Goal: Task Accomplishment & Management: Use online tool/utility

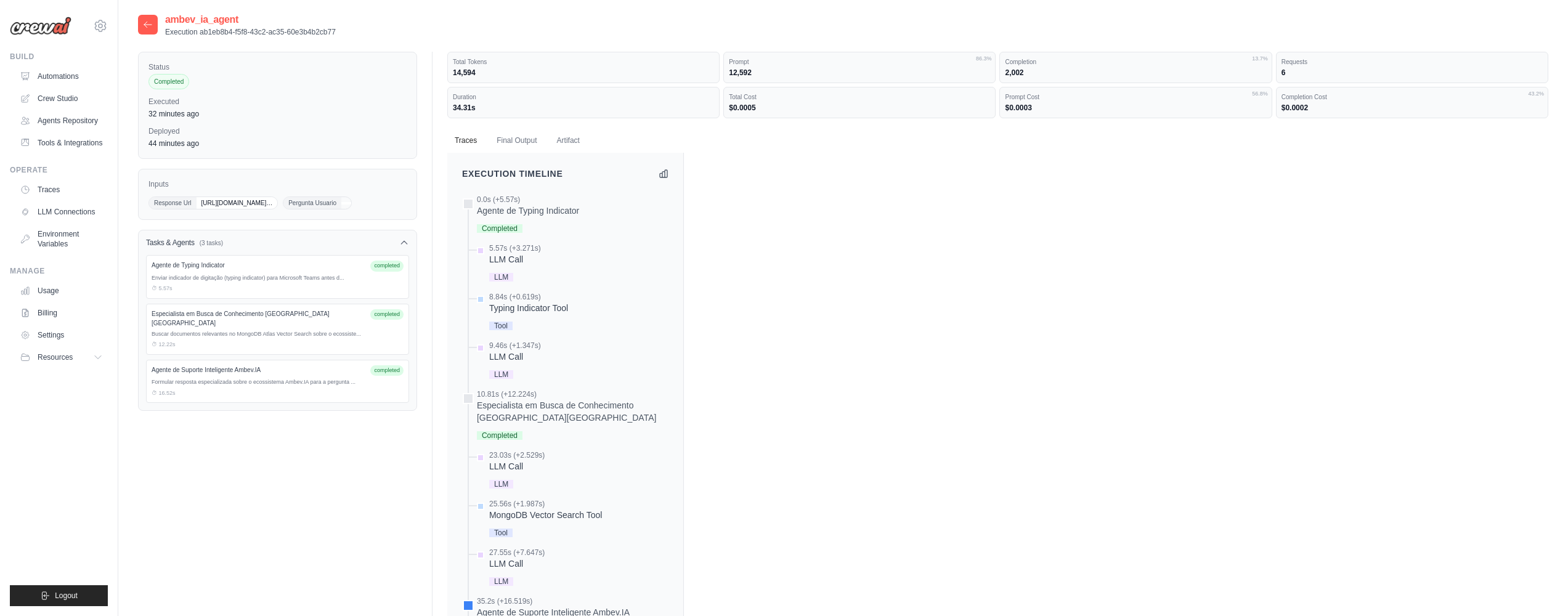
click at [158, 28] on div "ambev_ia_agent Execution ab1eb8b4-f5f8-43c2-ac35-60e3b4b2cb77" at bounding box center [237, 25] width 198 height 25
click at [151, 27] on icon at bounding box center [148, 25] width 10 height 10
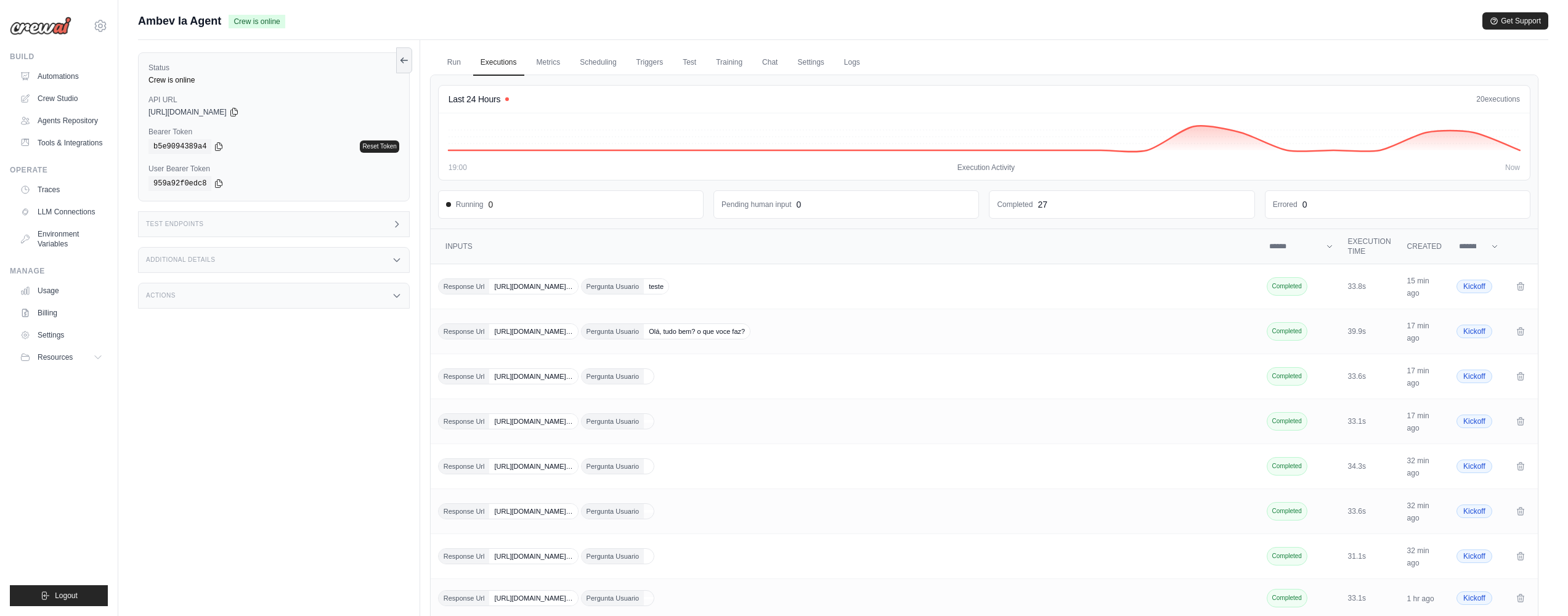
click at [335, 292] on div "Actions" at bounding box center [274, 296] width 271 height 25
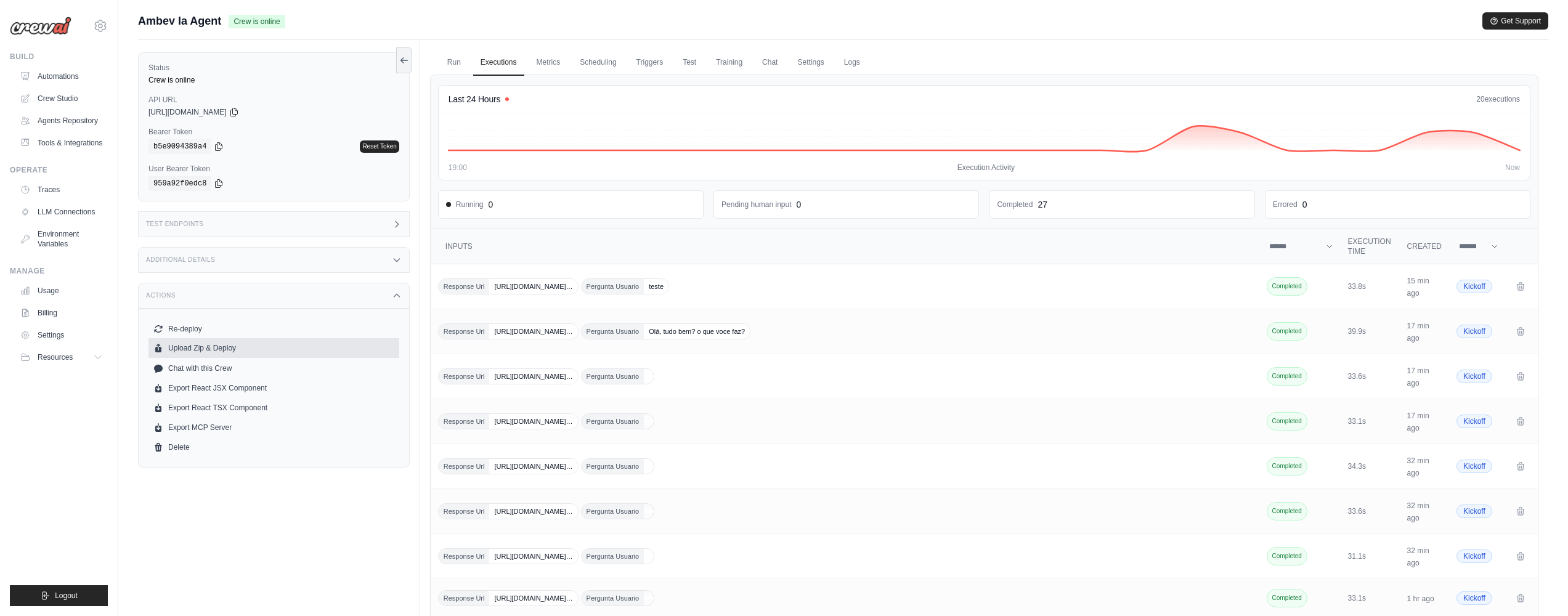
click at [341, 346] on button "Upload Zip & Deploy" at bounding box center [273, 348] width 250 height 20
click at [237, 345] on button "Upload Zip & Deploy" at bounding box center [273, 348] width 250 height 20
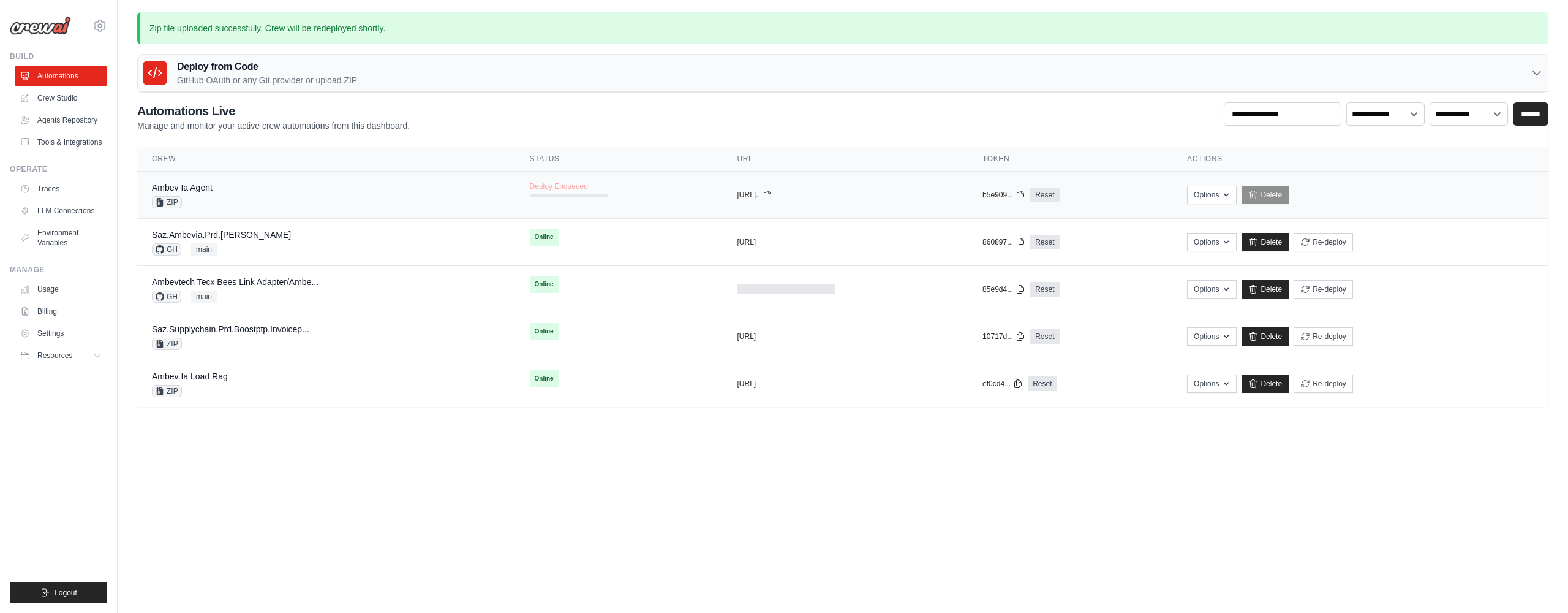
click at [589, 194] on div at bounding box center [569, 196] width 79 height 4
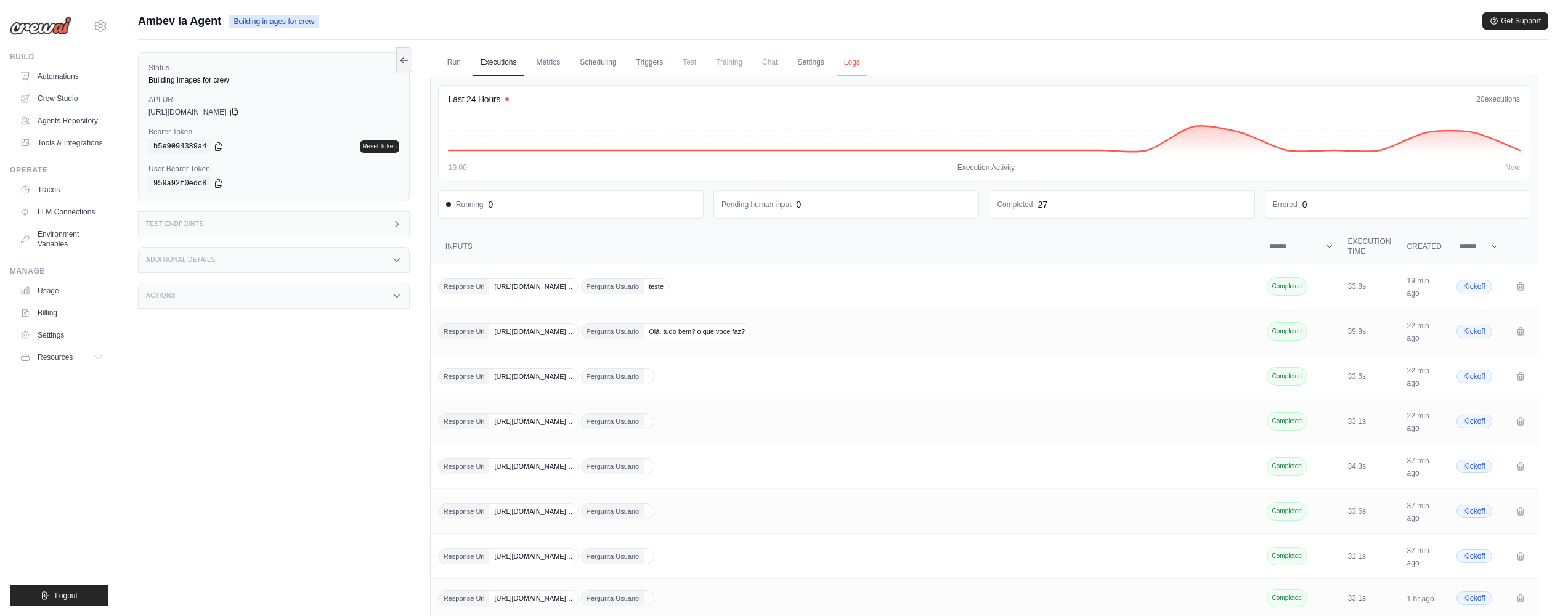
click at [858, 62] on link "Logs" at bounding box center [852, 63] width 31 height 25
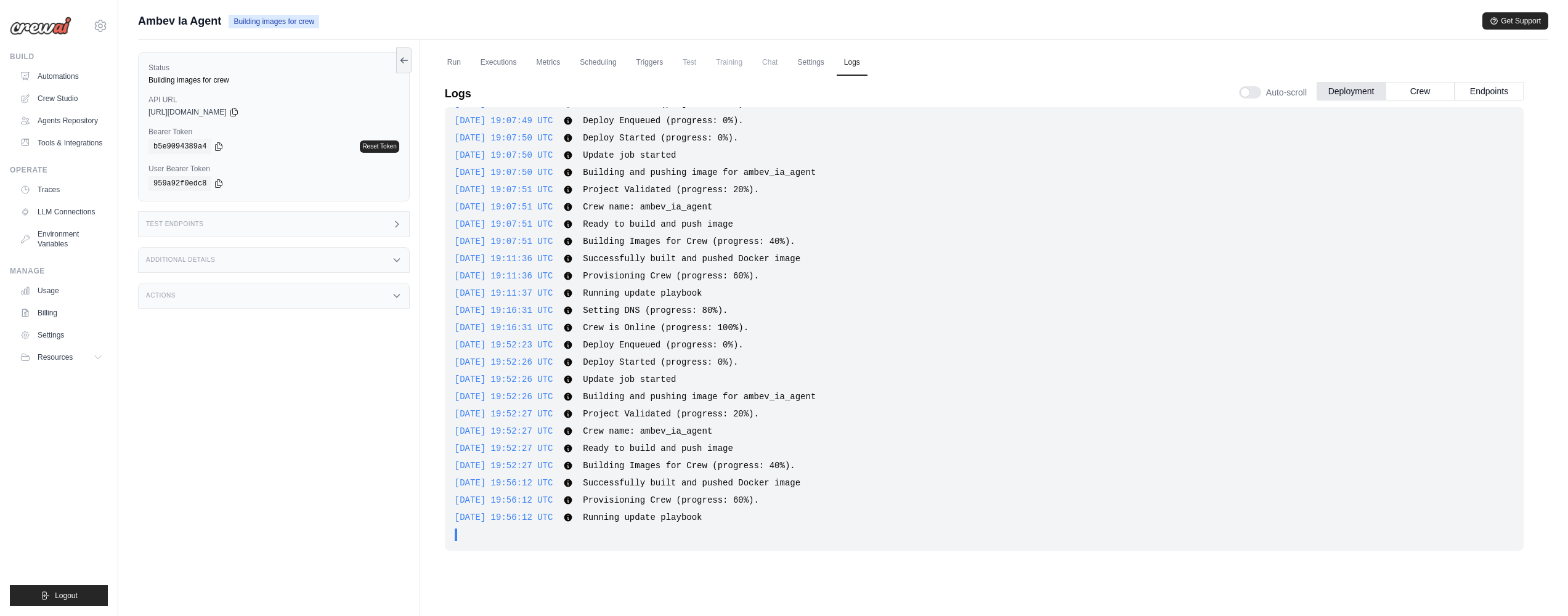
click at [197, 21] on span "Ambev Ia Agent" at bounding box center [179, 21] width 83 height 17
click at [65, 73] on link "Automations" at bounding box center [63, 76] width 93 height 20
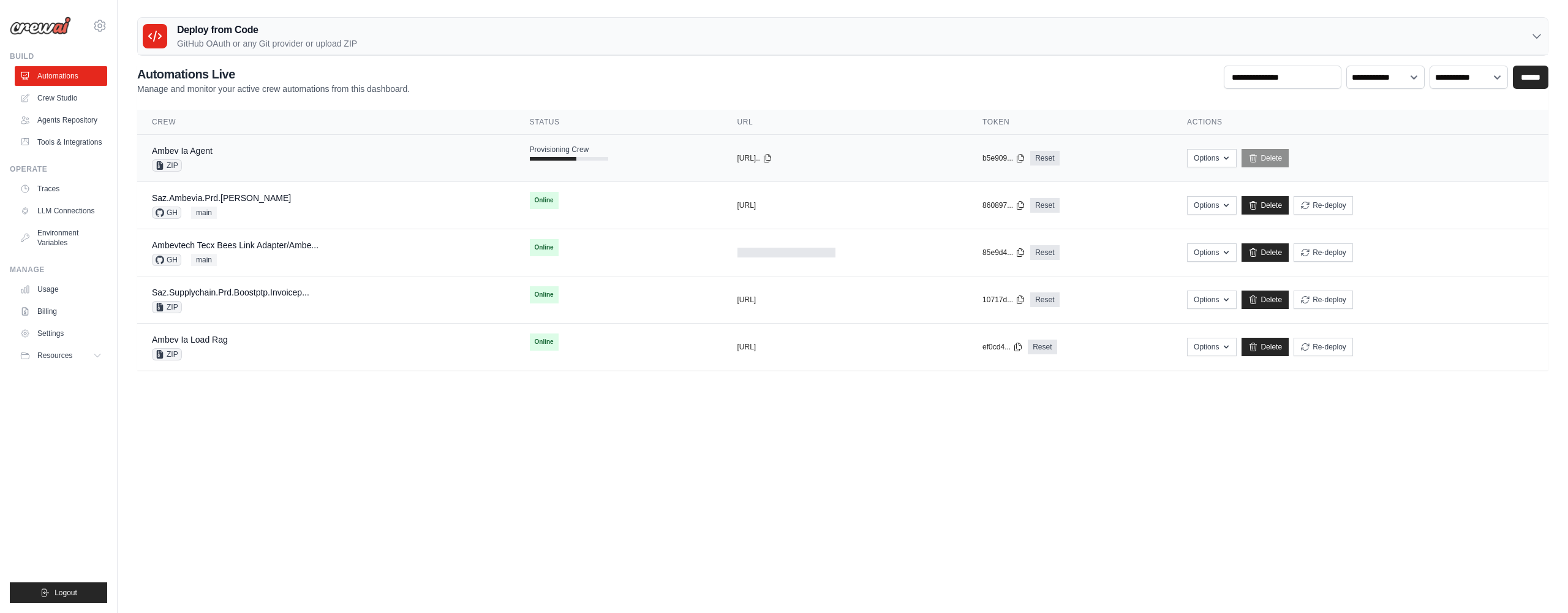
click at [296, 162] on div "Ambev Ia Agent ZIP" at bounding box center [326, 158] width 349 height 27
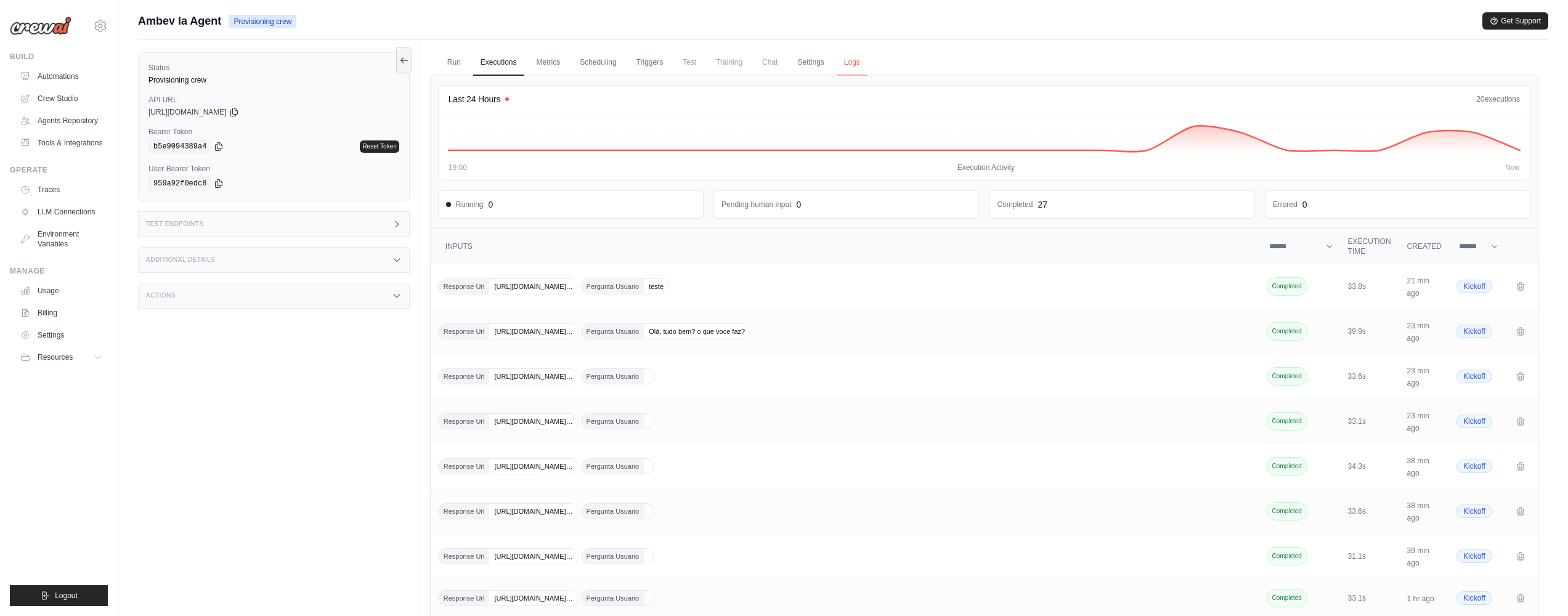
click at [857, 56] on link "Logs" at bounding box center [852, 63] width 31 height 25
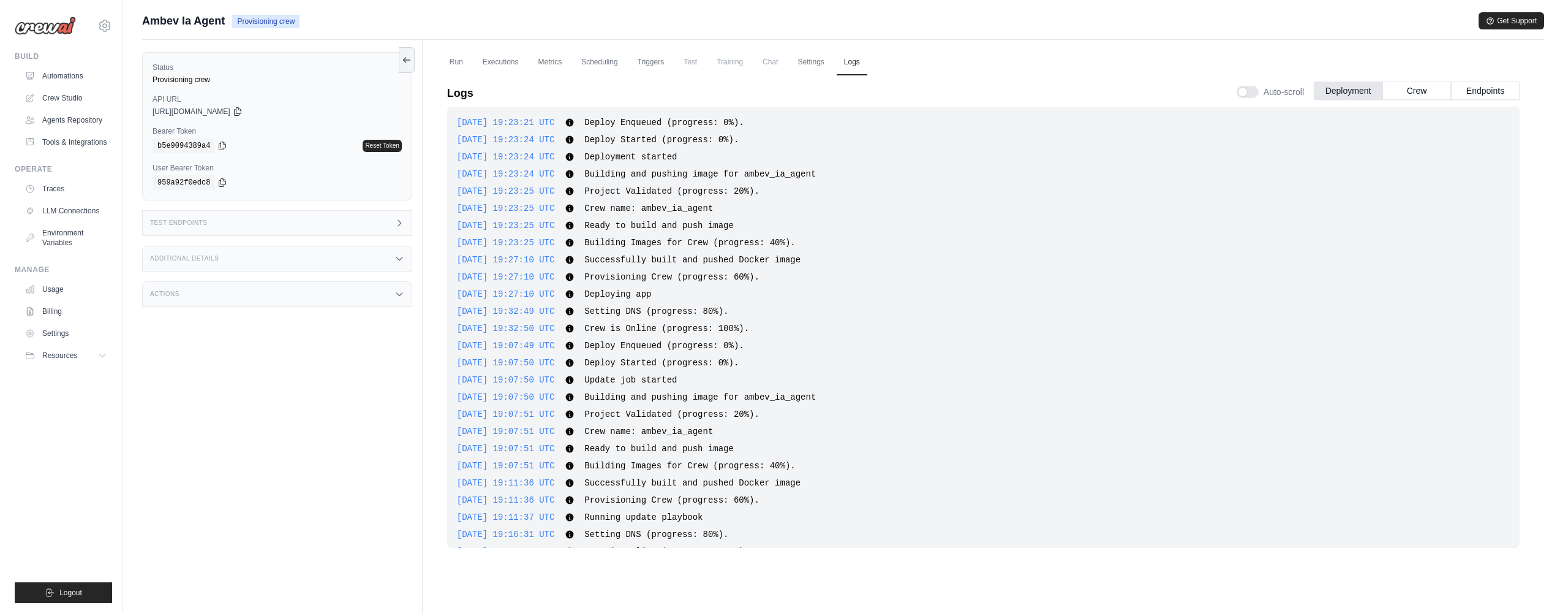
scroll to position [247, 0]
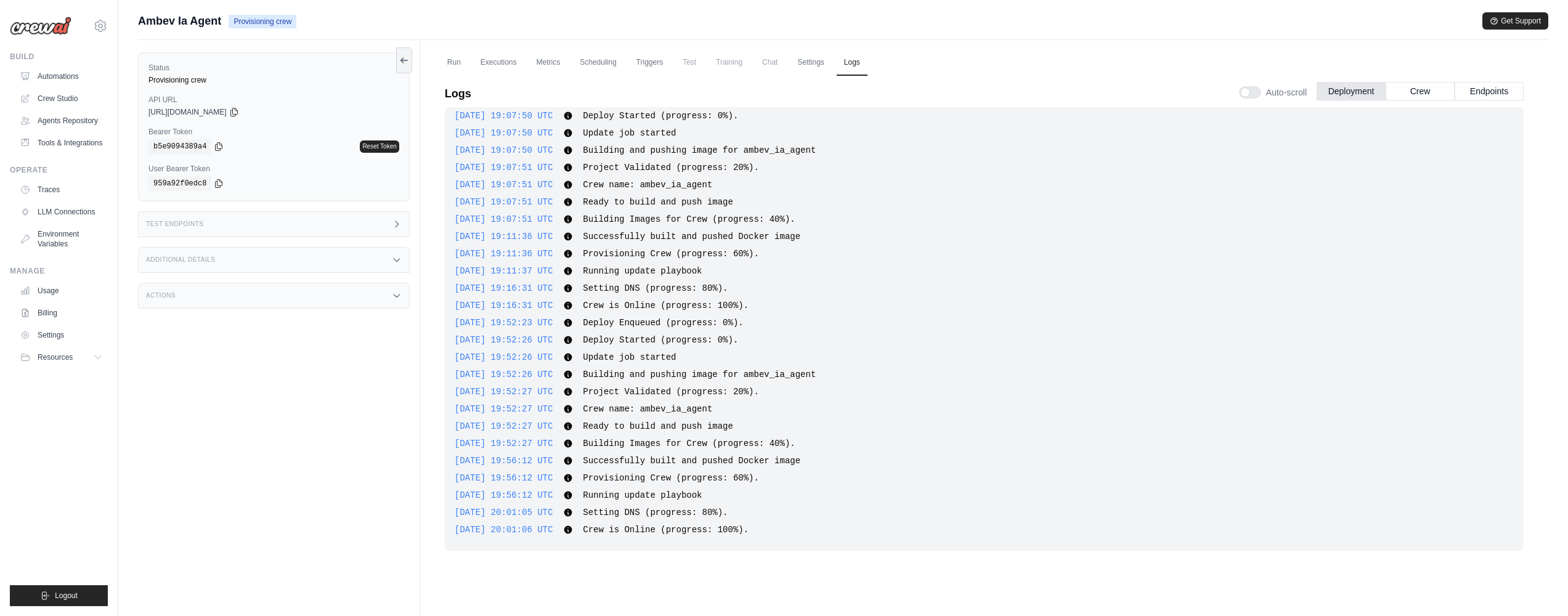
click at [189, 22] on span "Ambev Ia Agent" at bounding box center [179, 21] width 83 height 17
click at [66, 77] on link "Automations" at bounding box center [63, 76] width 93 height 20
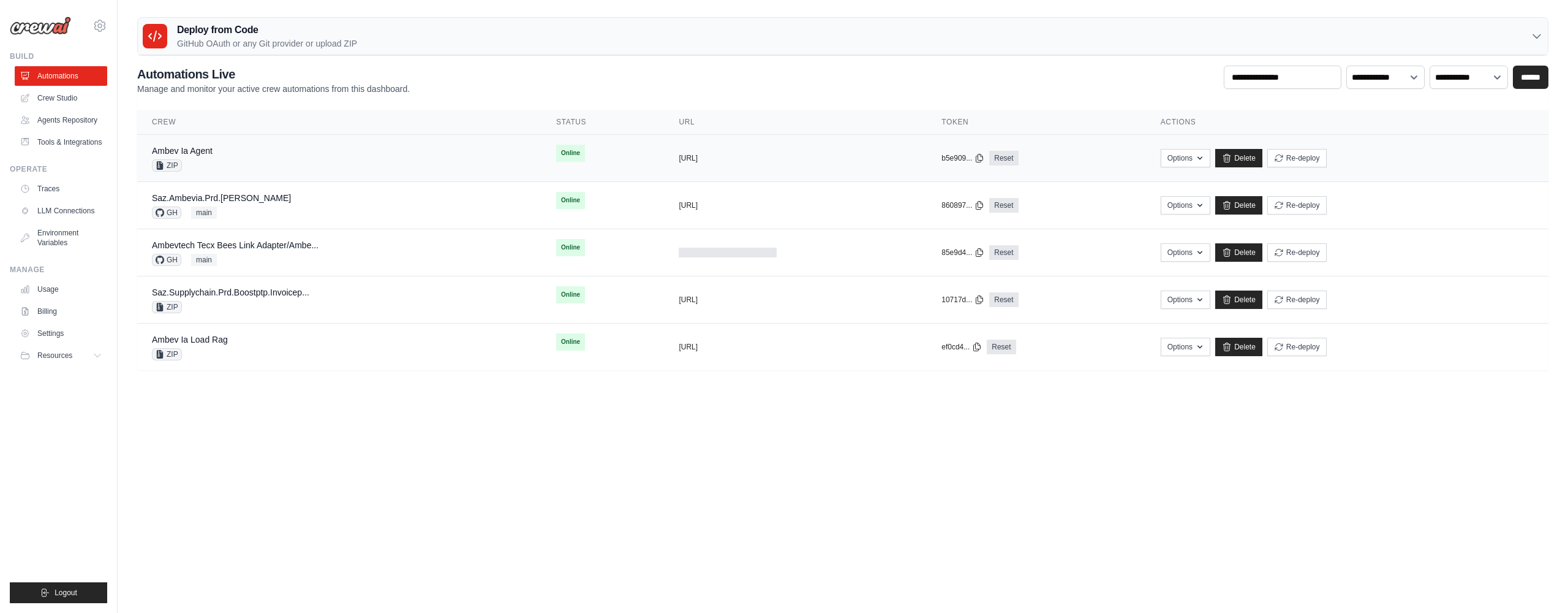
click at [494, 160] on div "Ambev Ia Agent ZIP" at bounding box center [339, 158] width 375 height 27
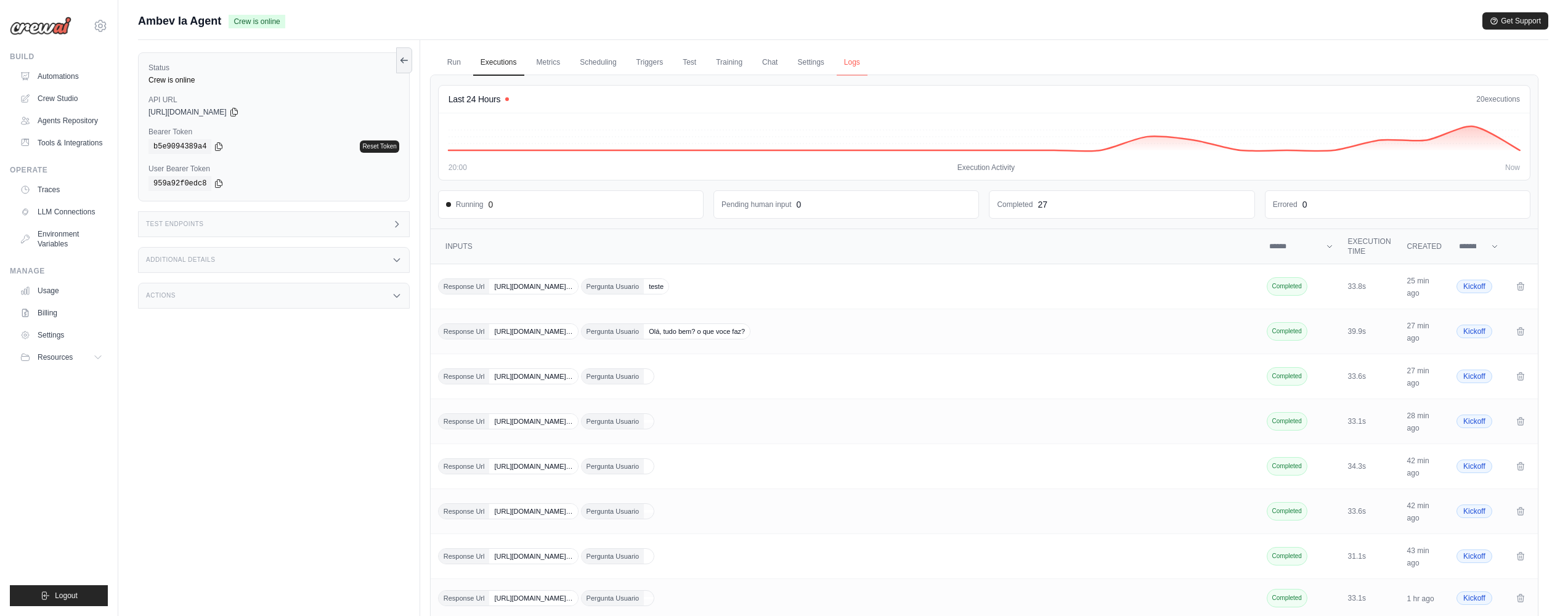
click at [860, 60] on link "Logs" at bounding box center [852, 63] width 31 height 25
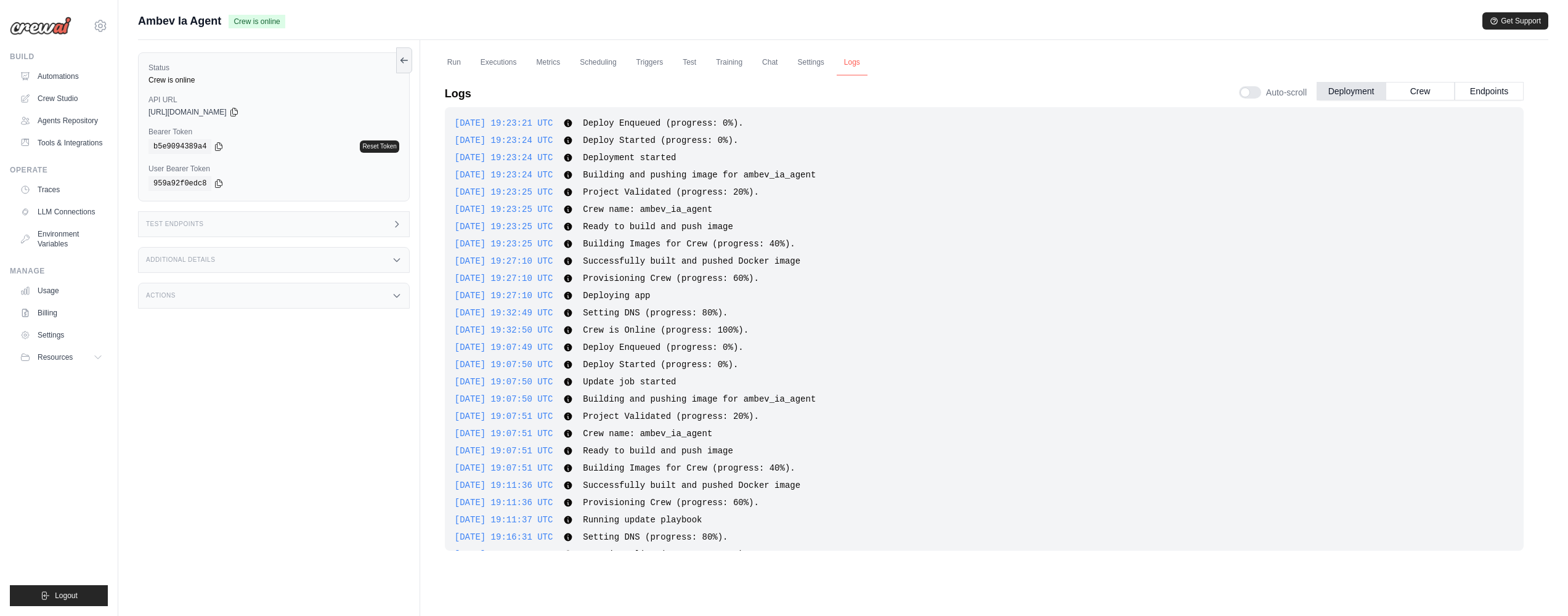
scroll to position [248, 0]
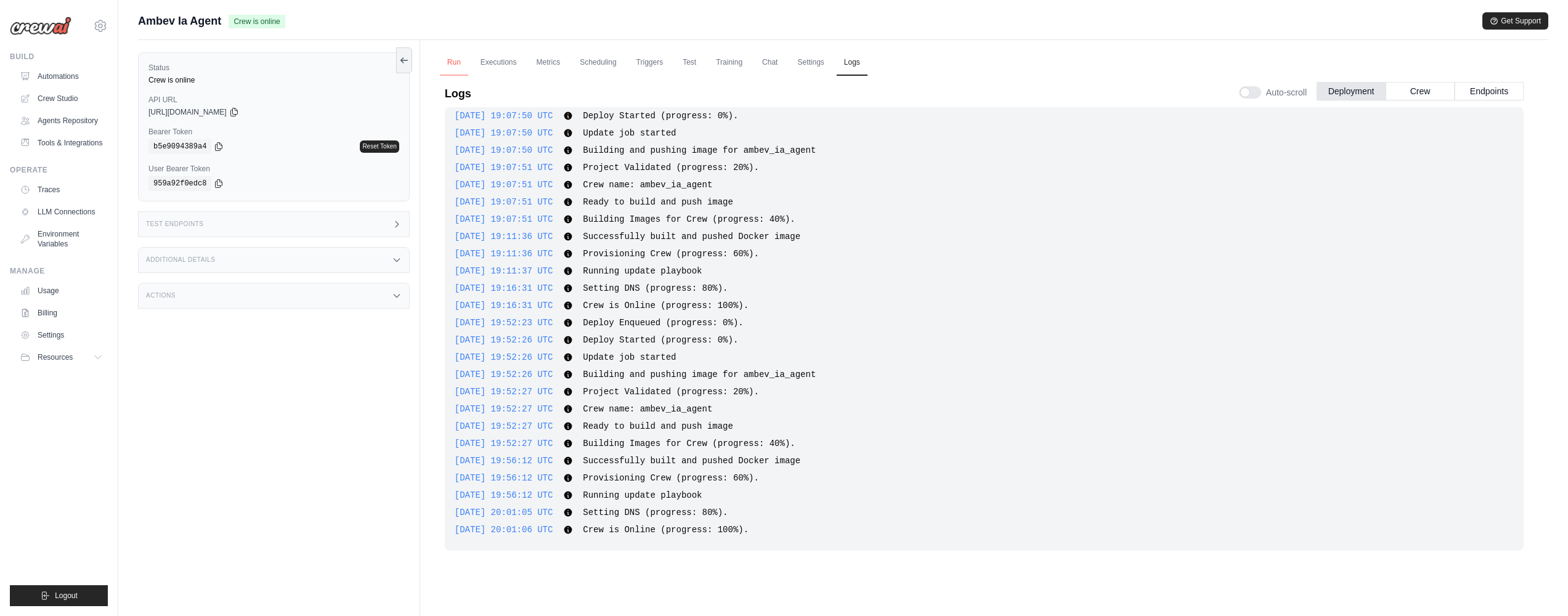
click at [443, 64] on link "Run" at bounding box center [453, 63] width 28 height 25
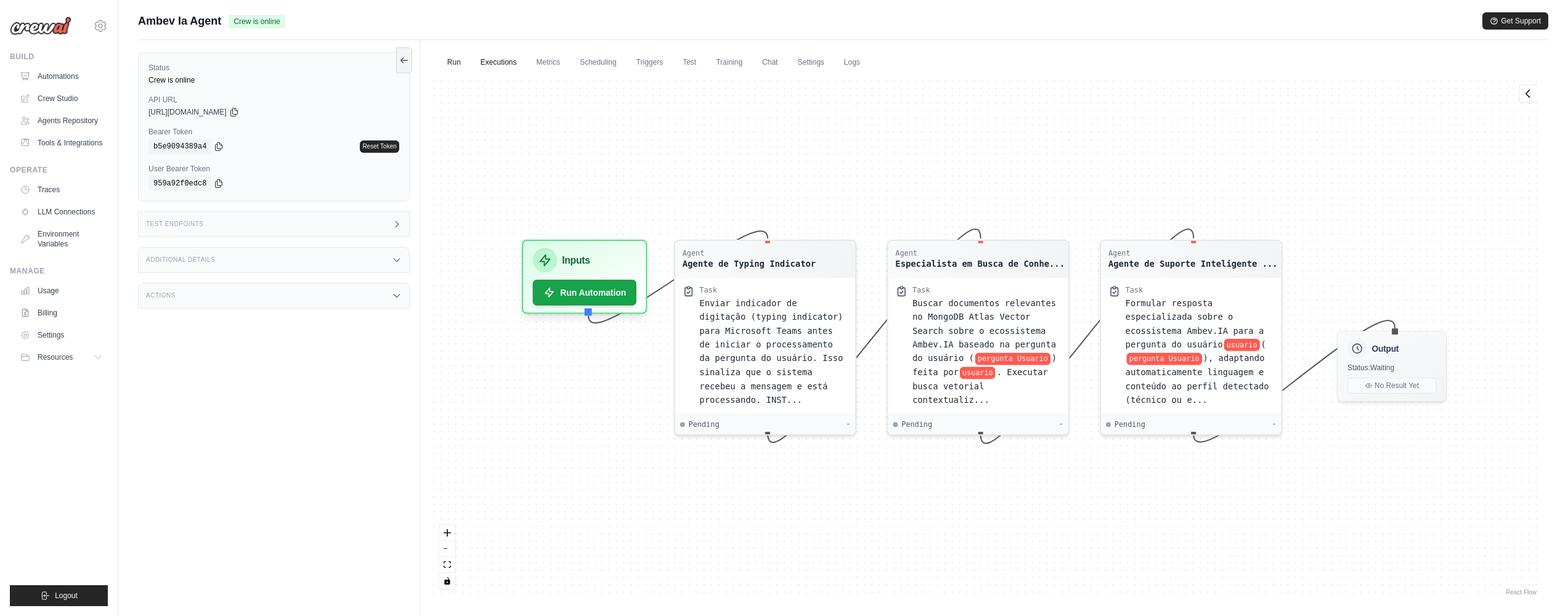
click at [502, 56] on link "Executions" at bounding box center [499, 63] width 51 height 25
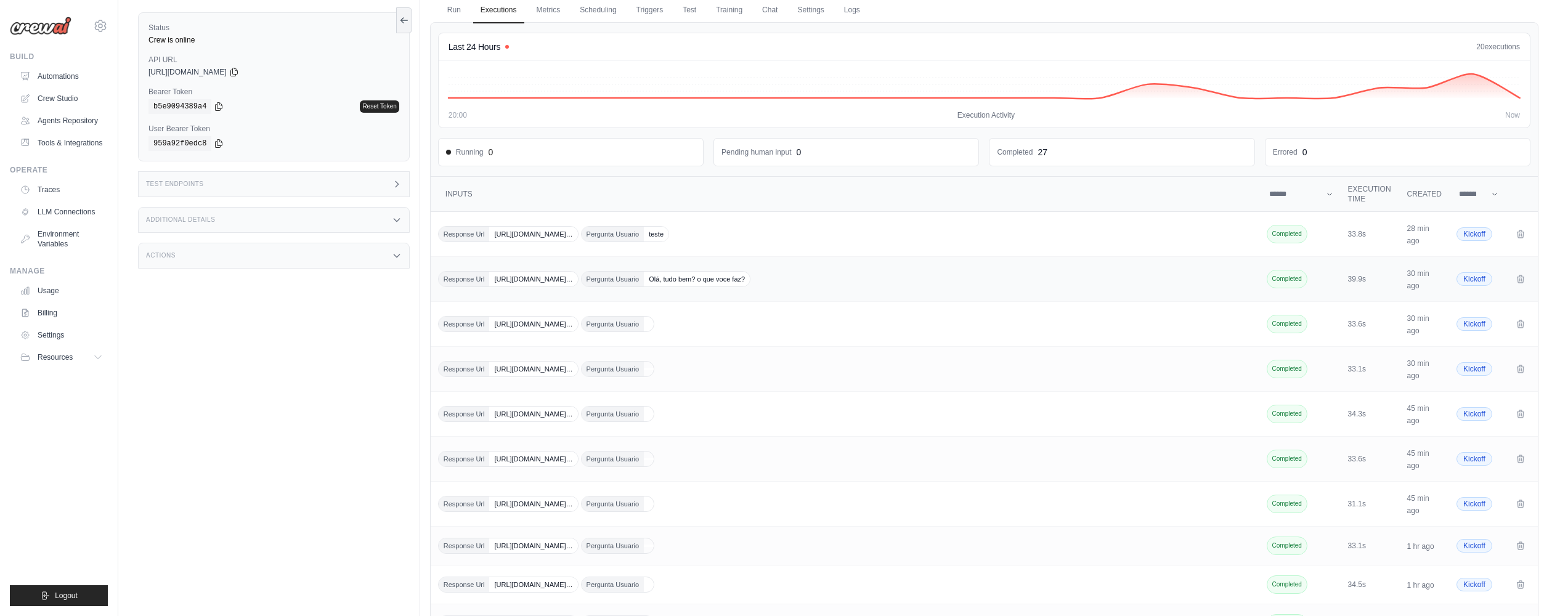
scroll to position [27, 0]
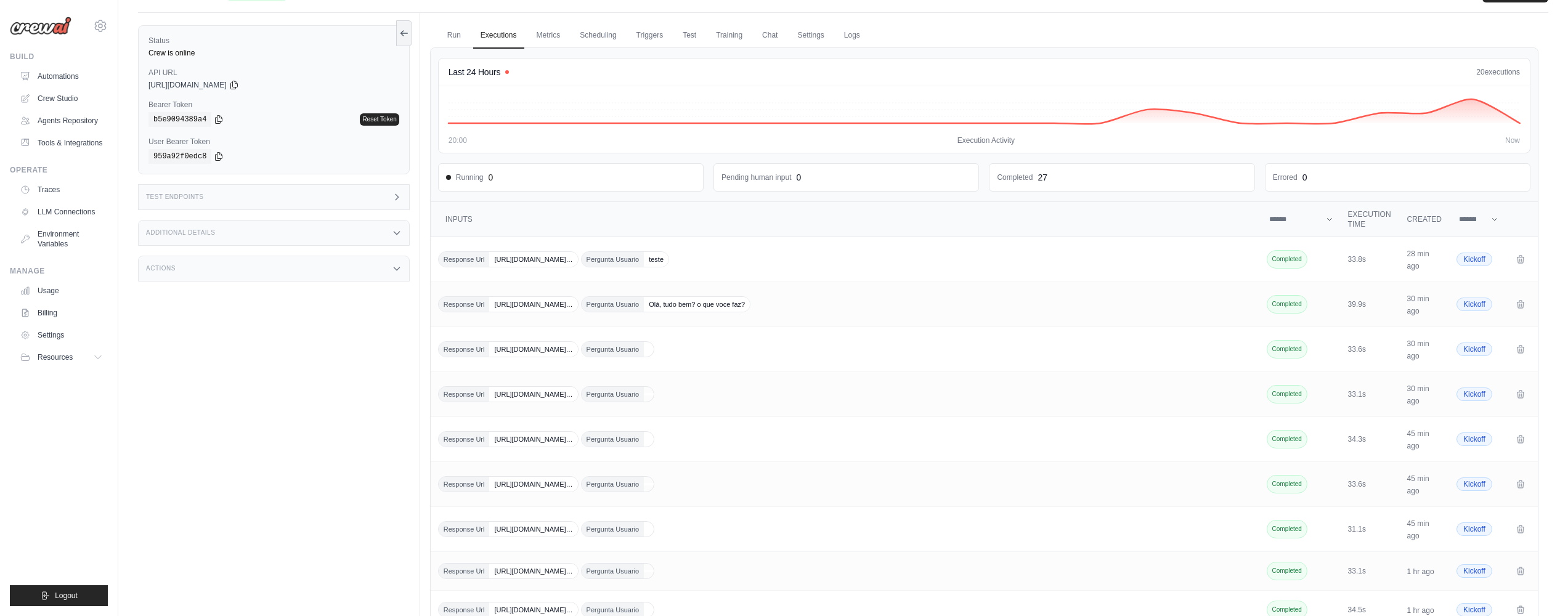
click at [342, 228] on div "Additional Details" at bounding box center [274, 233] width 271 height 25
click at [365, 198] on div "Test Endpoints" at bounding box center [274, 197] width 271 height 25
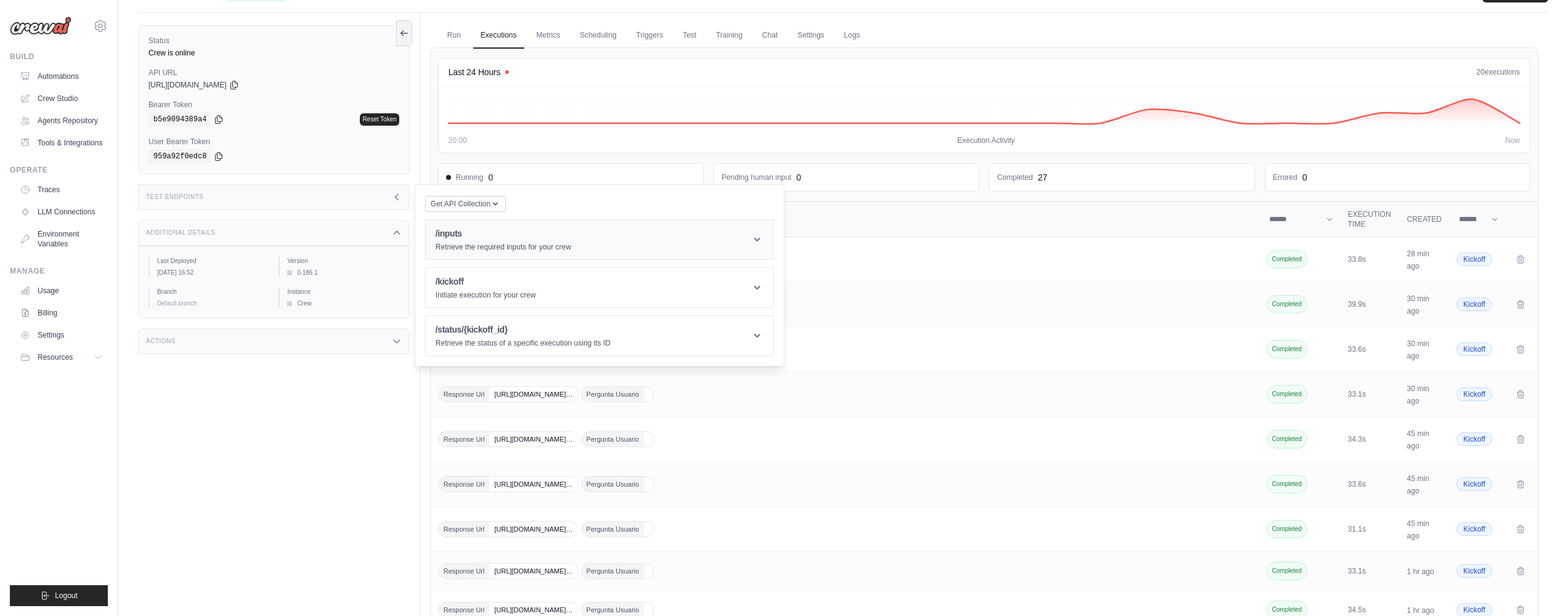
click at [481, 241] on div "/inputs Retrieve the required inputs for your crew" at bounding box center [503, 239] width 136 height 25
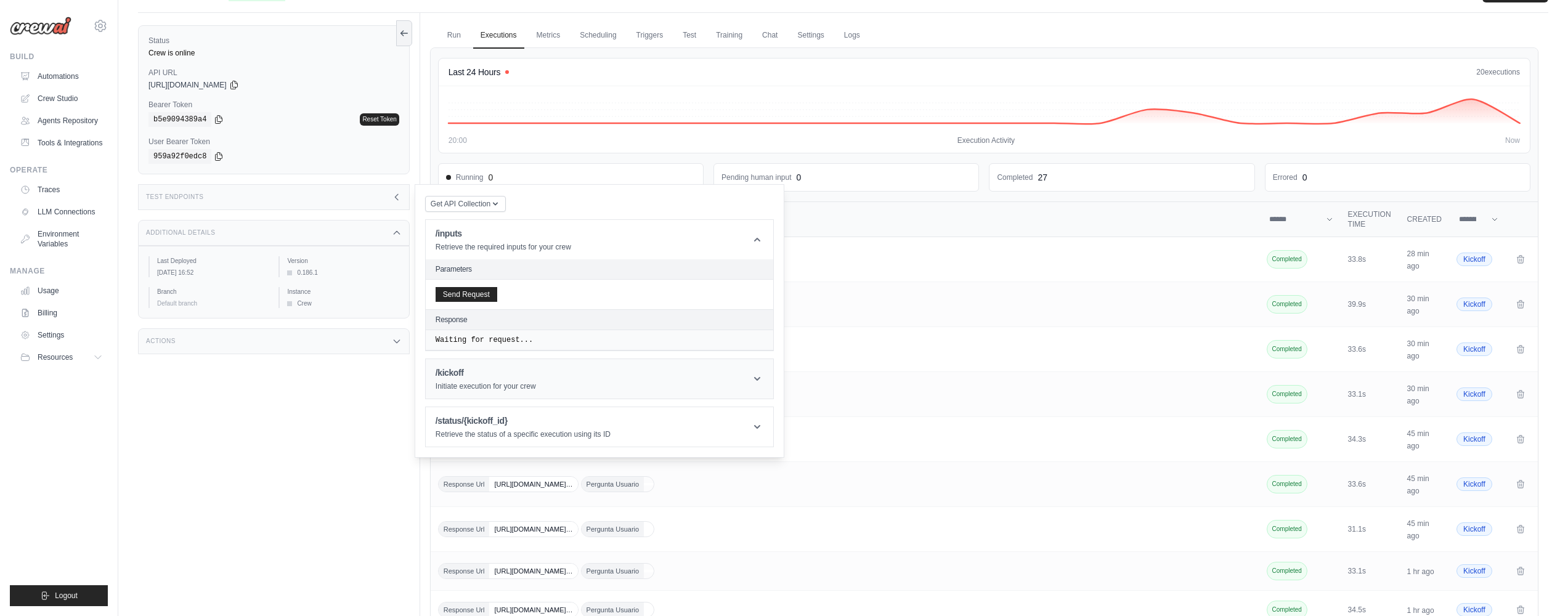
click at [502, 372] on h1 "/kickoff" at bounding box center [485, 373] width 100 height 13
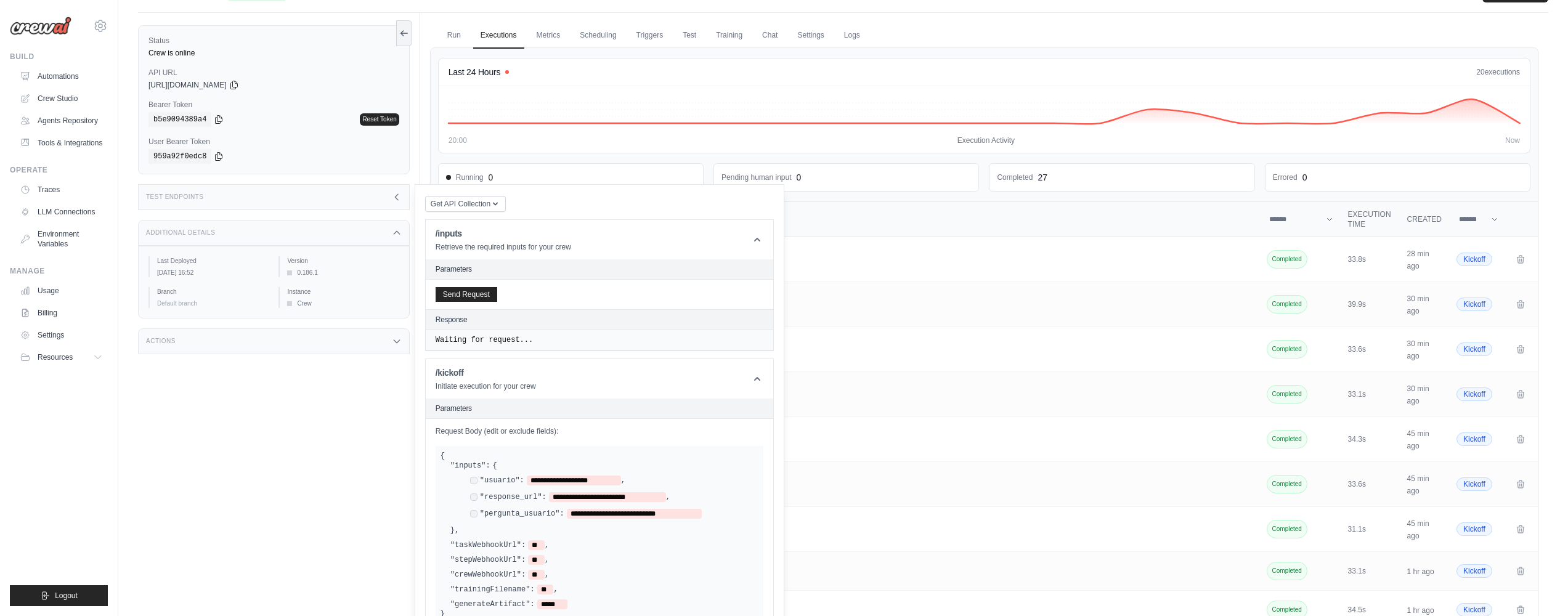
scroll to position [167, 0]
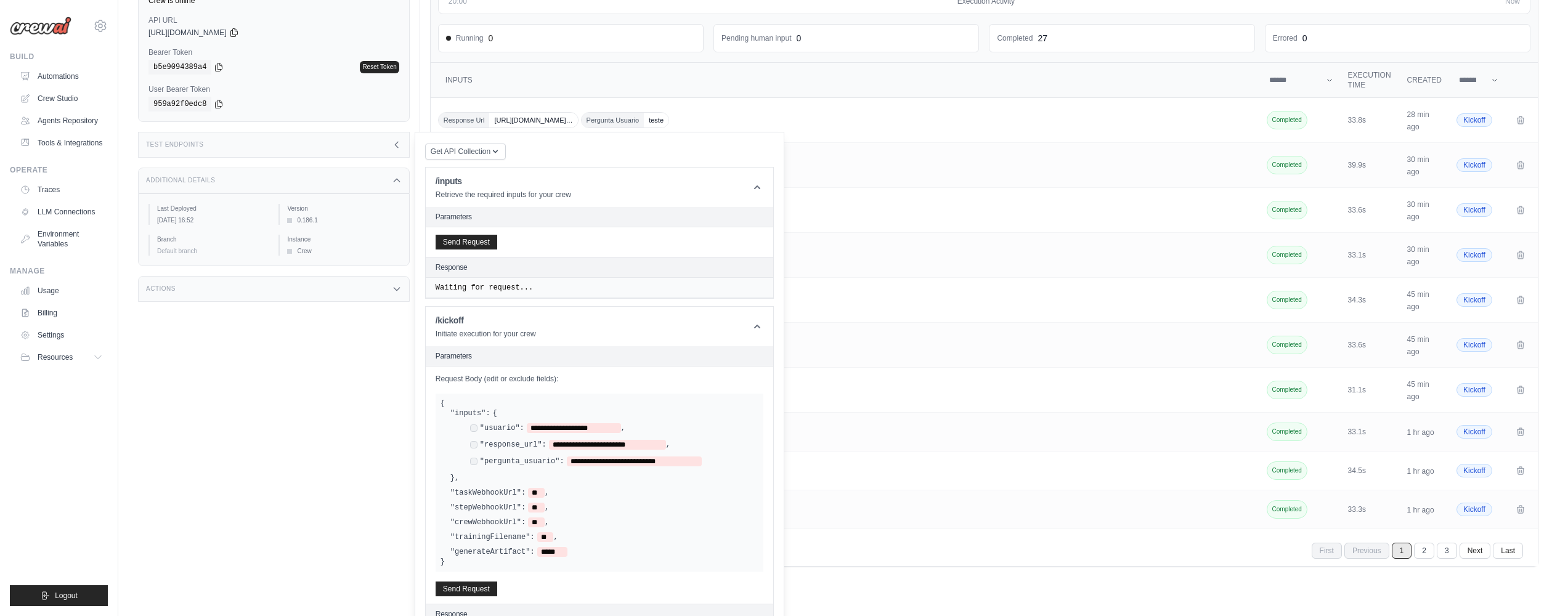
click at [570, 423] on div "**********" at bounding box center [605, 445] width 308 height 55
click at [570, 429] on span "**********" at bounding box center [574, 428] width 95 height 10
click at [578, 437] on div "**********" at bounding box center [608, 445] width 298 height 45
click at [579, 437] on div "**********" at bounding box center [608, 445] width 298 height 45
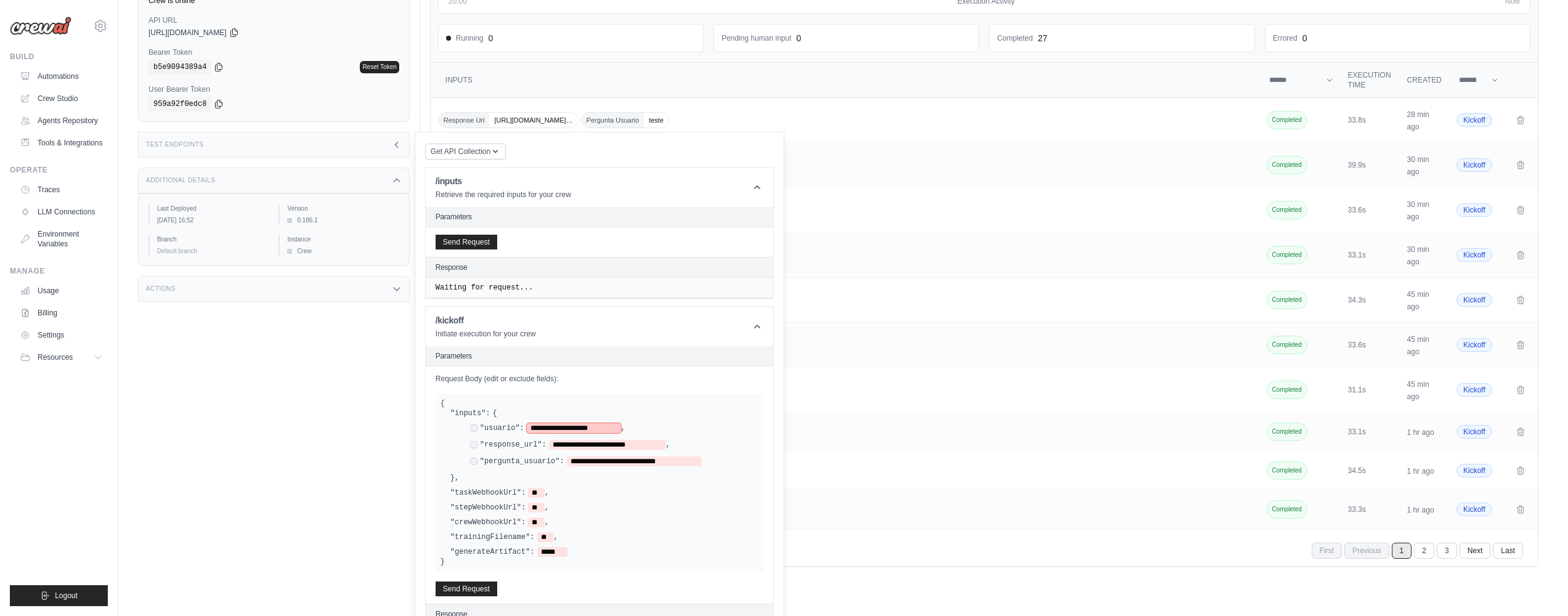
click at [587, 430] on span "**********" at bounding box center [574, 428] width 95 height 10
click at [616, 428] on span "**********" at bounding box center [574, 428] width 95 height 10
click at [592, 426] on span "**********" at bounding box center [574, 428] width 95 height 10
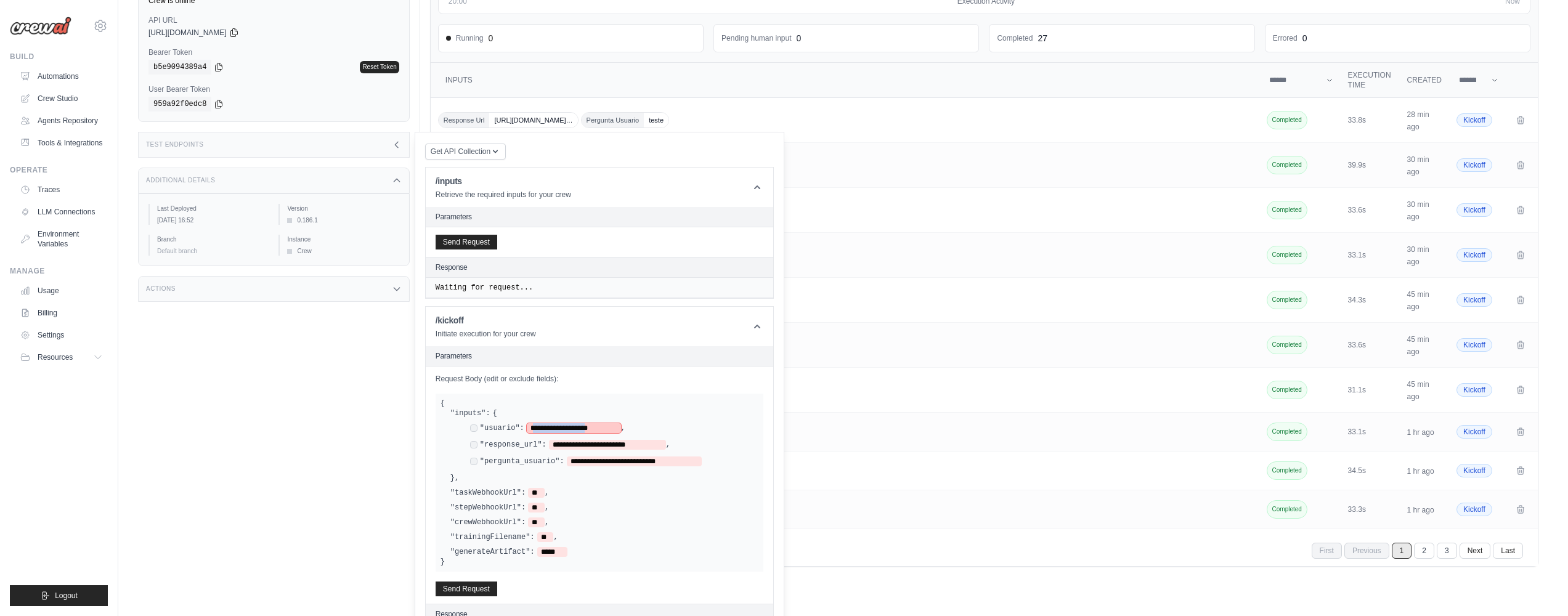
drag, startPoint x: 615, startPoint y: 429, endPoint x: 536, endPoint y: 429, distance: 79.0
click at [536, 429] on span "**********" at bounding box center [574, 428] width 95 height 10
click at [559, 442] on span "**********" at bounding box center [607, 444] width 117 height 10
drag, startPoint x: 560, startPoint y: 444, endPoint x: 662, endPoint y: 446, distance: 102.0
click at [662, 446] on span "**********" at bounding box center [607, 444] width 117 height 10
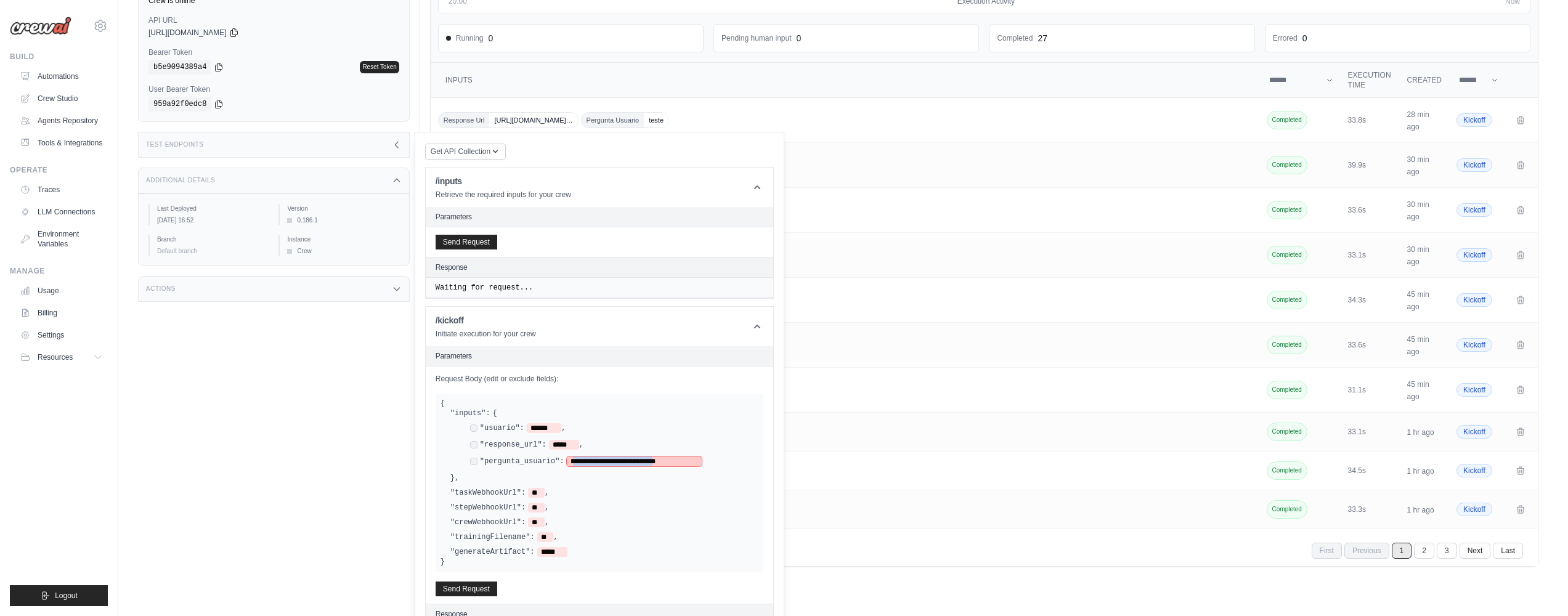
drag, startPoint x: 579, startPoint y: 460, endPoint x: 695, endPoint y: 461, distance: 116.0
click at [695, 461] on span "**********" at bounding box center [634, 460] width 136 height 10
drag, startPoint x: 984, startPoint y: 161, endPoint x: 976, endPoint y: 157, distance: 8.9
click at [983, 162] on div "Response Url https://smba.trafficmanager.net/amer/cef04b19-777… Pergunta Usuari…" at bounding box center [846, 166] width 816 height 16
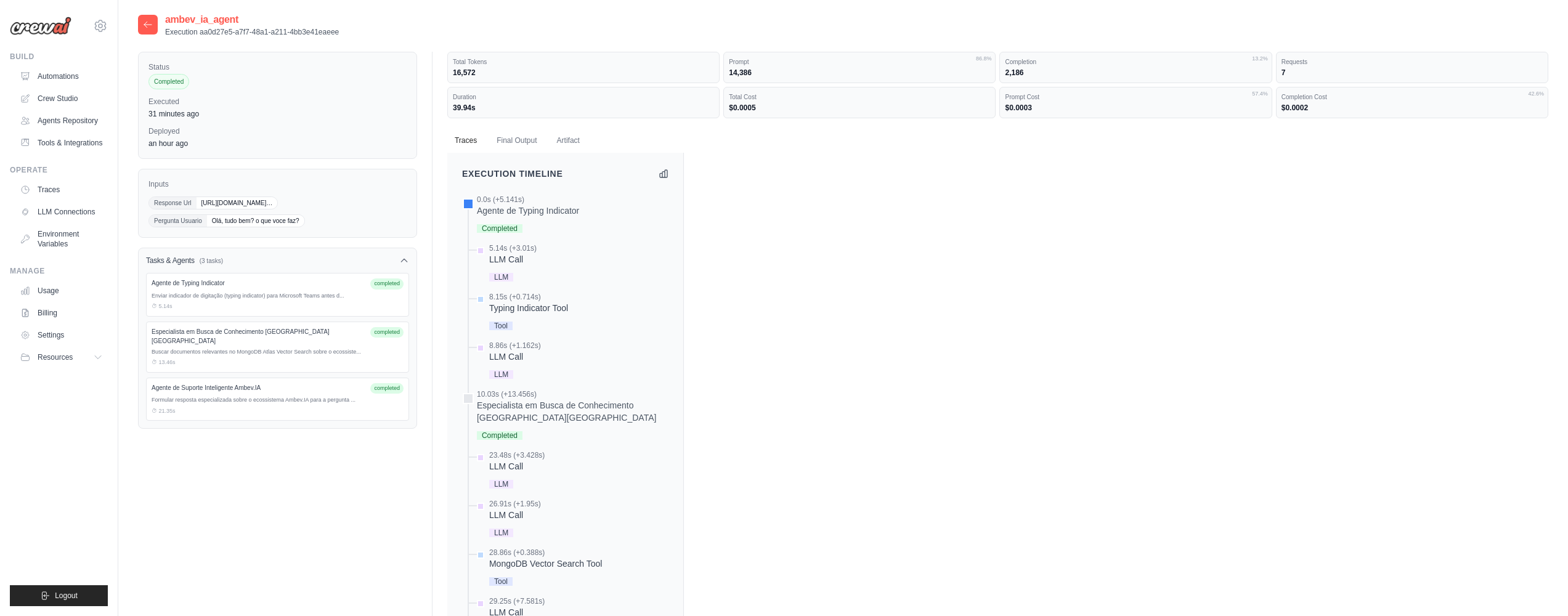
drag, startPoint x: 234, startPoint y: 210, endPoint x: 278, endPoint y: 211, distance: 44.0
click at [234, 208] on span "[URL][DOMAIN_NAME]…" at bounding box center [237, 203] width 81 height 12
drag, startPoint x: 326, startPoint y: 211, endPoint x: 208, endPoint y: 206, distance: 118.1
click at [208, 206] on span "https://smba.trafficmanager.net/amer/cef04b19-7776-4a94-b89b-375c77a8f936/v3/co…" at bounding box center [237, 203] width 81 height 12
click at [197, 203] on span "https://smba.trafficmanager.net/amer/cef04b19-7776-4a94-b89b-375c77a8f936/v3/co…" at bounding box center [237, 203] width 81 height 12
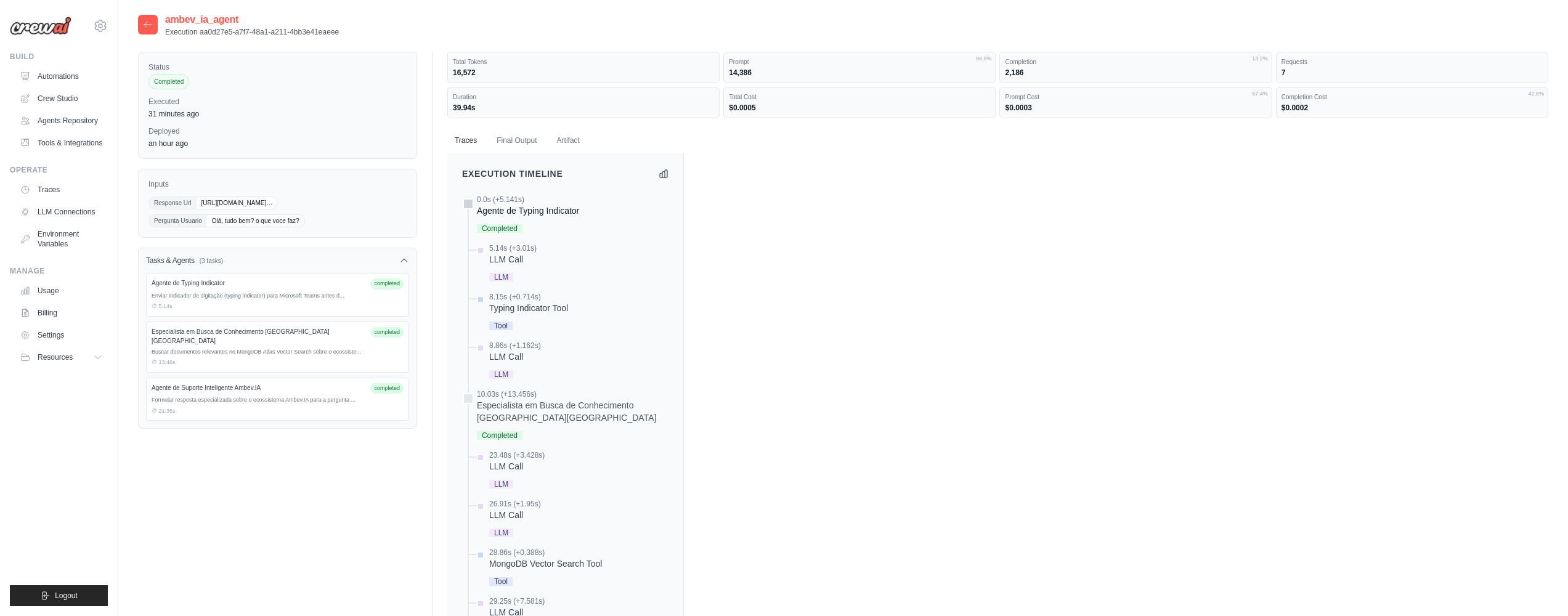
click at [535, 210] on div "Agente de Typing Indicator" at bounding box center [528, 211] width 102 height 13
click at [321, 300] on div "Agente de Typing Indicator completed Enviar indicador de digitação (typing indi…" at bounding box center [277, 295] width 263 height 44
click at [519, 215] on div "Agente de Typing Indicator" at bounding box center [528, 211] width 102 height 13
click at [499, 252] on div "5.14s (+3.01s)" at bounding box center [513, 247] width 47 height 10
click at [553, 409] on div "Especialista em Busca de Conhecimento [GEOGRAPHIC_DATA][GEOGRAPHIC_DATA]" at bounding box center [573, 410] width 191 height 25
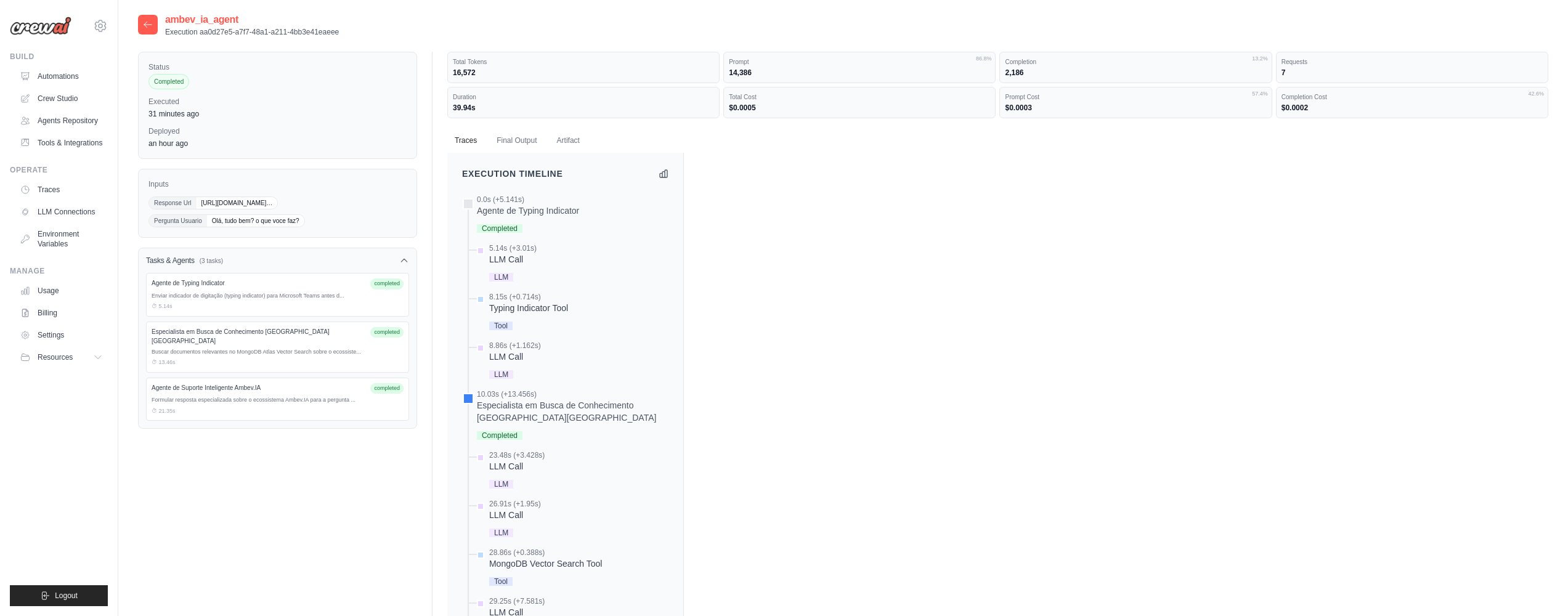
click at [507, 258] on div "LLM Call" at bounding box center [513, 259] width 47 height 13
click at [140, 18] on div at bounding box center [148, 25] width 20 height 20
click at [153, 25] on div at bounding box center [148, 25] width 20 height 20
click at [142, 29] on div at bounding box center [148, 25] width 20 height 20
click at [342, 20] on div "ambev_ia_agent Execution aa0d27e5-a7f7-48a1-a211-4bb3e41eaeee" at bounding box center [843, 25] width 1410 height 25
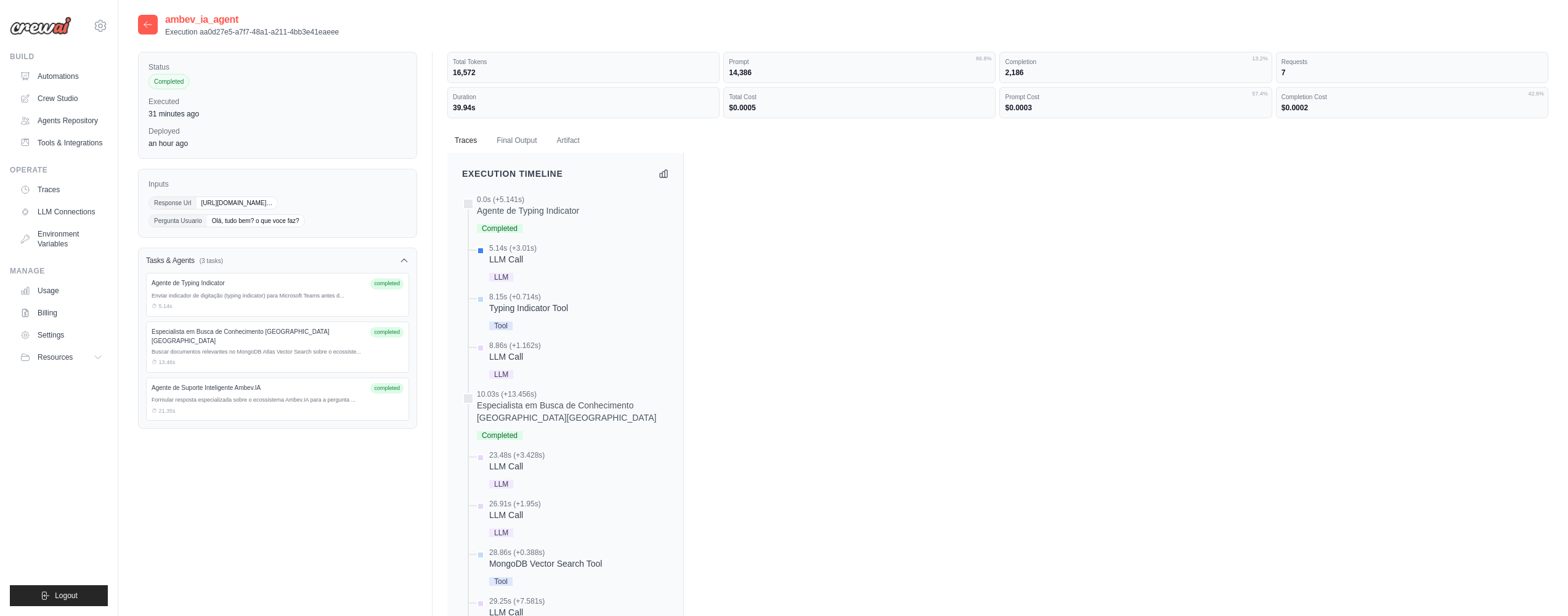
click at [151, 21] on icon at bounding box center [148, 25] width 10 height 10
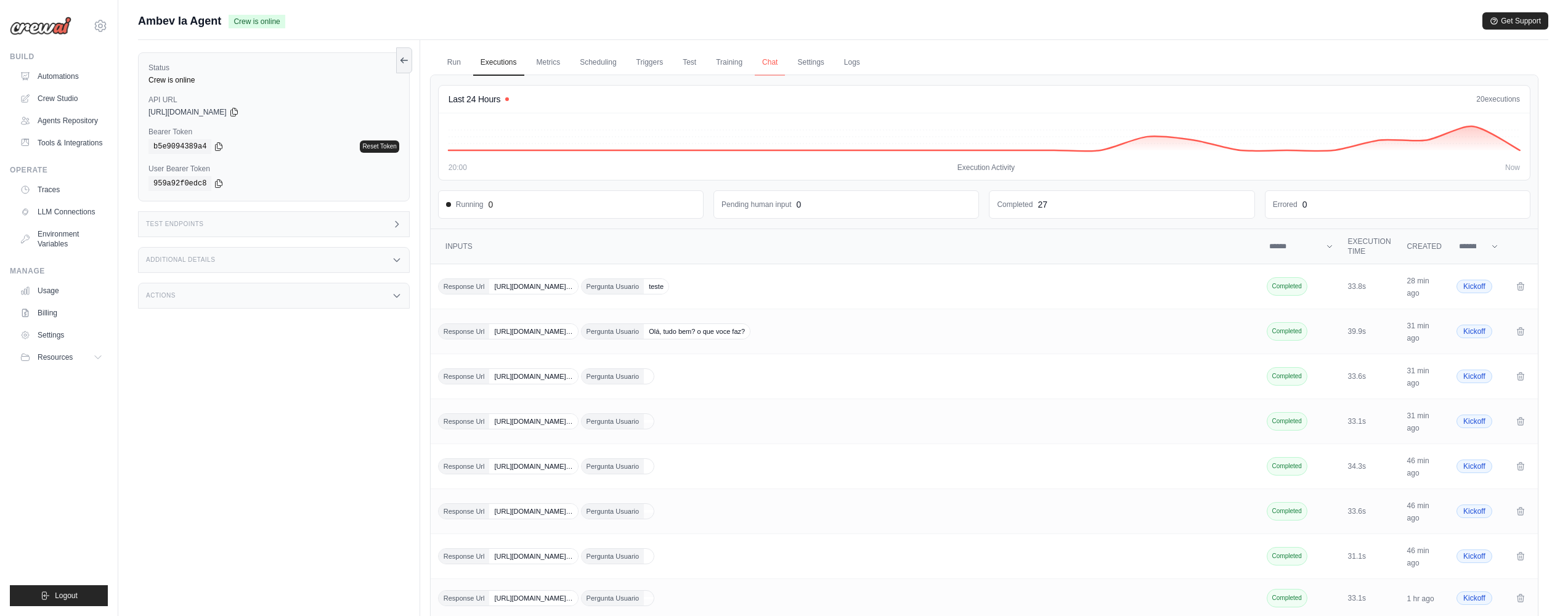
click at [769, 62] on link "Chat" at bounding box center [769, 63] width 30 height 25
click at [855, 61] on link "Logs" at bounding box center [852, 63] width 31 height 25
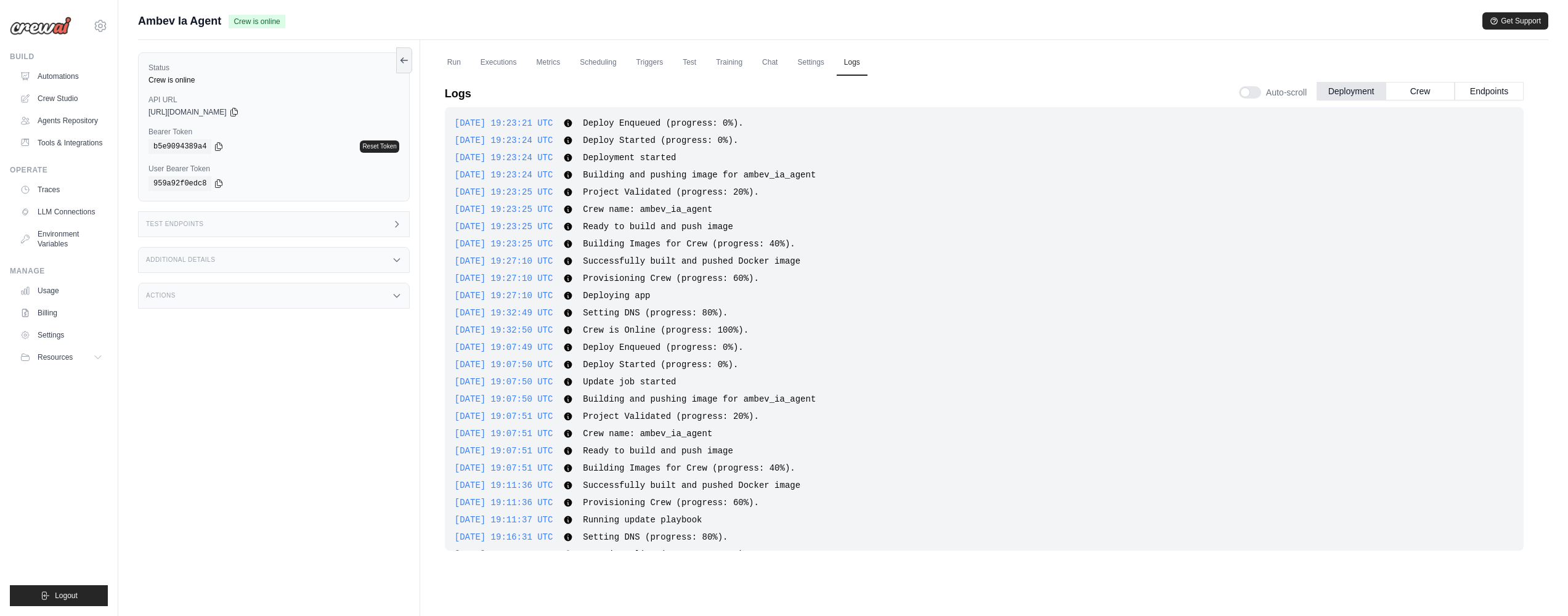
scroll to position [248, 0]
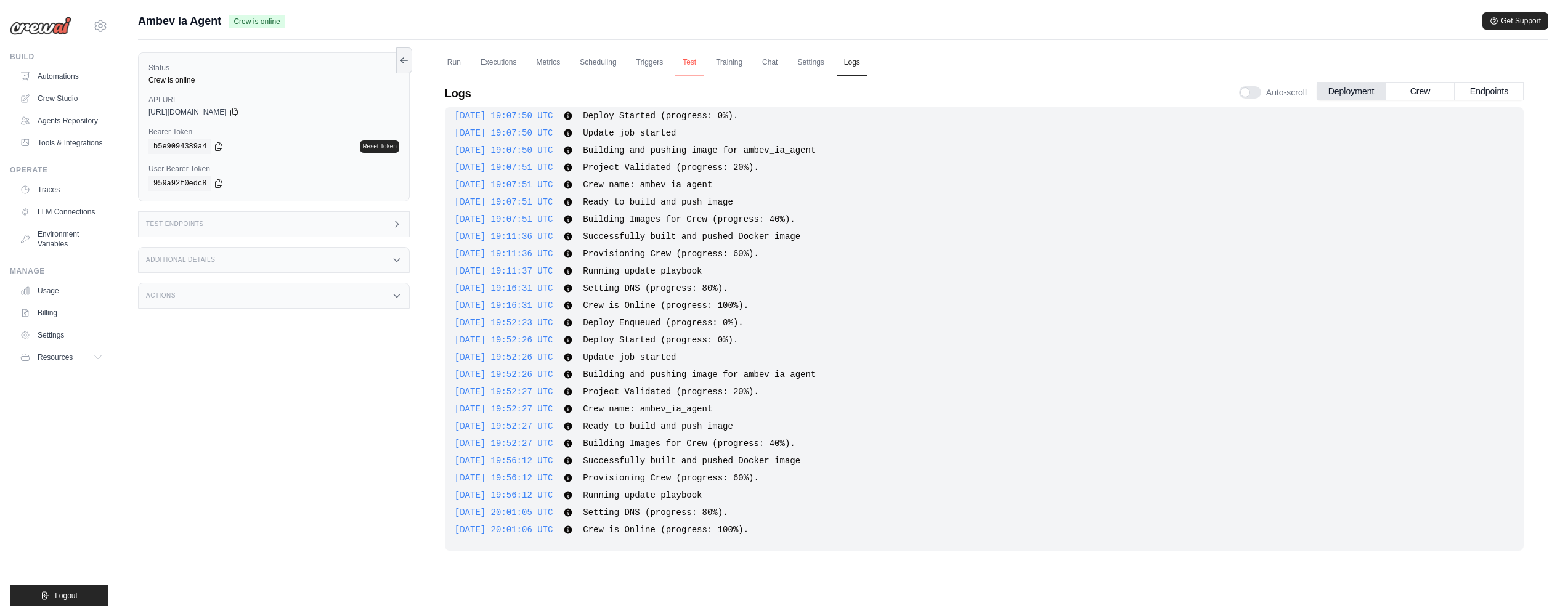
click at [697, 58] on link "Test" at bounding box center [689, 63] width 28 height 25
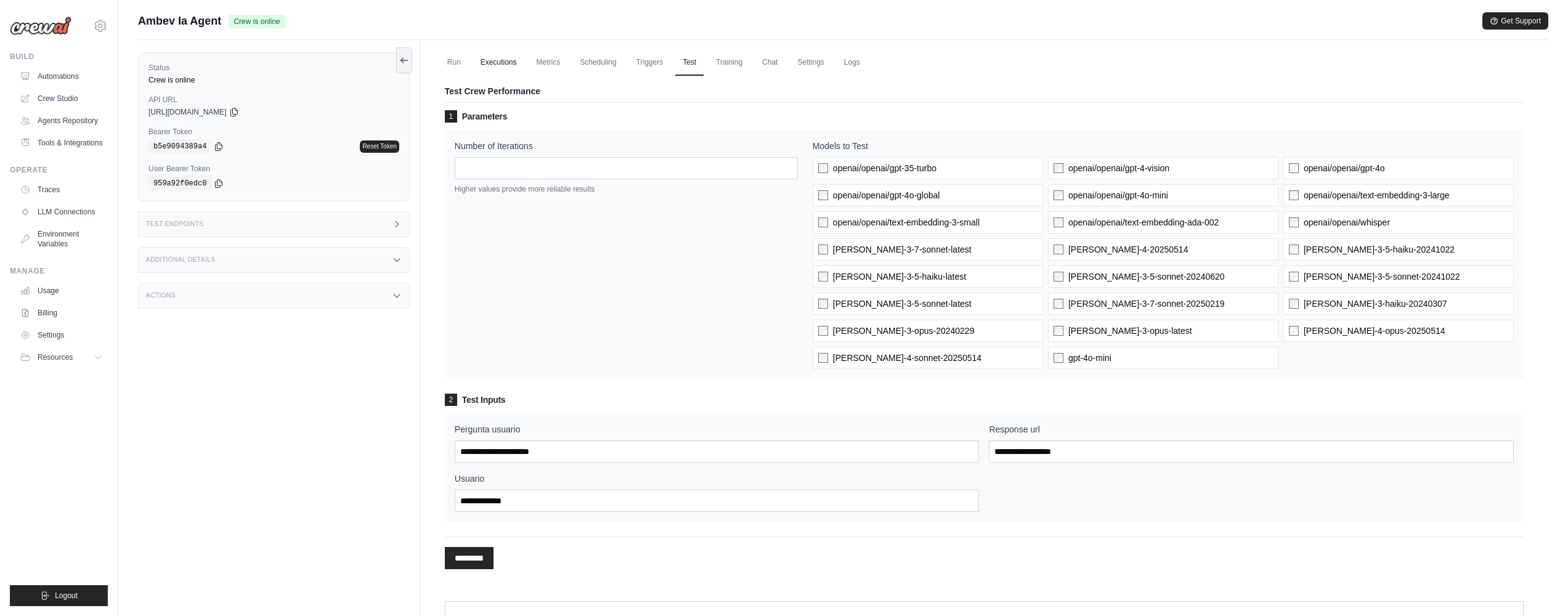
click at [489, 60] on link "Executions" at bounding box center [499, 63] width 51 height 25
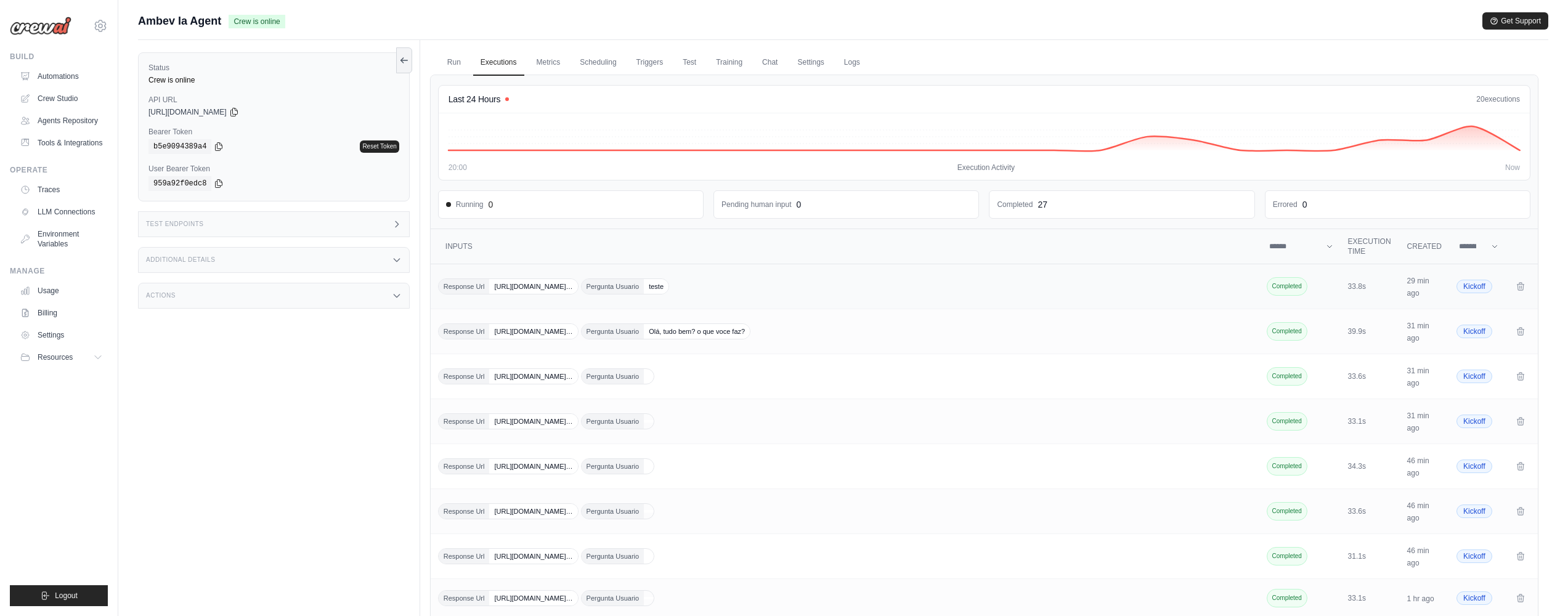
click at [838, 280] on div "Response Url https://smba.trafficmanager.net/amer/cef04b19-777… Pergunta Usuari…" at bounding box center [846, 287] width 816 height 16
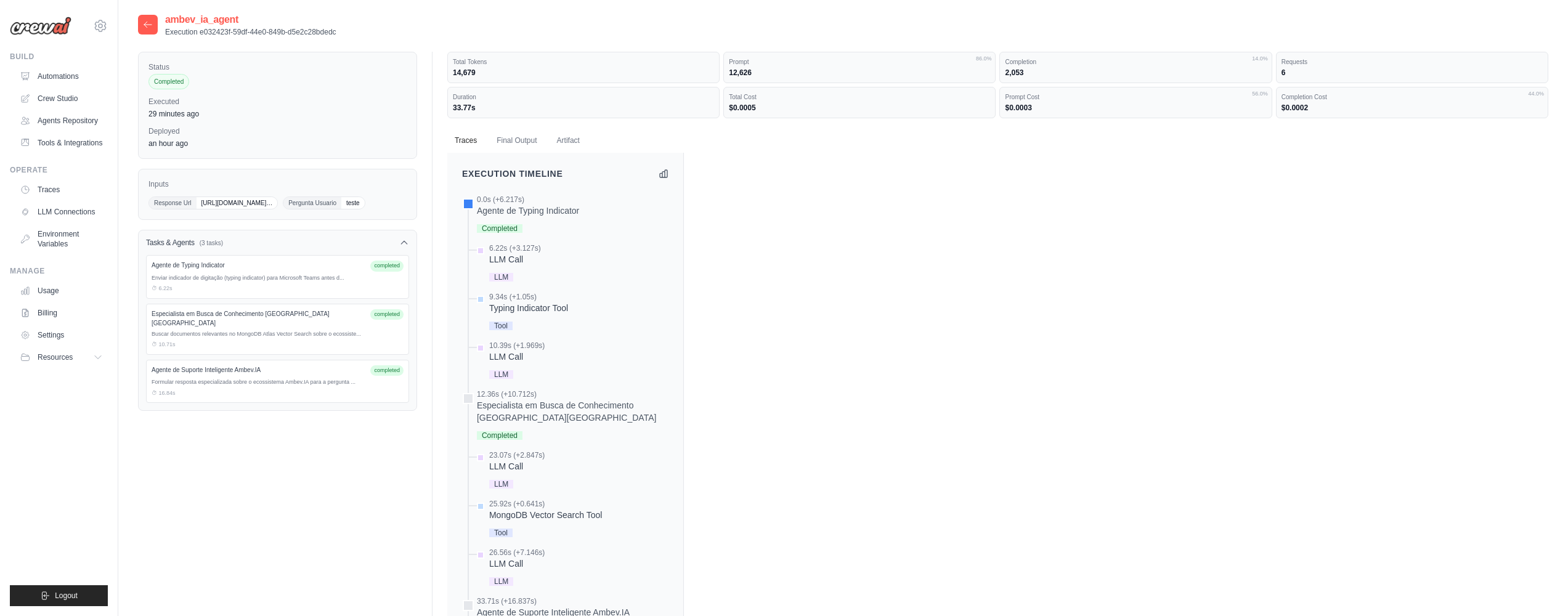
click at [294, 283] on div "Enviar indicador de digitação (typing indicator) para Microsoft Teams antes d..." at bounding box center [277, 278] width 252 height 8
click at [515, 143] on button "Final Output" at bounding box center [516, 140] width 55 height 25
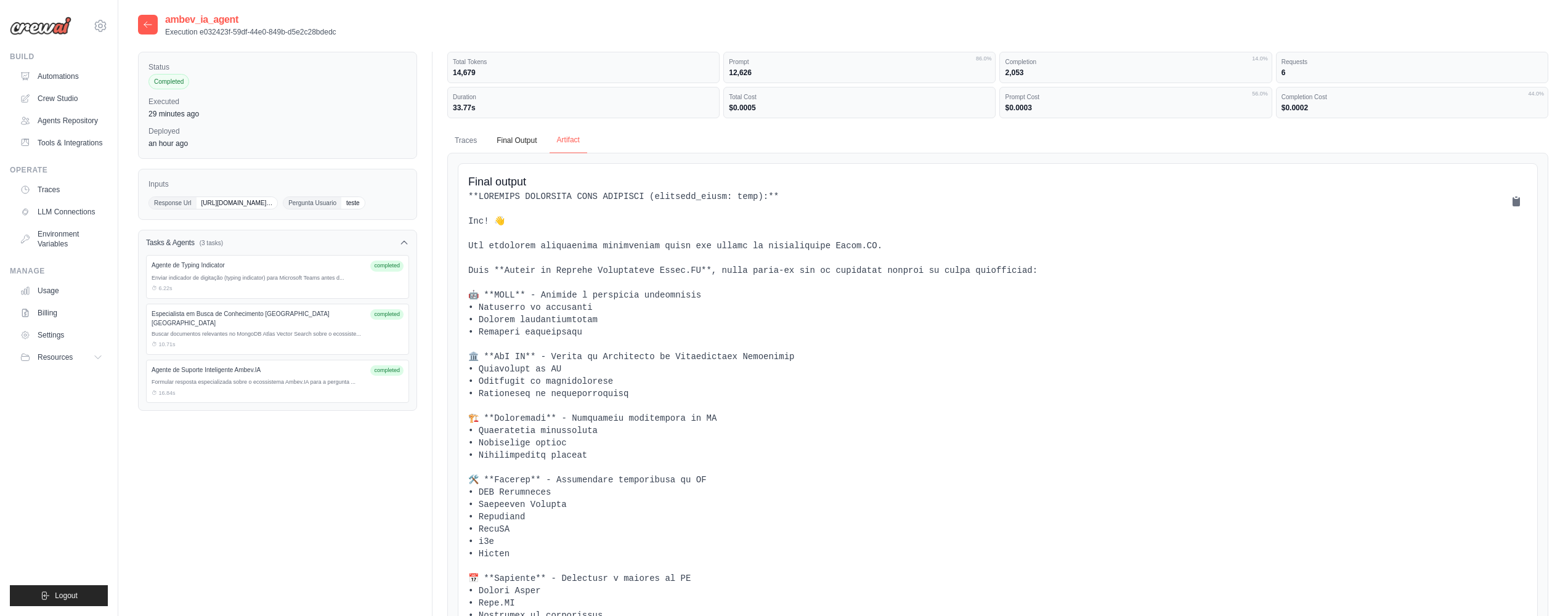
click at [575, 138] on button "Artifact" at bounding box center [568, 140] width 37 height 25
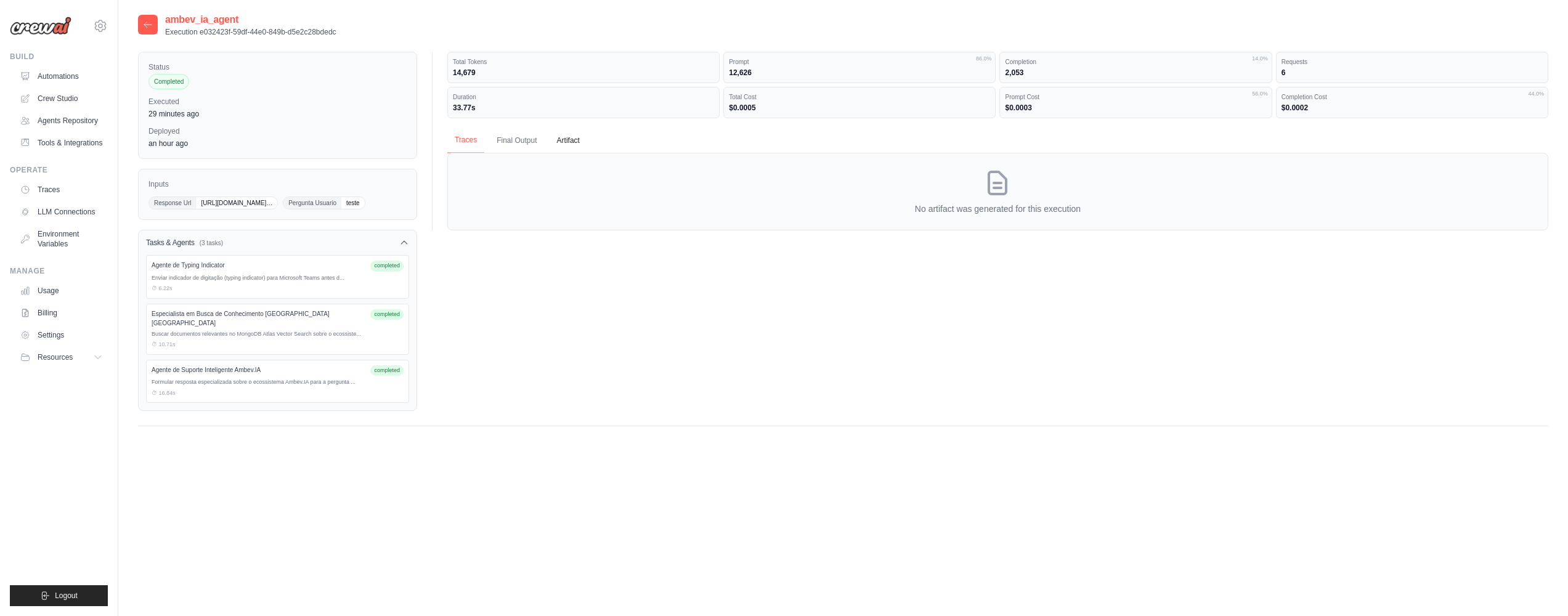
click at [463, 145] on button "Traces" at bounding box center [465, 140] width 37 height 25
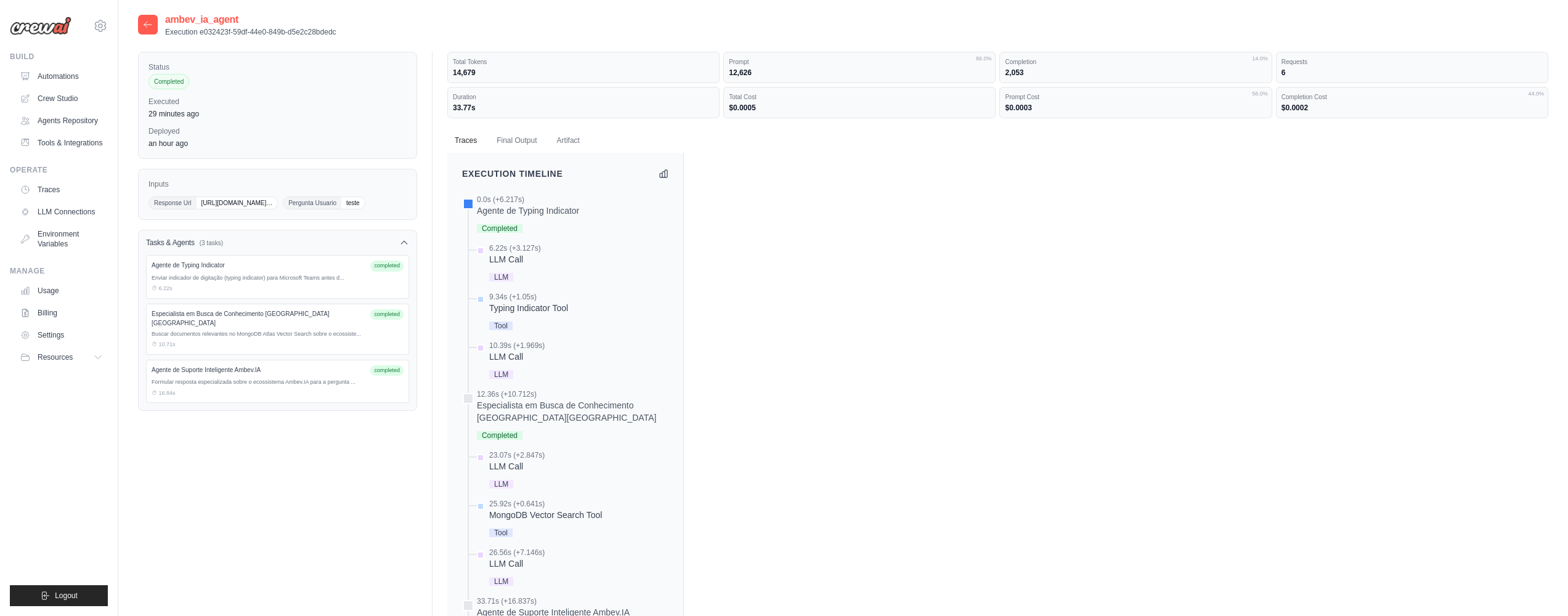
copy span "https://smba.trafficmanager.net/amer/cef04b19-7776-4a94-b89b-375c77a8f936/v3/co…"
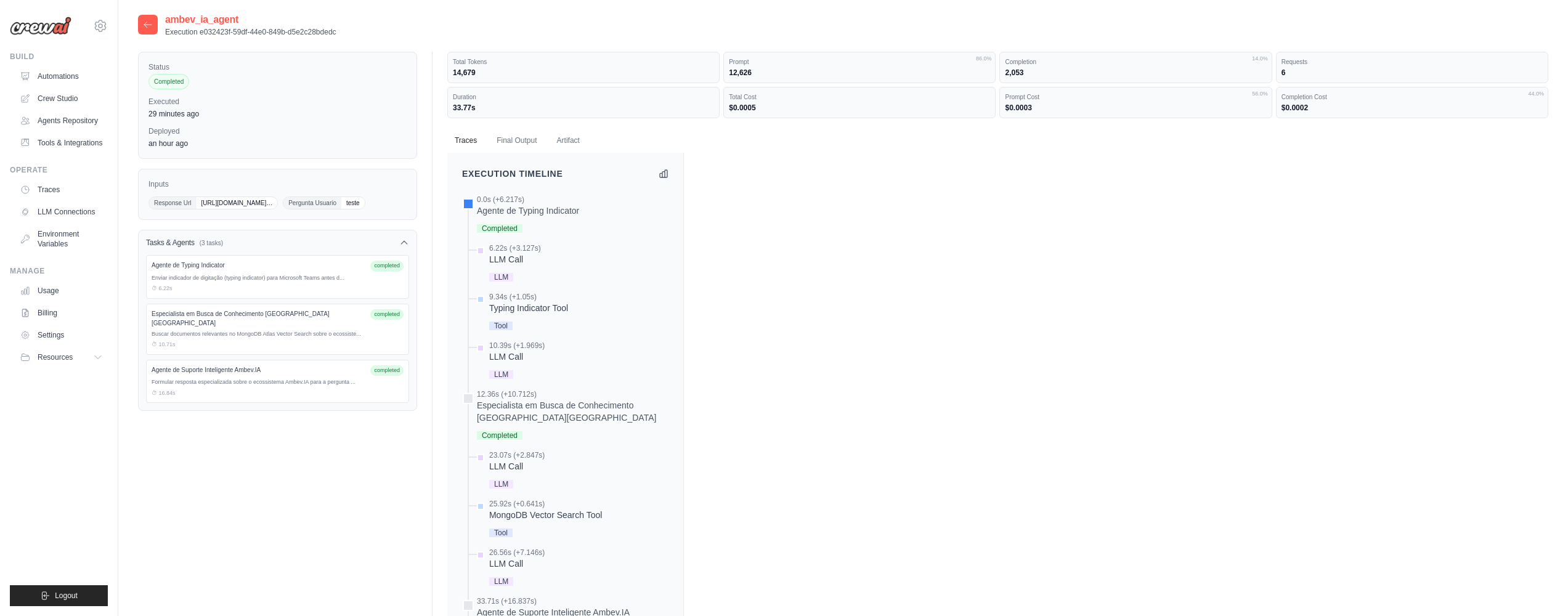
click at [355, 269] on div "Agente de Typing Indicator" at bounding box center [258, 265] width 214 height 9
click at [283, 298] on div "Agente de Typing Indicator completed Enviar indicador de digitação (typing indi…" at bounding box center [277, 277] width 263 height 44
click at [404, 247] on icon at bounding box center [403, 242] width 10 height 10
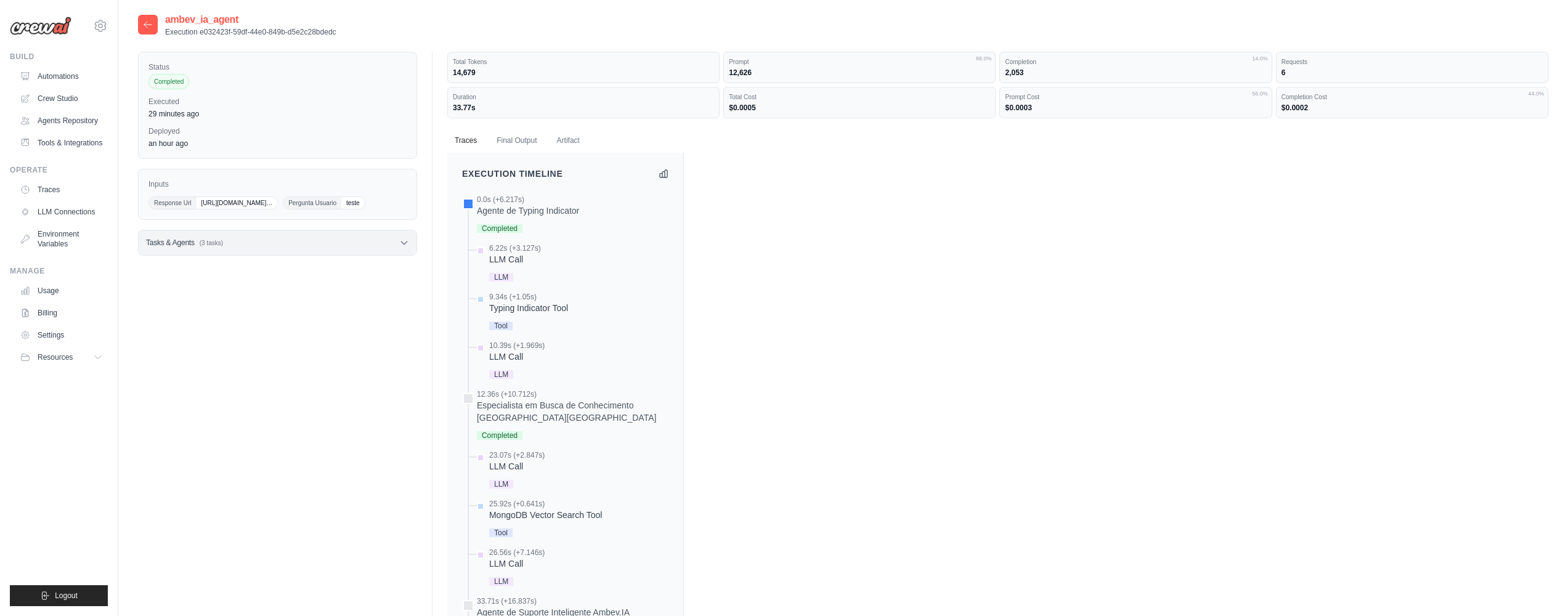
click at [404, 247] on icon at bounding box center [403, 242] width 10 height 10
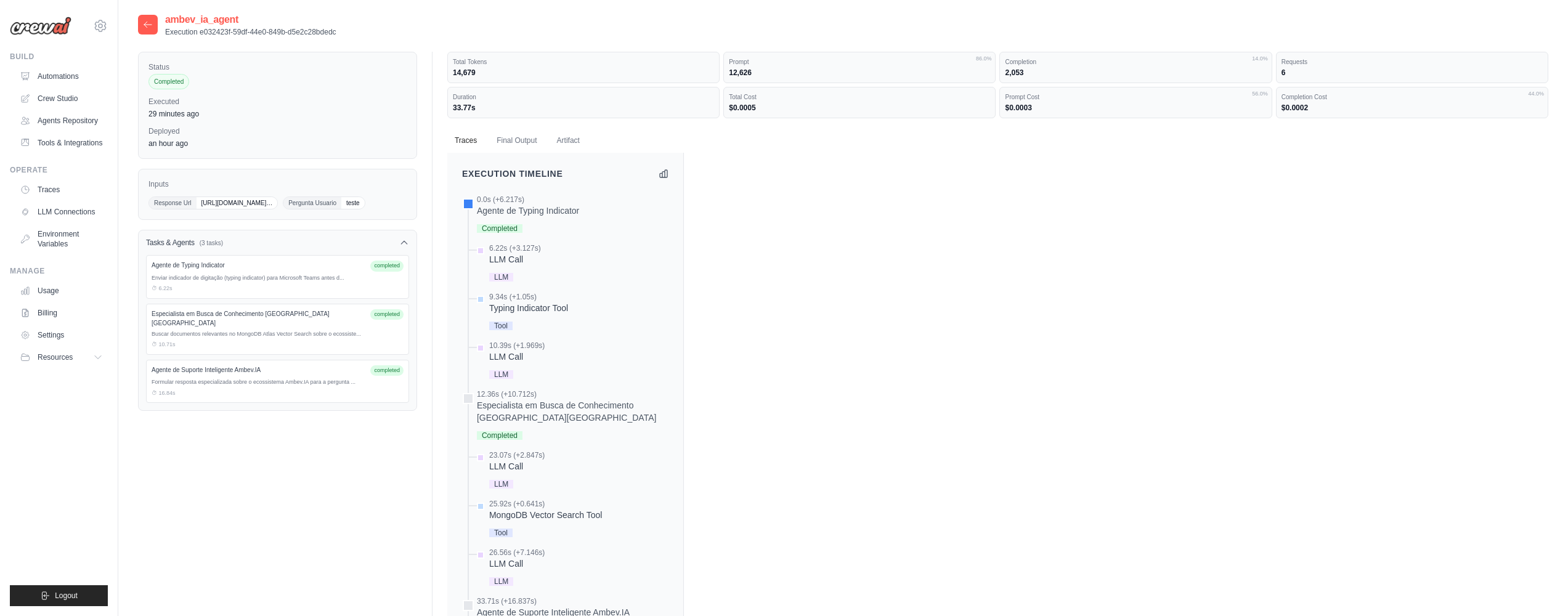
click at [526, 243] on div "0.0s (+6.217s) Agente de Typing Indicator" at bounding box center [565, 489] width 207 height 589
click at [517, 256] on div "LLM Call" at bounding box center [514, 259] width 52 height 13
click at [533, 303] on div "Typing Indicator Tool" at bounding box center [528, 308] width 79 height 13
click at [502, 309] on div "Typing Indicator Tool" at bounding box center [528, 308] width 79 height 13
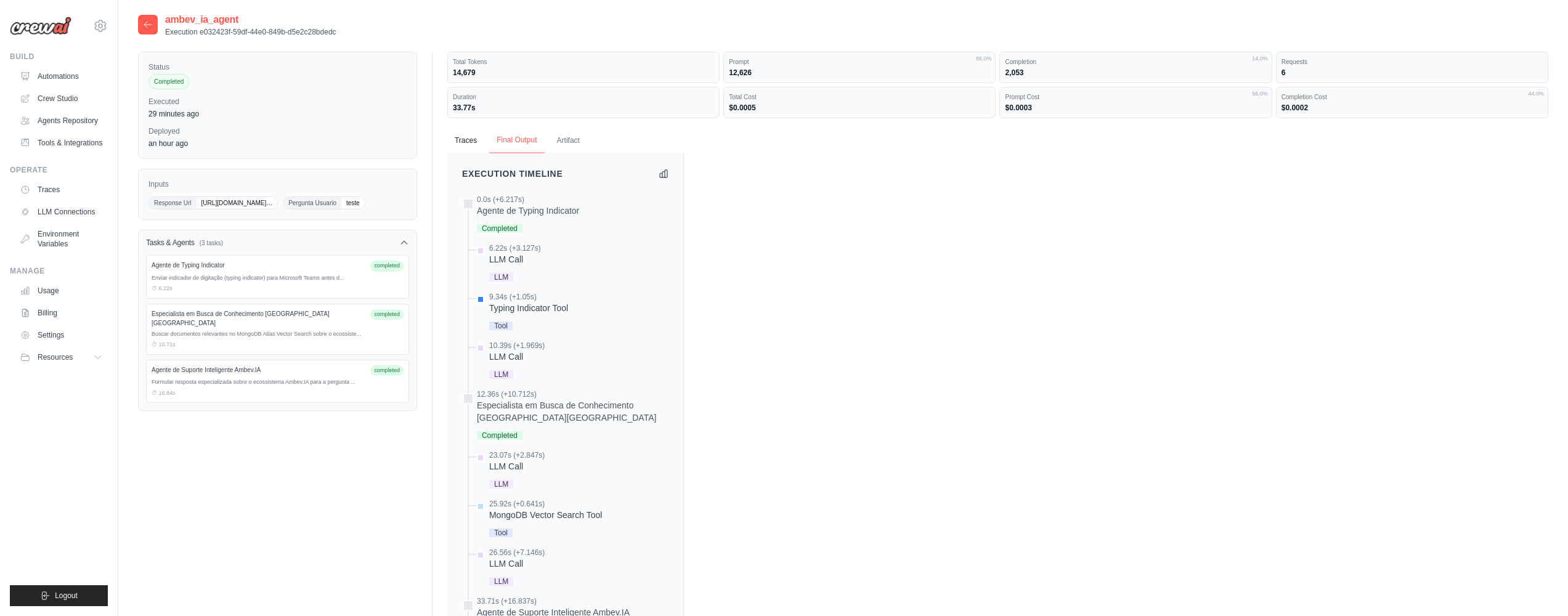
click at [512, 128] on button "Final Output" at bounding box center [516, 140] width 55 height 25
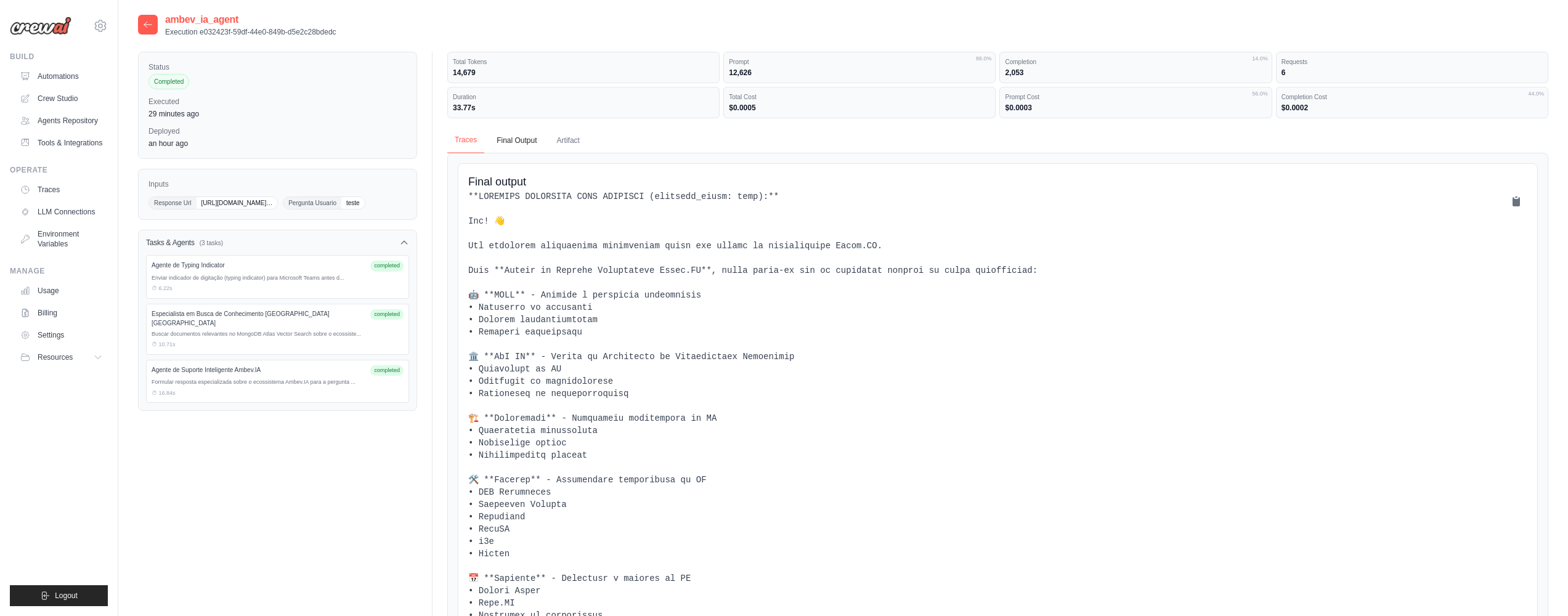
click at [471, 138] on button "Traces" at bounding box center [465, 140] width 37 height 25
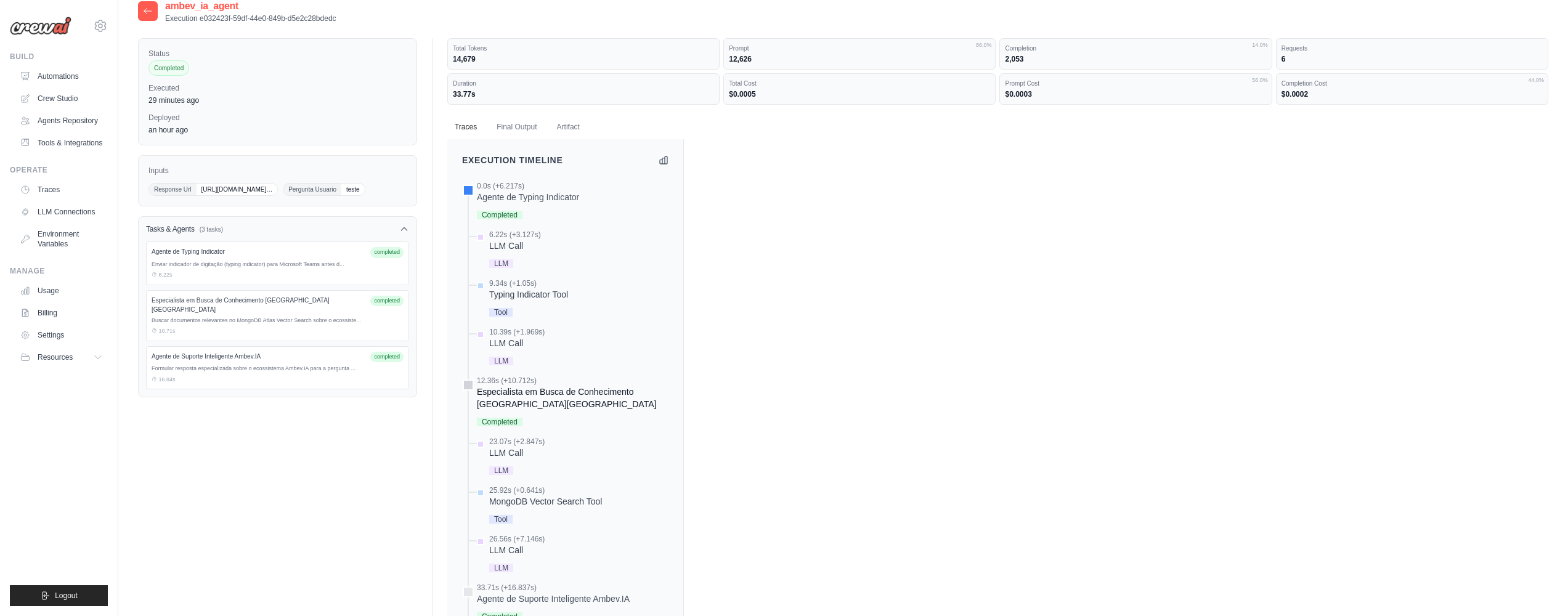
scroll to position [37, 0]
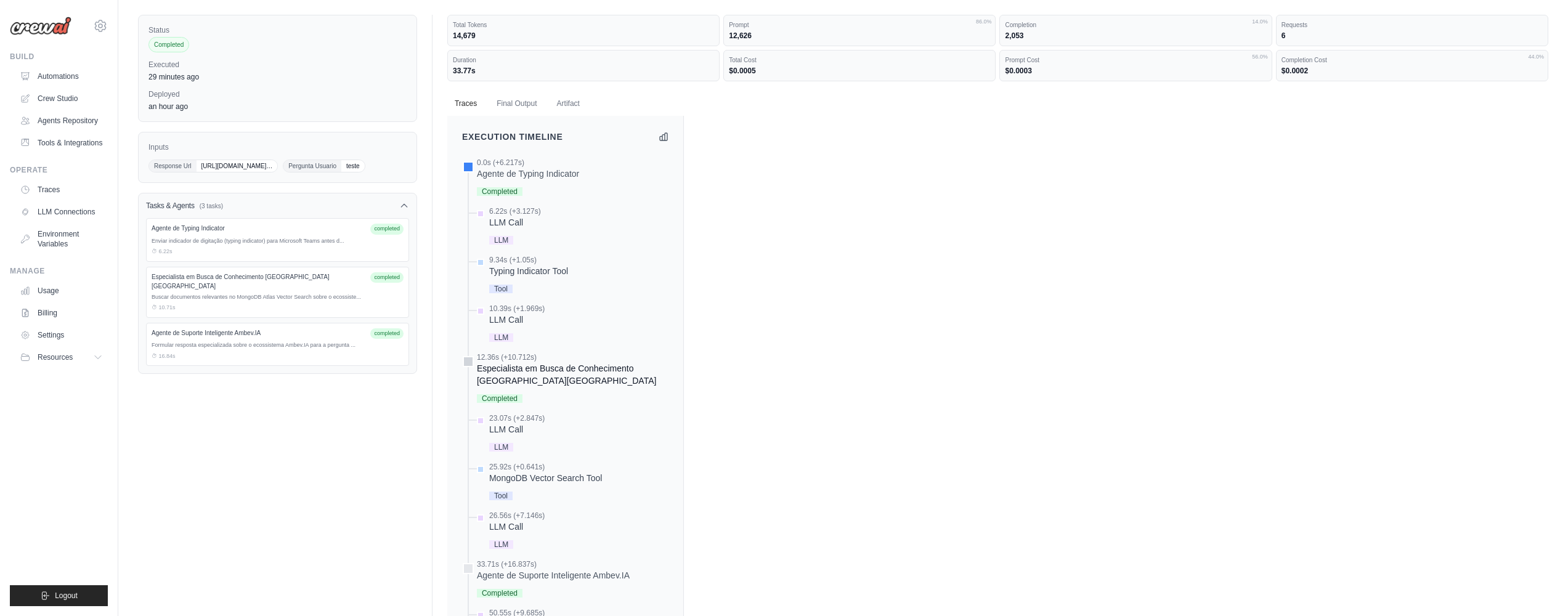
click at [534, 371] on div "Especialista em Busca de Conhecimento [GEOGRAPHIC_DATA][GEOGRAPHIC_DATA]" at bounding box center [573, 374] width 191 height 25
click at [502, 227] on div "LLM Call" at bounding box center [514, 222] width 52 height 13
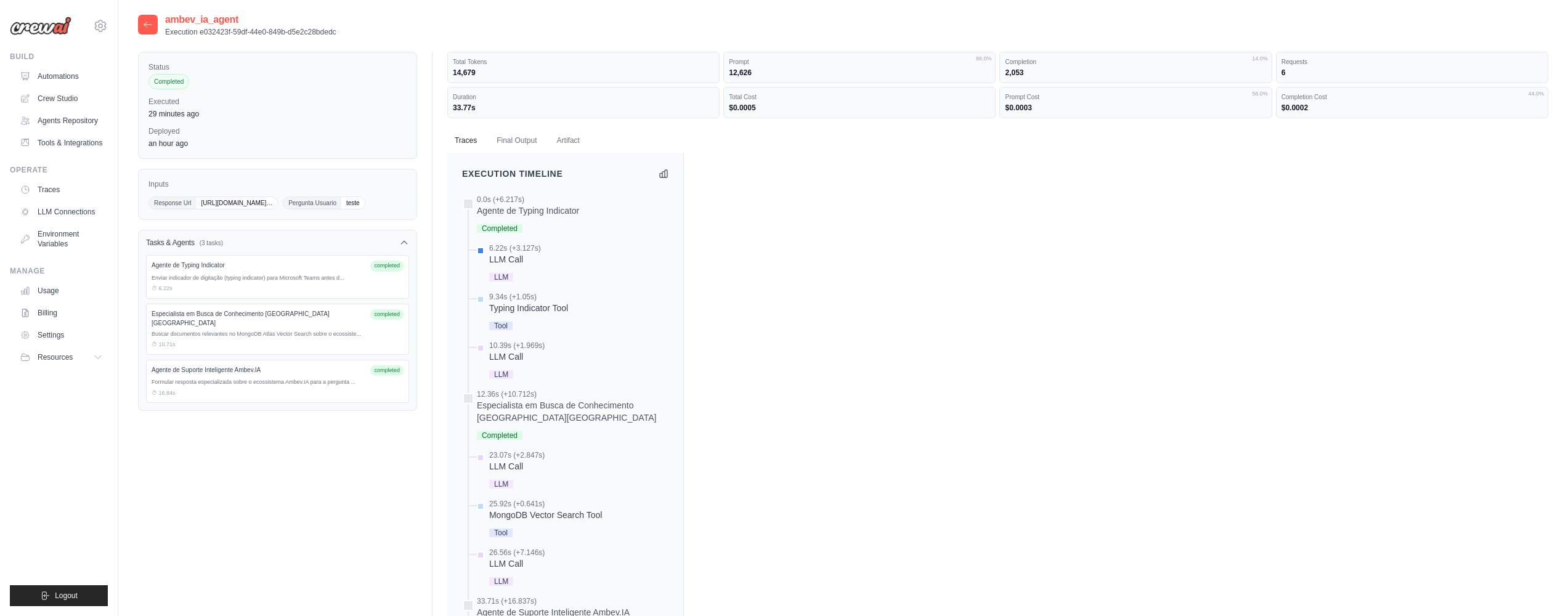
click at [149, 27] on icon at bounding box center [148, 25] width 10 height 10
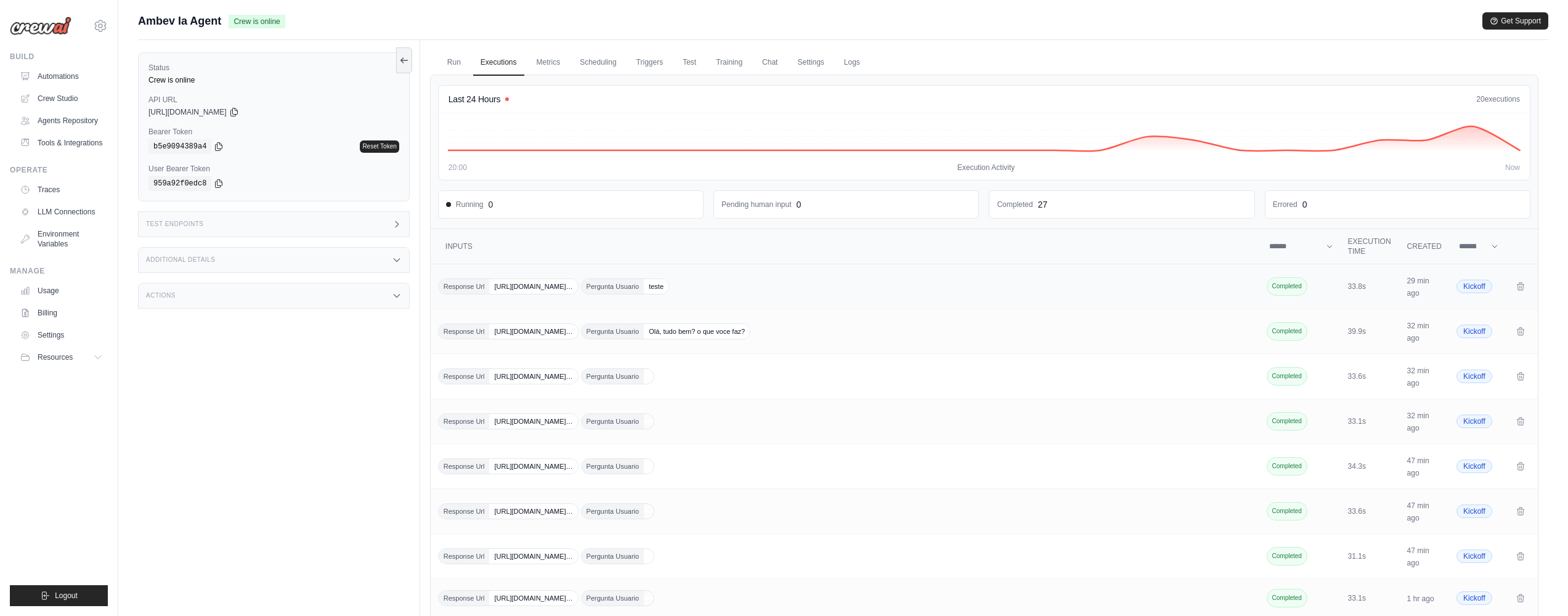
click at [577, 279] on span "[URL][DOMAIN_NAME]…" at bounding box center [533, 286] width 88 height 15
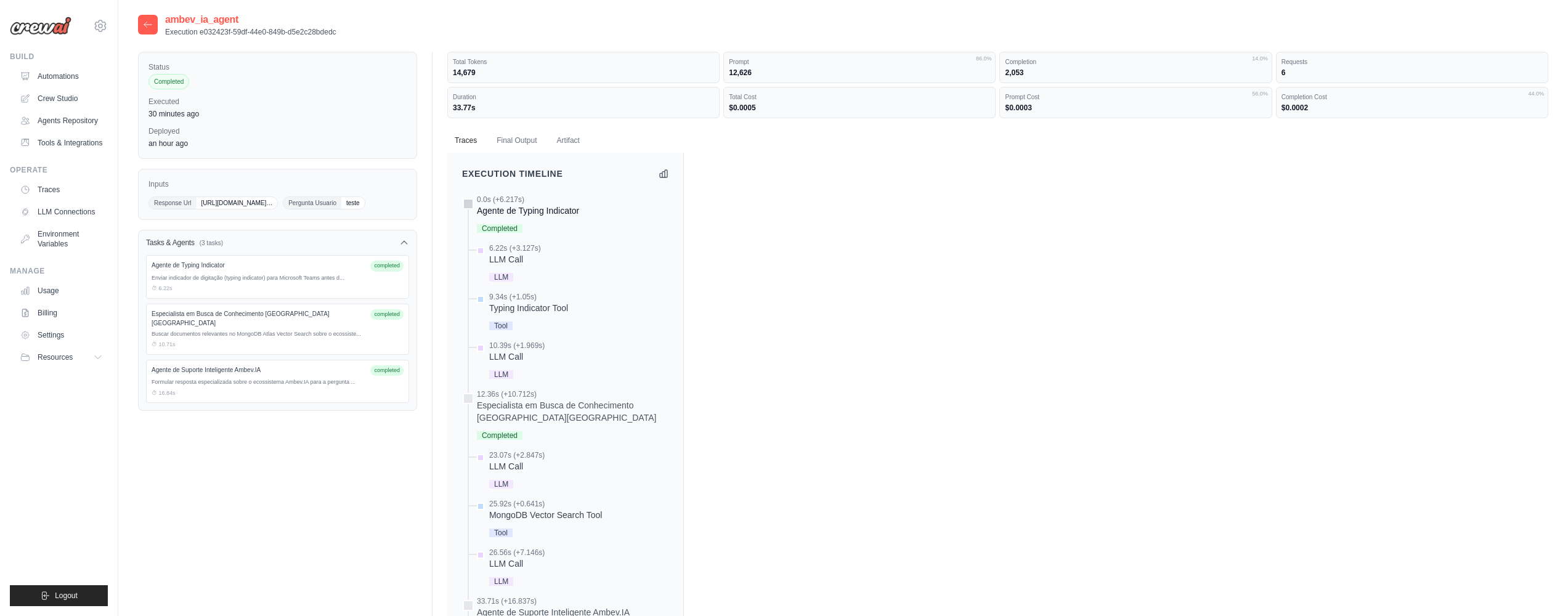
click at [518, 215] on div "Agente de Typing Indicator" at bounding box center [528, 211] width 102 height 13
click at [68, 81] on link "Automations" at bounding box center [63, 76] width 93 height 20
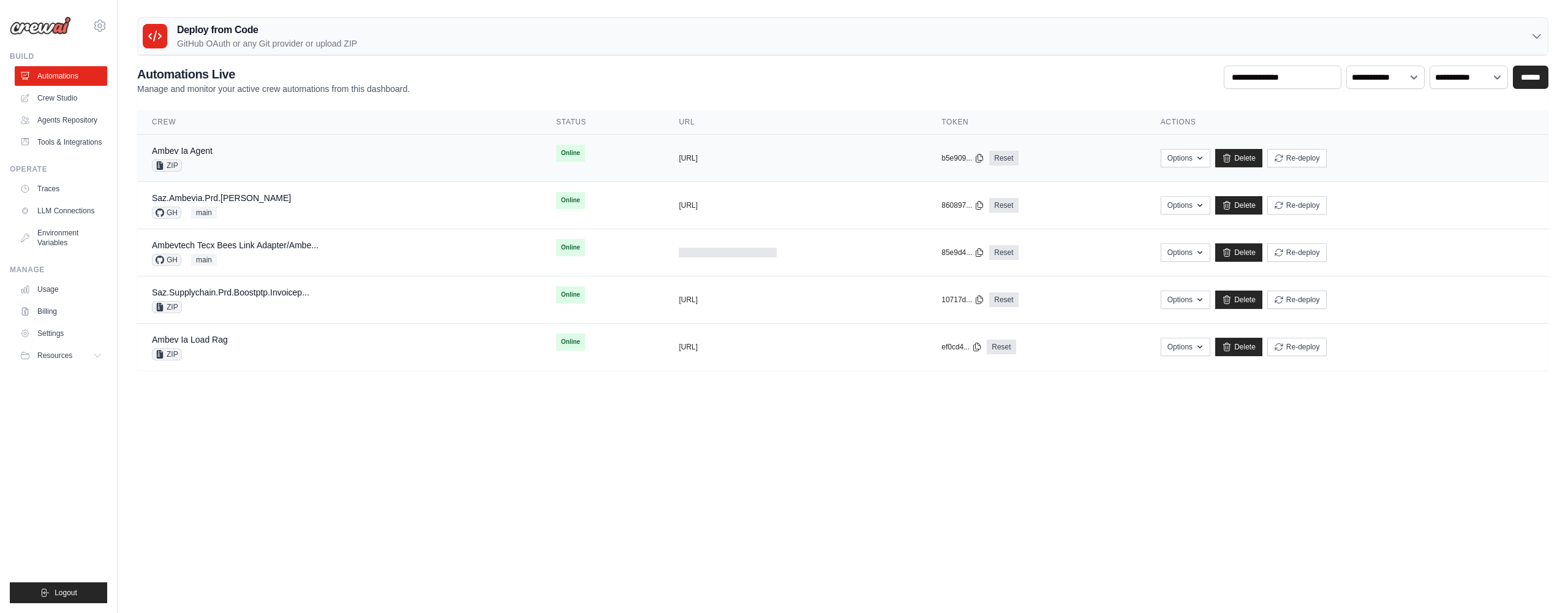
click at [228, 166] on div "Ambev Ia Agent ZIP" at bounding box center [339, 158] width 375 height 27
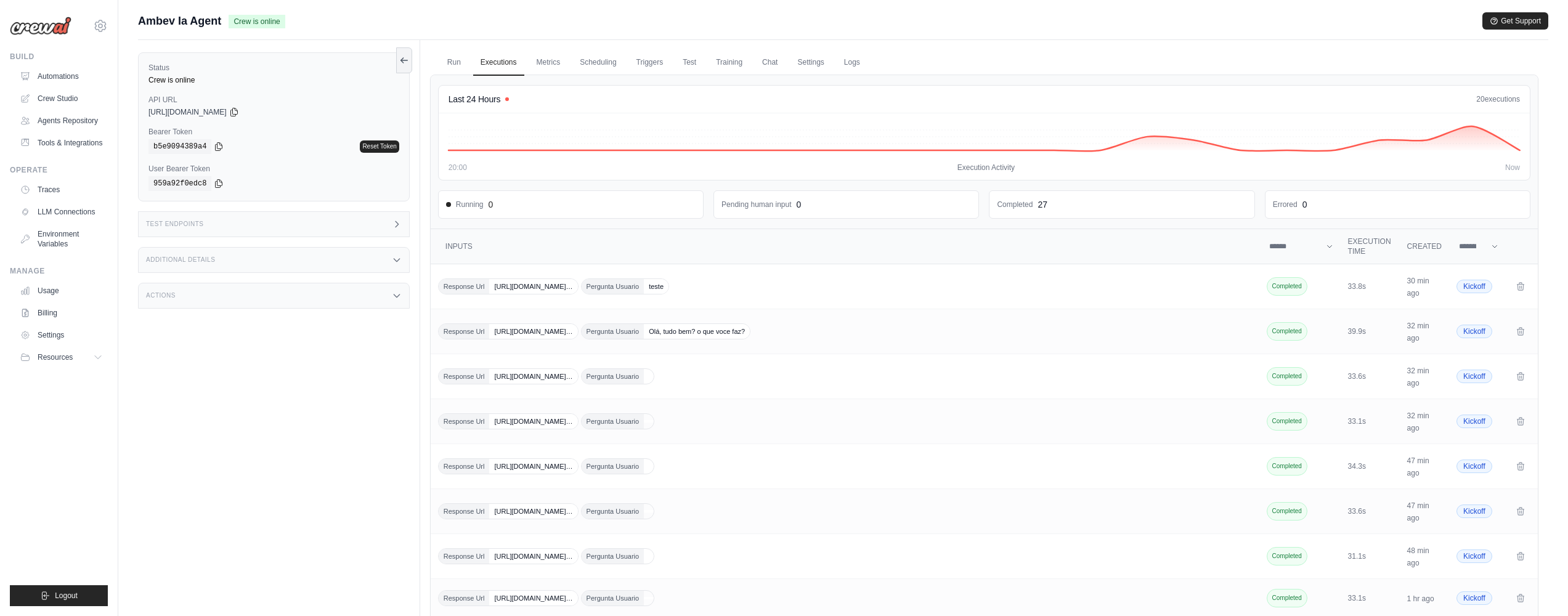
click at [870, 62] on ul "Run Executions Metrics Scheduling Triggers Test Training Chat Settings Logs" at bounding box center [983, 63] width 1108 height 25
click at [852, 62] on link "Logs" at bounding box center [852, 63] width 31 height 25
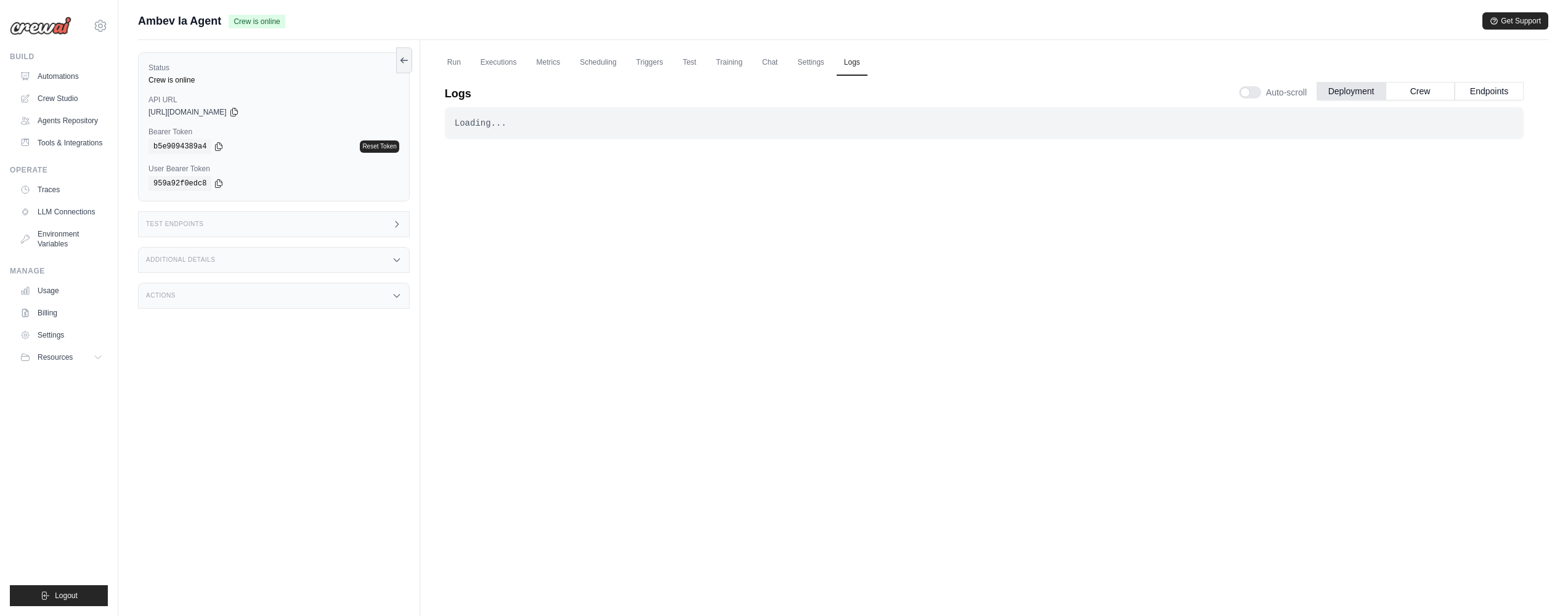
click at [1535, 90] on div "Logs Auto-scroll Deployment Crew Endpoints Loading... . . . Successful Now 1h 3…" at bounding box center [983, 328] width 1108 height 523
click at [1512, 90] on button "Endpoints" at bounding box center [1489, 90] width 69 height 18
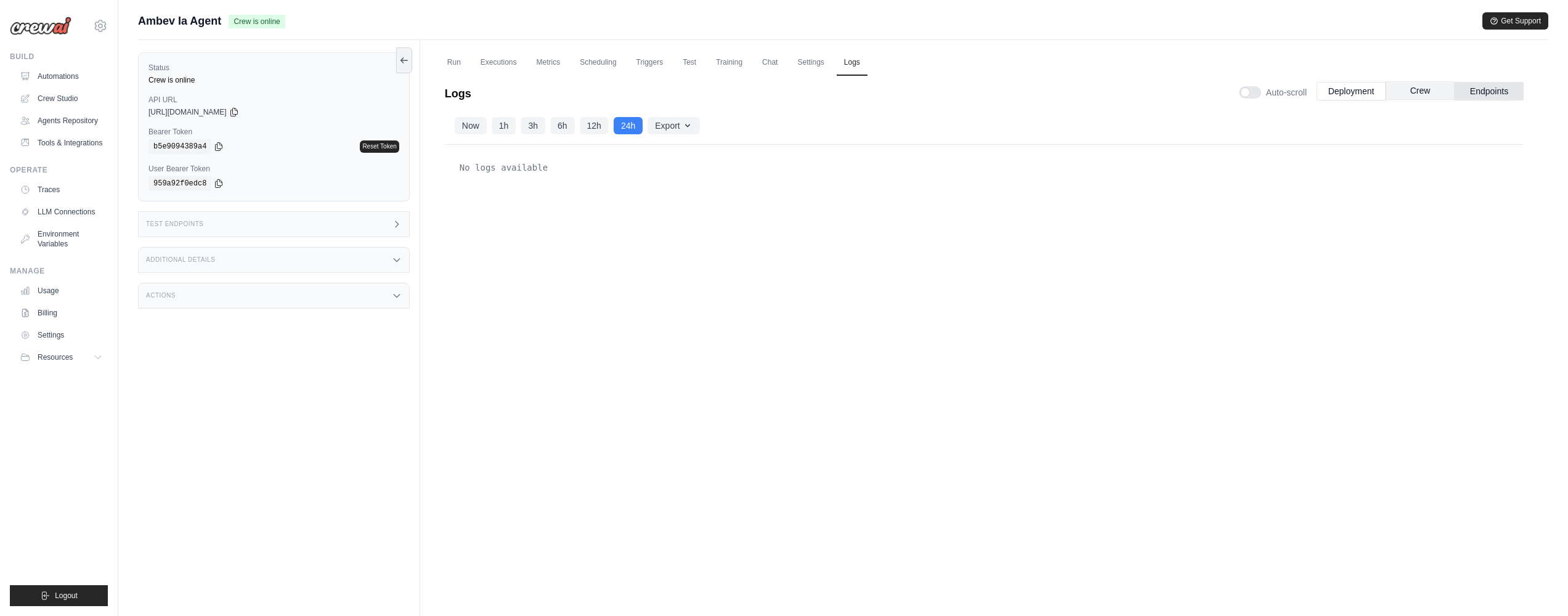
click at [1387, 92] on button "Crew" at bounding box center [1420, 90] width 69 height 18
click at [1352, 89] on button "Deployment" at bounding box center [1351, 90] width 69 height 18
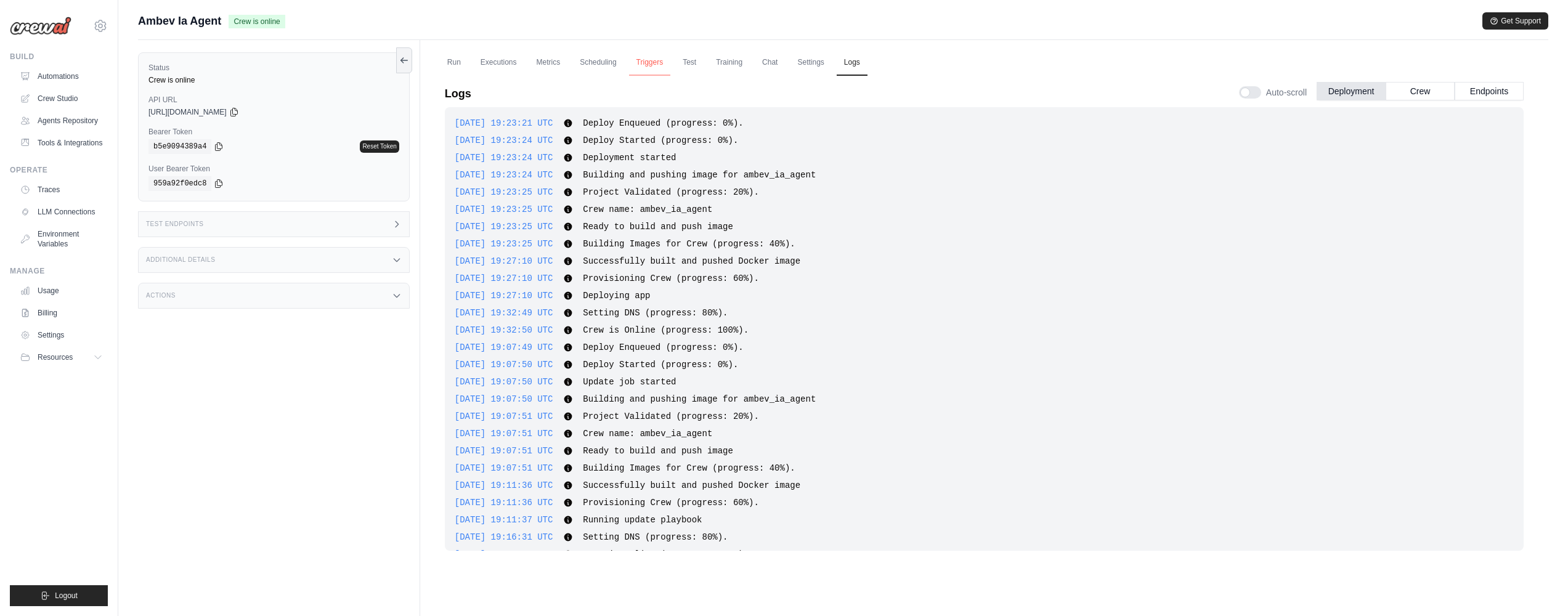
click at [669, 60] on link "Triggers" at bounding box center [650, 63] width 42 height 25
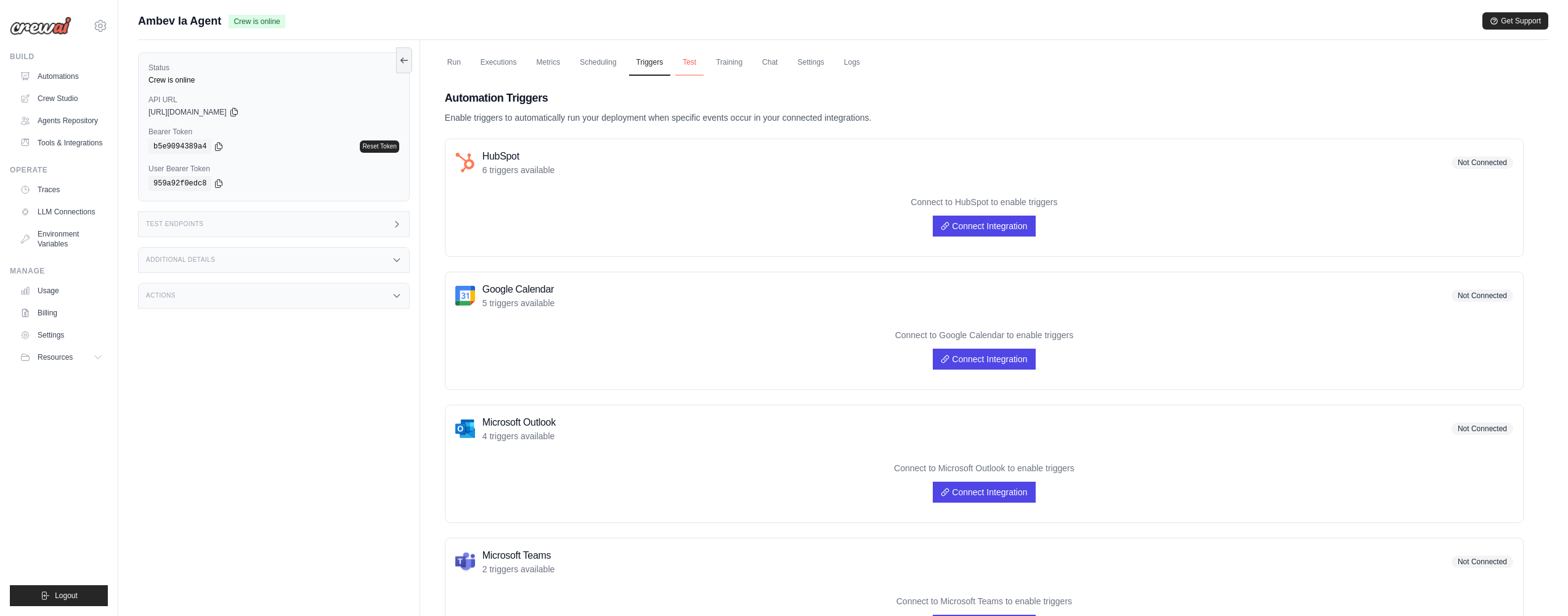
click at [678, 61] on link "Test" at bounding box center [689, 63] width 28 height 25
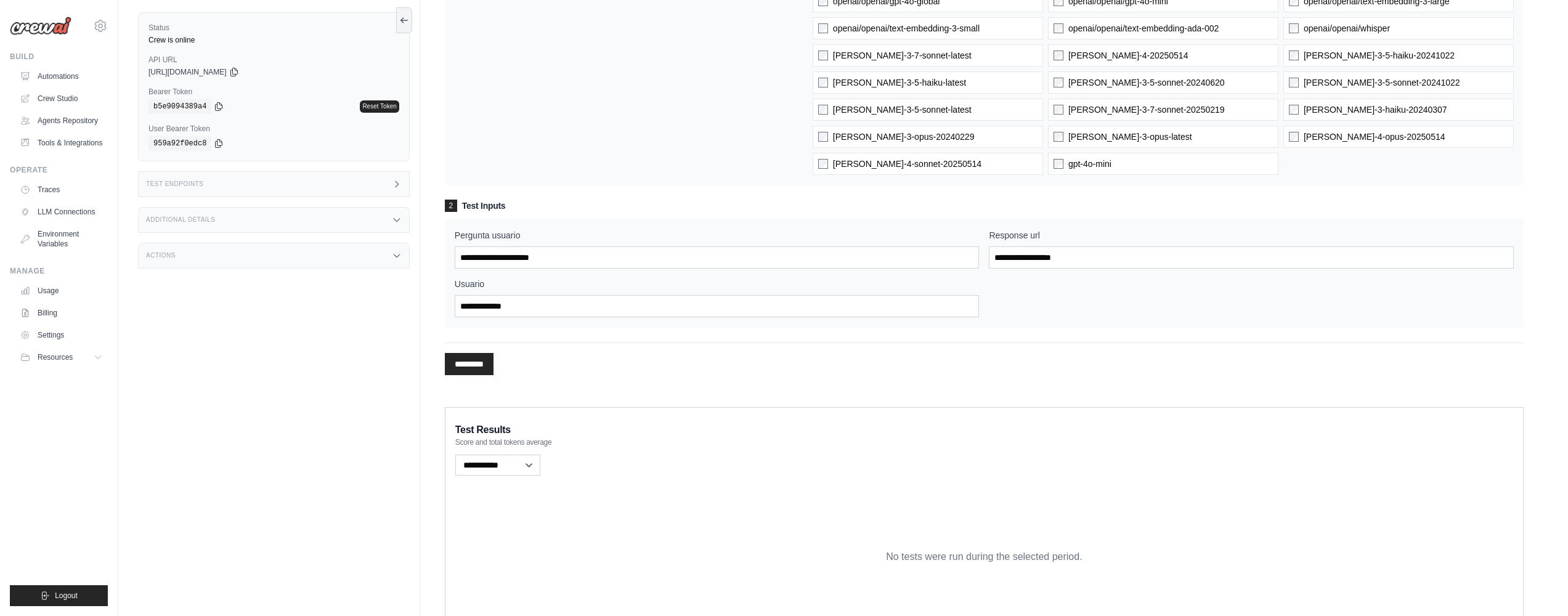
scroll to position [261, 0]
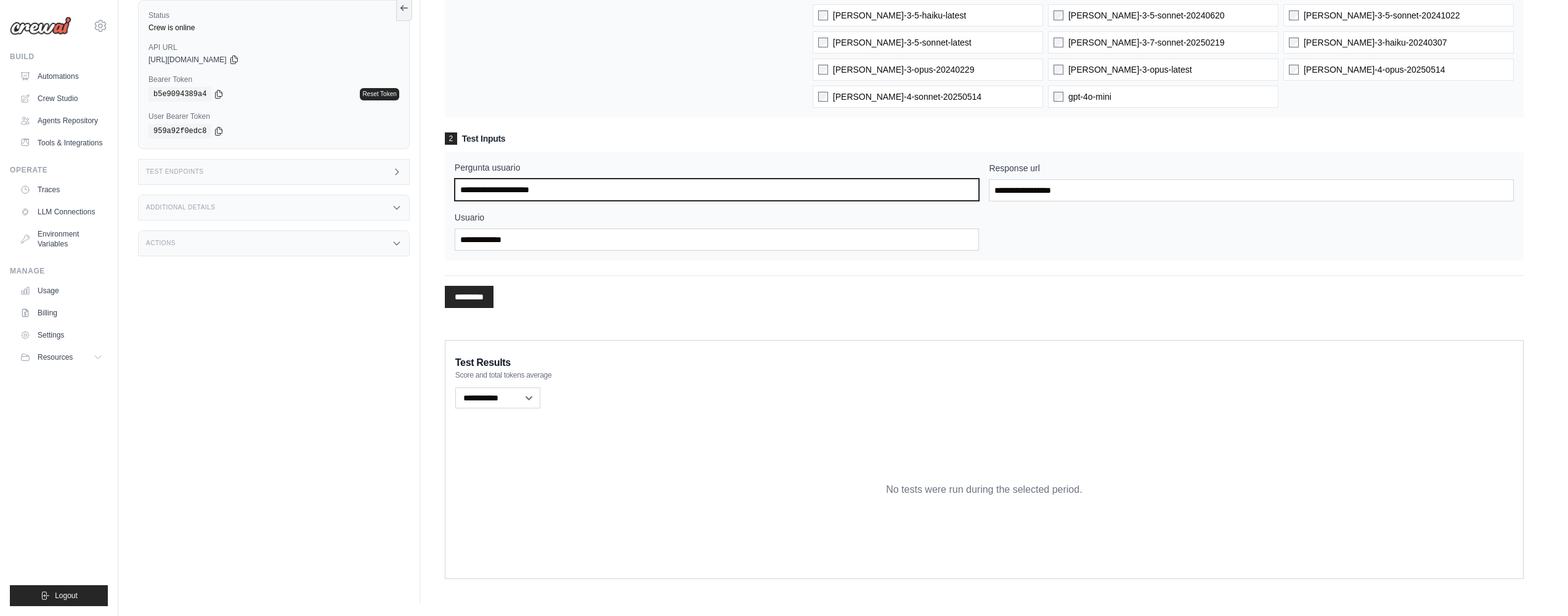
click at [596, 187] on input "Pergunta usuario" at bounding box center [717, 189] width 524 height 22
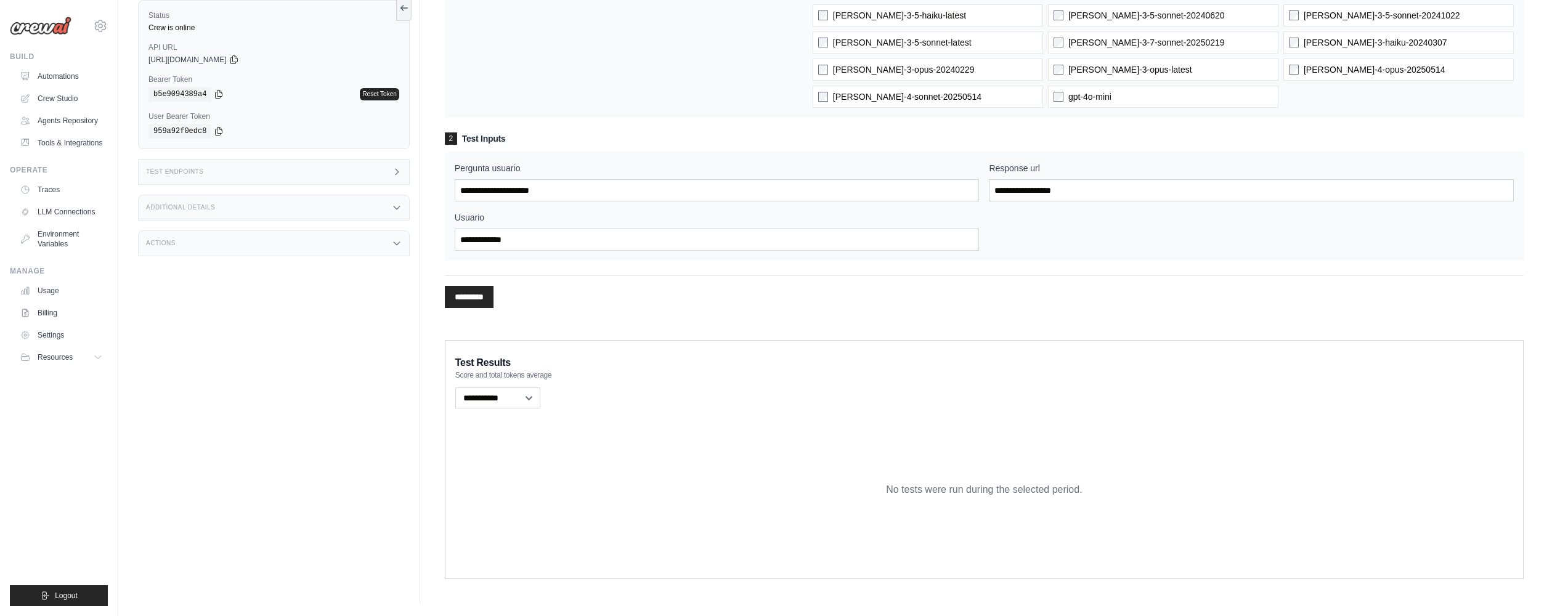
click at [470, 303] on input "*********" at bounding box center [469, 297] width 48 height 22
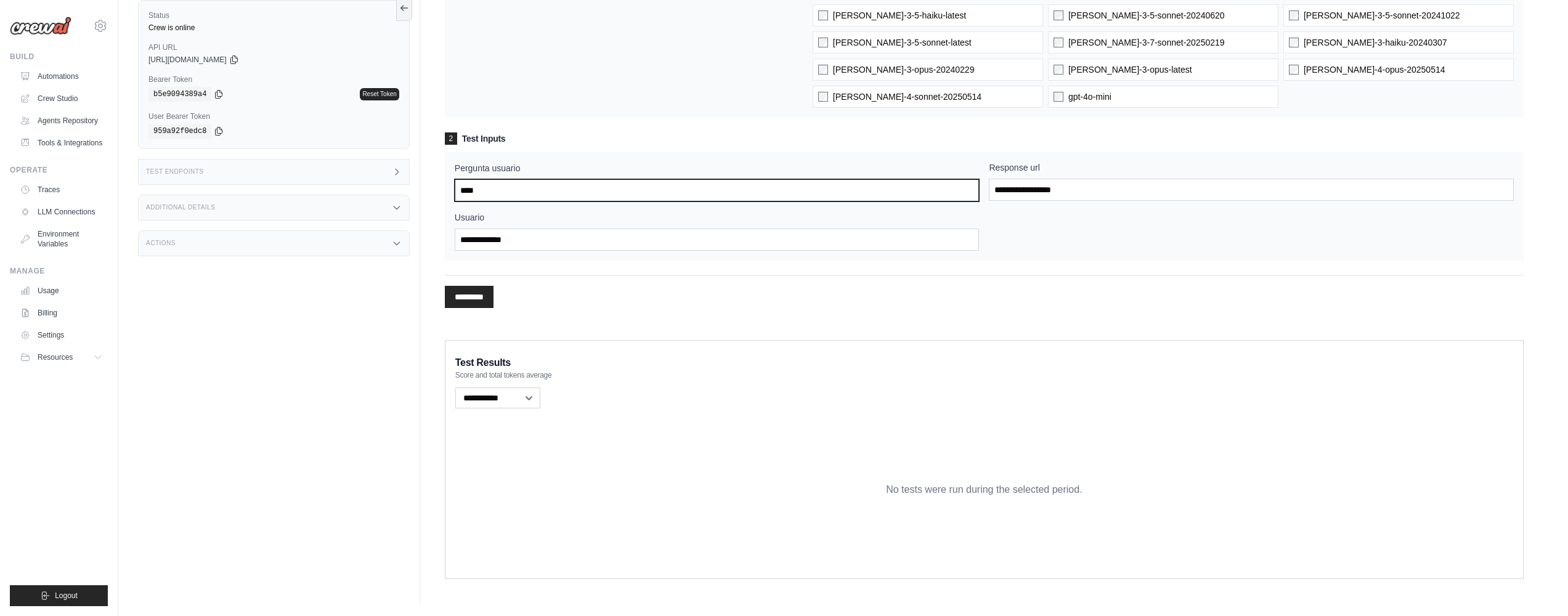
type input "****"
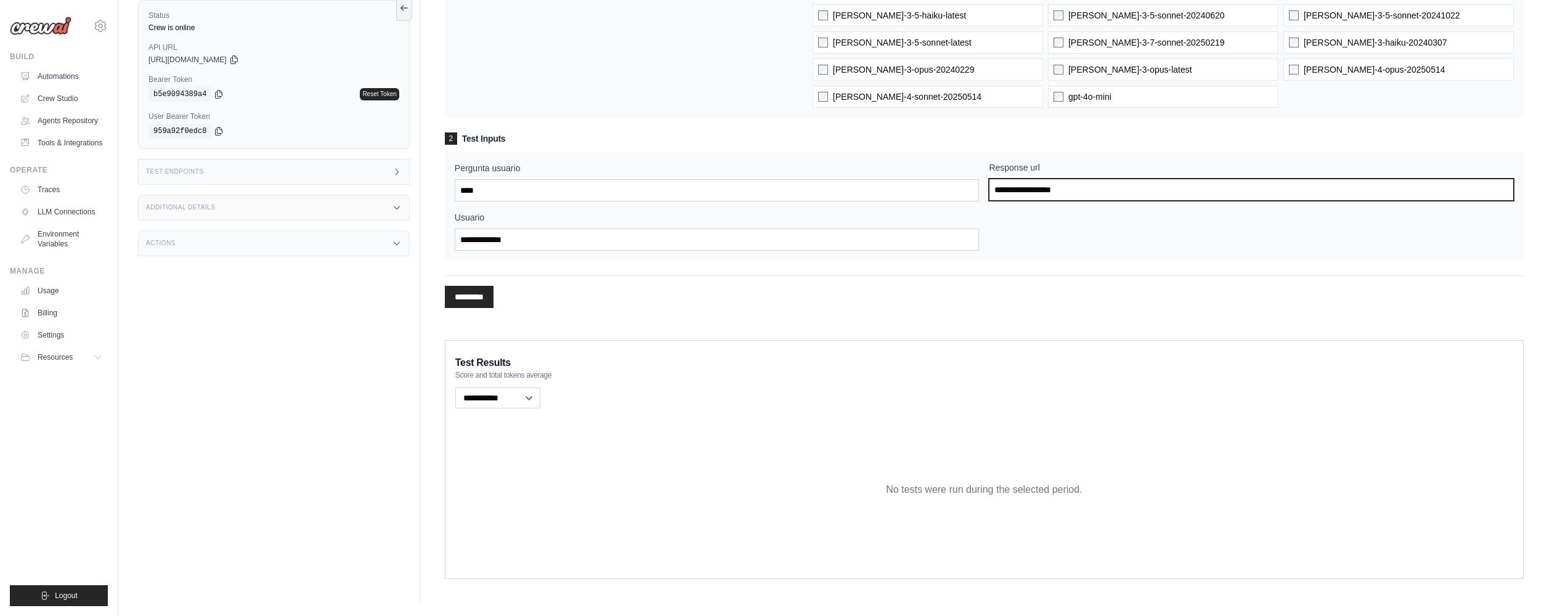
click at [1067, 187] on input "Response url" at bounding box center [1251, 189] width 524 height 22
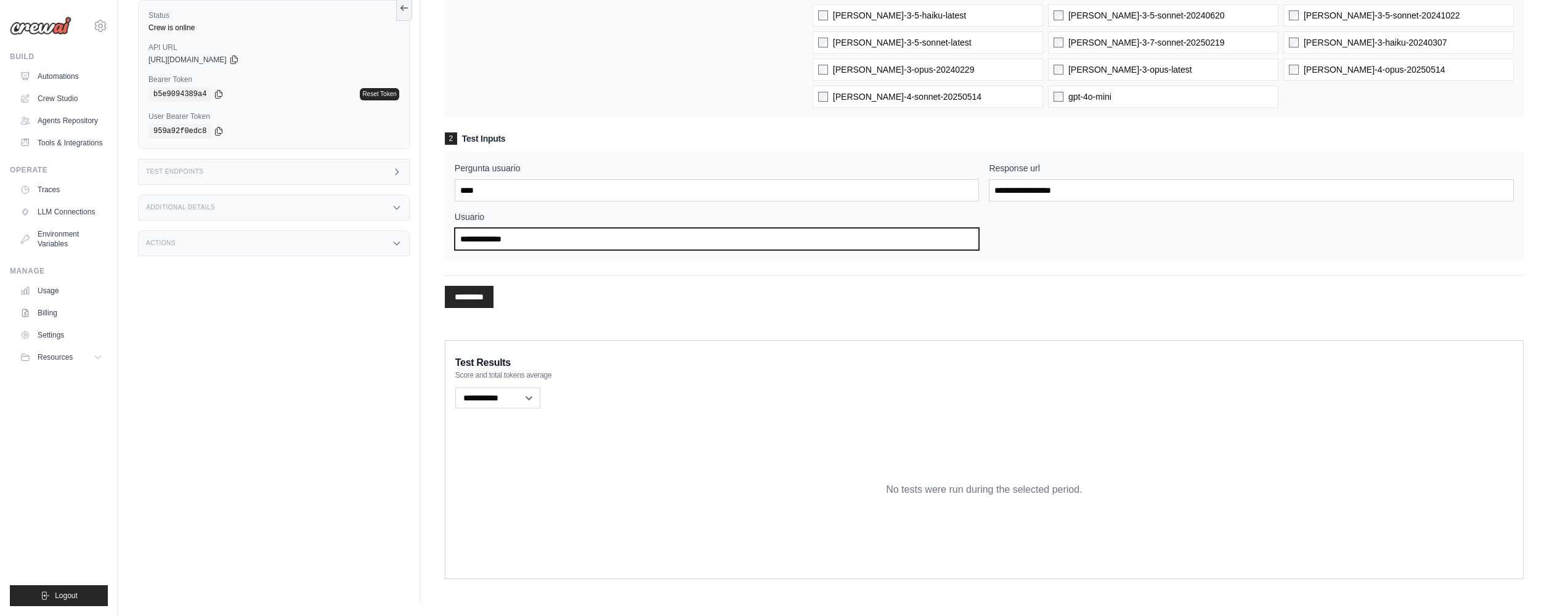
click at [758, 248] on input "Usuario" at bounding box center [717, 238] width 524 height 22
type input "****"
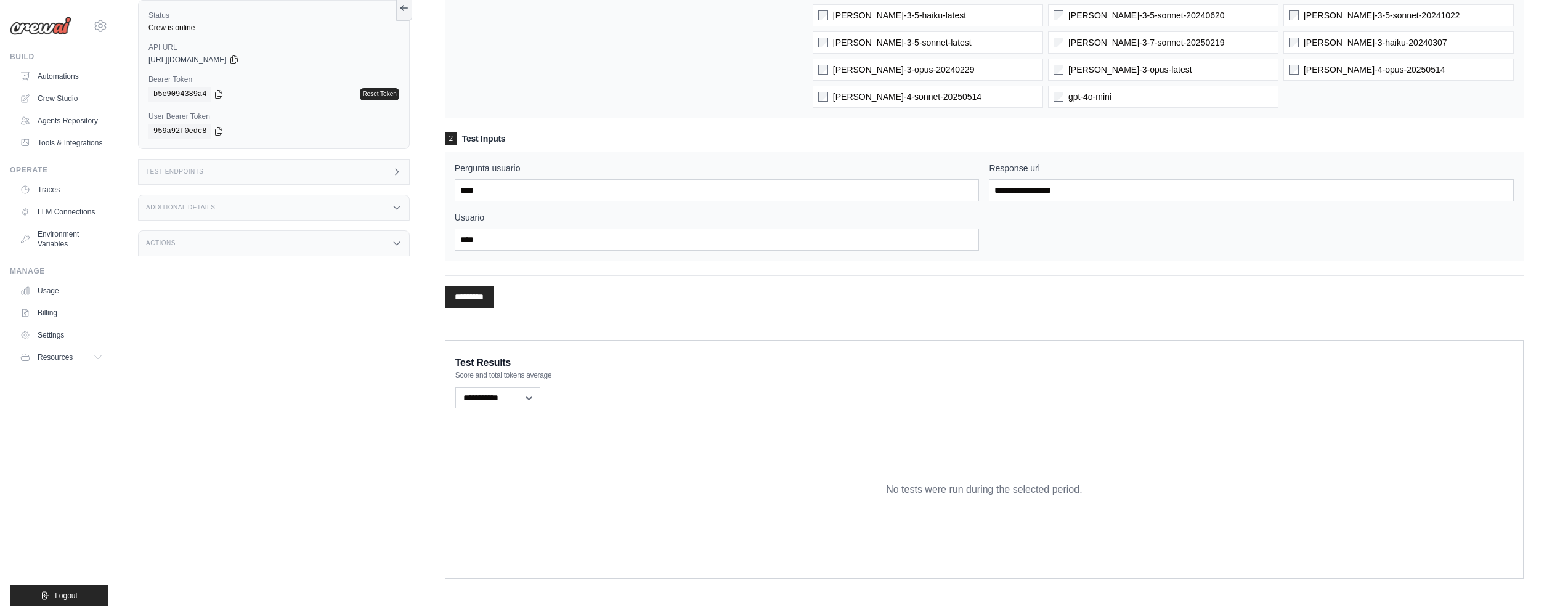
click at [468, 304] on input "*********" at bounding box center [469, 297] width 48 height 22
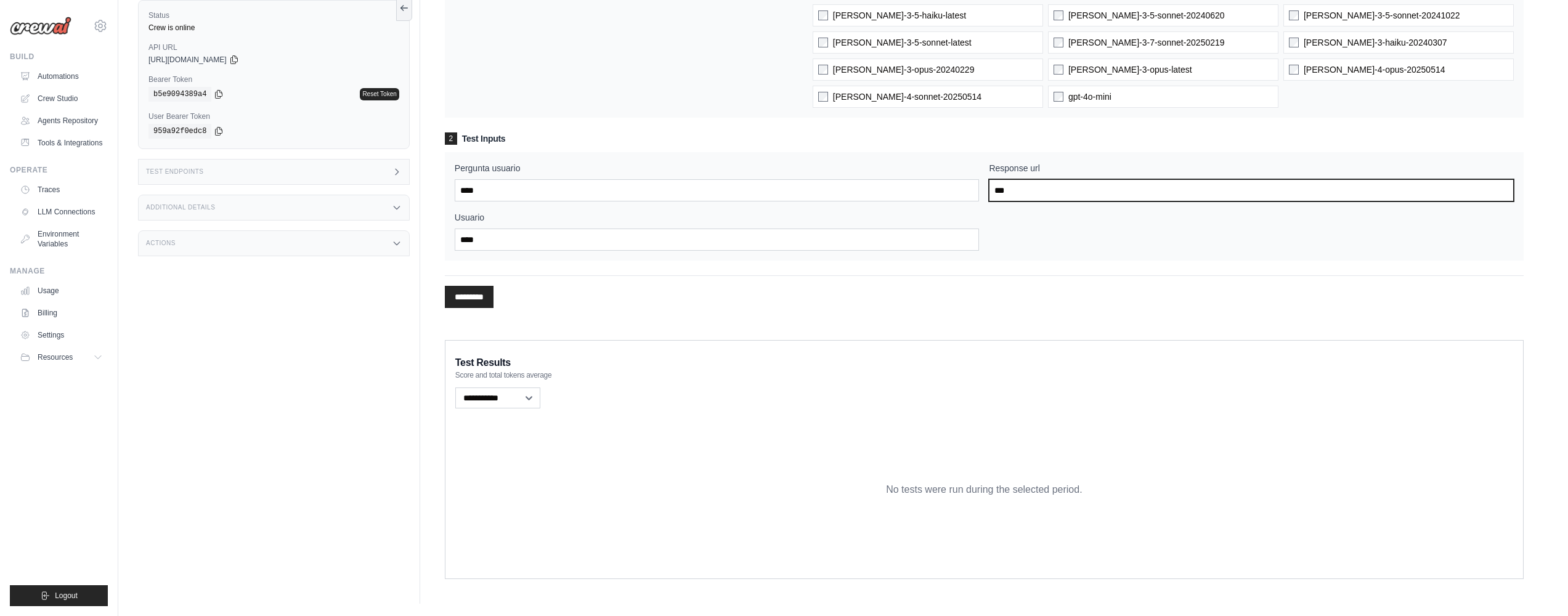
type input "***"
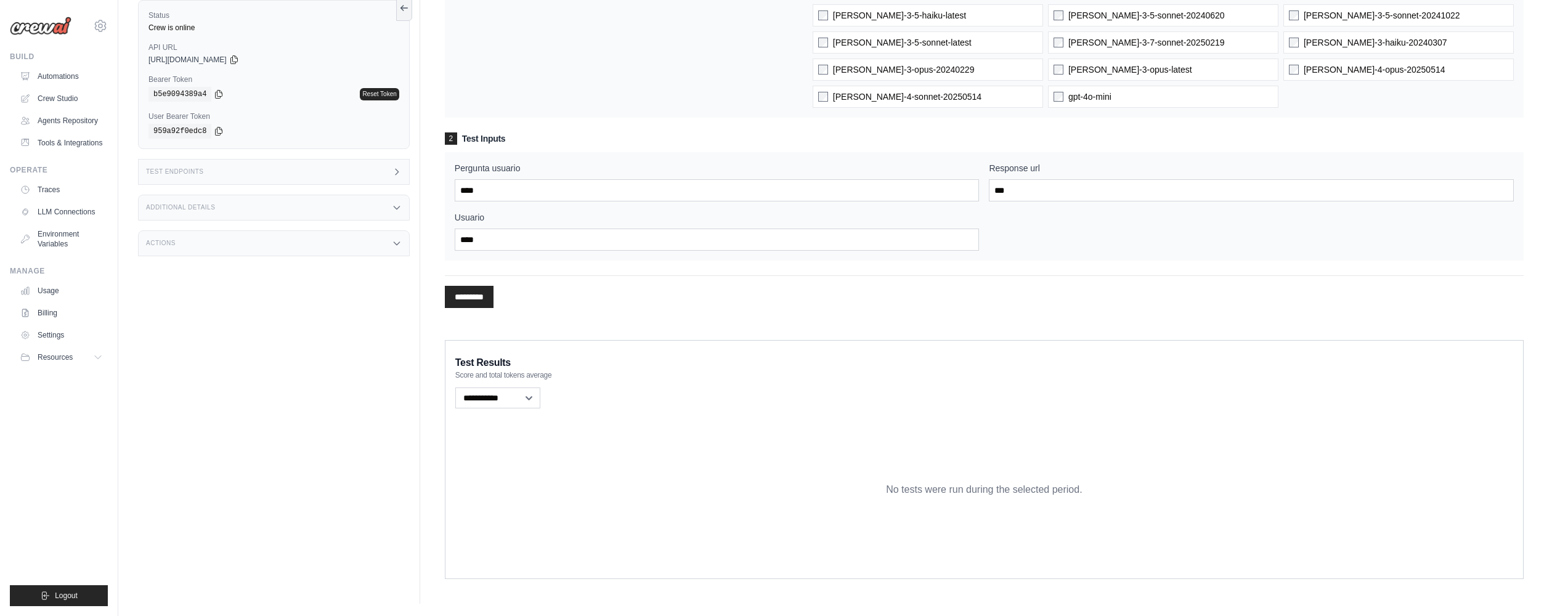
click at [456, 290] on input "*********" at bounding box center [469, 297] width 48 height 22
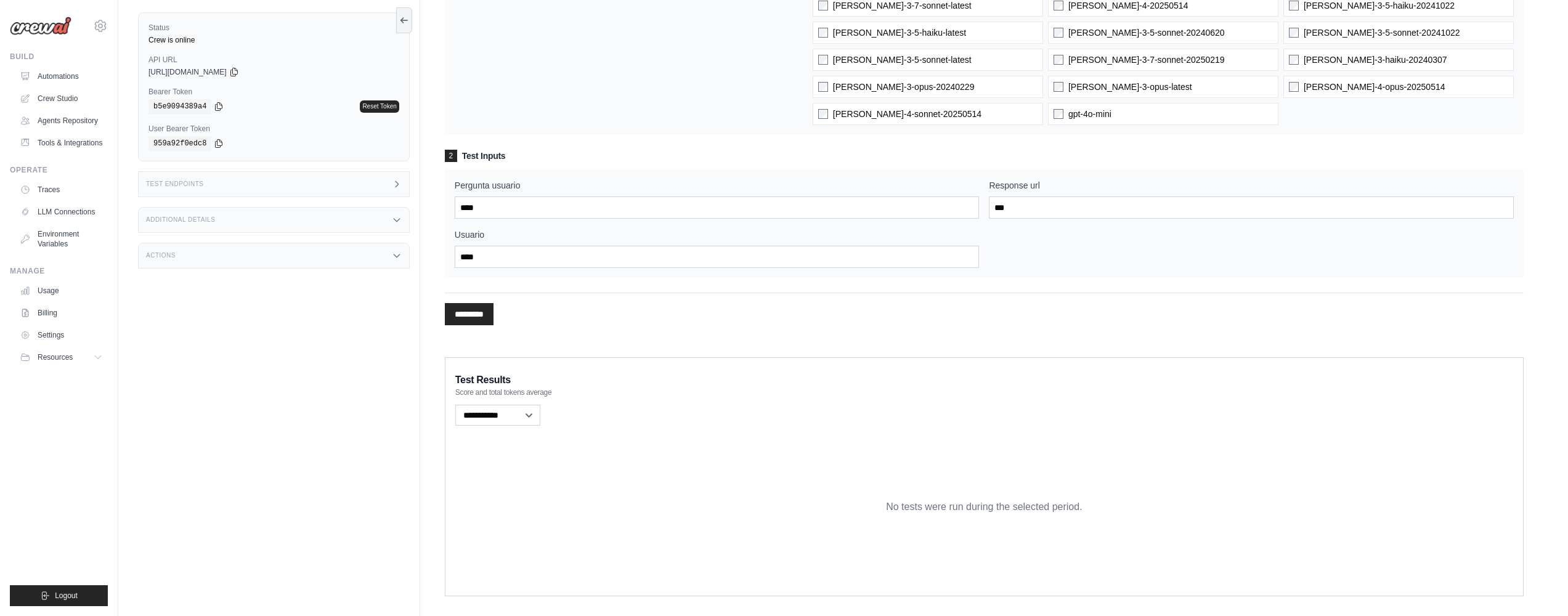
click at [473, 318] on input "*********" at bounding box center [469, 314] width 48 height 22
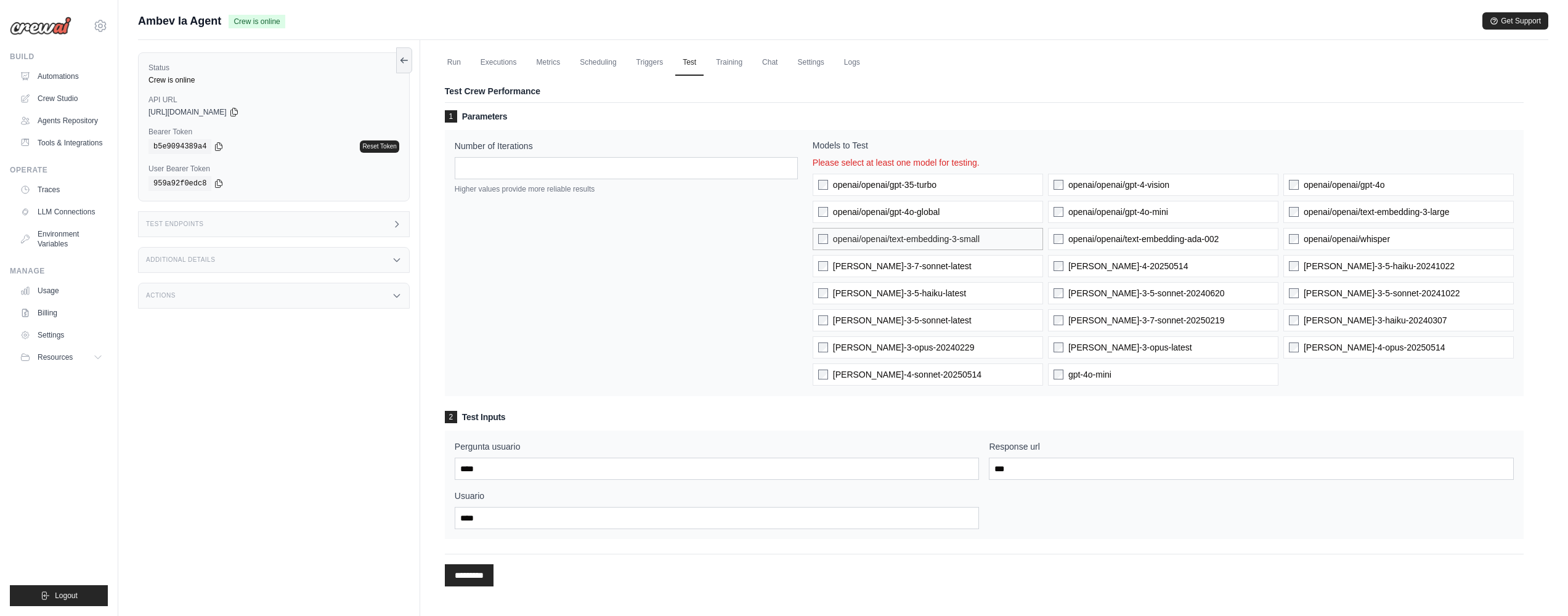
scroll to position [3, 0]
click at [1358, 269] on span "[PERSON_NAME]-3-5-haiku-20241022" at bounding box center [1380, 264] width 151 height 13
drag, startPoint x: 477, startPoint y: 571, endPoint x: 499, endPoint y: 559, distance: 25.1
click at [477, 571] on input "*********" at bounding box center [469, 572] width 48 height 22
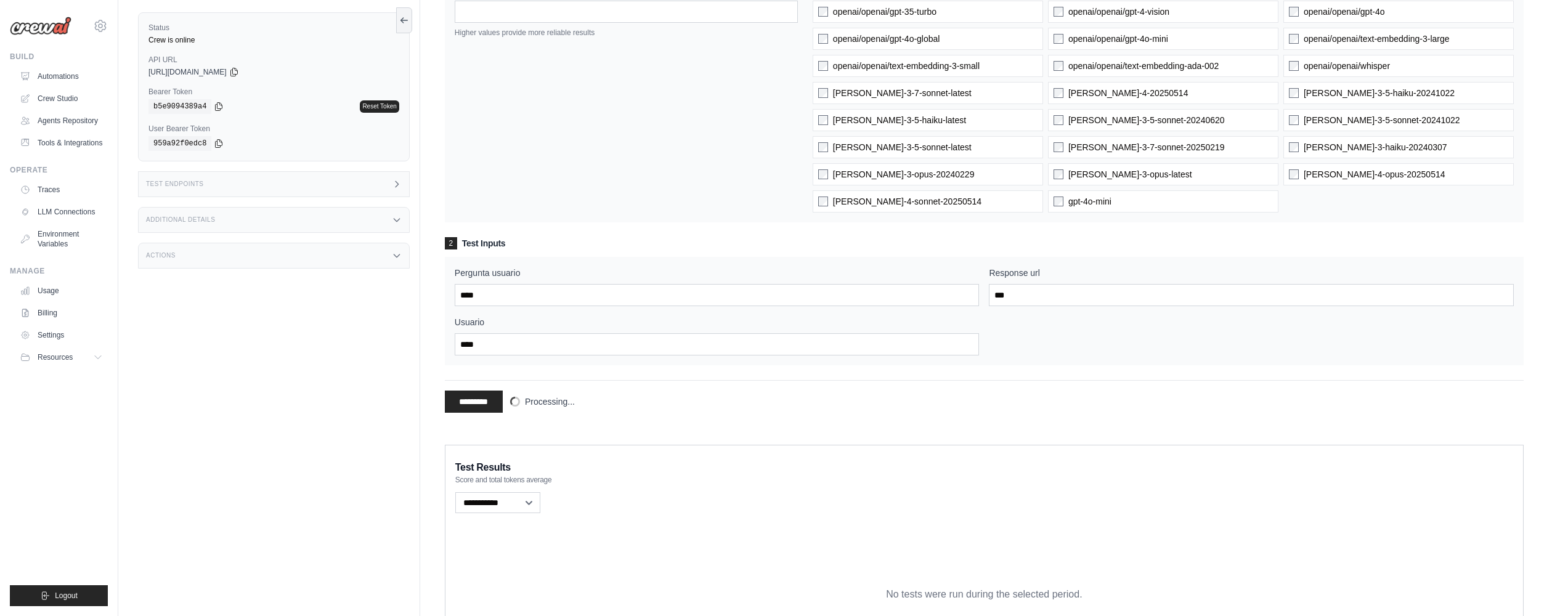
scroll to position [0, 0]
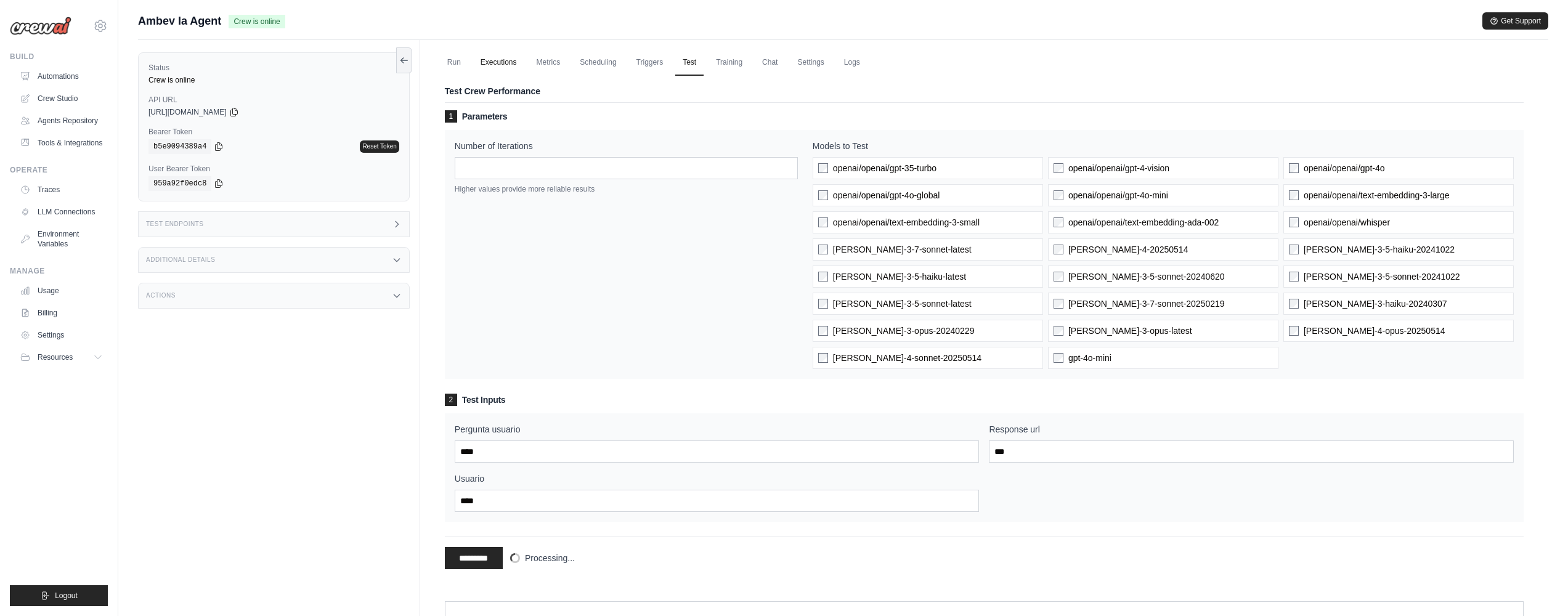
click at [500, 65] on link "Executions" at bounding box center [499, 63] width 51 height 25
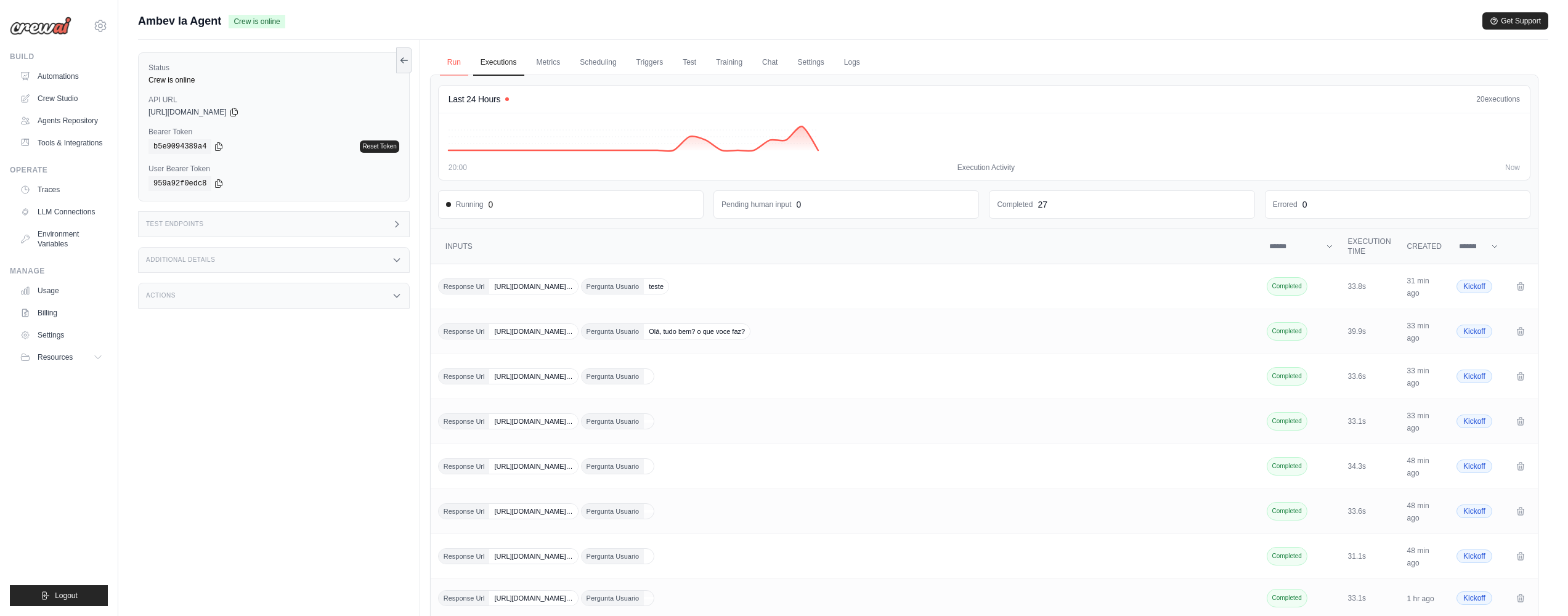
click at [461, 56] on link "Run" at bounding box center [453, 63] width 28 height 25
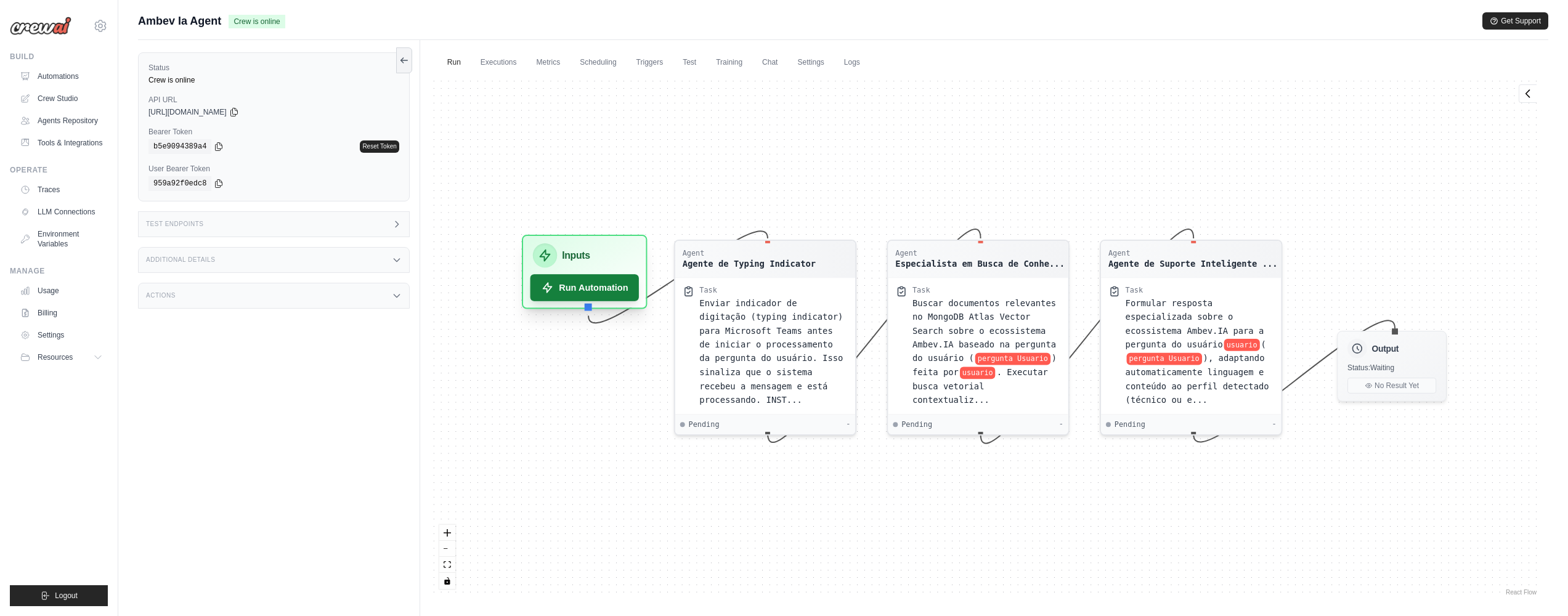
click at [571, 288] on button "Run Automation" at bounding box center [585, 288] width 109 height 27
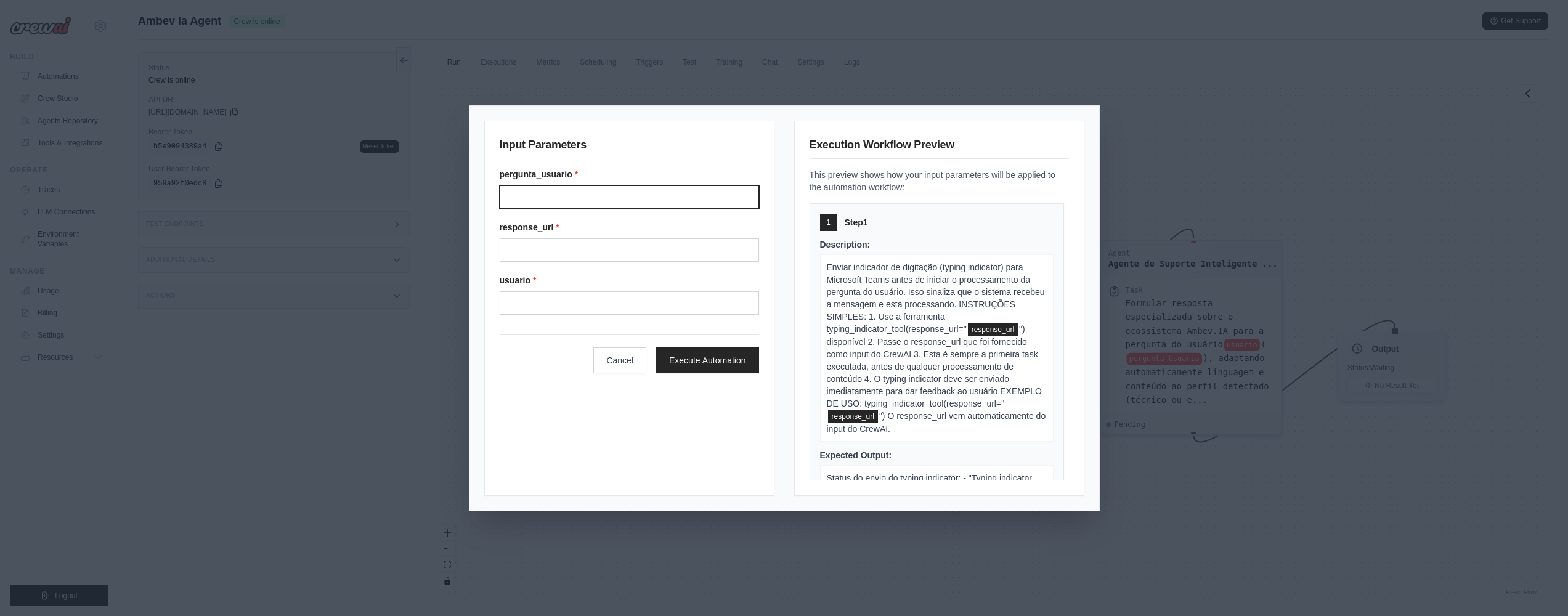
click at [647, 187] on input "Pergunta usuario" at bounding box center [629, 197] width 260 height 24
type input "*****"
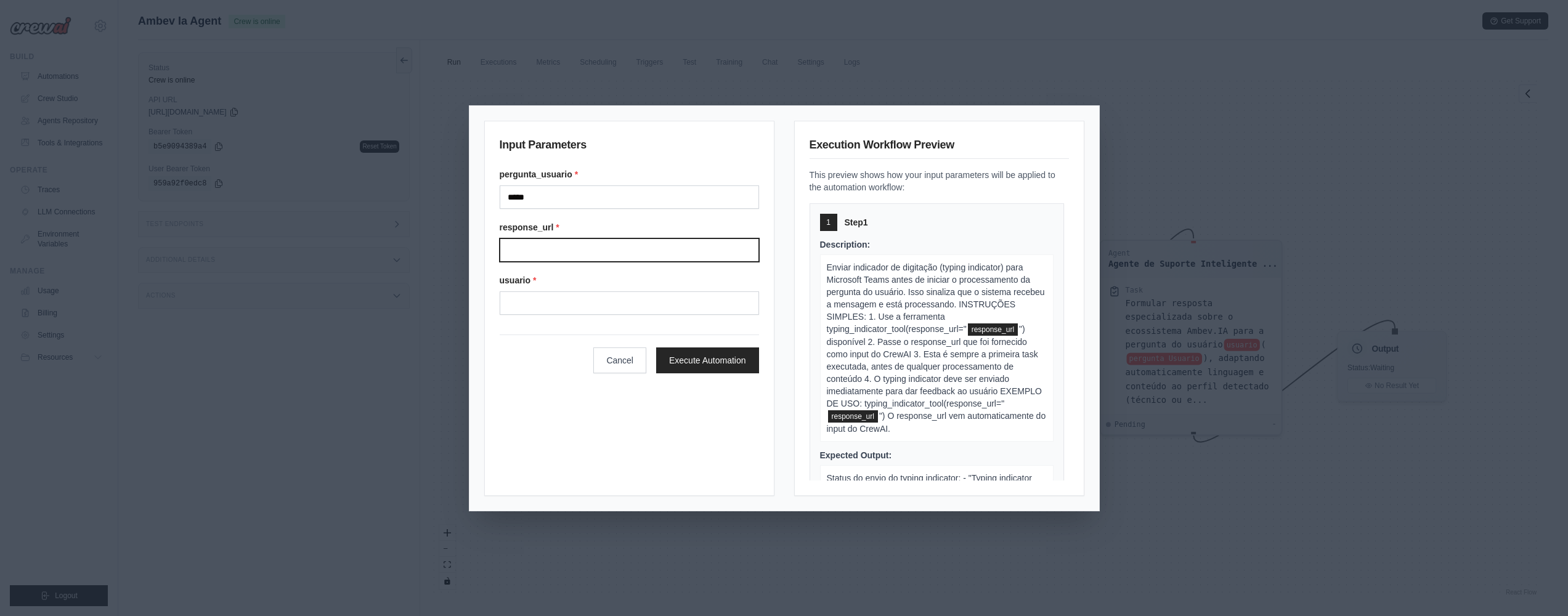
drag, startPoint x: 666, startPoint y: 266, endPoint x: 645, endPoint y: 256, distance: 23.3
click at [645, 256] on input "Response url" at bounding box center [629, 250] width 260 height 24
type input "**"
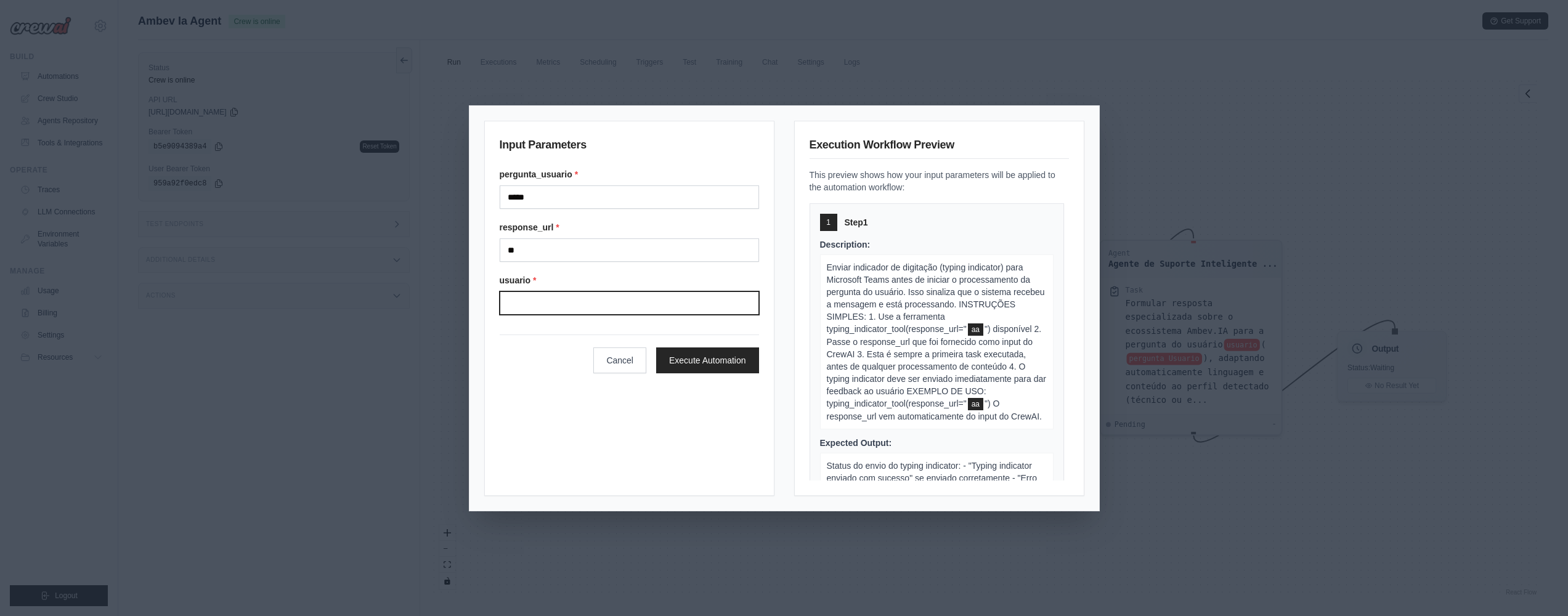
click at [609, 300] on input "Usuario" at bounding box center [629, 303] width 260 height 24
type input "****"
click at [726, 348] on button "Execute Automation" at bounding box center [708, 359] width 103 height 25
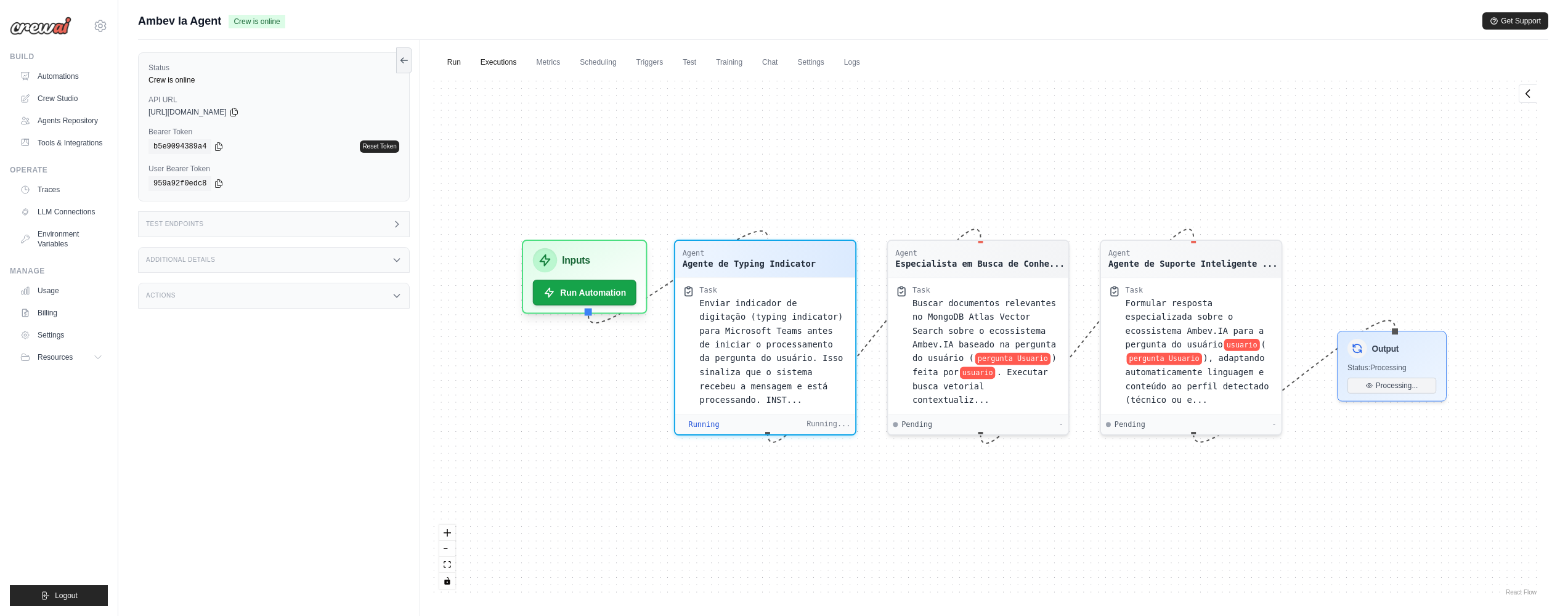
click at [510, 70] on link "Executions" at bounding box center [499, 63] width 51 height 25
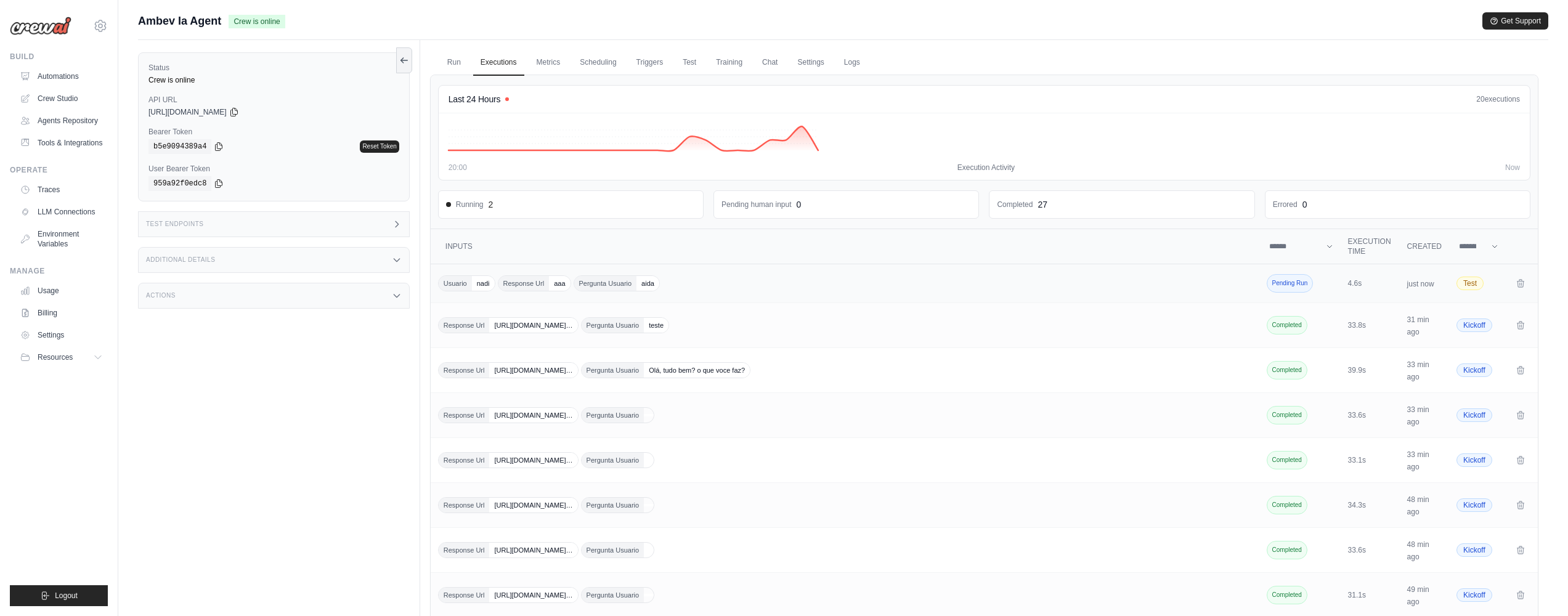
click at [1102, 278] on div "Usuario nadi Response Url aaa Pergunta Usuario aida" at bounding box center [846, 283] width 816 height 16
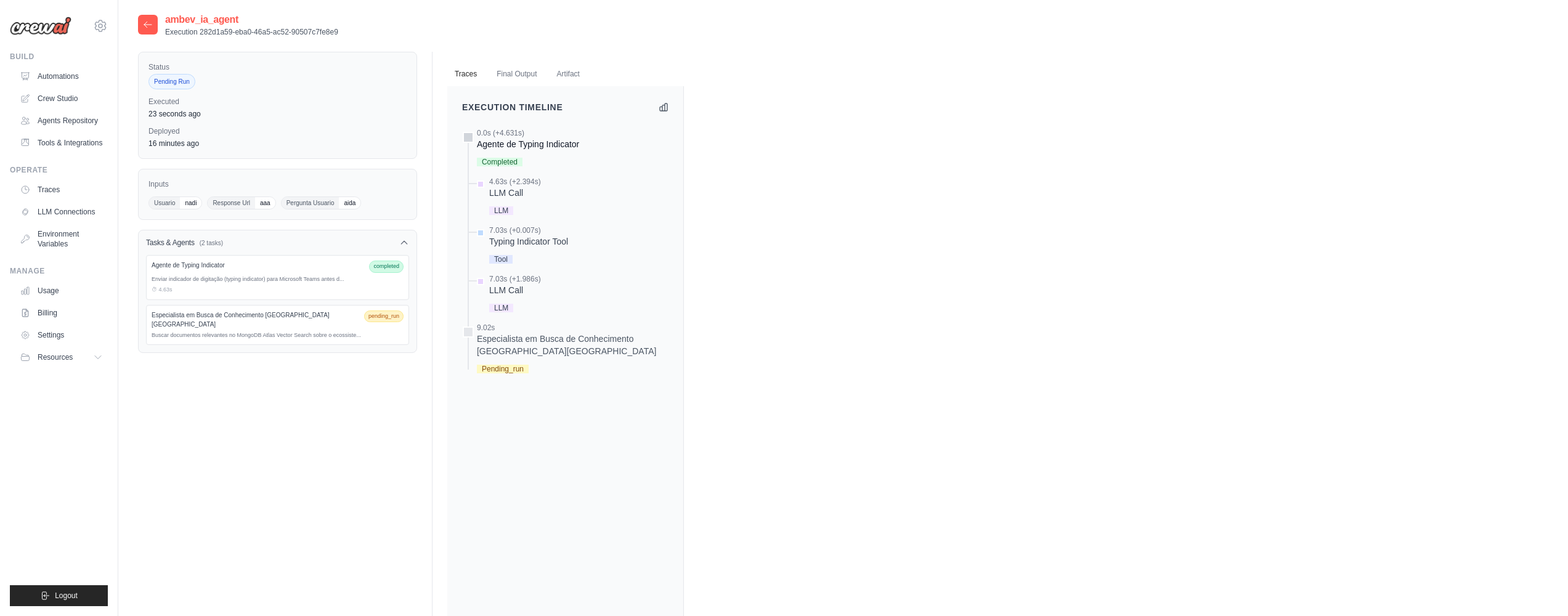
click at [484, 146] on div "Agente de Typing Indicator" at bounding box center [528, 145] width 102 height 13
click at [147, 20] on icon at bounding box center [148, 25] width 10 height 10
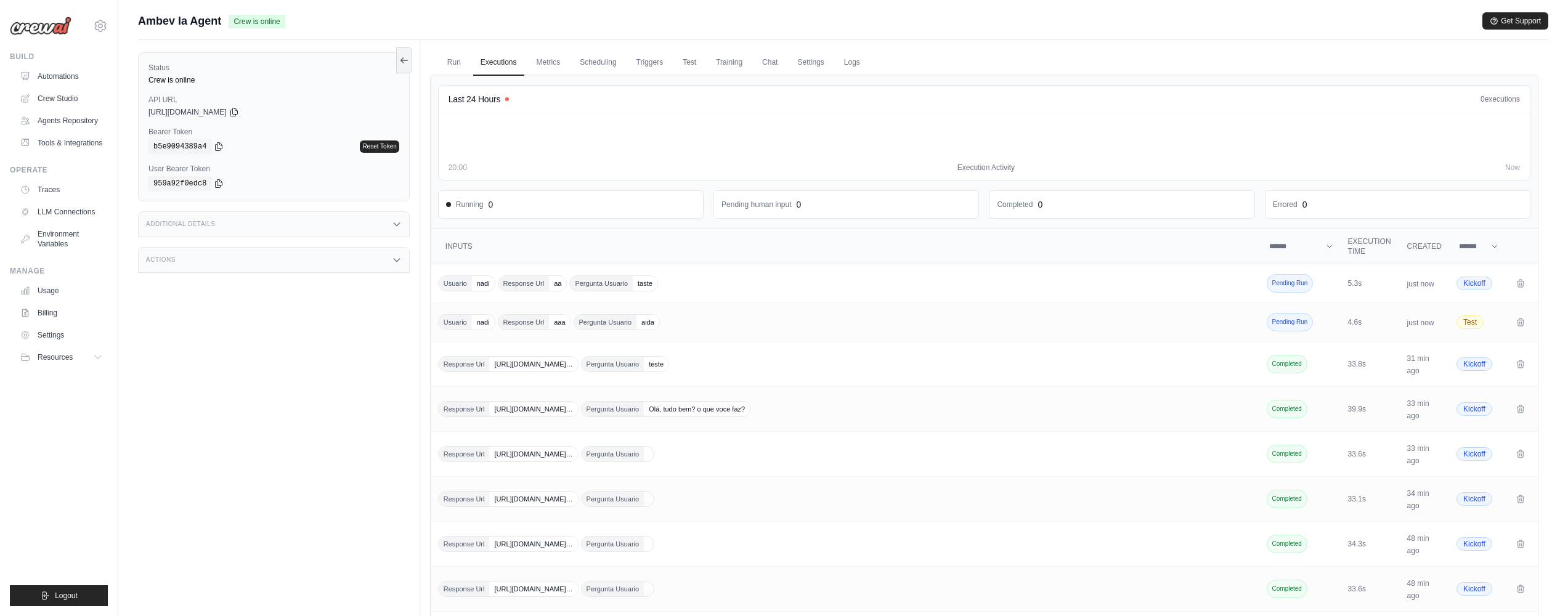
click at [395, 233] on div "Additional Details" at bounding box center [274, 224] width 271 height 25
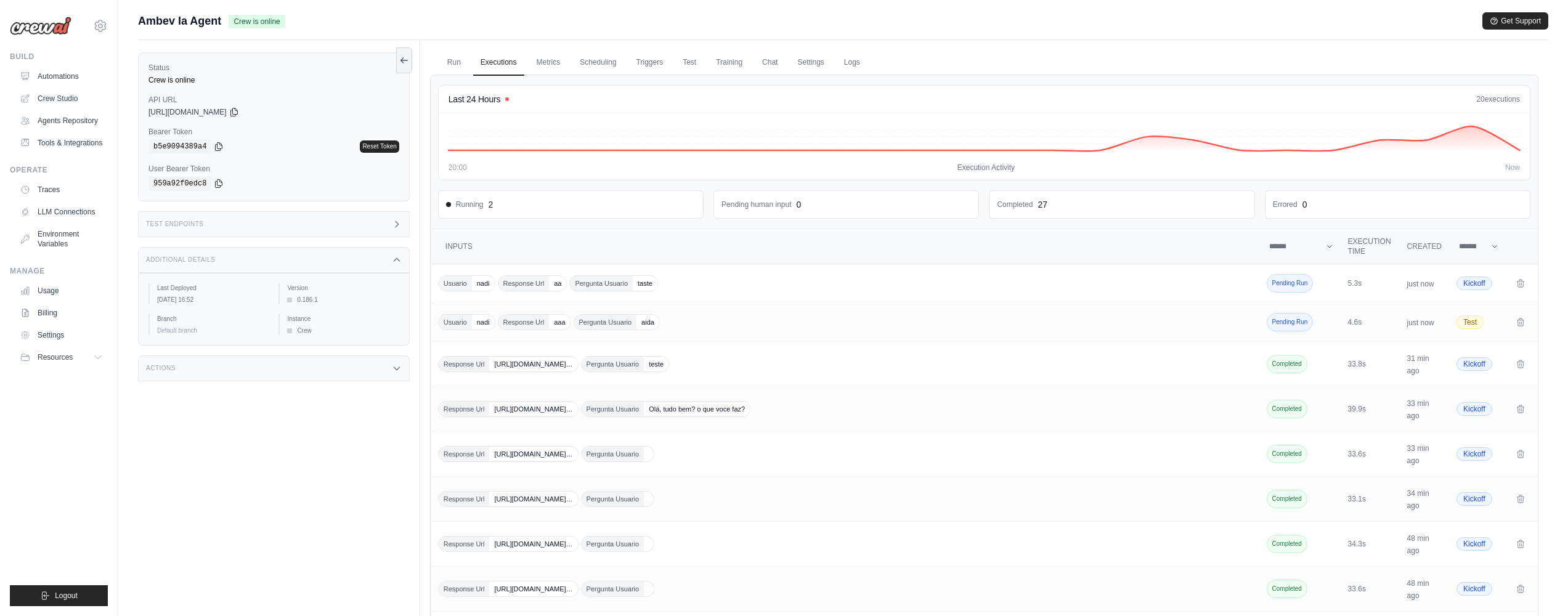
click at [372, 340] on div "Last Deployed October 15, 2025 at 16:52 Version 0.186.1 Branch Default branch I…" at bounding box center [274, 309] width 271 height 73
click at [380, 369] on div "Actions" at bounding box center [274, 368] width 271 height 25
click at [372, 225] on div "Test Endpoints" at bounding box center [274, 224] width 271 height 25
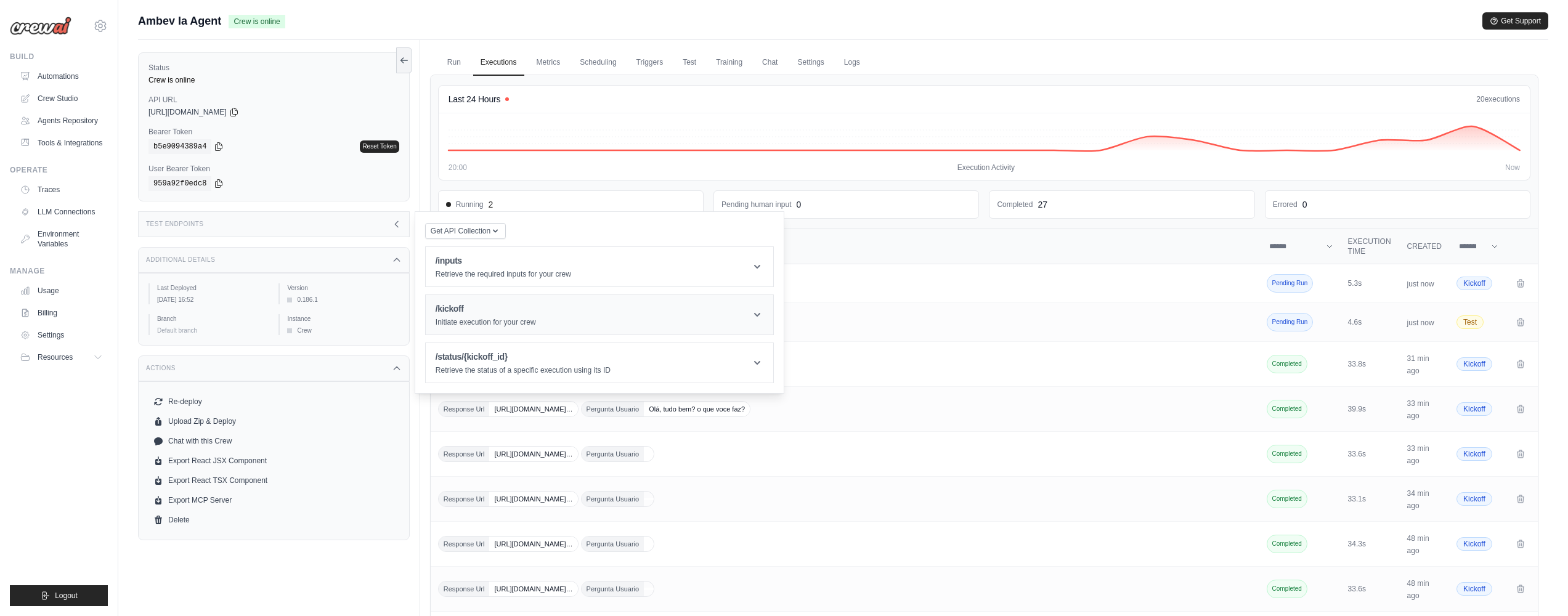
click at [550, 318] on header "/kickoff Initiate execution for your crew" at bounding box center [600, 314] width 348 height 39
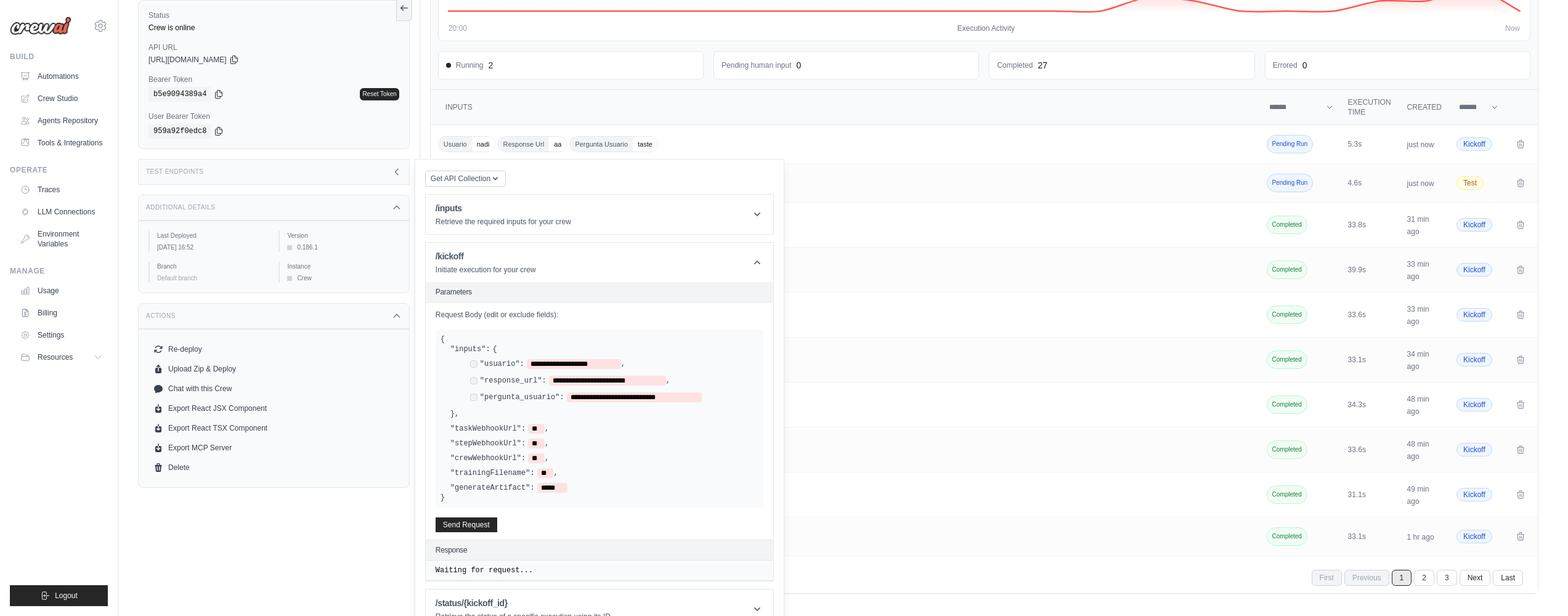
scroll to position [137, 0]
click at [597, 216] on header "/inputs Retrieve the required inputs for your crew" at bounding box center [600, 216] width 348 height 39
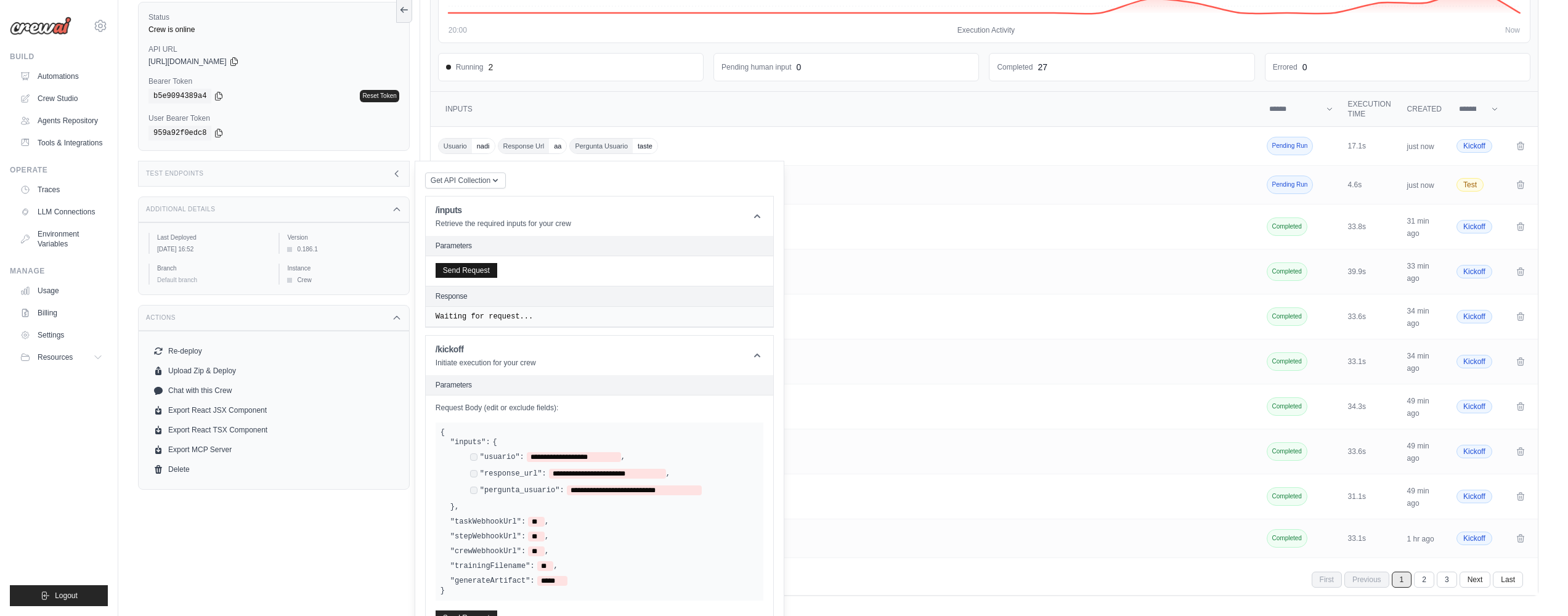
drag, startPoint x: 499, startPoint y: 264, endPoint x: 484, endPoint y: 276, distance: 19.2
click at [499, 264] on div "Send Request" at bounding box center [600, 270] width 348 height 29
click at [484, 275] on button "Send Request" at bounding box center [466, 270] width 62 height 15
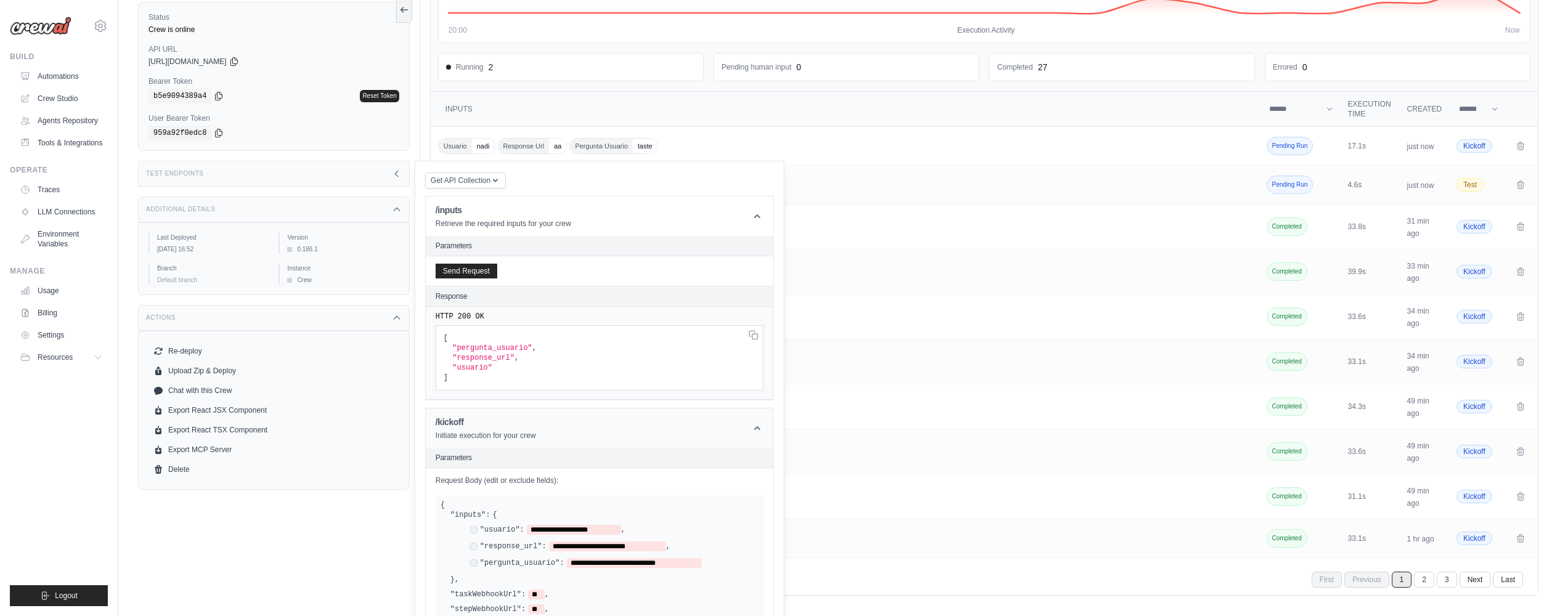
scroll to position [239, 0]
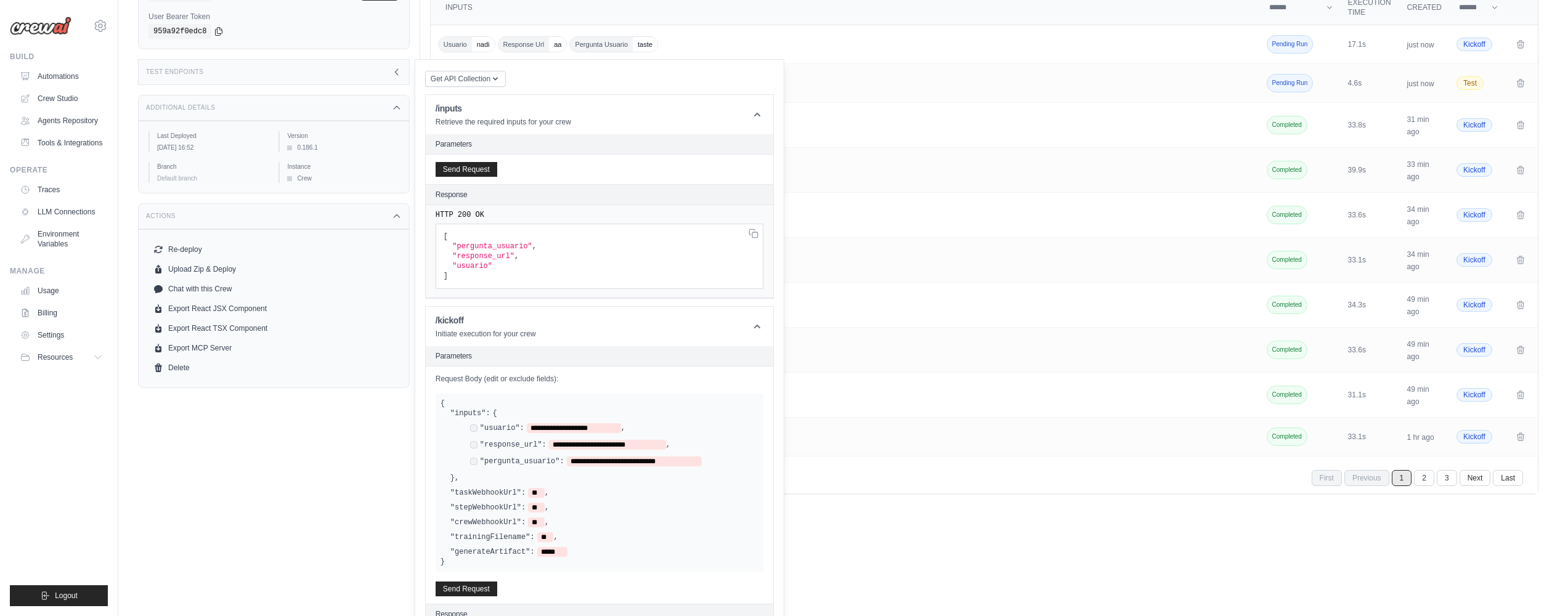
click at [488, 578] on div "**********" at bounding box center [600, 485] width 348 height 237
click at [484, 585] on button "Send Request" at bounding box center [466, 588] width 62 height 15
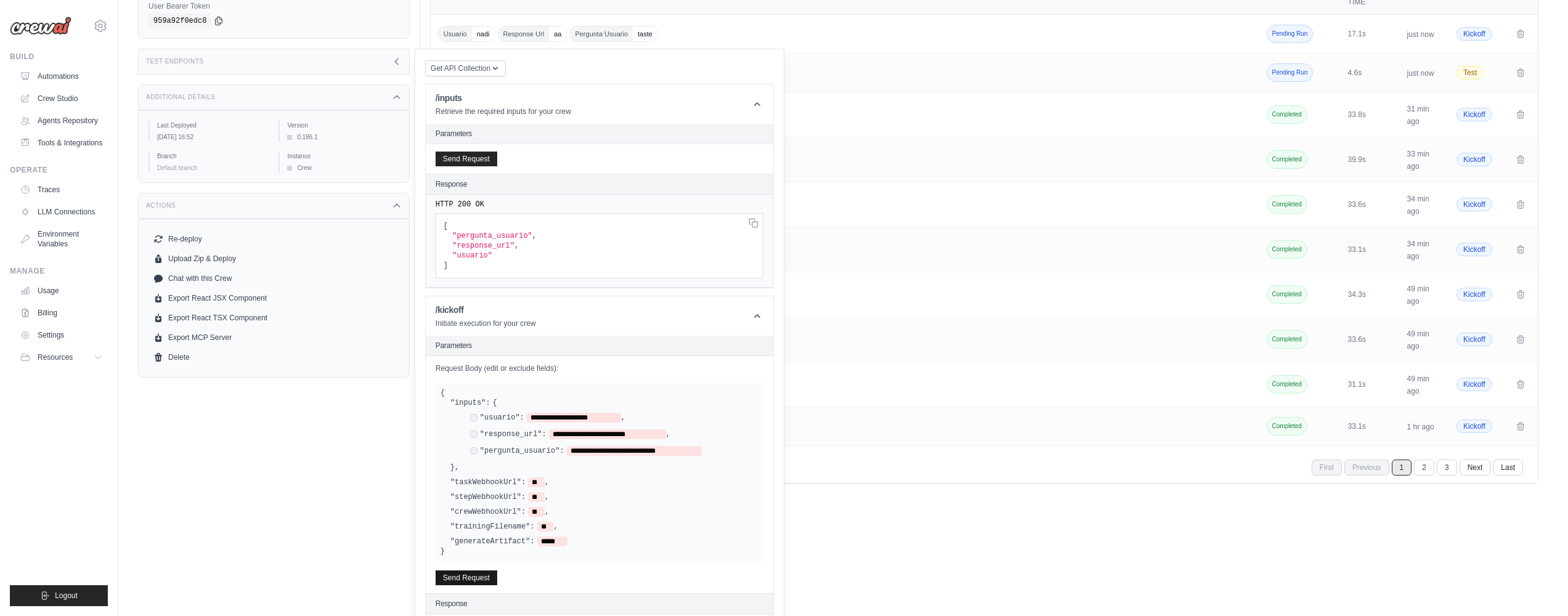
scroll to position [292, 0]
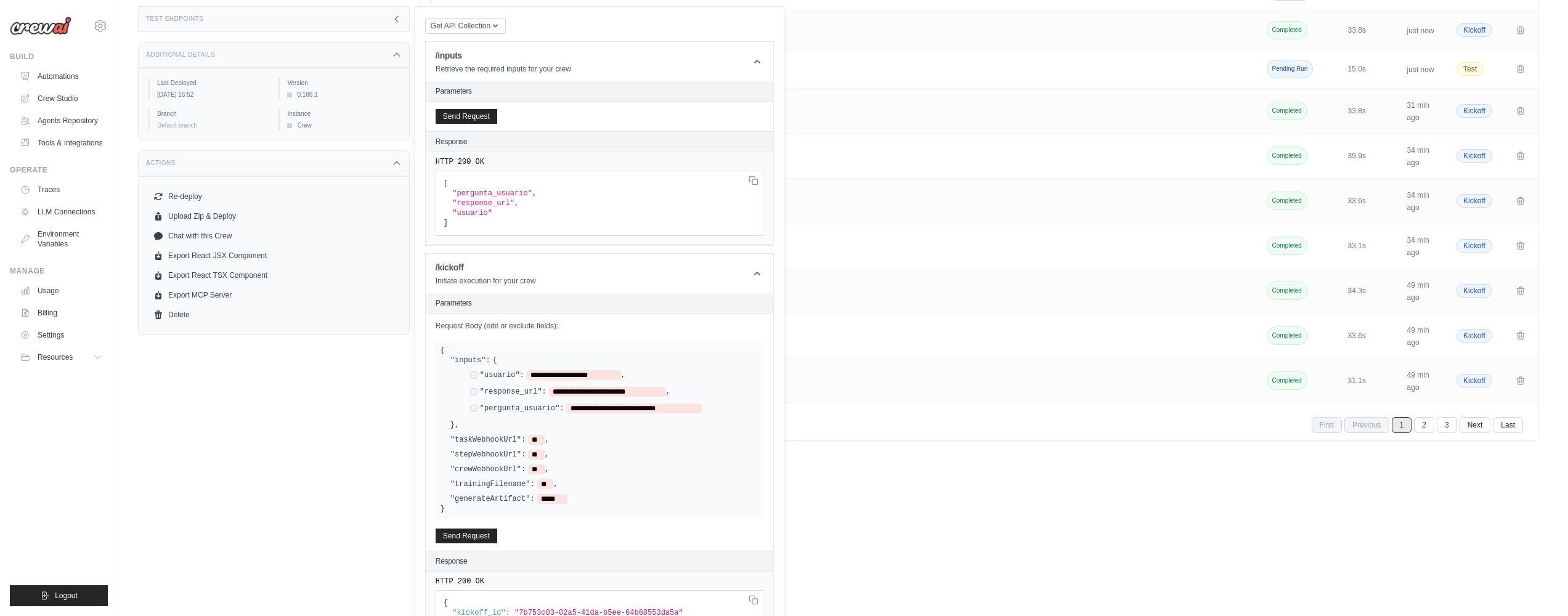
click at [523, 615] on span ""7b753c03-02a5-41da-b5ee-64b68553da5a"" at bounding box center [598, 611] width 168 height 8
click at [613, 611] on span ""7b753c03-02a5-41da-b5ee-64b68553da5a"" at bounding box center [598, 611] width 168 height 8
drag, startPoint x: 519, startPoint y: 608, endPoint x: 685, endPoint y: 611, distance: 166.0
click at [683, 611] on span ""7b753c03-02a5-41da-b5ee-64b68553da5a"" at bounding box center [598, 611] width 168 height 8
copy span "7b753c03-02a5-41da-b5ee-64b68553da5a"
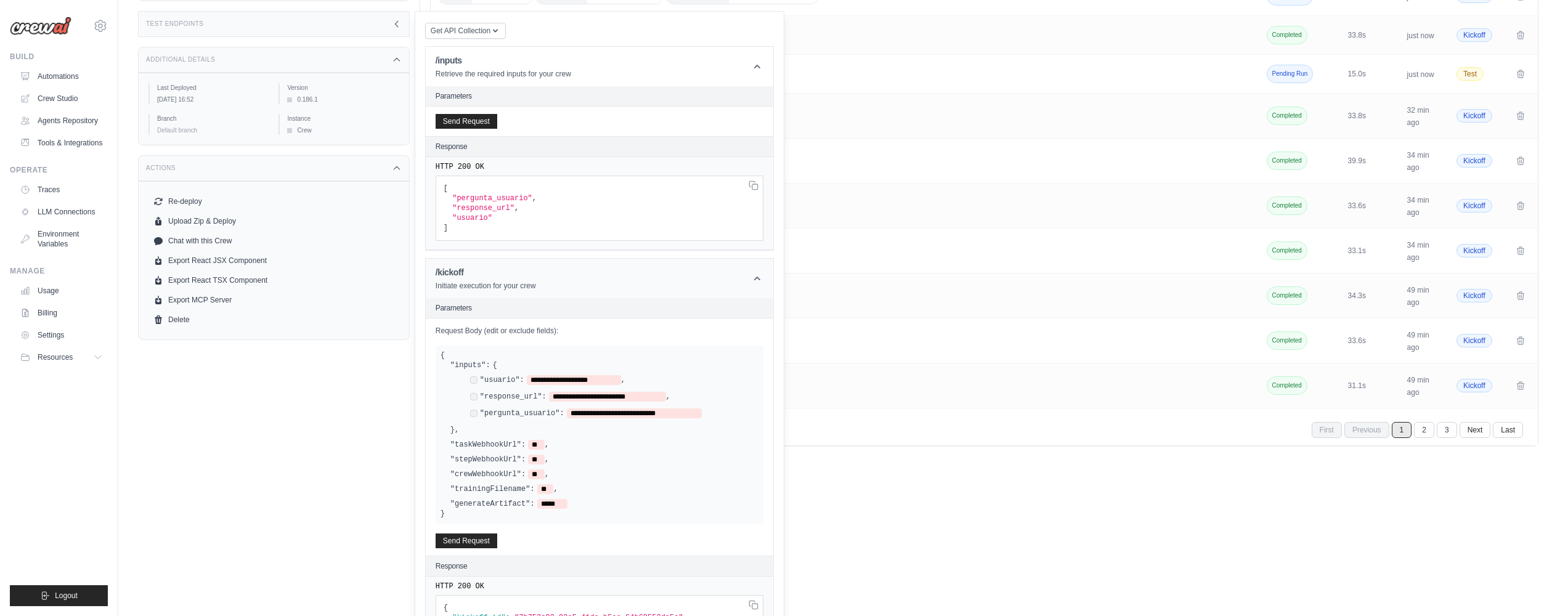
click at [632, 275] on header "/kickoff Initiate execution for your crew" at bounding box center [600, 278] width 348 height 39
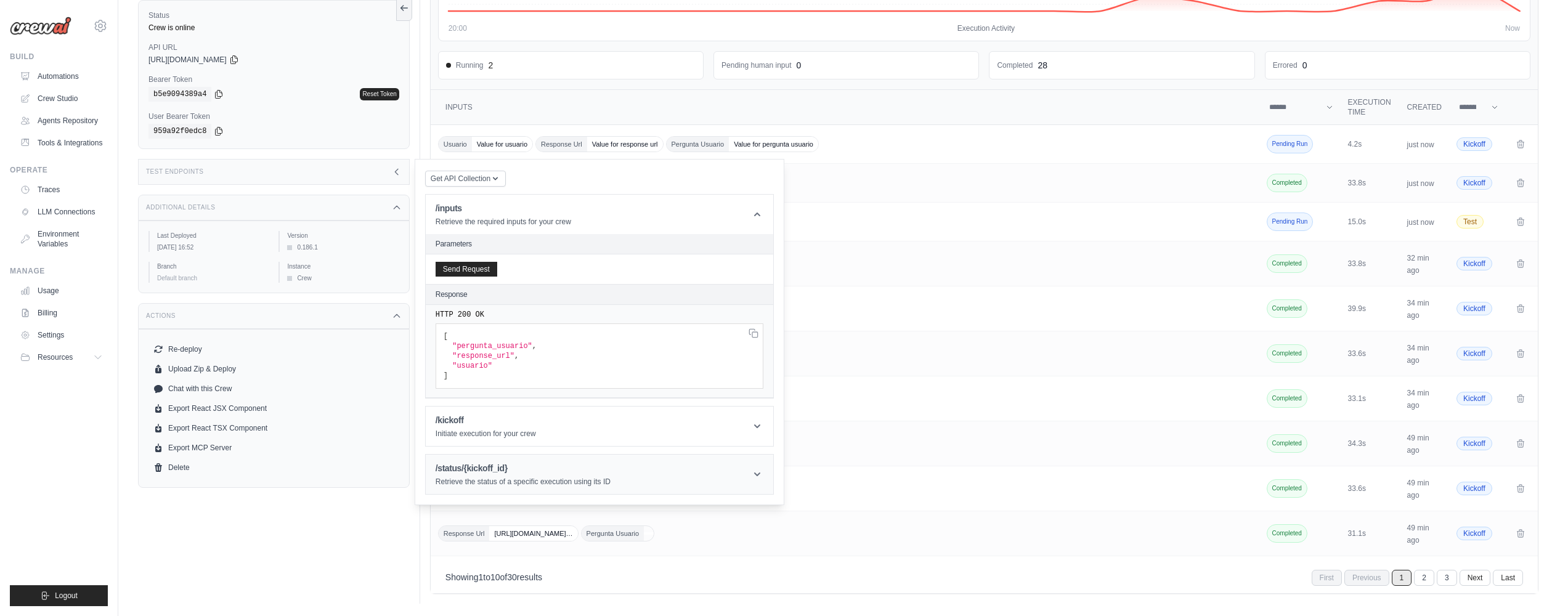
click at [587, 487] on p "Retrieve the status of a specific execution using its ID" at bounding box center [523, 481] width 175 height 10
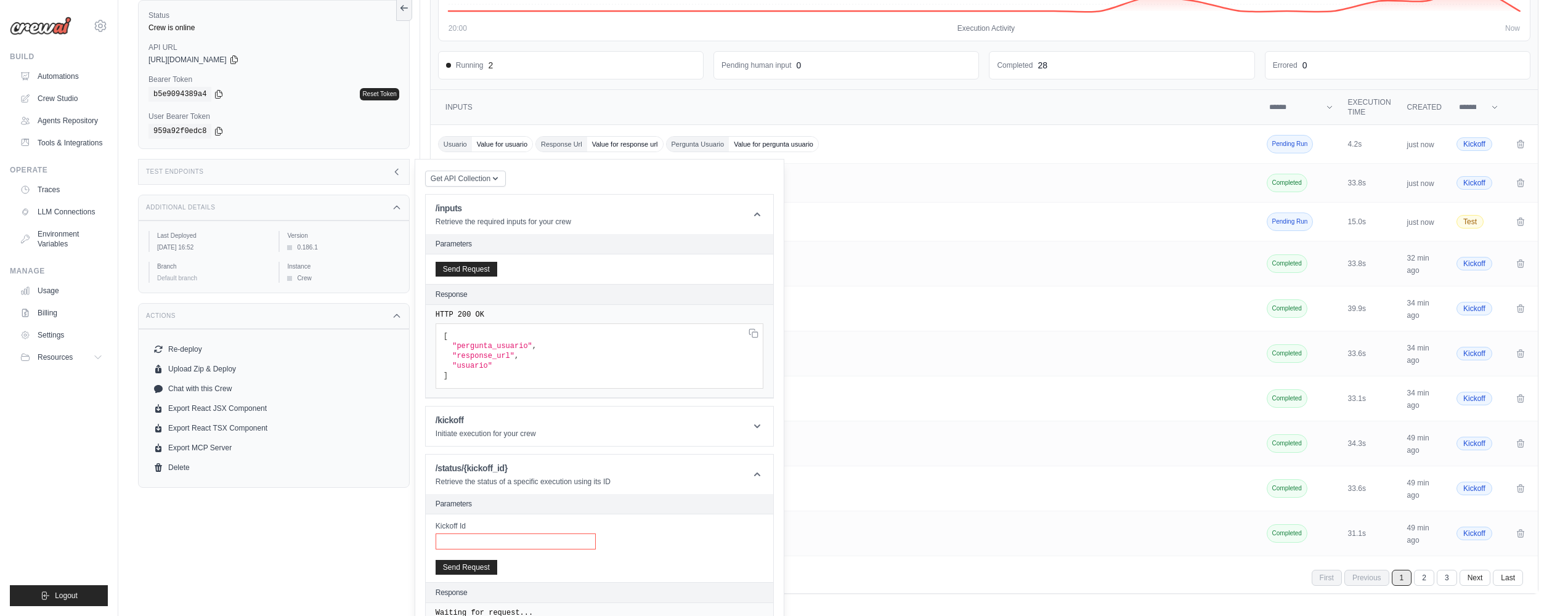
click at [562, 547] on input "Kickoff Id" at bounding box center [515, 541] width 160 height 16
paste input "**********"
type input "**********"
click at [463, 570] on button "Send Request" at bounding box center [466, 566] width 62 height 15
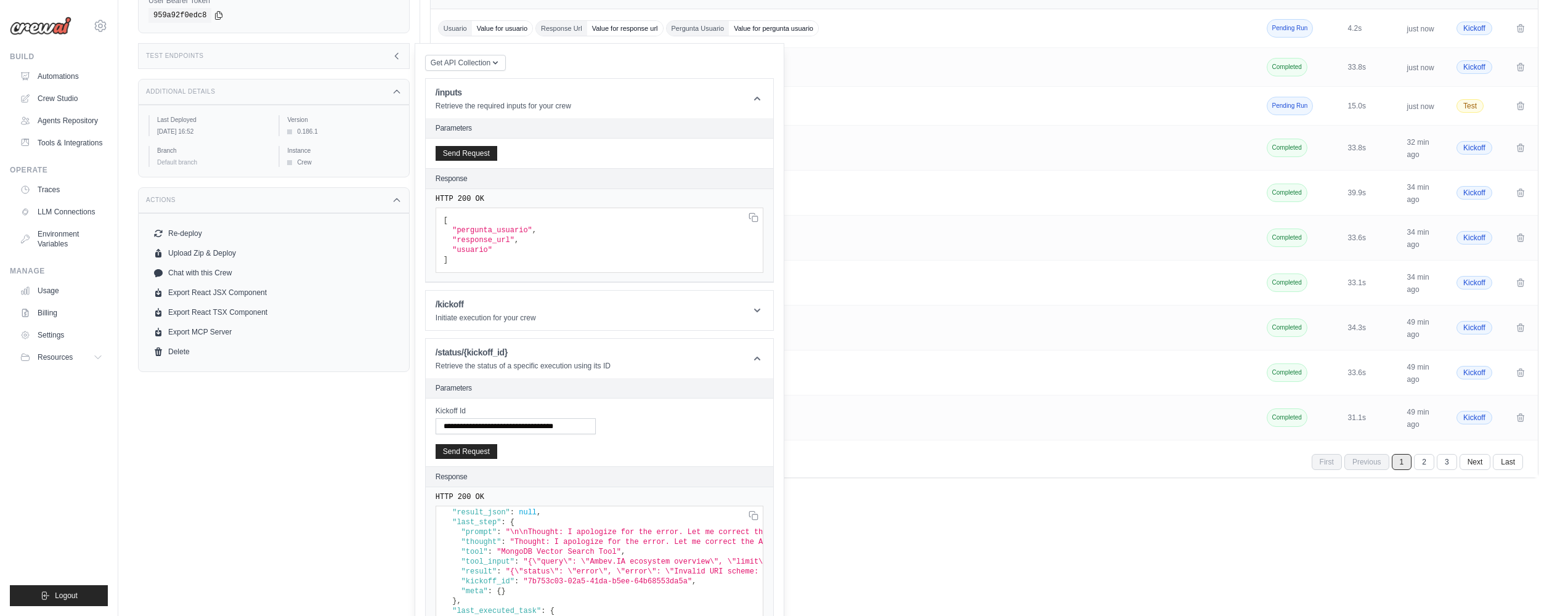
scroll to position [315, 0]
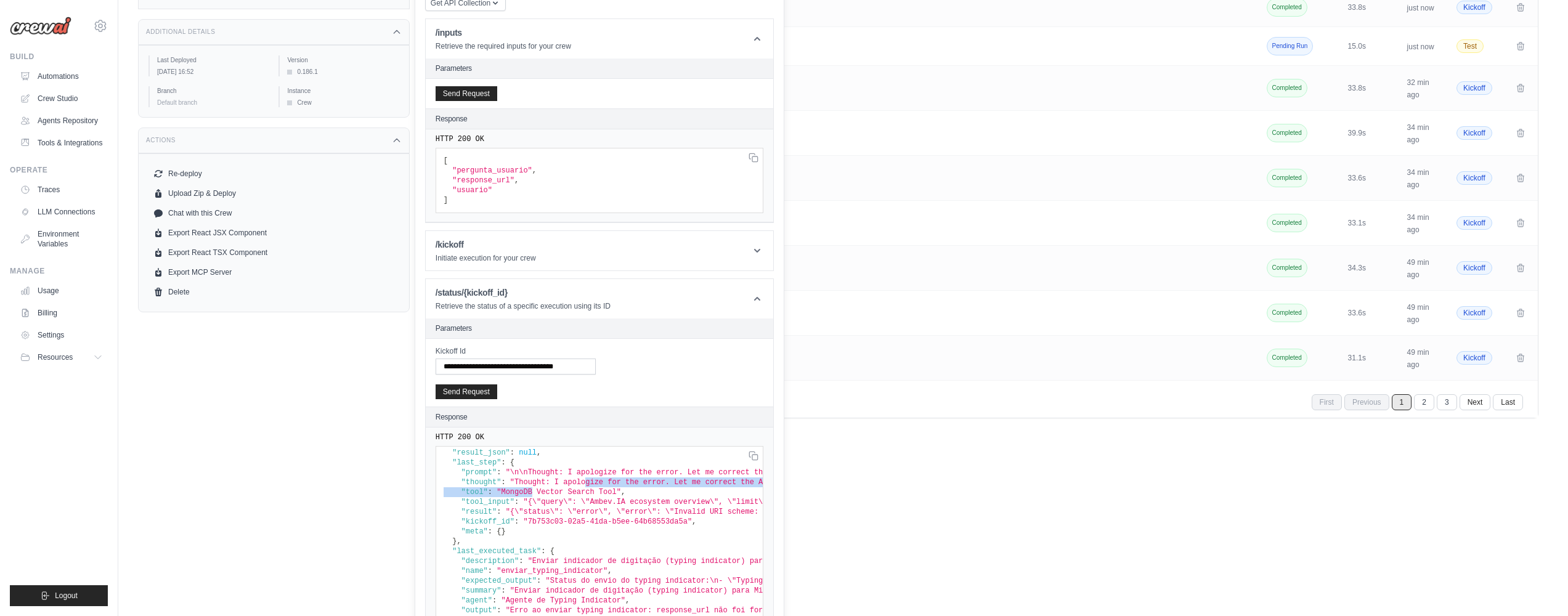
drag, startPoint x: 590, startPoint y: 470, endPoint x: 617, endPoint y: 475, distance: 27.5
click at [544, 478] on span ""Thought: I apologize for the error. Let me correct the Action Input format."" at bounding box center [681, 481] width 342 height 8
click at [631, 478] on span ""Thought: I apologize for the error. Let me correct the Action Input format."" at bounding box center [681, 481] width 342 height 8
click at [706, 478] on span ""Thought: I apologize for the error. Let me correct the Action Input format."" at bounding box center [681, 481] width 342 height 8
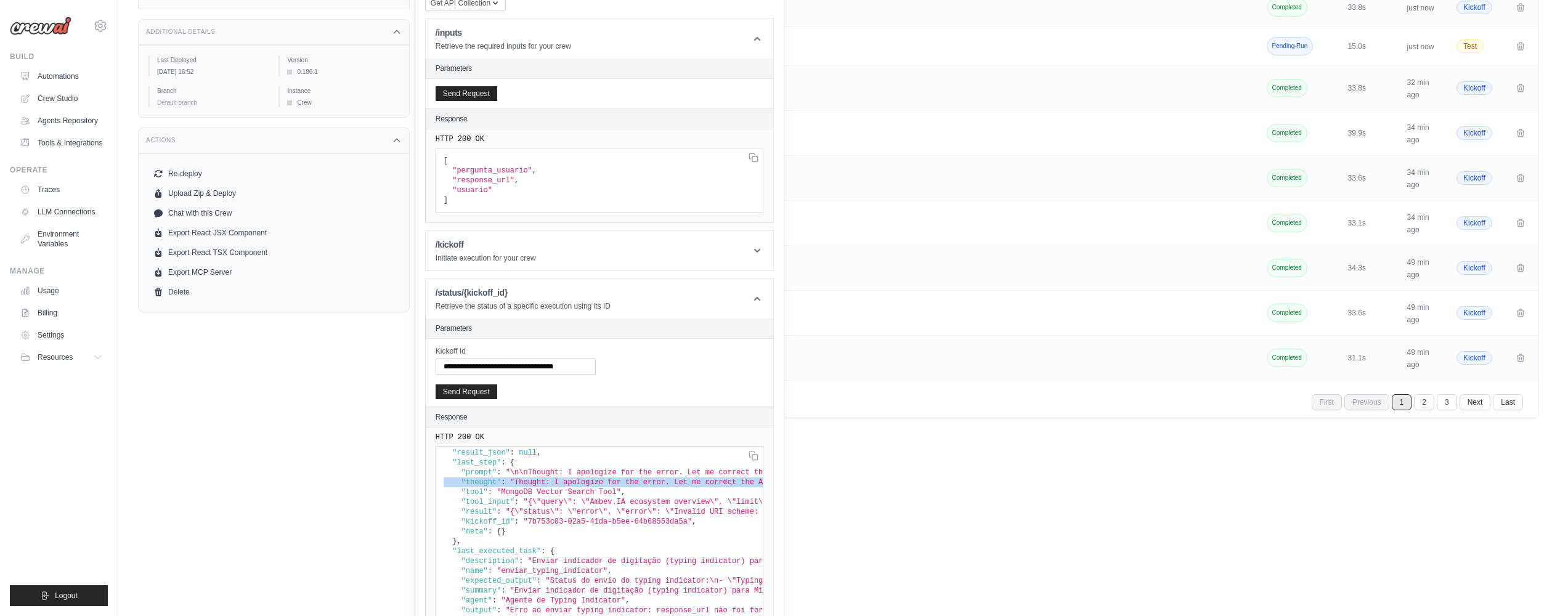
drag, startPoint x: 706, startPoint y: 475, endPoint x: 751, endPoint y: 486, distance: 46.3
click at [706, 478] on span ""Thought: I apologize for the error. Let me correct the Action Input format."" at bounding box center [681, 481] width 342 height 8
drag, startPoint x: 671, startPoint y: 467, endPoint x: 571, endPoint y: 472, distance: 100.1
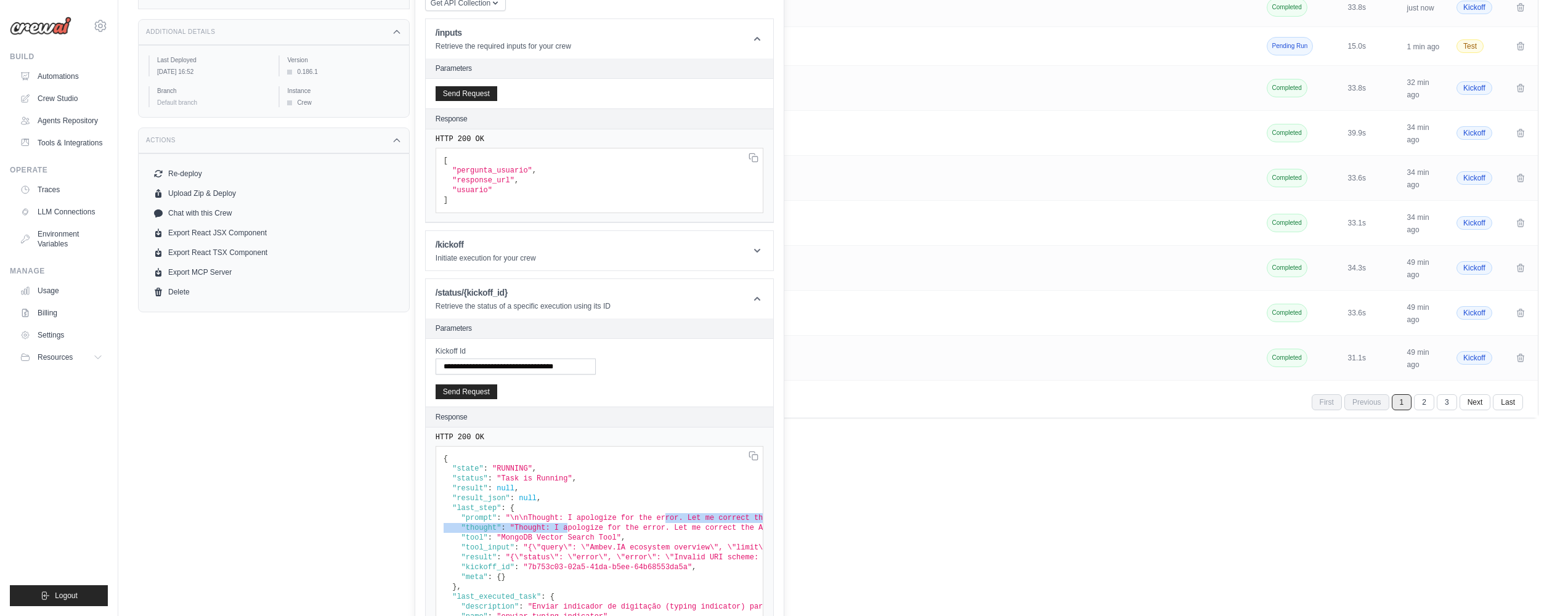
scroll to position [3, 0]
click at [779, 491] on div "Get API Collection Postman API Collection /inputs Retrieve the required inputs …" at bounding box center [599, 343] width 370 height 719
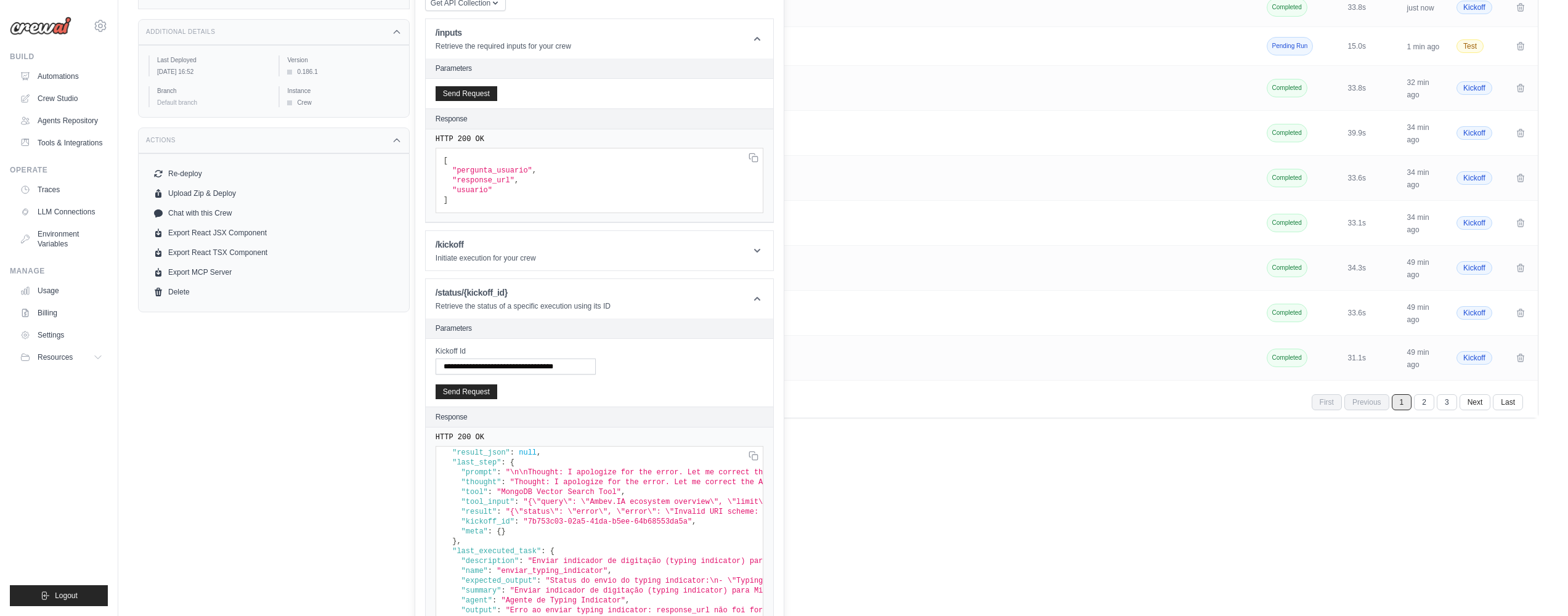
click at [993, 439] on main "Submit a support request Describe your issue or question * Please be specific a…" at bounding box center [843, 63] width 1450 height 755
drag, startPoint x: 993, startPoint y: 439, endPoint x: 1005, endPoint y: 479, distance: 41.8
click at [1005, 440] on html "nadine.anderle@ambevtech.com.br Your organization Ambev - SAZ" at bounding box center [784, 63] width 1568 height 755
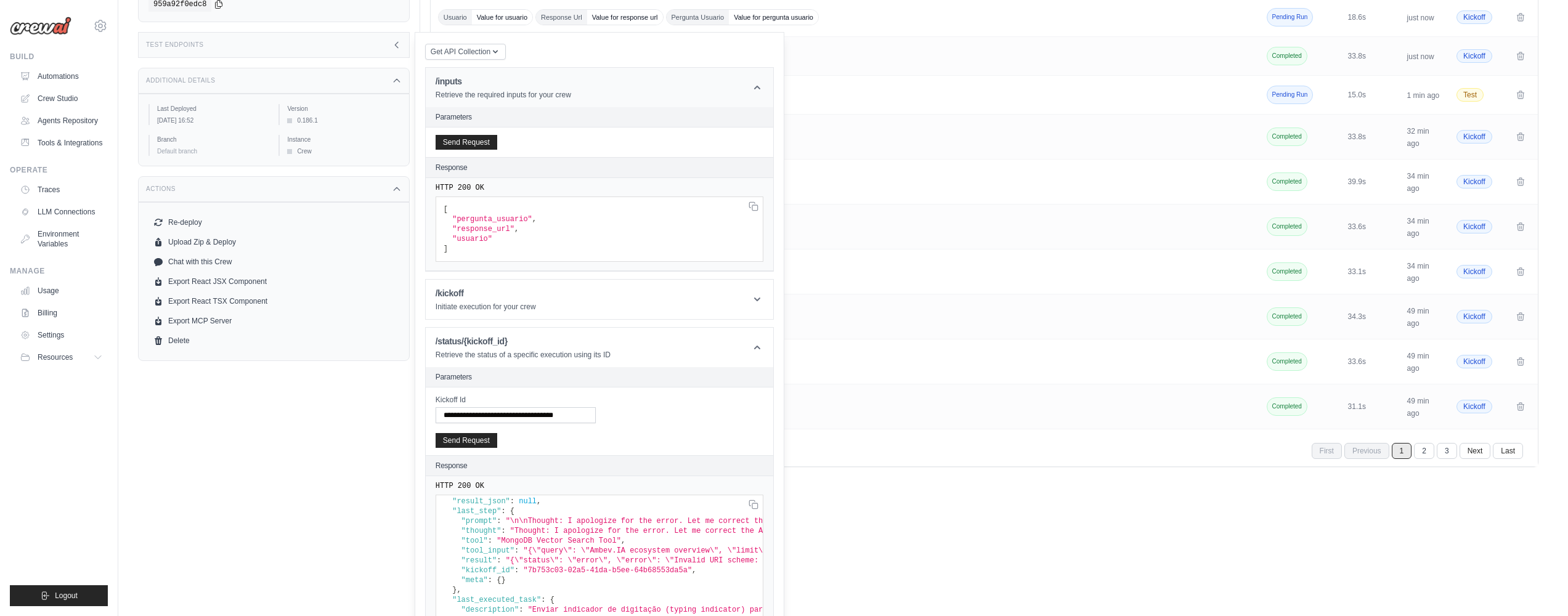
click at [605, 86] on header "/inputs Retrieve the required inputs for your crew" at bounding box center [600, 86] width 348 height 39
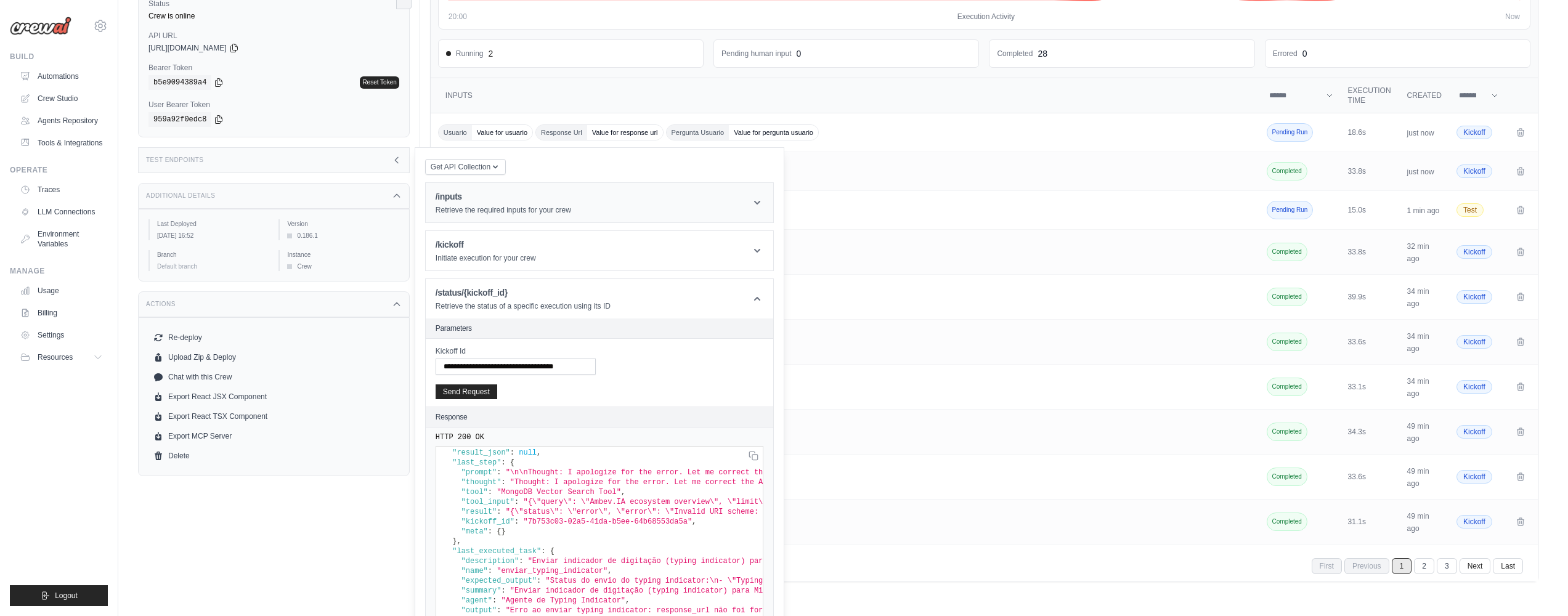
scroll to position [151, 0]
click at [586, 292] on h1 "/status/{kickoff_id}" at bounding box center [523, 293] width 175 height 13
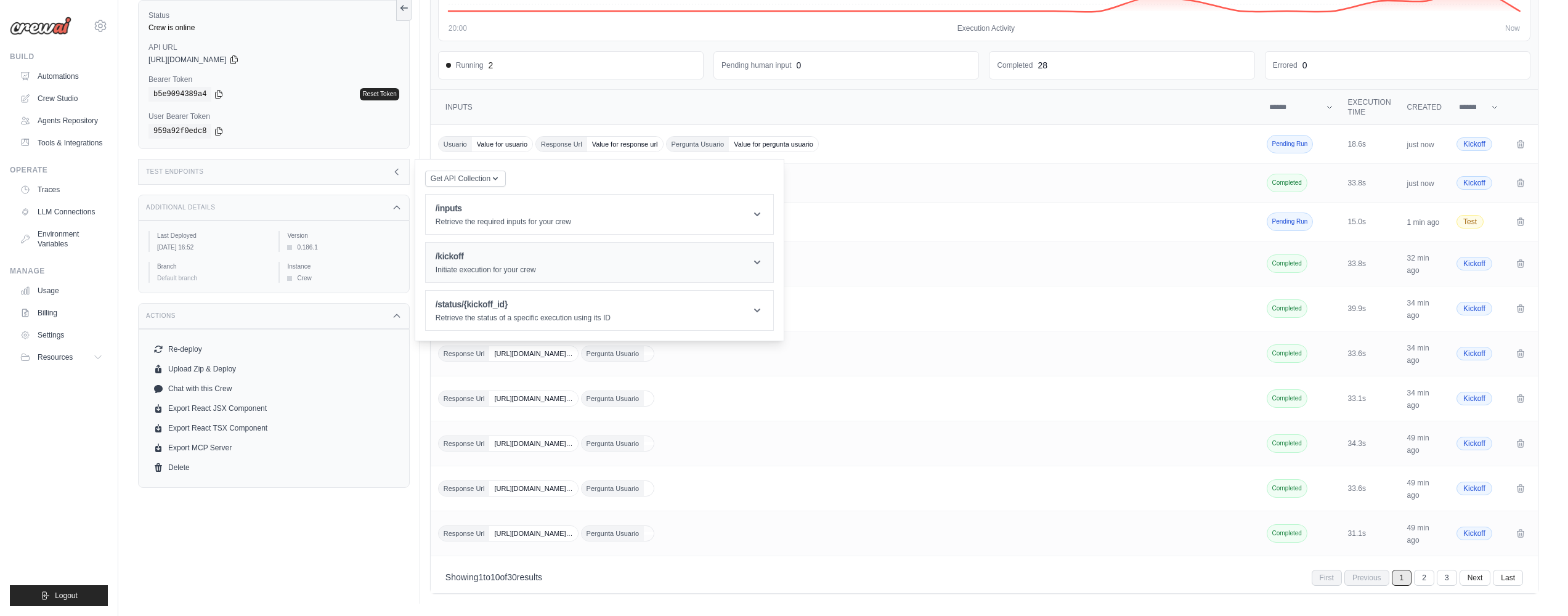
scroll to position [140, 0]
click at [993, 160] on td "Usuario Value for usuario Response Url Value for response url Pergunta Usuario …" at bounding box center [846, 144] width 831 height 39
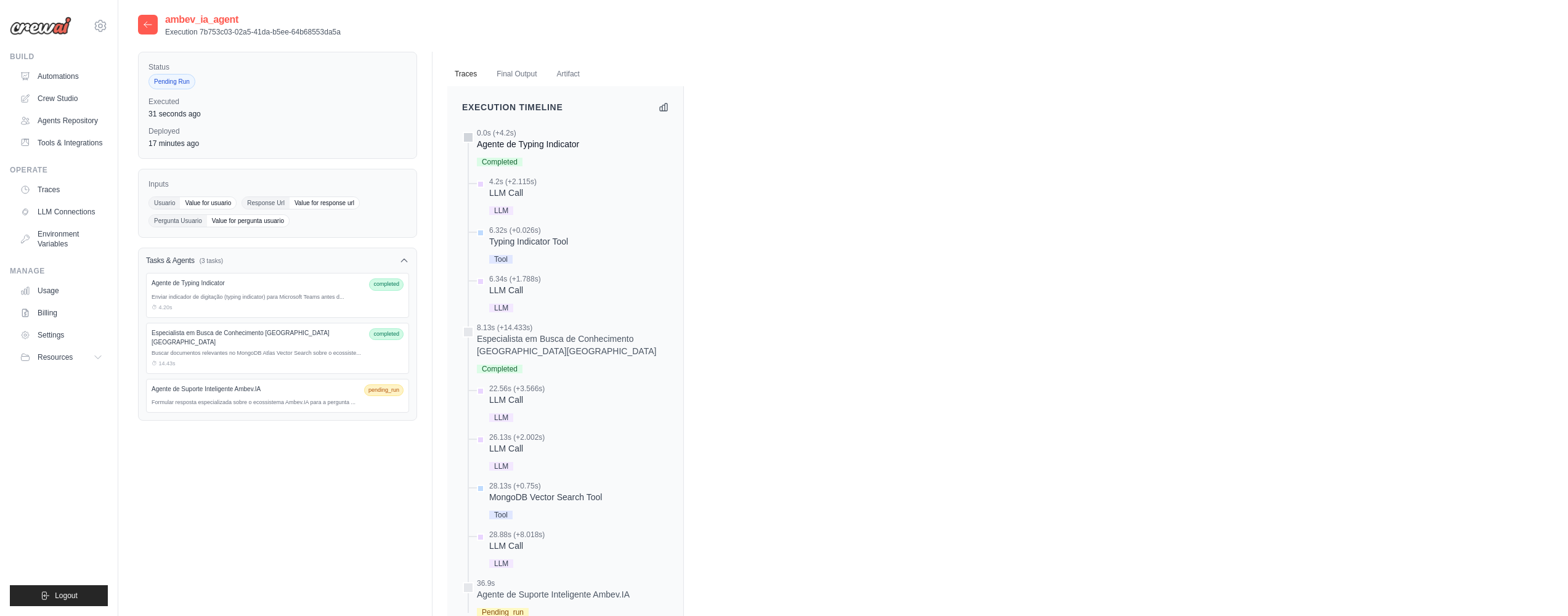
click at [501, 141] on div "Agente de Typing Indicator" at bounding box center [528, 145] width 102 height 13
click at [500, 209] on span "LLM" at bounding box center [501, 210] width 24 height 8
click at [508, 185] on div "4.2s (+2.115s)" at bounding box center [513, 181] width 47 height 10
click at [507, 217] on div "LLM" at bounding box center [513, 209] width 47 height 16
click at [526, 249] on div "6.32s (+0.026s) Typing Indicator Tool Tool" at bounding box center [528, 246] width 79 height 41
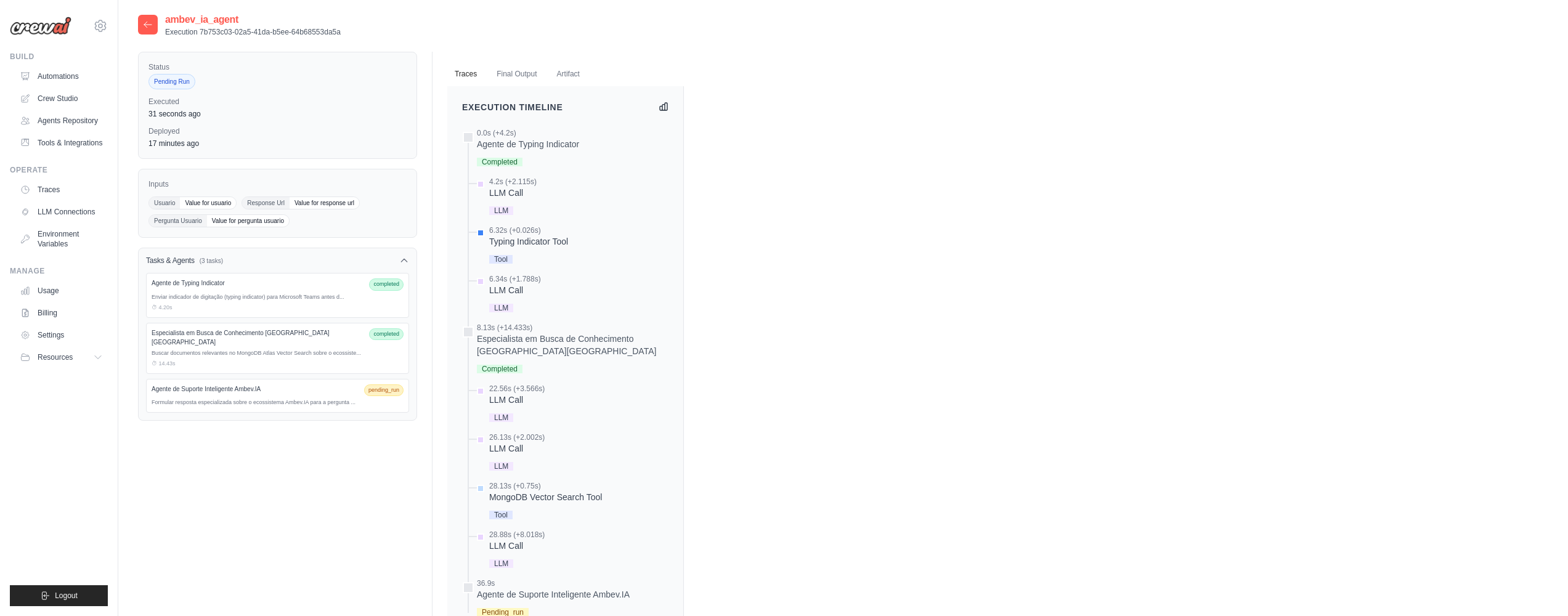
click at [660, 106] on icon at bounding box center [664, 106] width 7 height 7
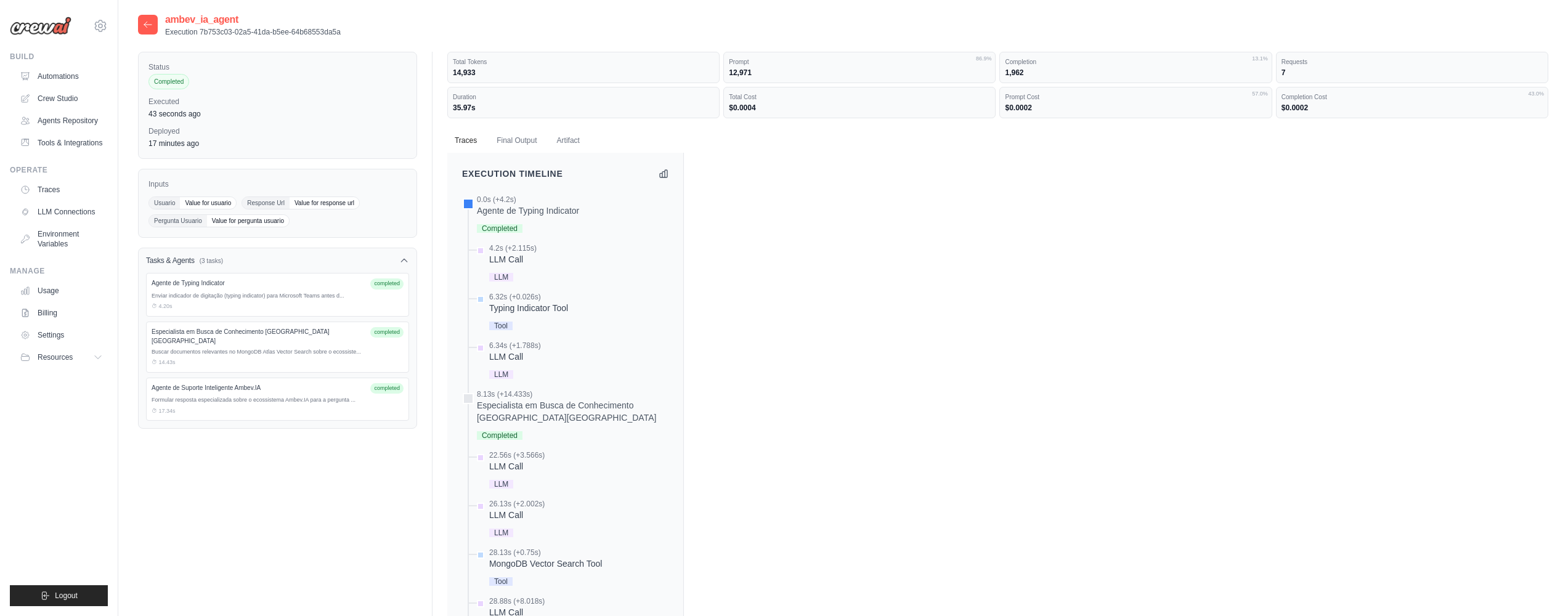
click at [524, 461] on div "LLM Call" at bounding box center [516, 466] width 56 height 13
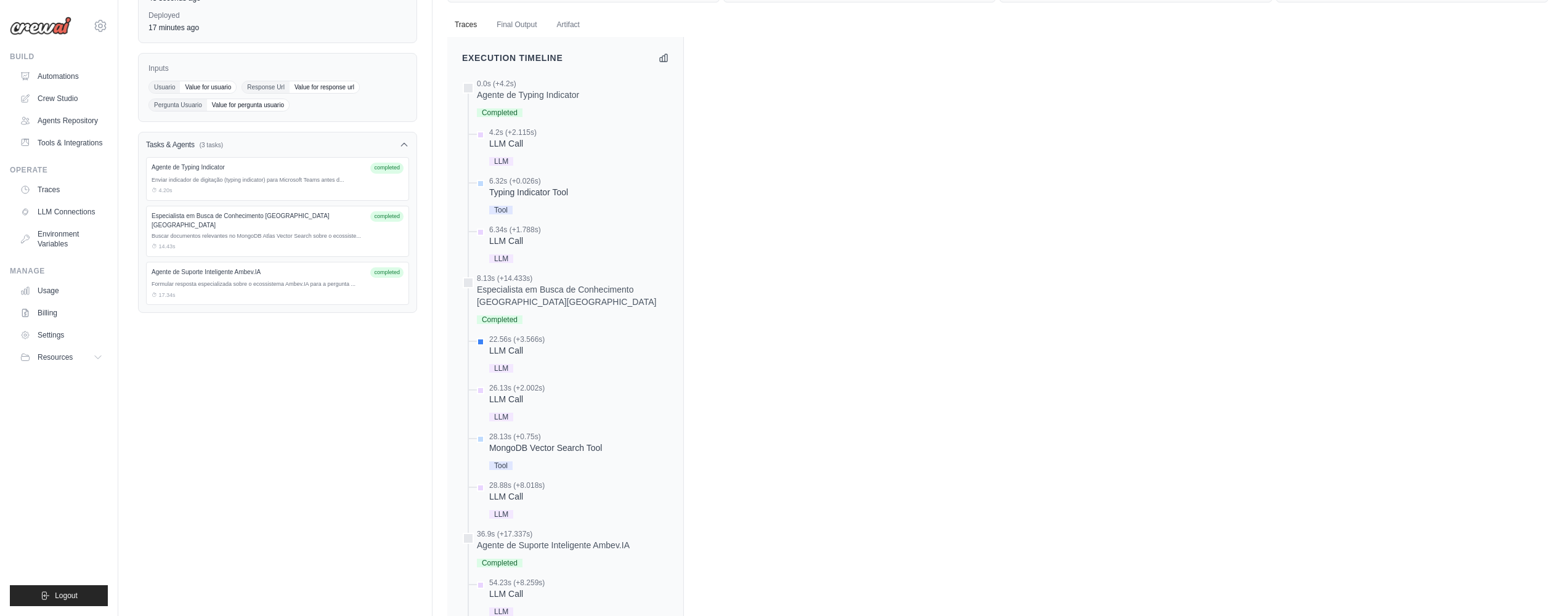
click at [526, 387] on div "26.13s (+2.002s)" at bounding box center [516, 388] width 56 height 10
click at [570, 454] on div "28.13s (+0.75s) MongoDB Vector Search Tool Tool" at bounding box center [545, 451] width 113 height 41
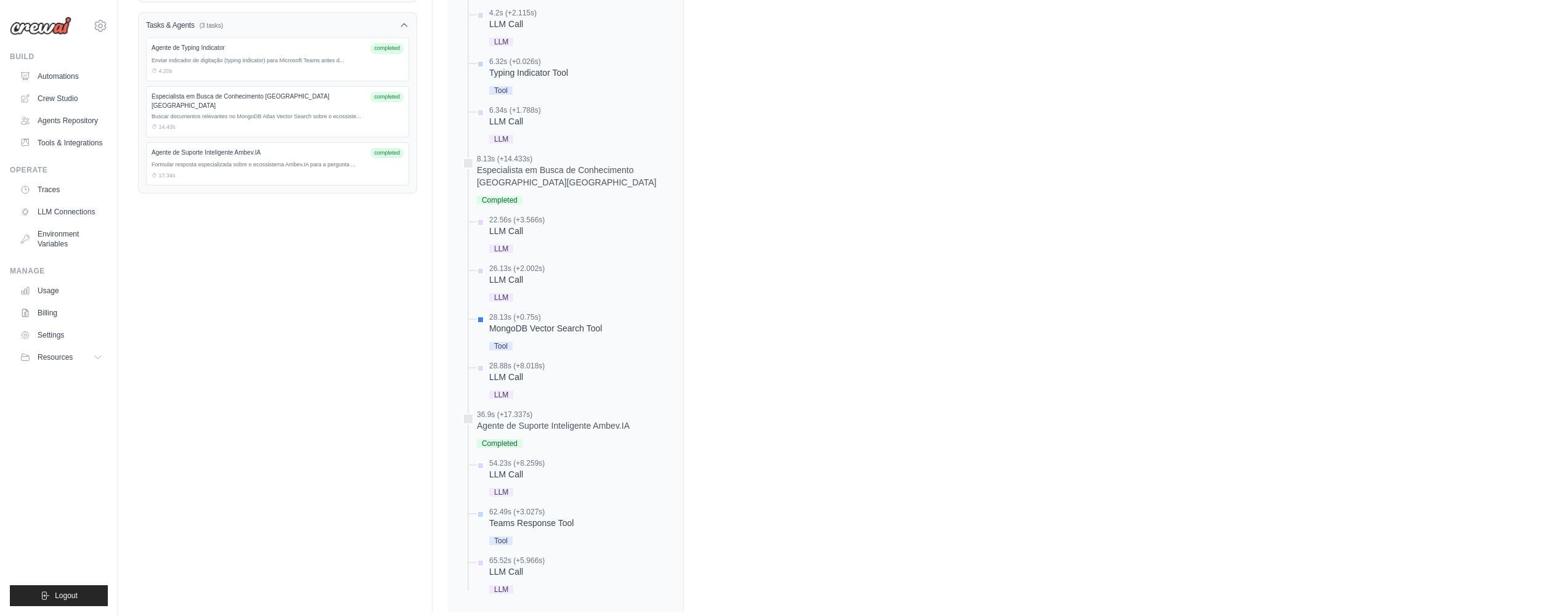
scroll to position [276, 0]
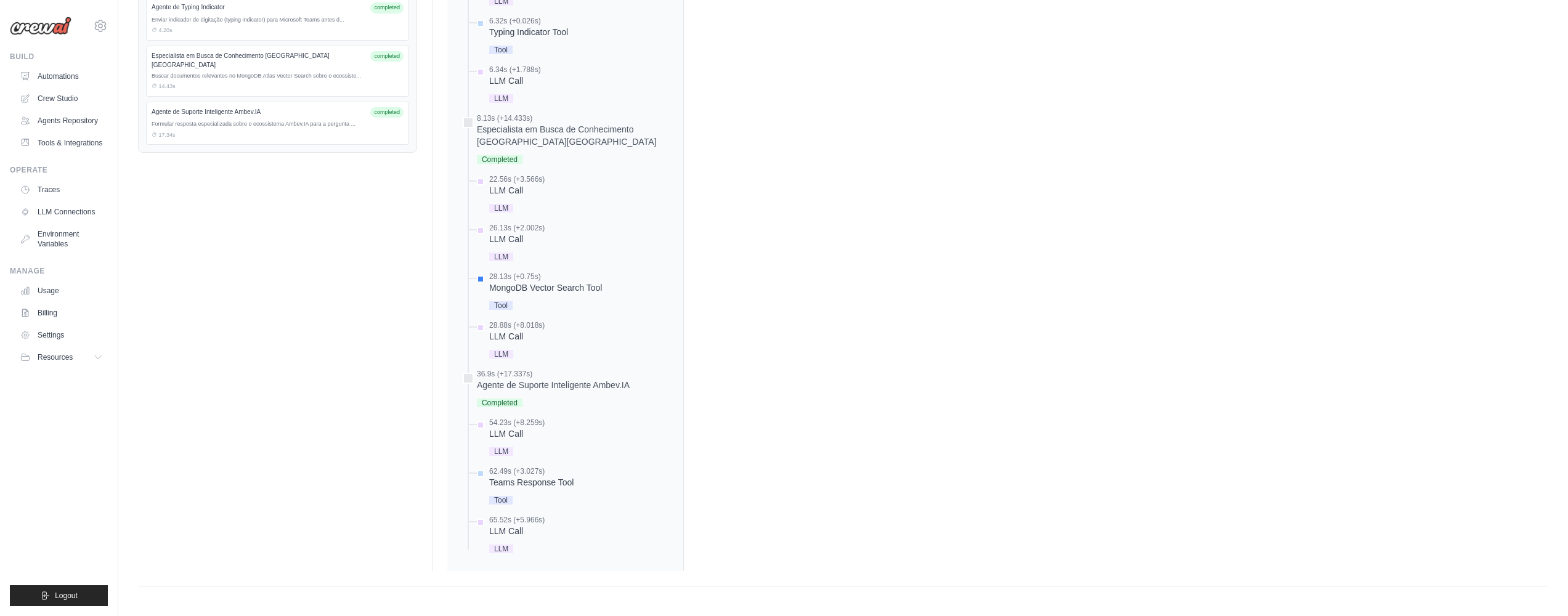
click at [565, 456] on div "54.23s (+8.259s) LLM Call" at bounding box center [571, 438] width 194 height 41
click at [543, 481] on div "Teams Response Tool" at bounding box center [531, 482] width 85 height 13
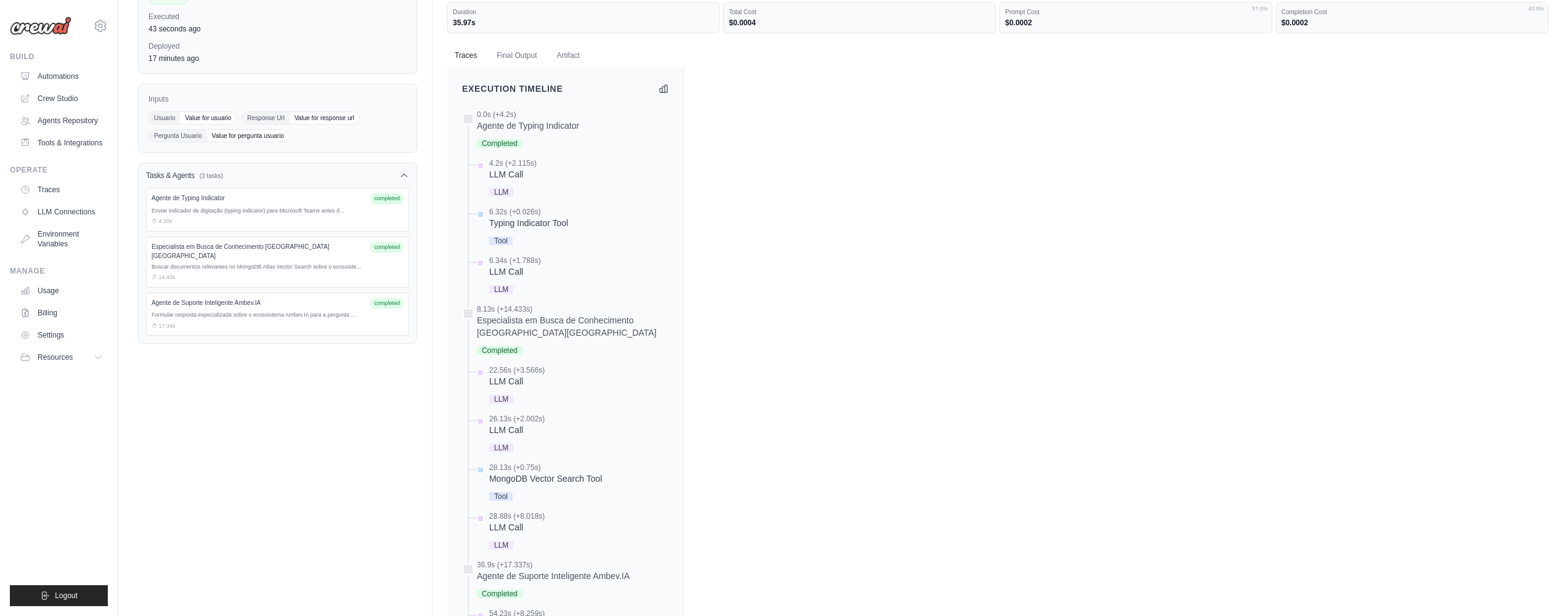
scroll to position [0, 0]
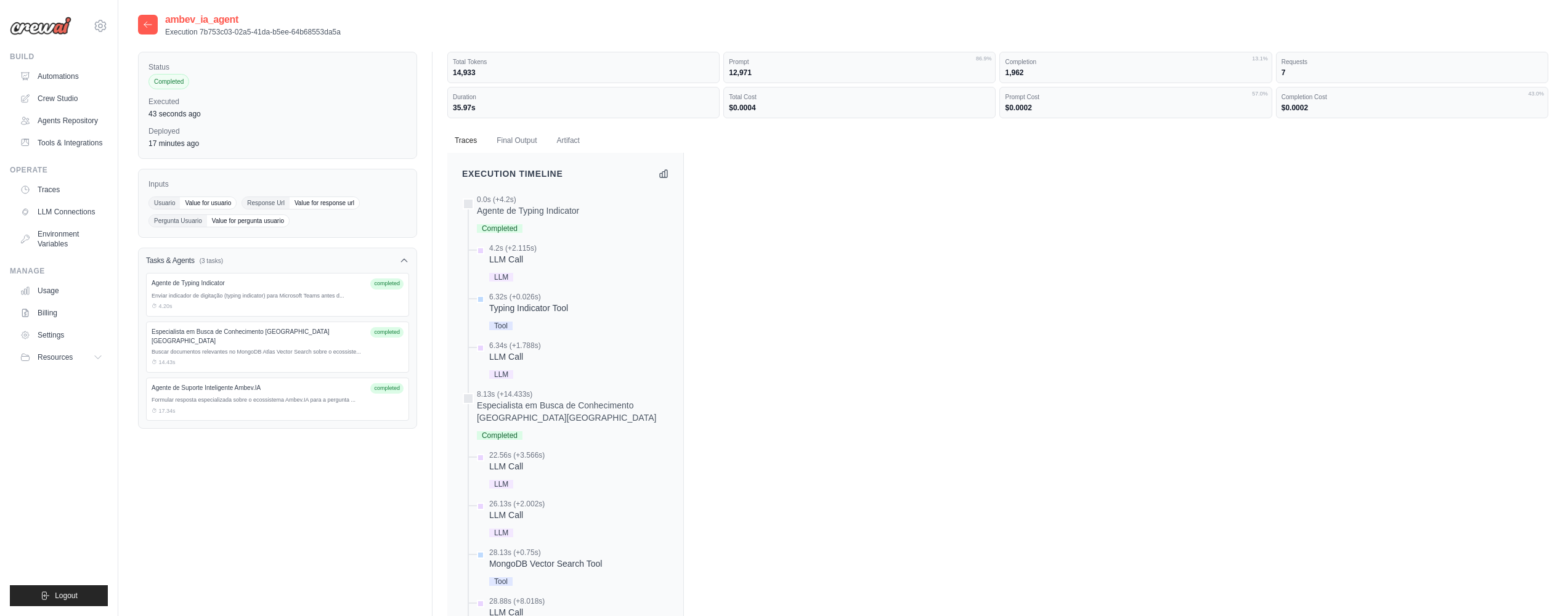
click at [219, 222] on span "Value for pergunta usuario" at bounding box center [248, 220] width 82 height 12
click at [155, 20] on div at bounding box center [148, 25] width 20 height 20
drag, startPoint x: 135, startPoint y: 26, endPoint x: 142, endPoint y: 24, distance: 7.3
click at [135, 26] on div "ambev_ia_agent Execution 7b753c03-02a5-41da-b5ee-64b68553da5a Status Completed …" at bounding box center [843, 446] width 1450 height 867
click at [142, 24] on div at bounding box center [148, 25] width 20 height 20
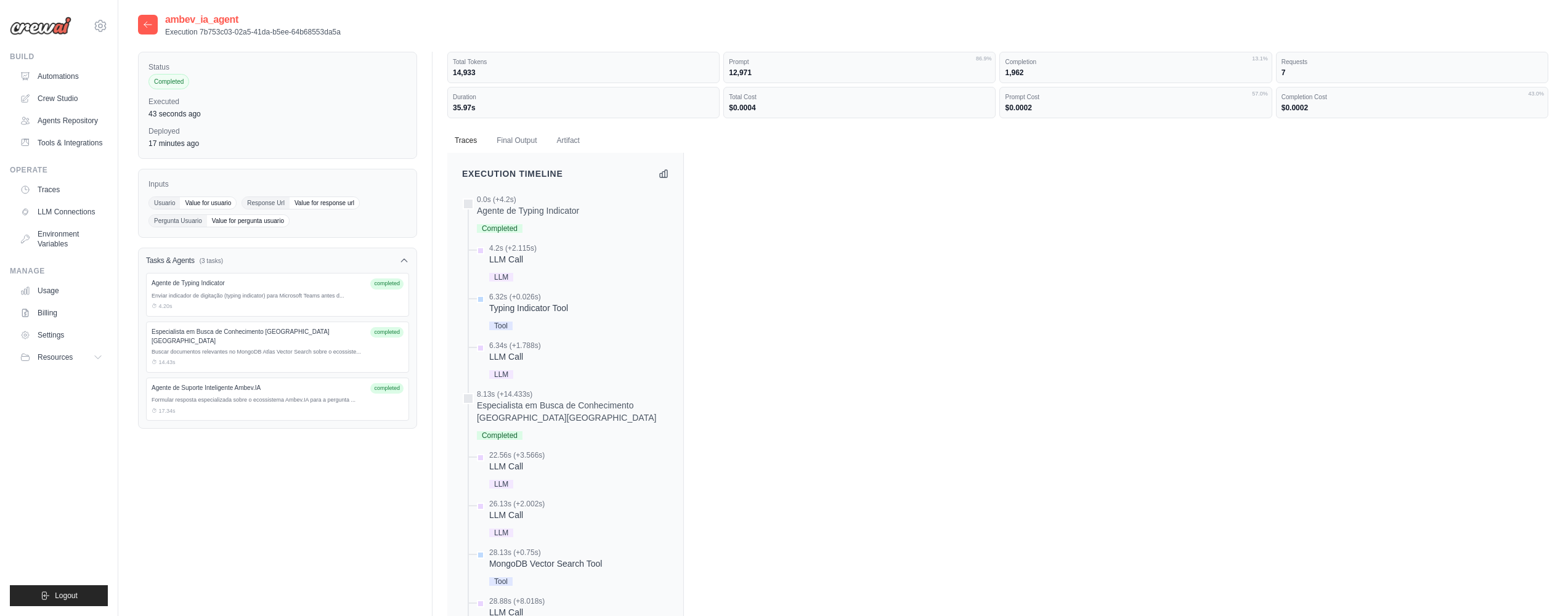
click at [154, 25] on div at bounding box center [148, 25] width 20 height 20
click at [151, 25] on icon at bounding box center [148, 25] width 7 height 5
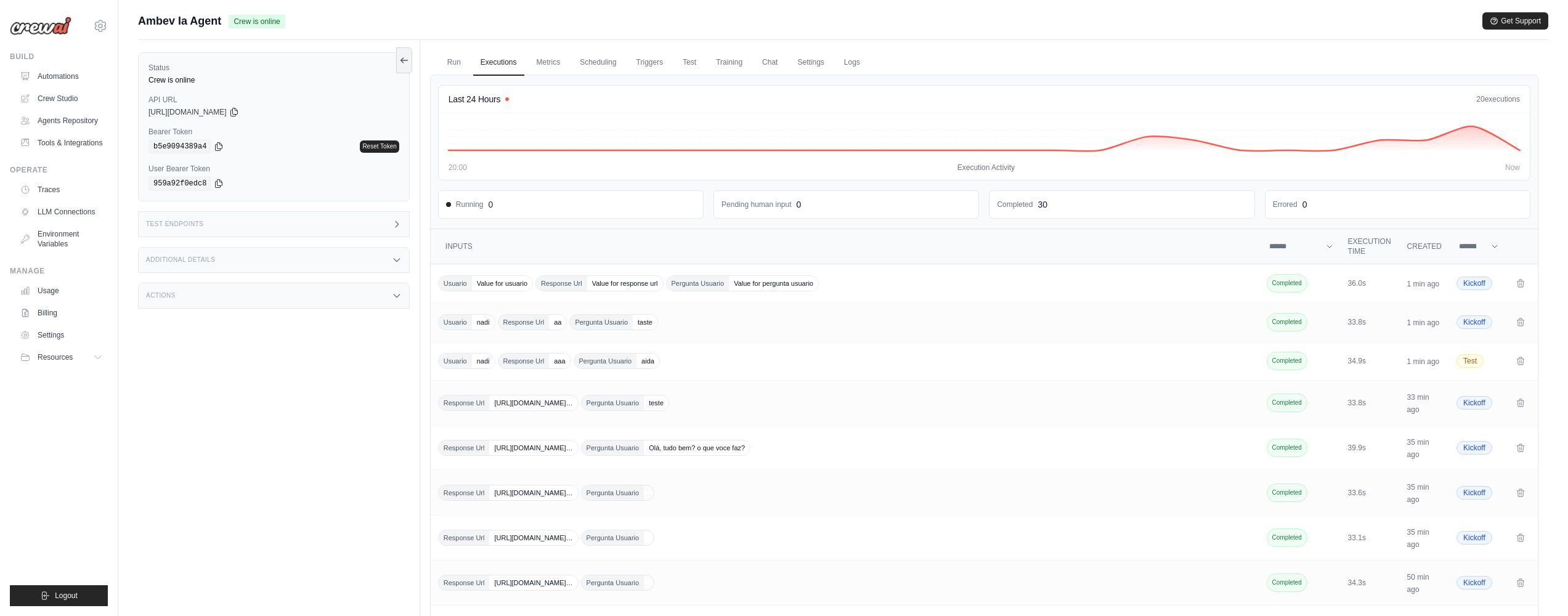
click at [388, 258] on div "Additional Details" at bounding box center [274, 259] width 271 height 25
click at [266, 377] on div "Actions" at bounding box center [274, 368] width 271 height 25
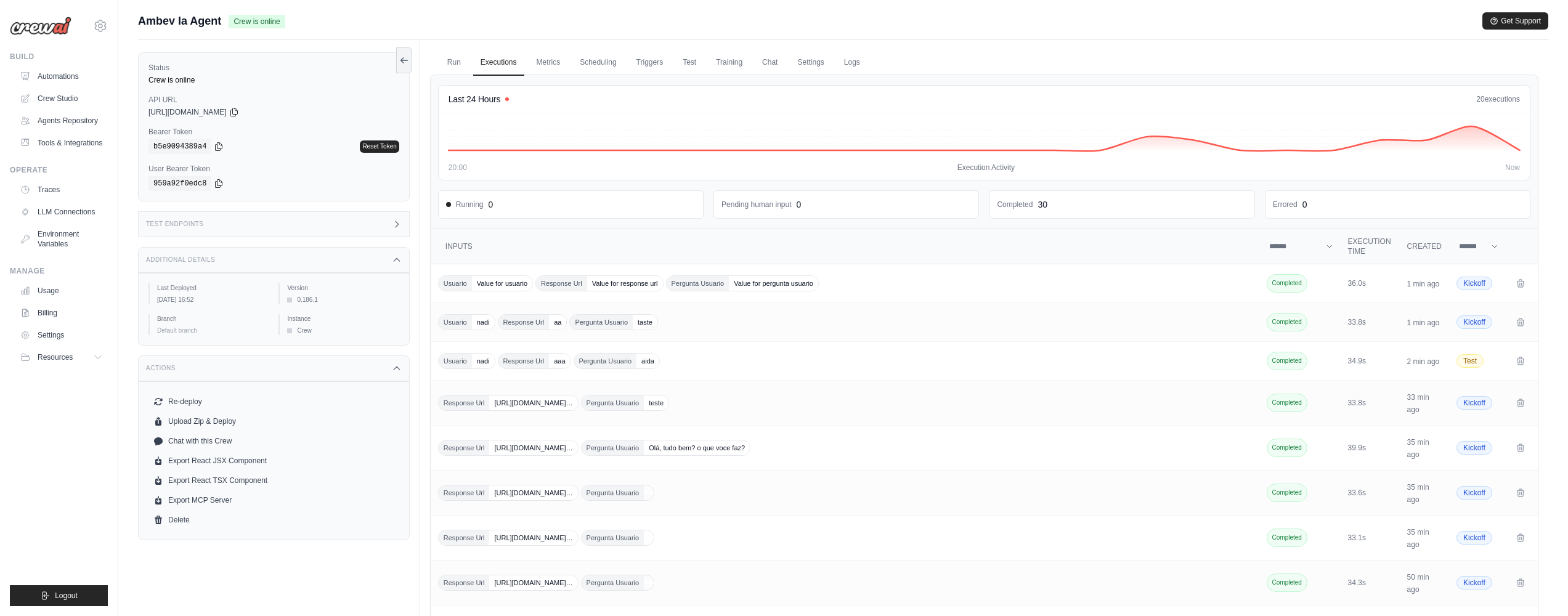
click at [270, 220] on div "Test Endpoints" at bounding box center [274, 224] width 271 height 25
click at [555, 318] on header "/kickoff Initiate execution for your crew" at bounding box center [600, 314] width 348 height 39
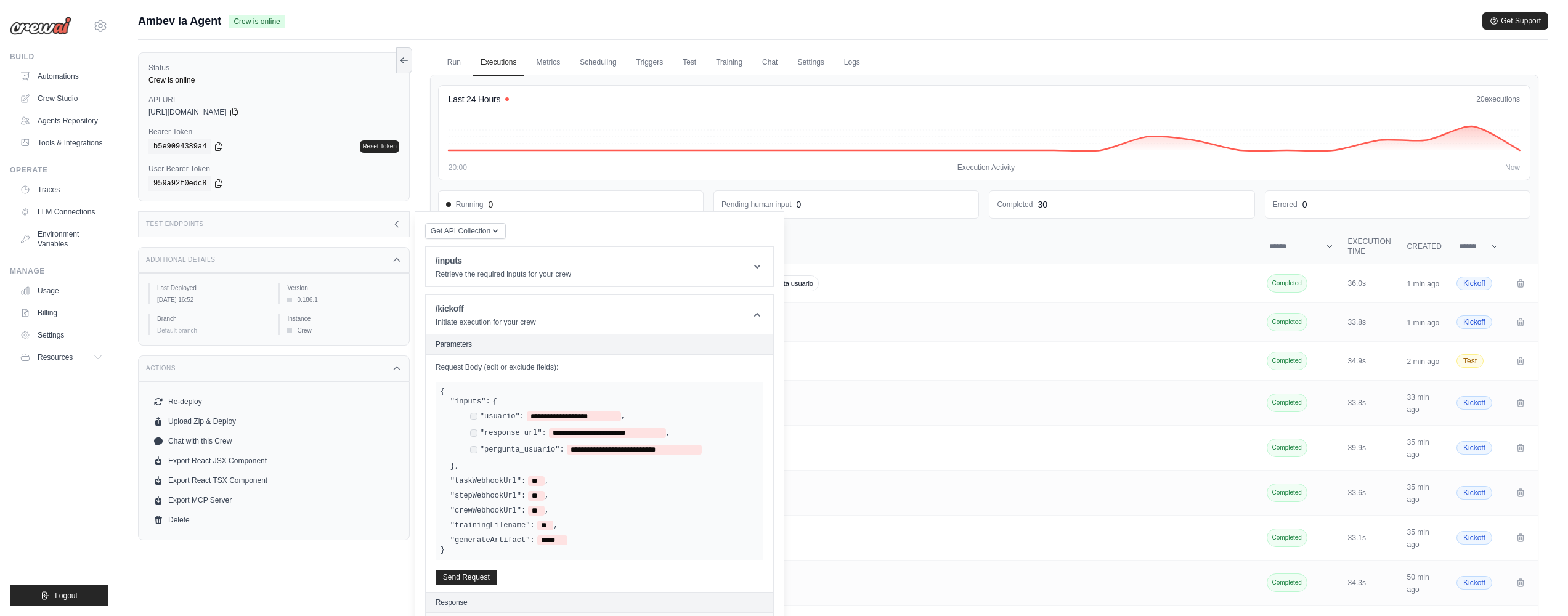
scroll to position [109, 0]
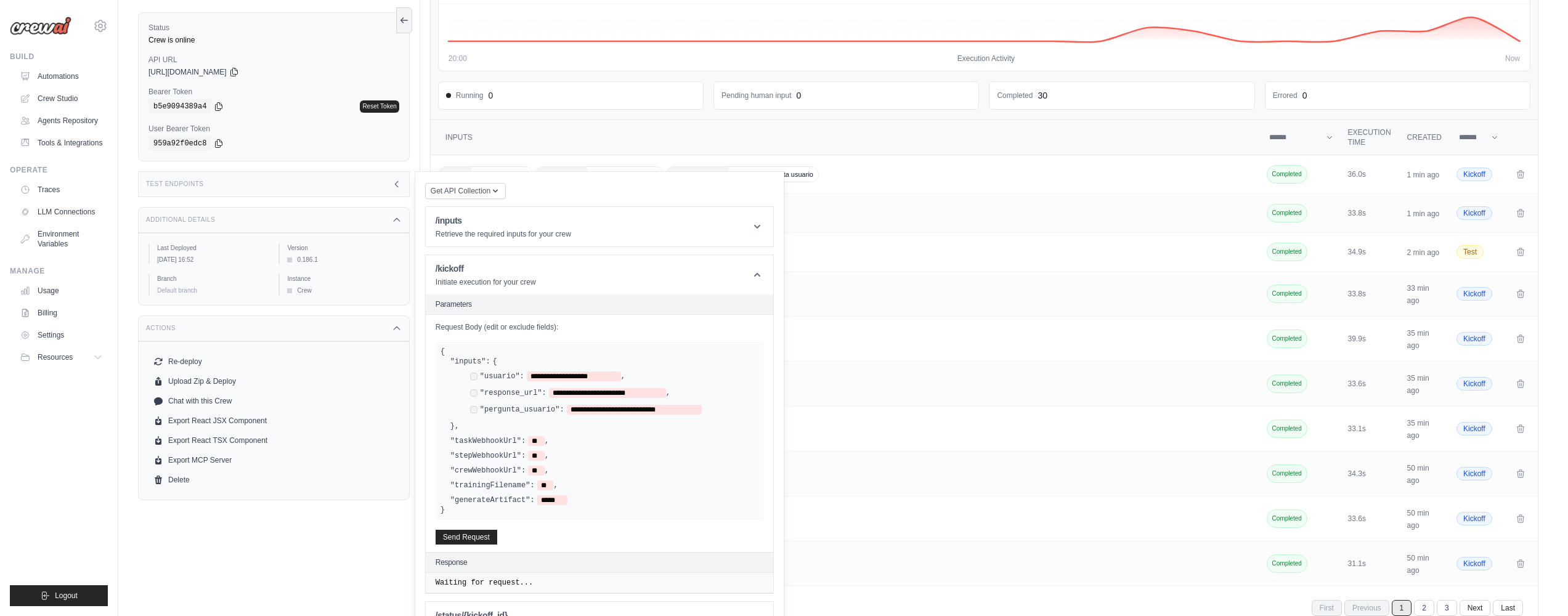
drag, startPoint x: 730, startPoint y: 353, endPoint x: 724, endPoint y: 356, distance: 6.7
click at [730, 353] on div "**********" at bounding box center [599, 431] width 328 height 178
drag, startPoint x: 442, startPoint y: 348, endPoint x: 496, endPoint y: 508, distance: 168.9
click at [496, 508] on div "**********" at bounding box center [599, 431] width 328 height 178
click at [749, 457] on div ""stepWebhookUrl": ** ," at bounding box center [605, 455] width 308 height 10
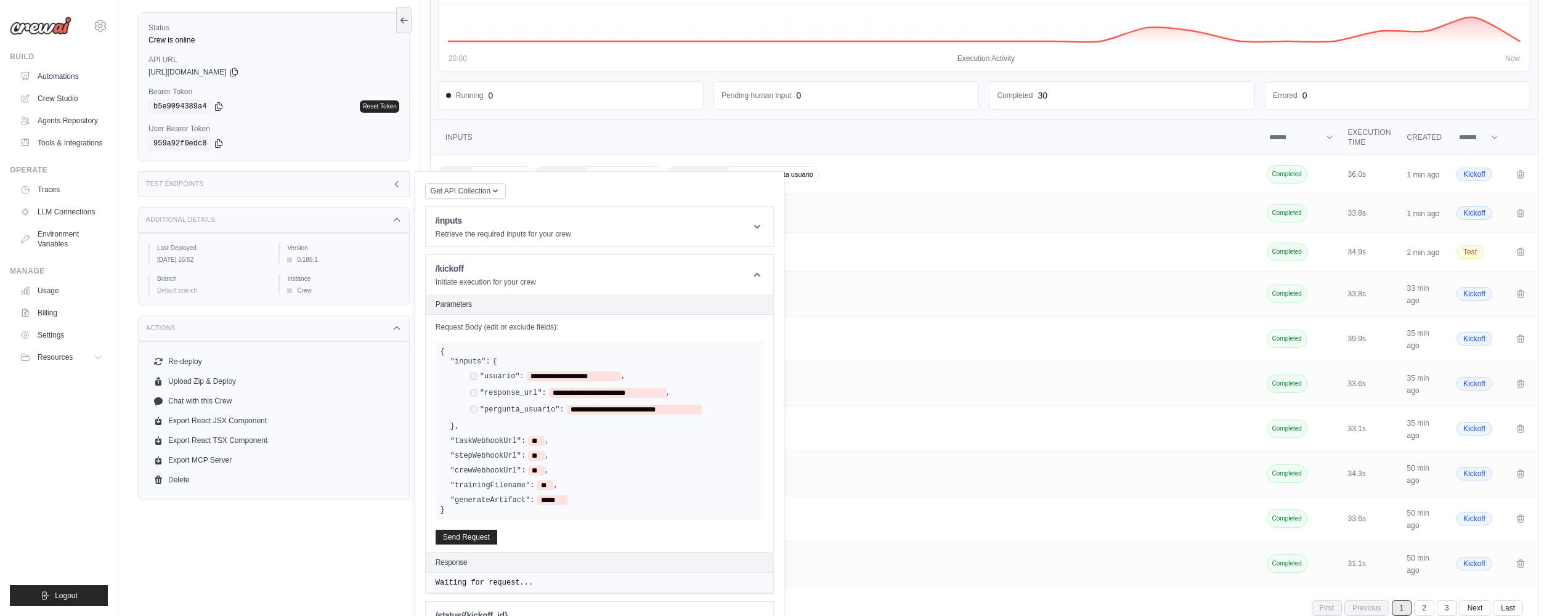
click at [586, 187] on div "Get API Collection Postman API Collection /inputs Retrieve the required inputs …" at bounding box center [599, 411] width 349 height 459
click at [375, 191] on div "Test Endpoints" at bounding box center [274, 184] width 271 height 25
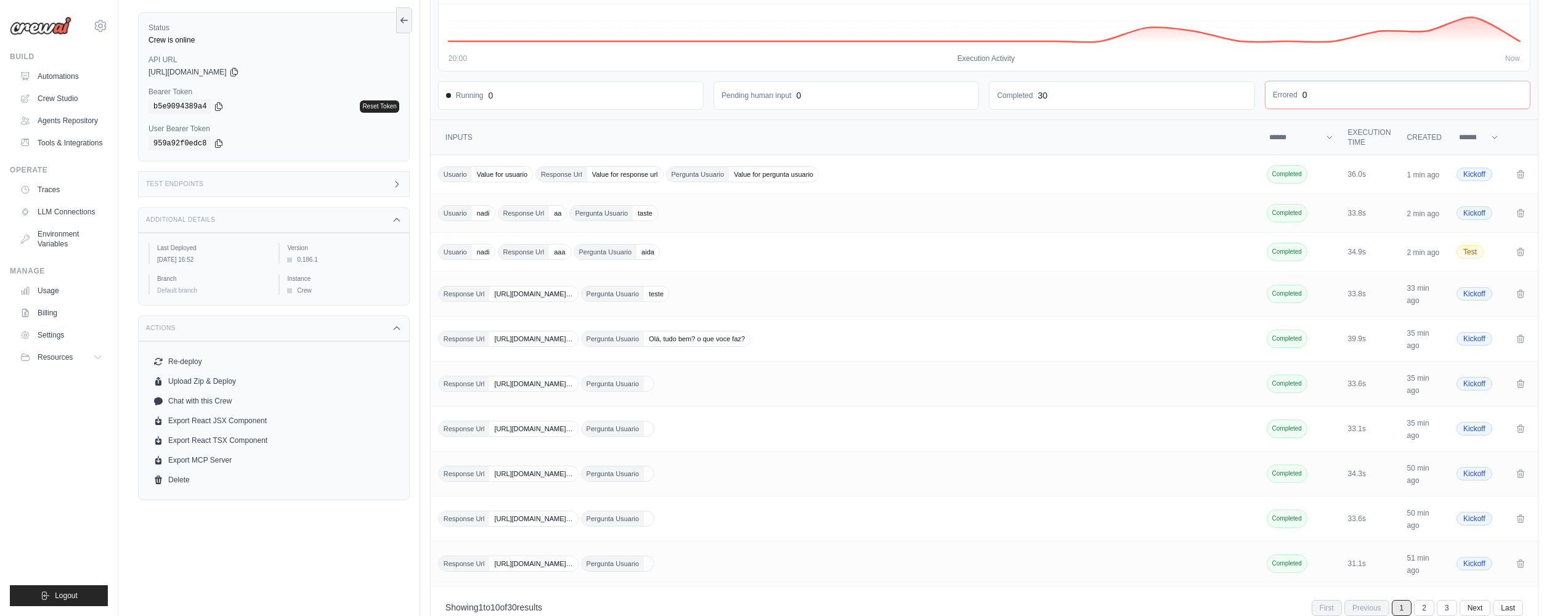
scroll to position [0, 0]
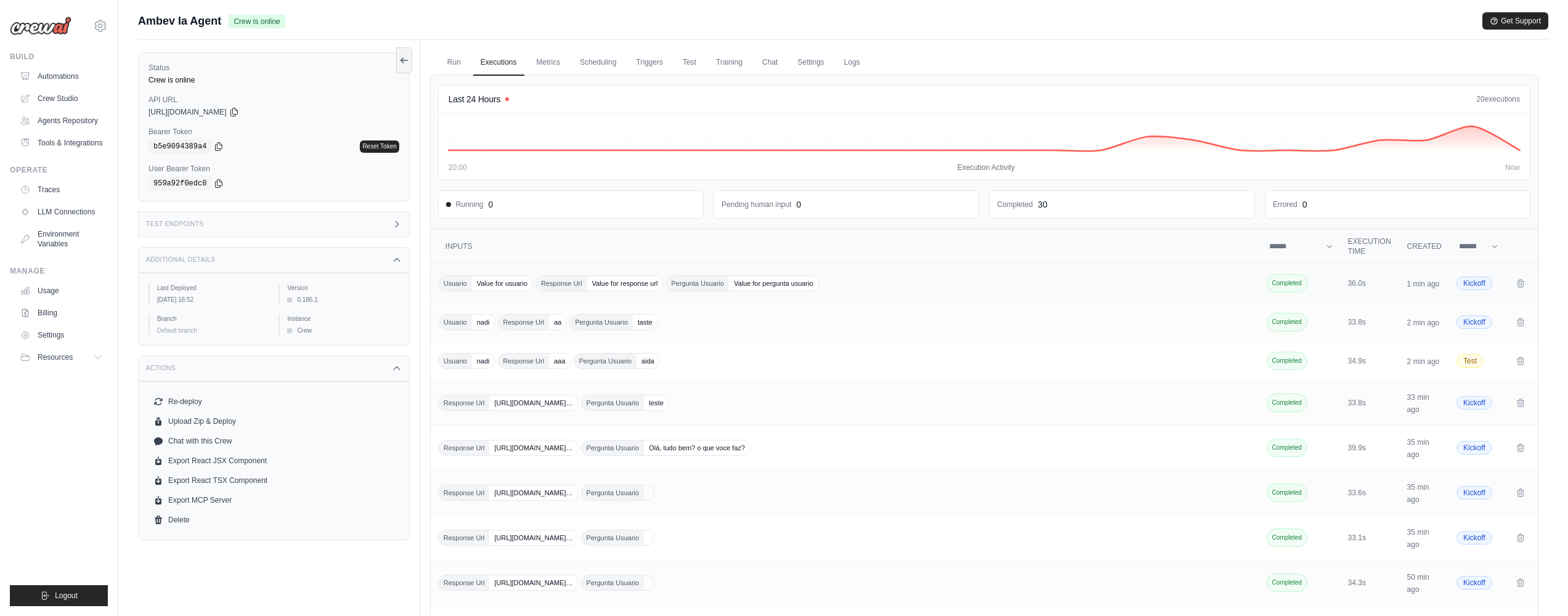
click at [854, 284] on div "Usuario Value for usuario Response Url Value for response url Pergunta Usuario …" at bounding box center [846, 283] width 816 height 16
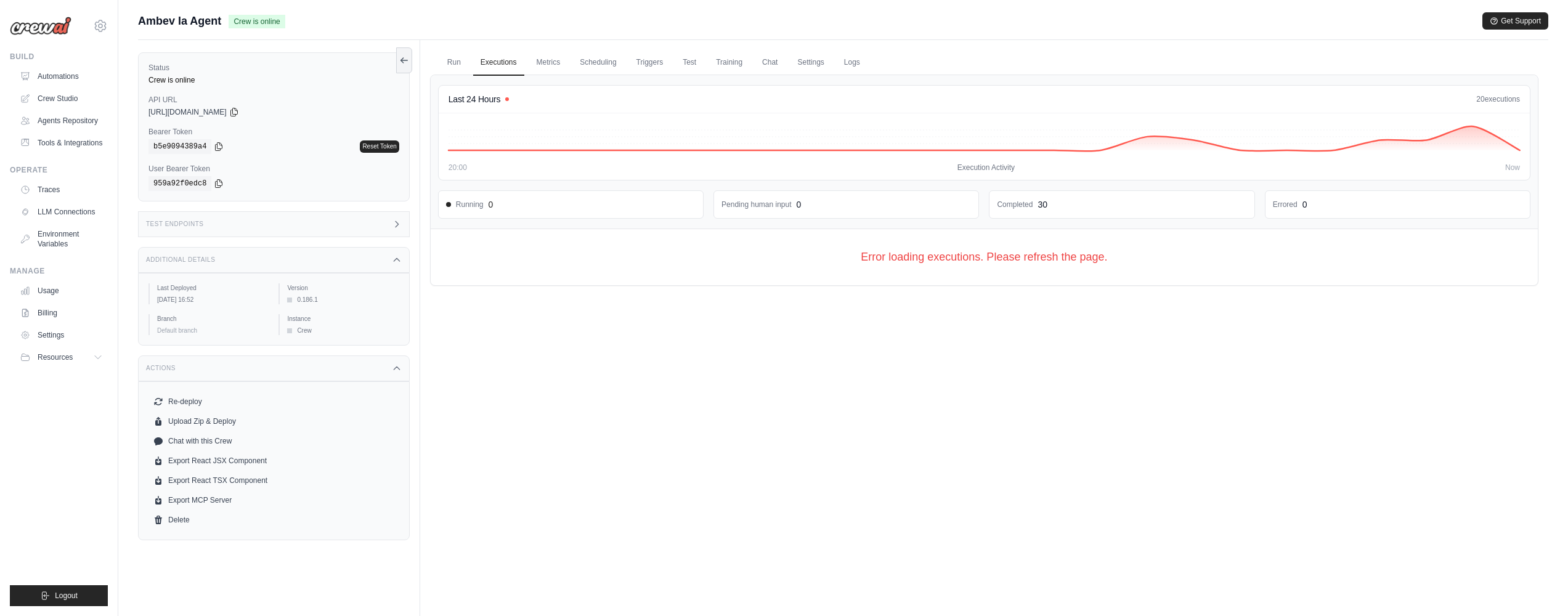
click at [660, 270] on div "Error loading executions. Please refresh the page." at bounding box center [984, 258] width 1107 height 56
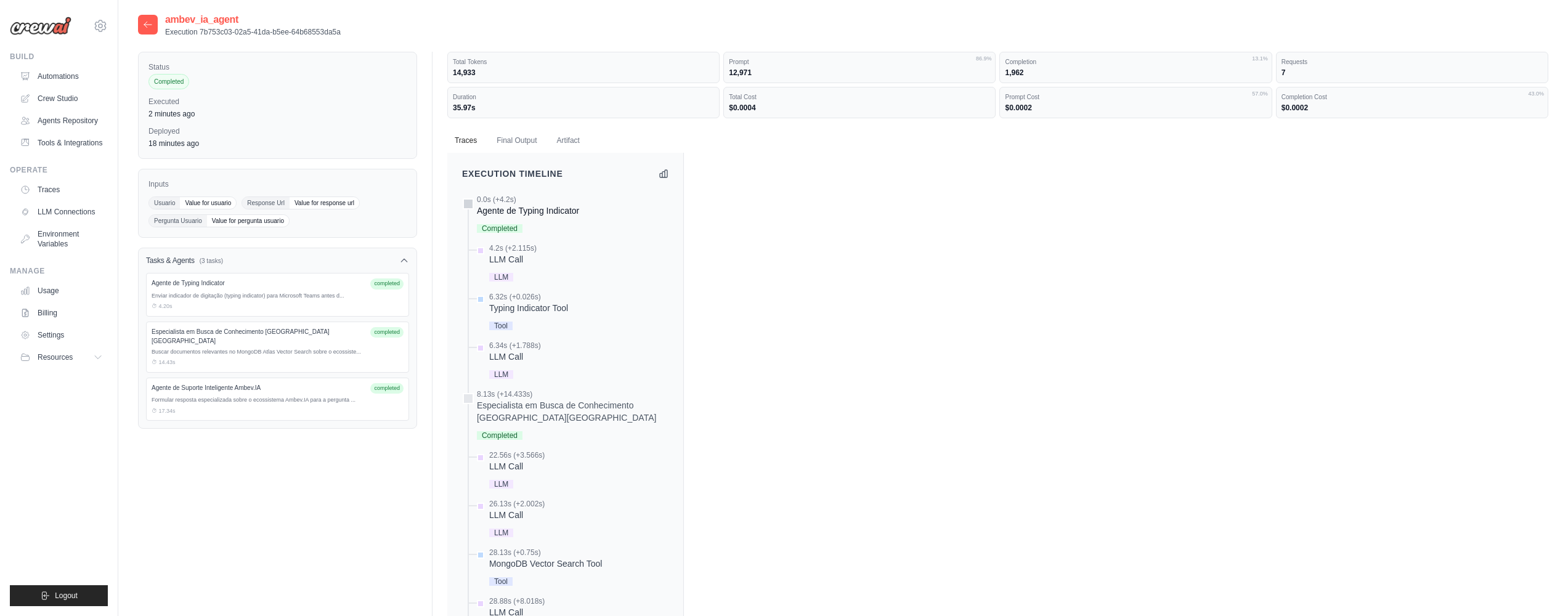
click at [545, 217] on div "0.0s (+4.2s) Agente de Typing Indicator Completed" at bounding box center [528, 215] width 102 height 41
drag, startPoint x: 495, startPoint y: 140, endPoint x: 514, endPoint y: 139, distance: 19.0
click at [496, 140] on button "Final Output" at bounding box center [516, 140] width 55 height 25
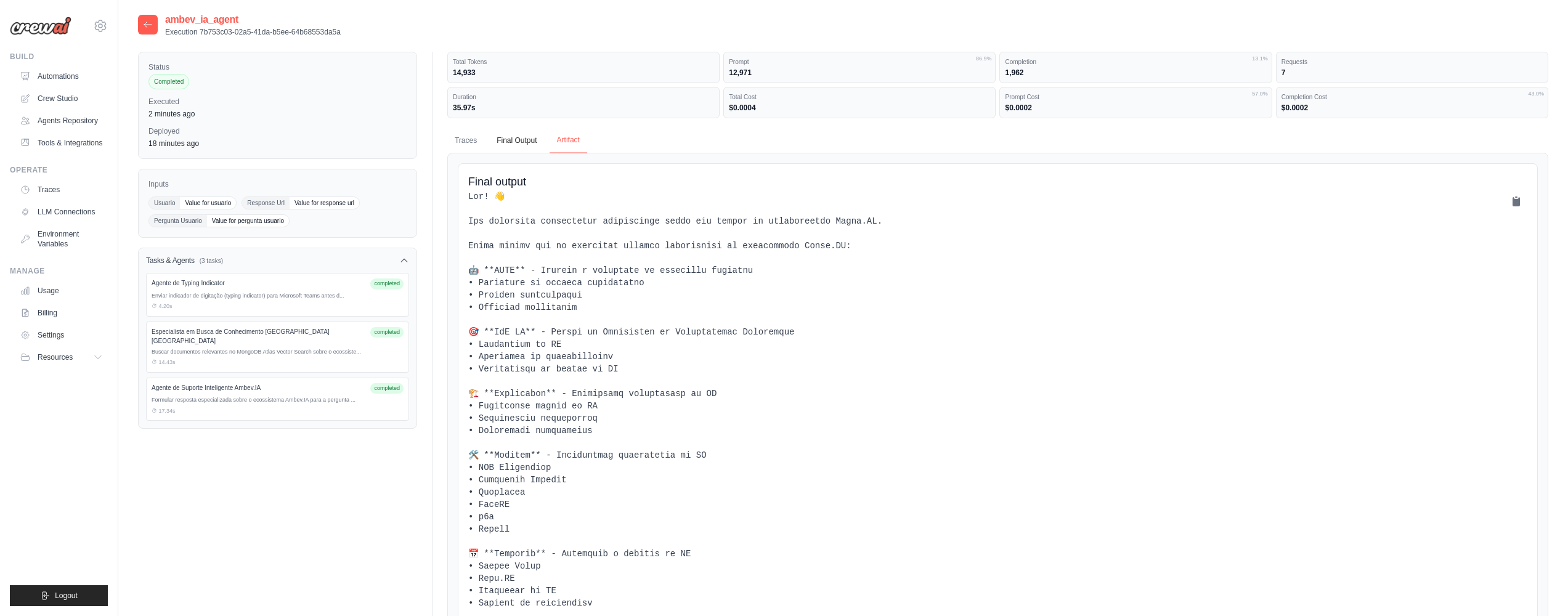
click at [576, 130] on button "Artifact" at bounding box center [568, 140] width 37 height 25
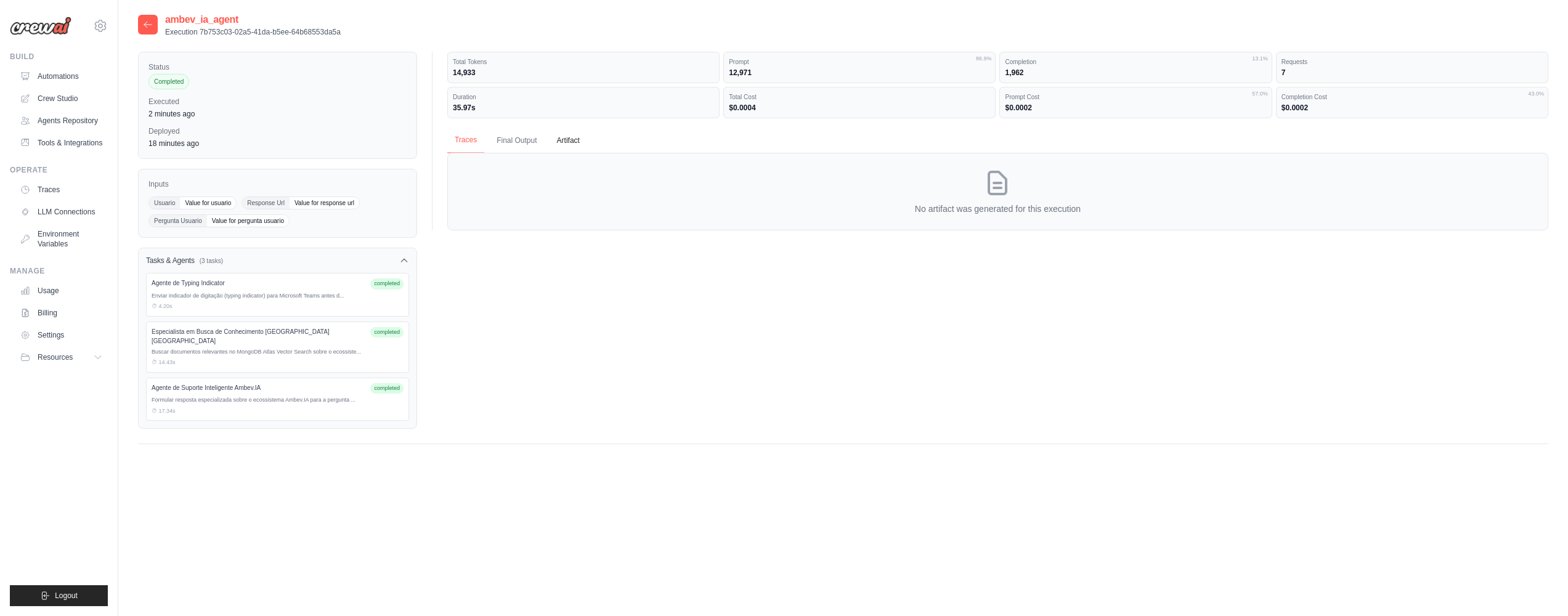
click at [447, 136] on div "Total Tokens 14,933 Prompt 12,971 86.9% Completion 1,962 13.1% Requests" at bounding box center [990, 141] width 1116 height 178
click at [460, 139] on button "Traces" at bounding box center [465, 140] width 37 height 25
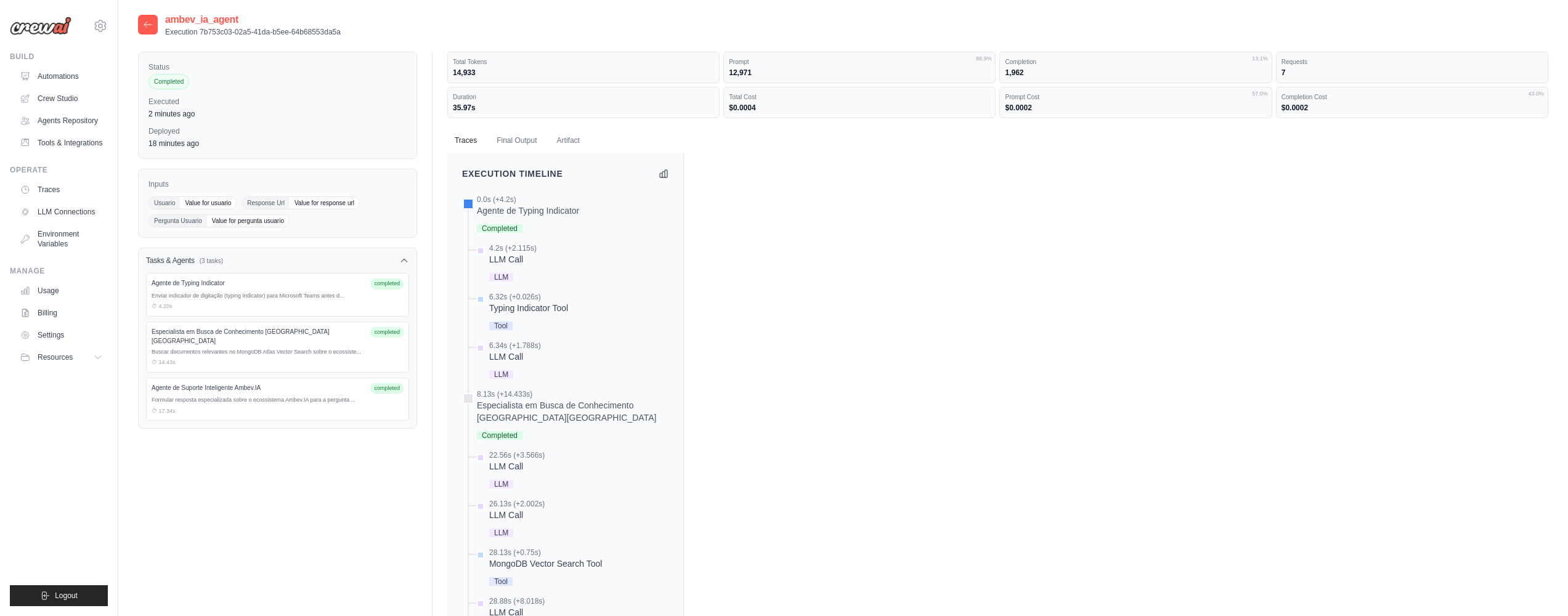
click at [517, 269] on div "LLM" at bounding box center [513, 276] width 47 height 16
click at [504, 317] on div "Tool" at bounding box center [528, 325] width 79 height 16
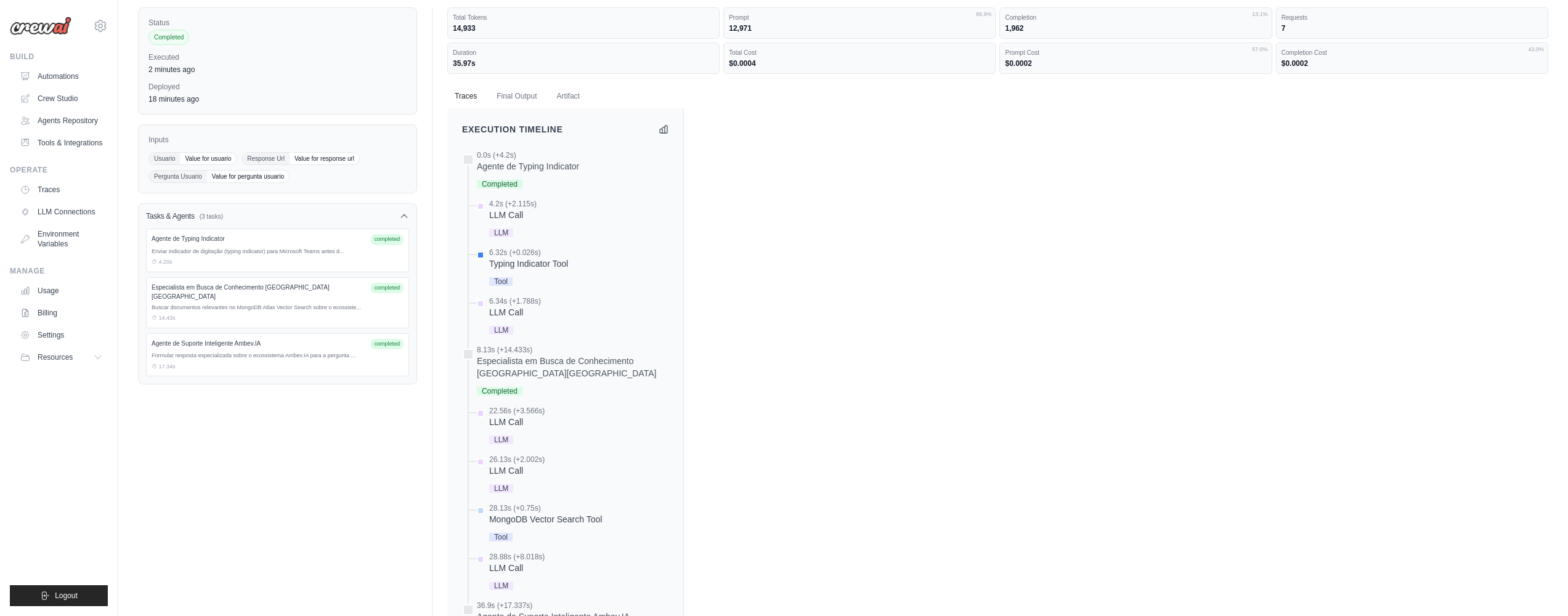
click at [515, 290] on div "0.0s (+4.2s) Agente de Typing Indicator" at bounding box center [565, 469] width 207 height 637
click at [533, 257] on div "6.32s (+0.026s)" at bounding box center [528, 252] width 79 height 10
click at [504, 305] on div "6.34s (+1.788s)" at bounding box center [514, 300] width 52 height 10
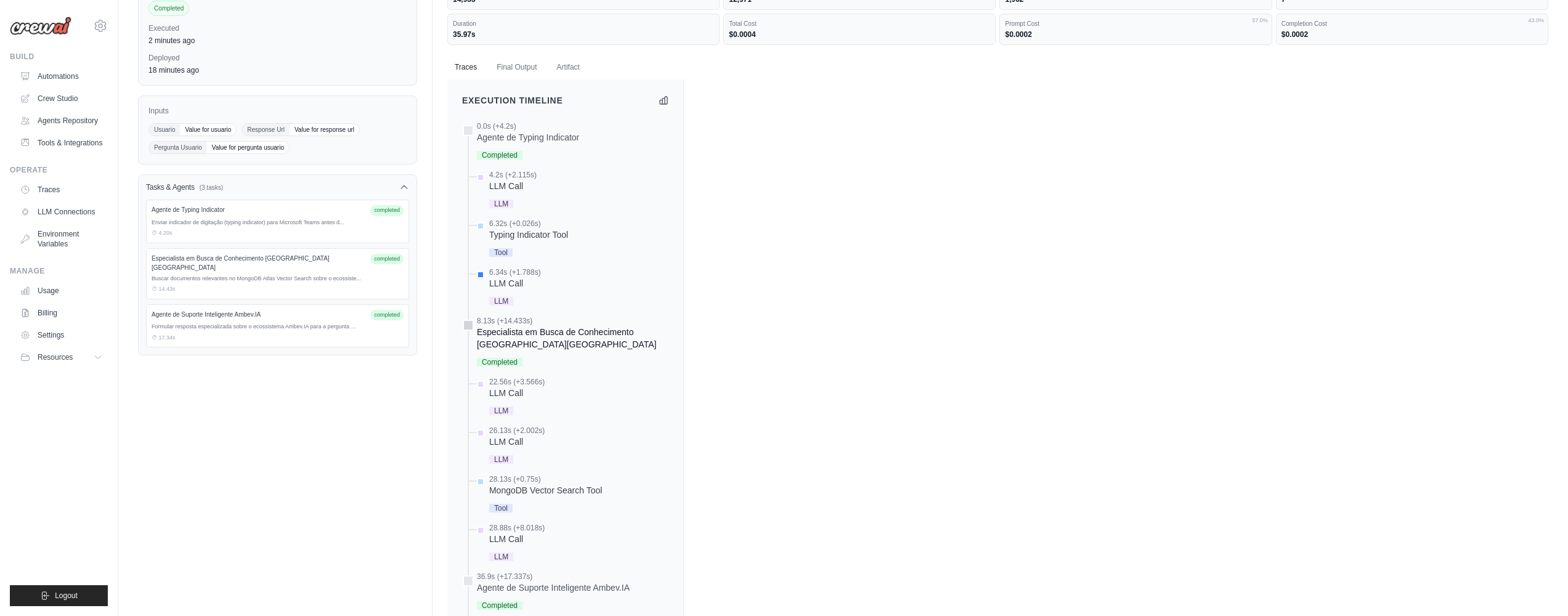
drag, startPoint x: 521, startPoint y: 346, endPoint x: 535, endPoint y: 325, distance: 25.2
click at [521, 346] on div "Especialista em Busca de Conhecimento Ambev.IA" at bounding box center [573, 338] width 191 height 25
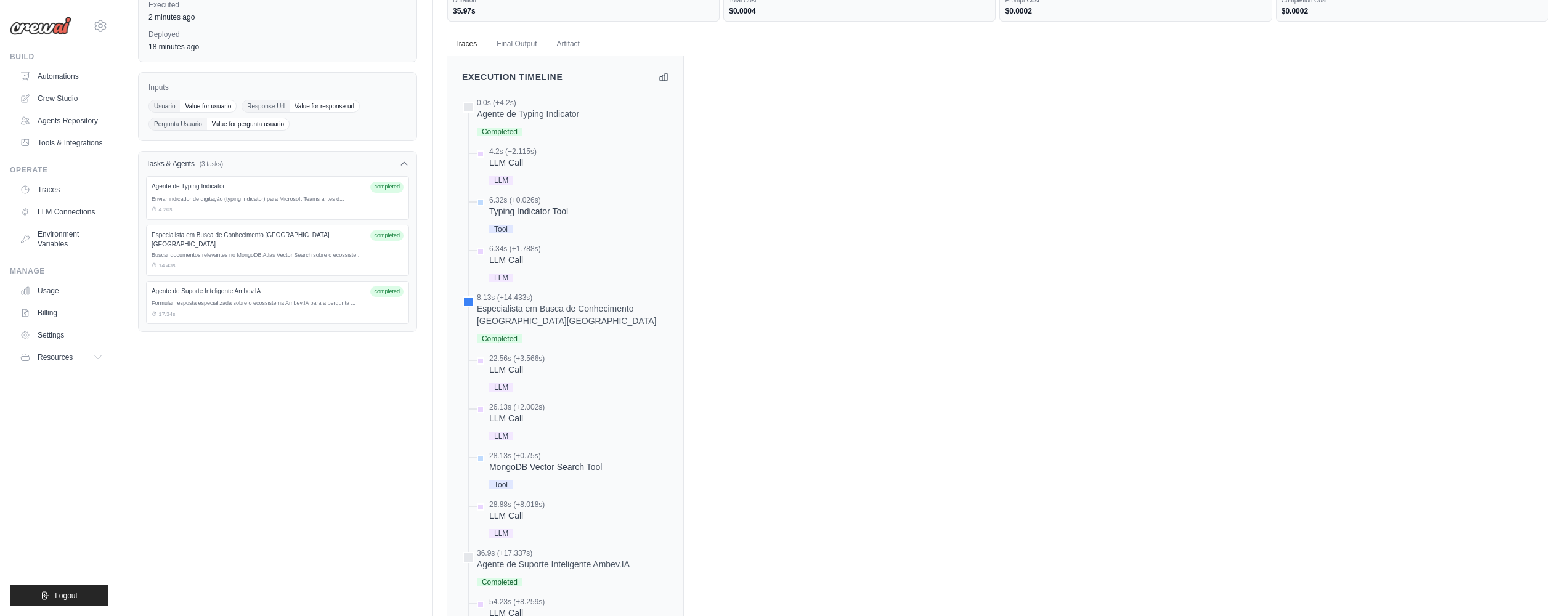
scroll to position [118, 0]
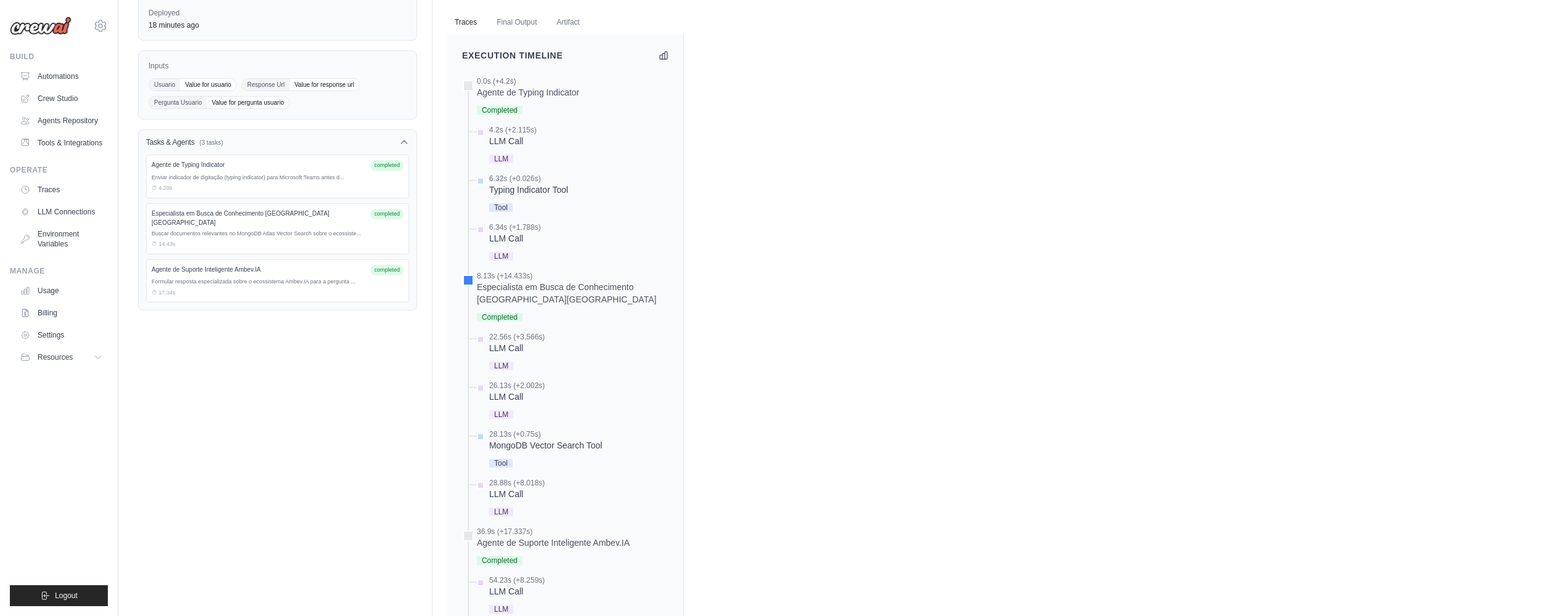
click at [505, 348] on div "LLM Call" at bounding box center [516, 348] width 56 height 13
click at [523, 402] on div "LLM Call" at bounding box center [516, 397] width 56 height 13
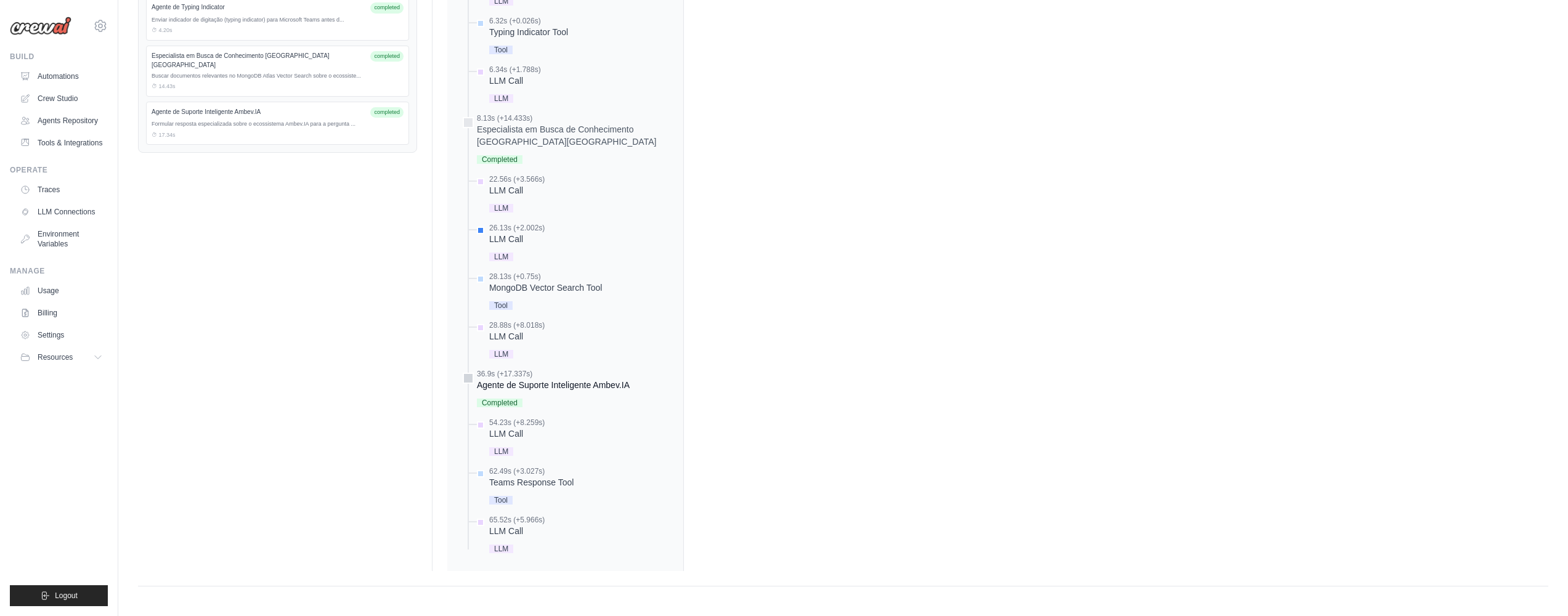
click at [528, 393] on div "36.9s (+17.337s) Agente de Suporte Inteligente Ambev.IA Completed" at bounding box center [554, 389] width 153 height 41
click at [517, 433] on div "LLM Call" at bounding box center [516, 434] width 56 height 13
click at [514, 461] on div "0.0s (+4.2s) Agente de Typing Indicator" at bounding box center [565, 237] width 207 height 637
click at [516, 481] on div "Teams Response Tool" at bounding box center [531, 482] width 85 height 13
click at [512, 514] on div "0.0s (+4.2s) Agente de Typing Indicator" at bounding box center [565, 237] width 207 height 637
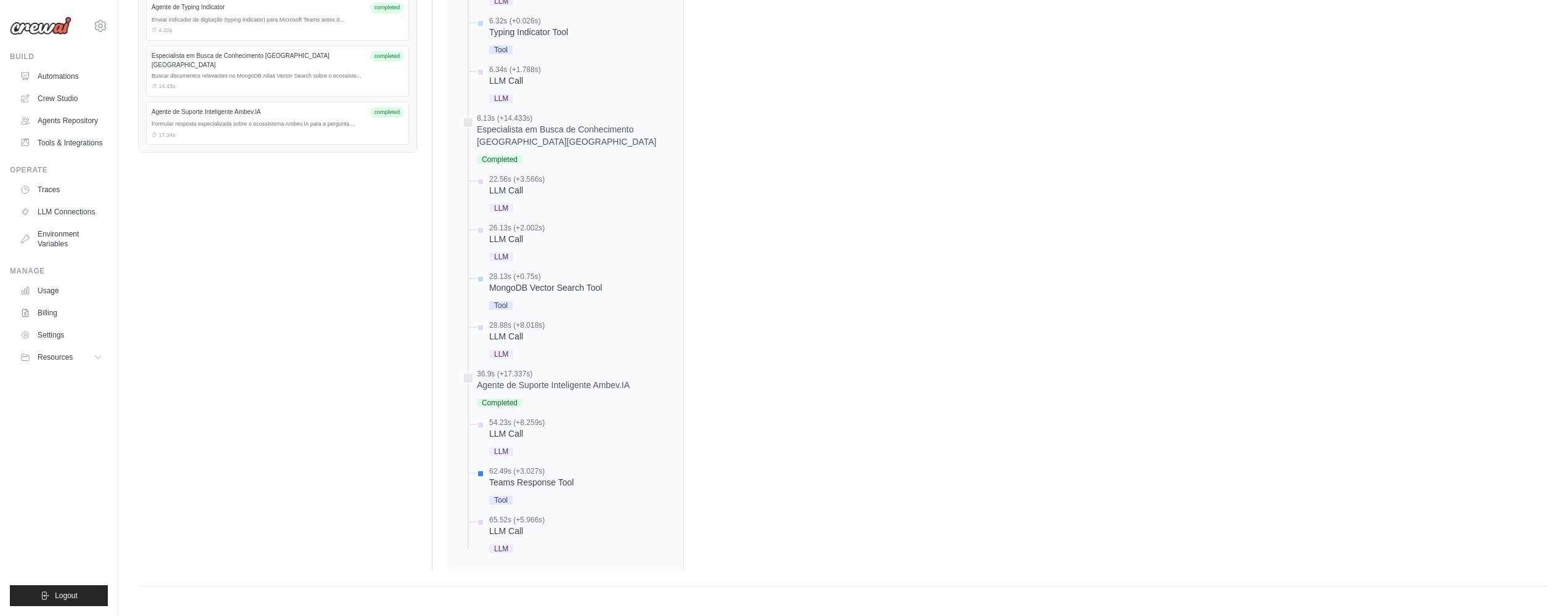
click at [508, 529] on div "LLM Call" at bounding box center [516, 530] width 56 height 13
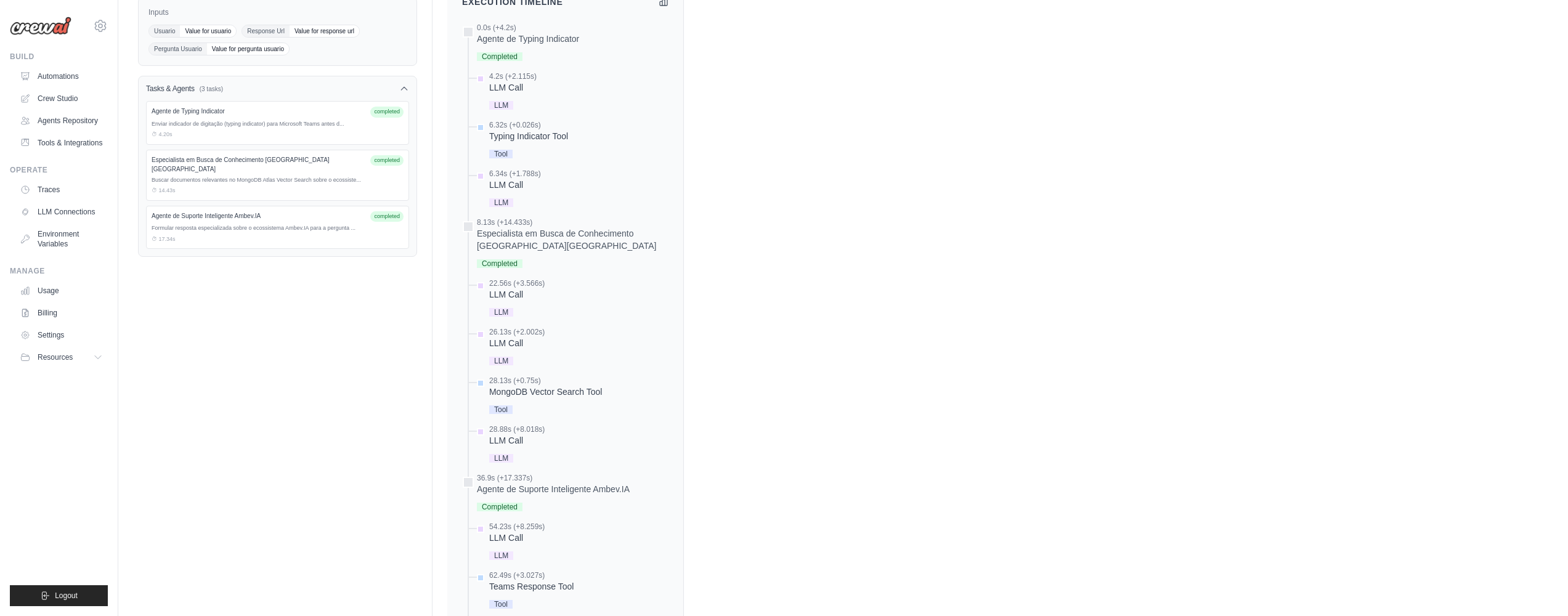
scroll to position [0, 0]
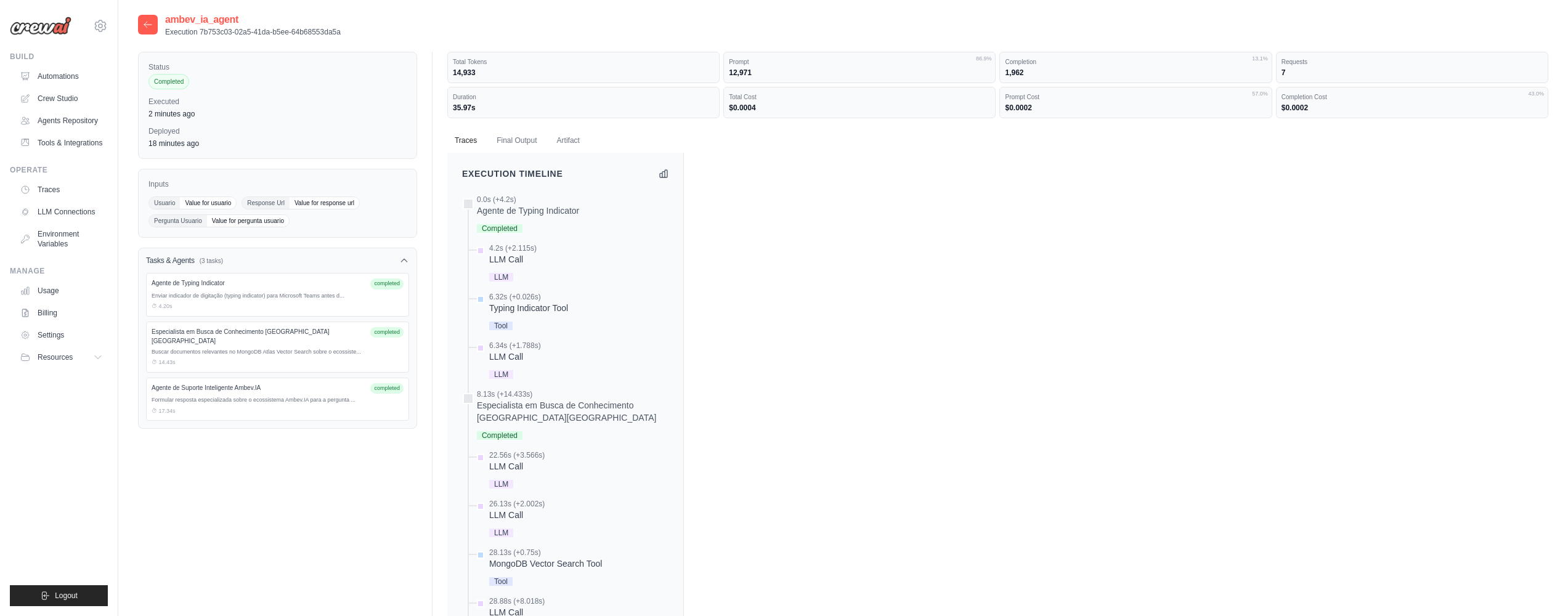
click at [309, 348] on div "Buscar documentos relevantes no MongoDB Atlas Vector Search sobre o ecossiste..." at bounding box center [277, 351] width 252 height 8
click at [257, 323] on div "Especialista em Busca de Conhecimento Ambev.IA completed Buscar documentos rele…" at bounding box center [277, 347] width 263 height 51
click at [235, 290] on div "Agente de Typing Indicator completed Enviar indicador de digitação (typing indi…" at bounding box center [277, 295] width 263 height 44
drag, startPoint x: 179, startPoint y: 278, endPoint x: 339, endPoint y: 308, distance: 162.8
click at [280, 307] on div "Agente de Typing Indicator completed Enviar indicador de digitação (typing indi…" at bounding box center [277, 295] width 263 height 44
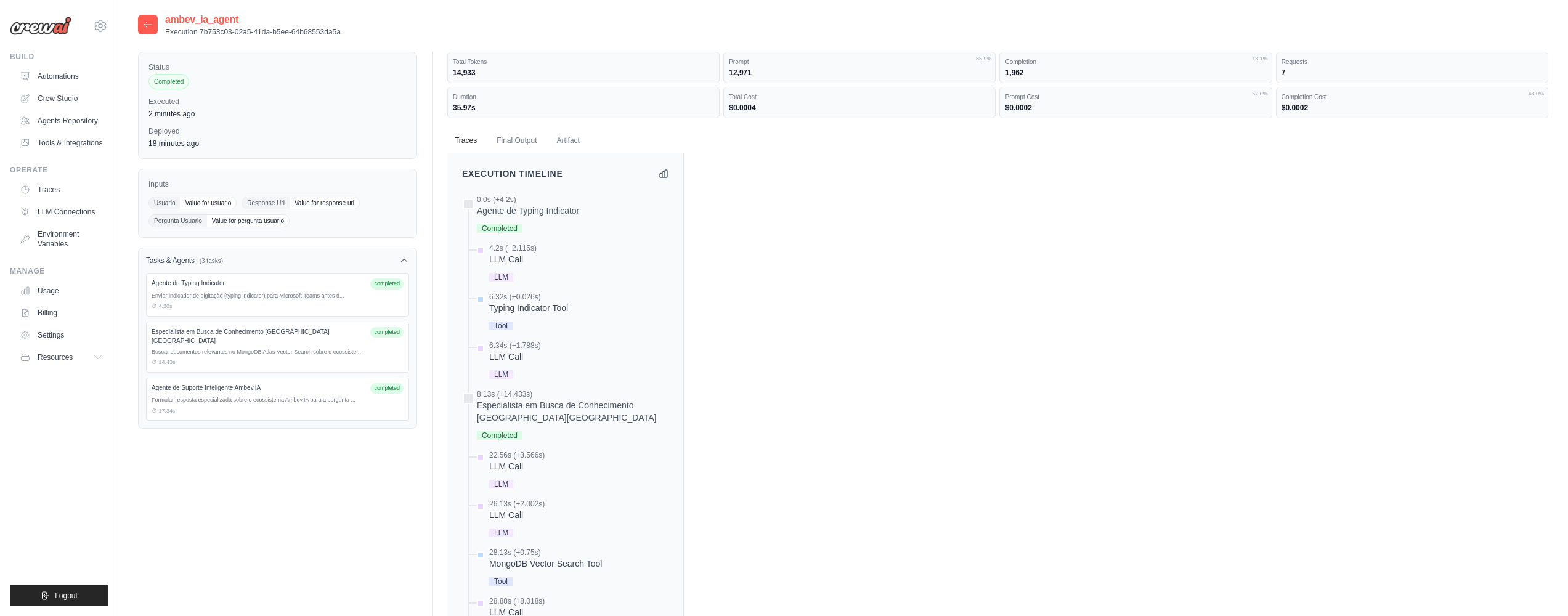
click at [342, 308] on div "⏱ 4.20s" at bounding box center [277, 306] width 252 height 8
drag, startPoint x: 244, startPoint y: 345, endPoint x: 390, endPoint y: 294, distance: 154.7
click at [363, 348] on div "Buscar documentos relevantes no MongoDB Atlas Vector Search sobre o ecossiste..." at bounding box center [277, 351] width 252 height 8
click at [408, 262] on icon at bounding box center [403, 260] width 10 height 10
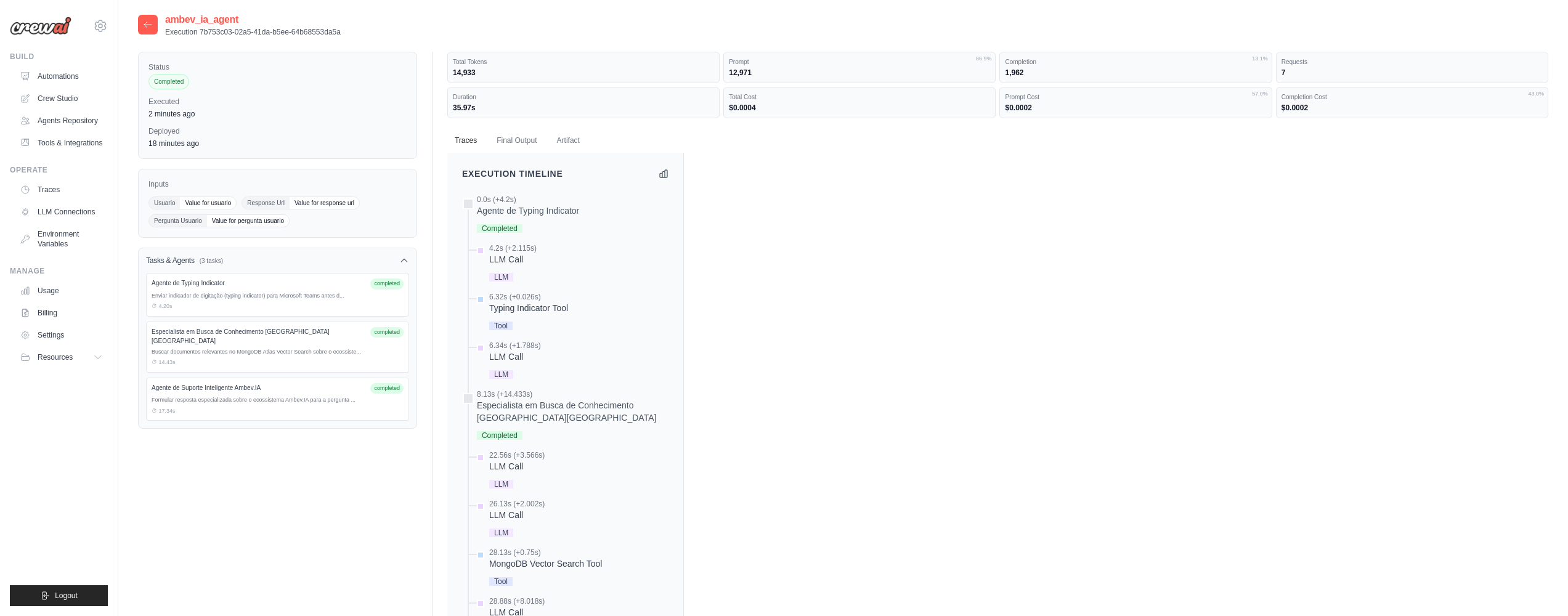
click at [309, 199] on span "Value for response url" at bounding box center [324, 203] width 69 height 12
drag, startPoint x: 342, startPoint y: 210, endPoint x: 239, endPoint y: 200, distance: 103.5
click at [321, 207] on div "Usuario Value for usuario Response Url Value for response url Pergunta Usuario …" at bounding box center [277, 212] width 258 height 31
click at [195, 200] on span "Value for usuario" at bounding box center [209, 203] width 56 height 12
click at [285, 46] on div "Status Completed Executed 2 minutes ago Deployed 18 minutes ago Inputs Usuario …" at bounding box center [843, 459] width 1410 height 843
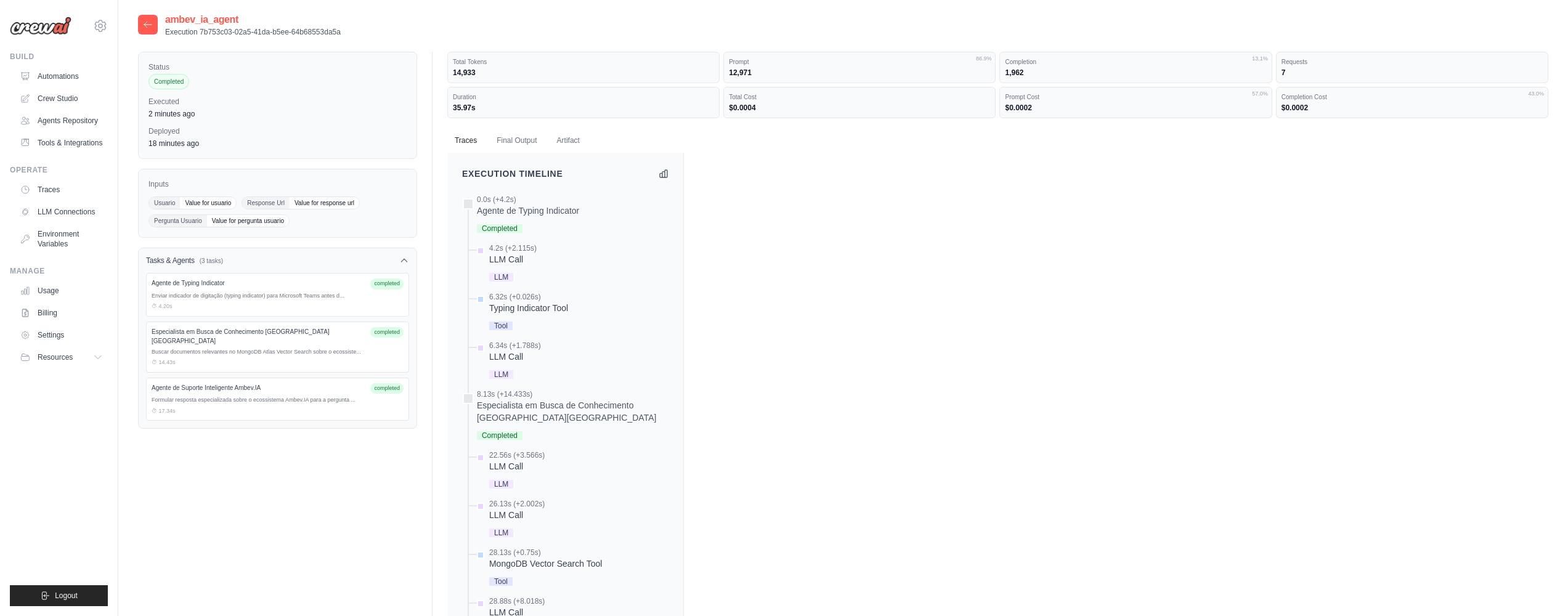
click at [143, 16] on div at bounding box center [148, 25] width 20 height 20
click at [148, 25] on icon at bounding box center [148, 25] width 10 height 10
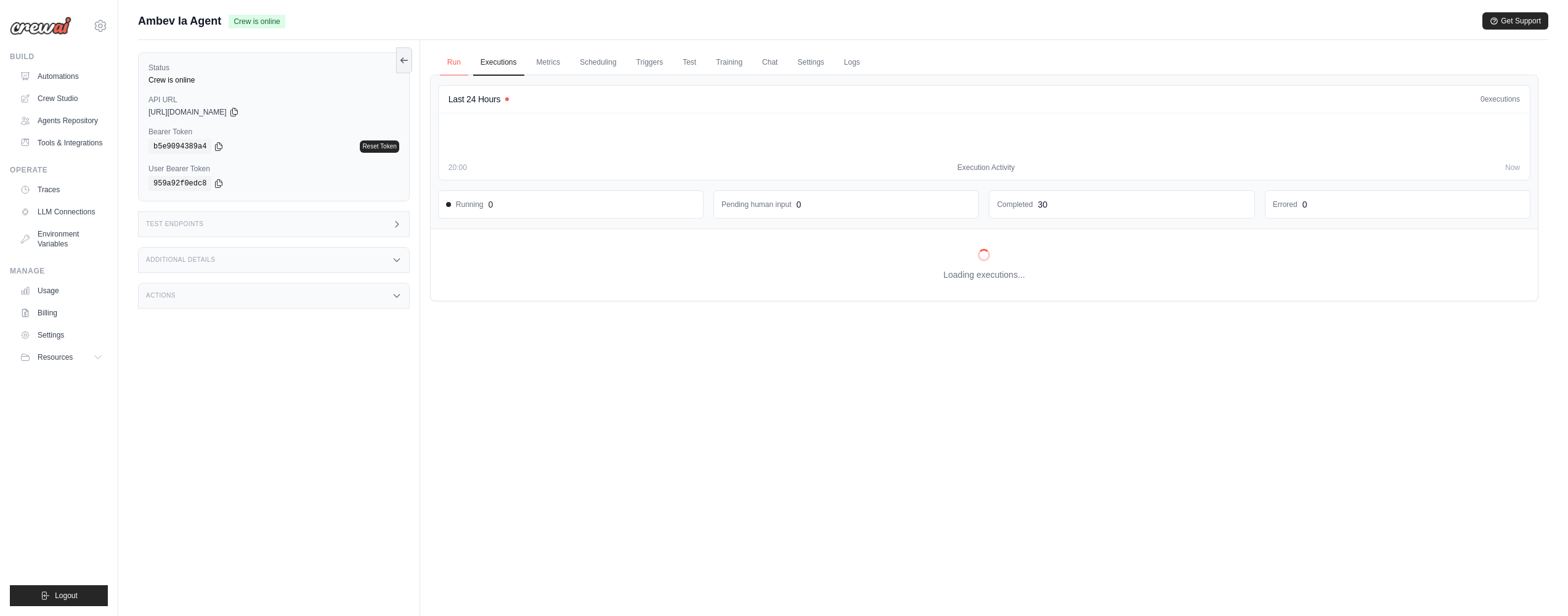
click at [462, 66] on link "Run" at bounding box center [453, 63] width 28 height 25
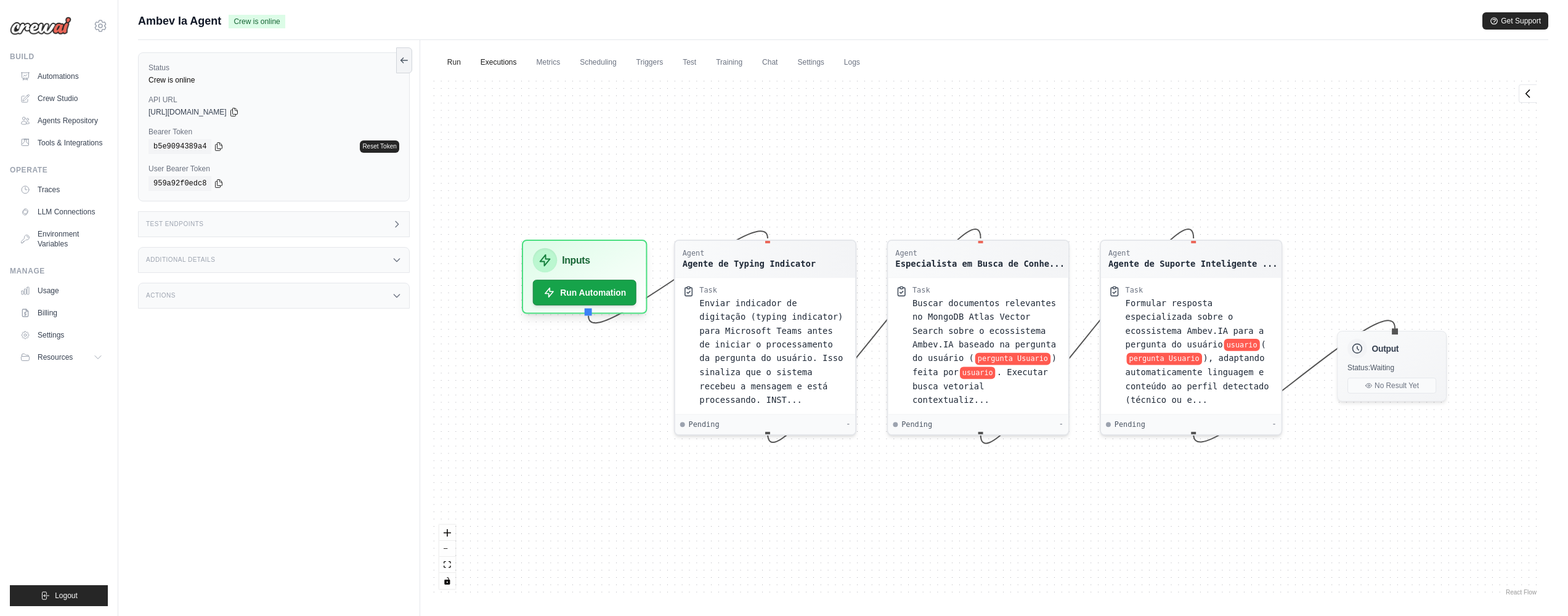
click at [503, 66] on link "Executions" at bounding box center [499, 63] width 51 height 25
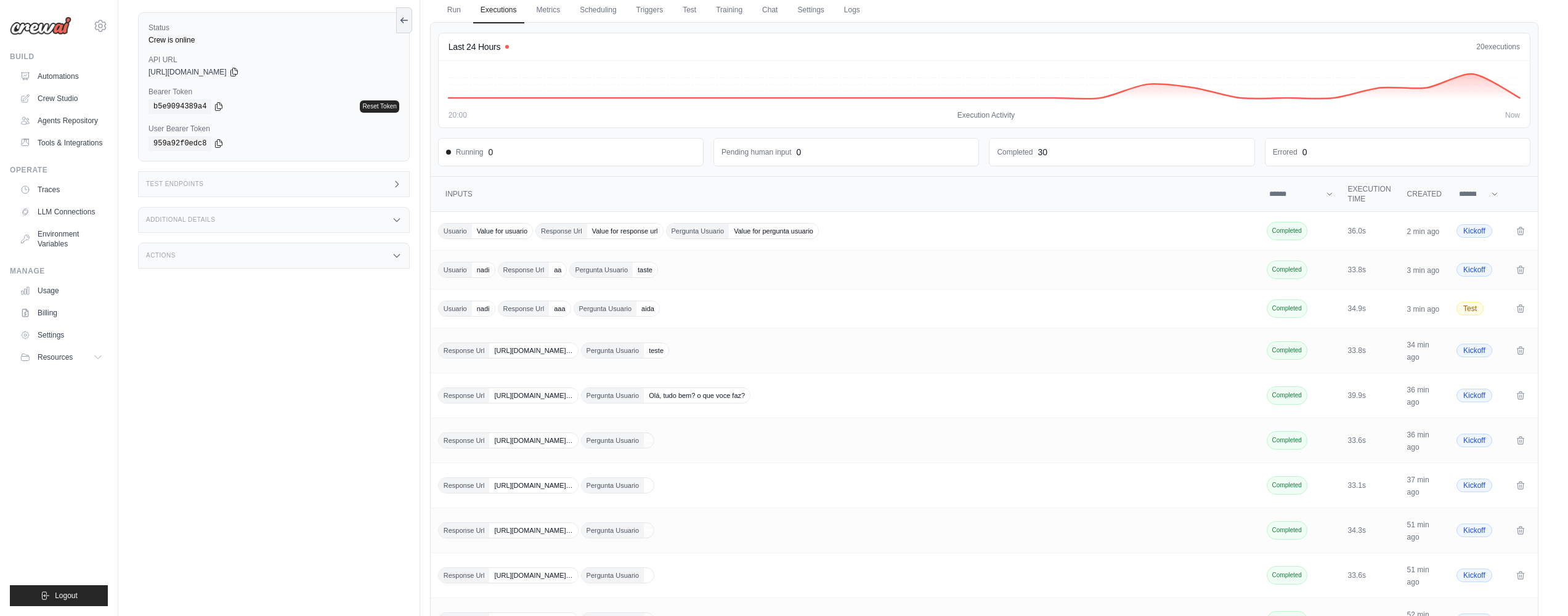
click at [348, 266] on div "Actions" at bounding box center [274, 256] width 271 height 25
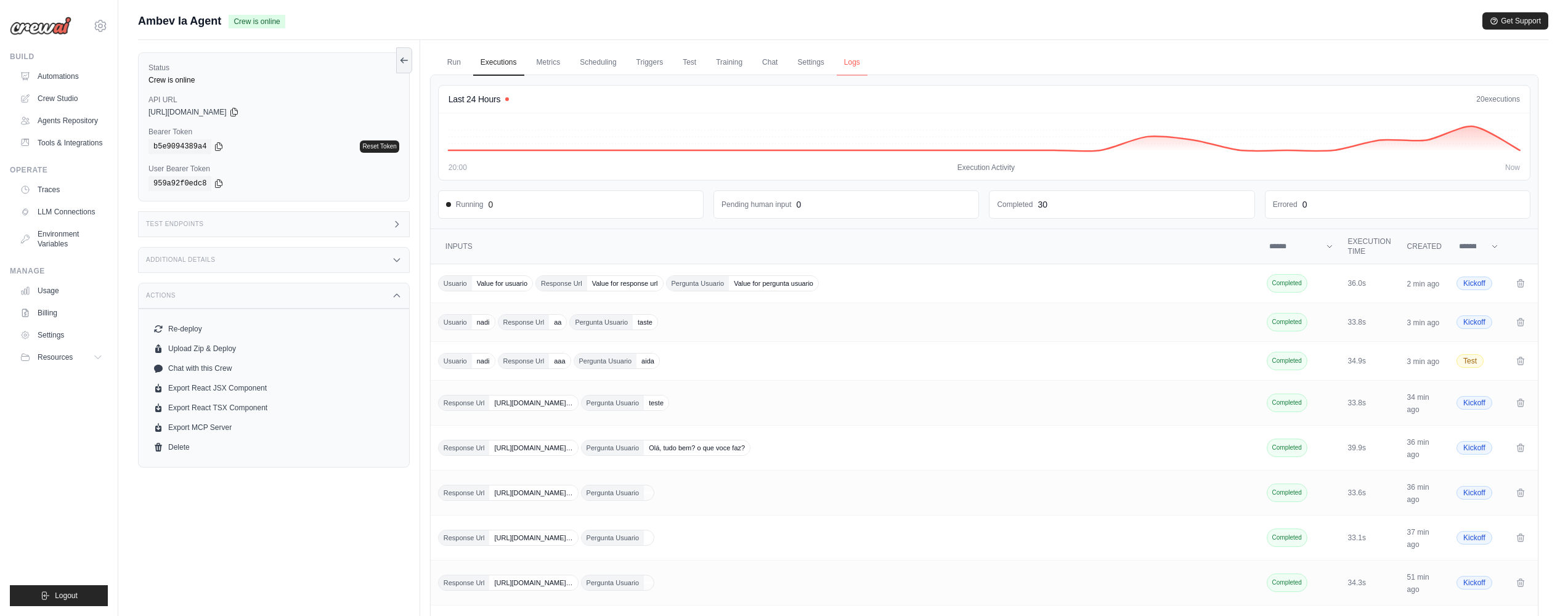
click at [843, 66] on link "Logs" at bounding box center [852, 63] width 31 height 25
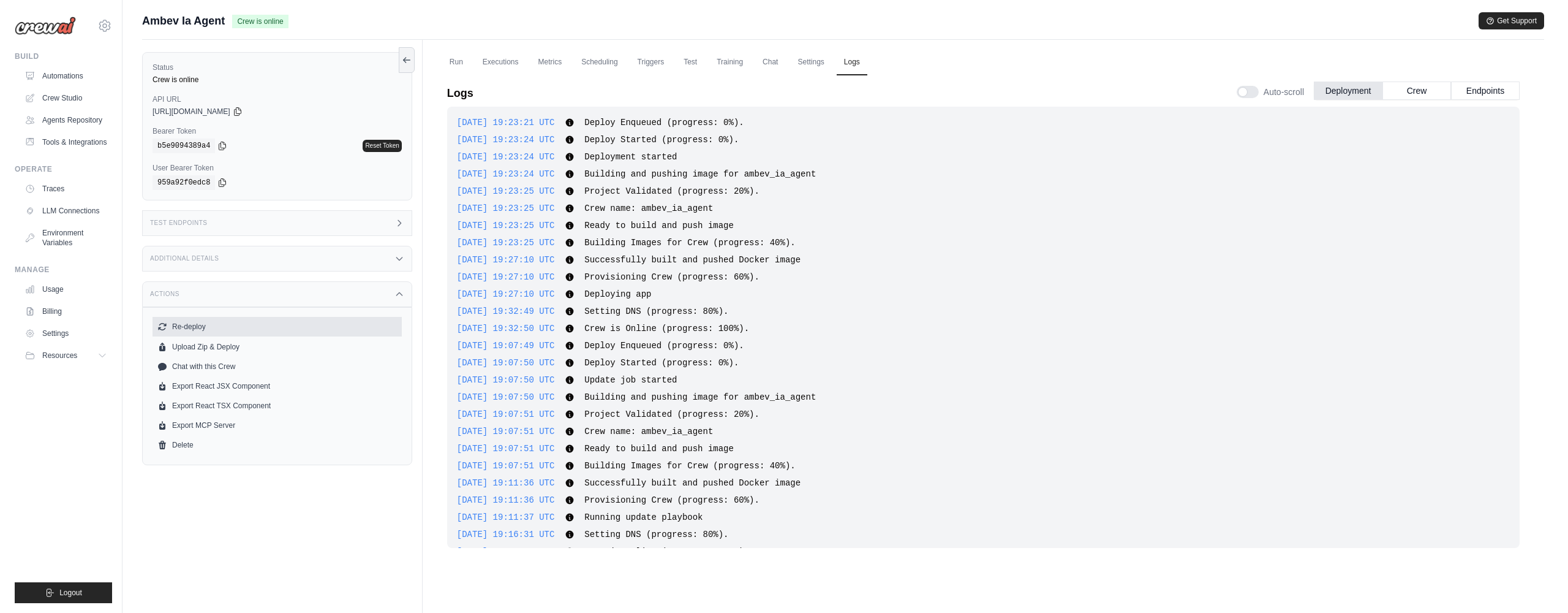
scroll to position [247, 0]
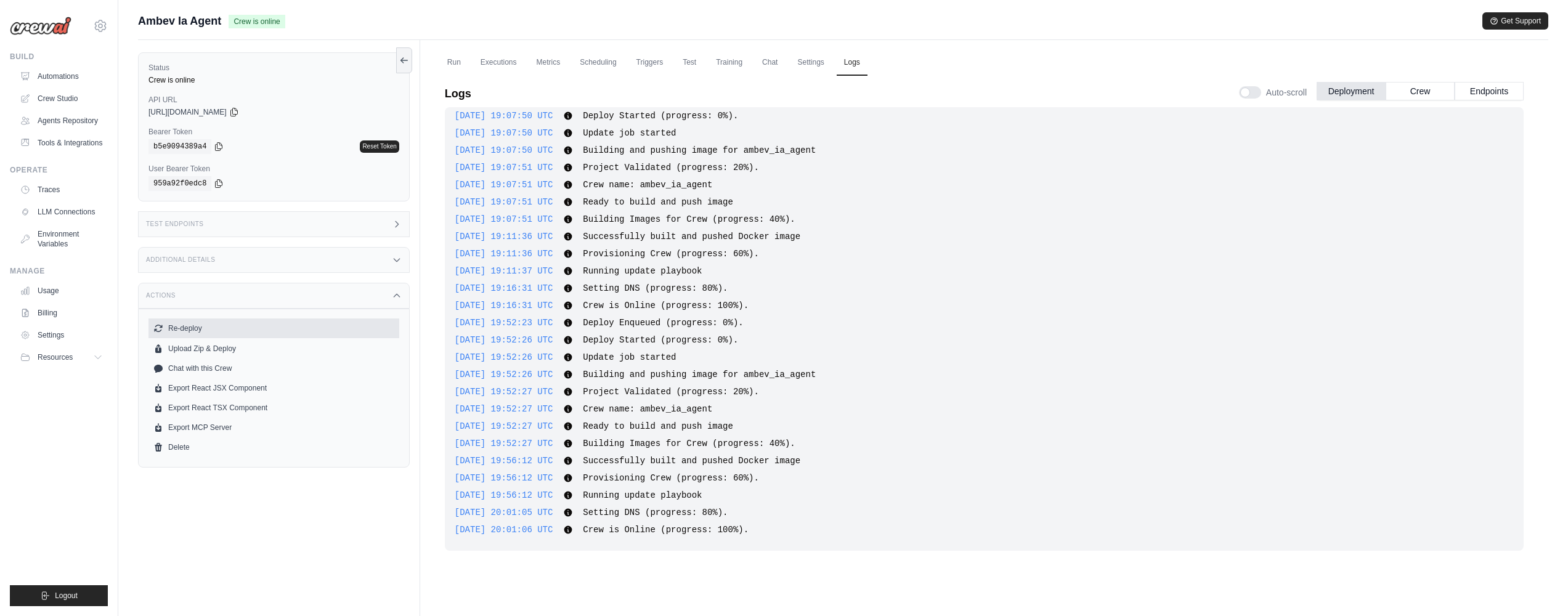
click at [266, 326] on button "Re-deploy" at bounding box center [273, 328] width 250 height 20
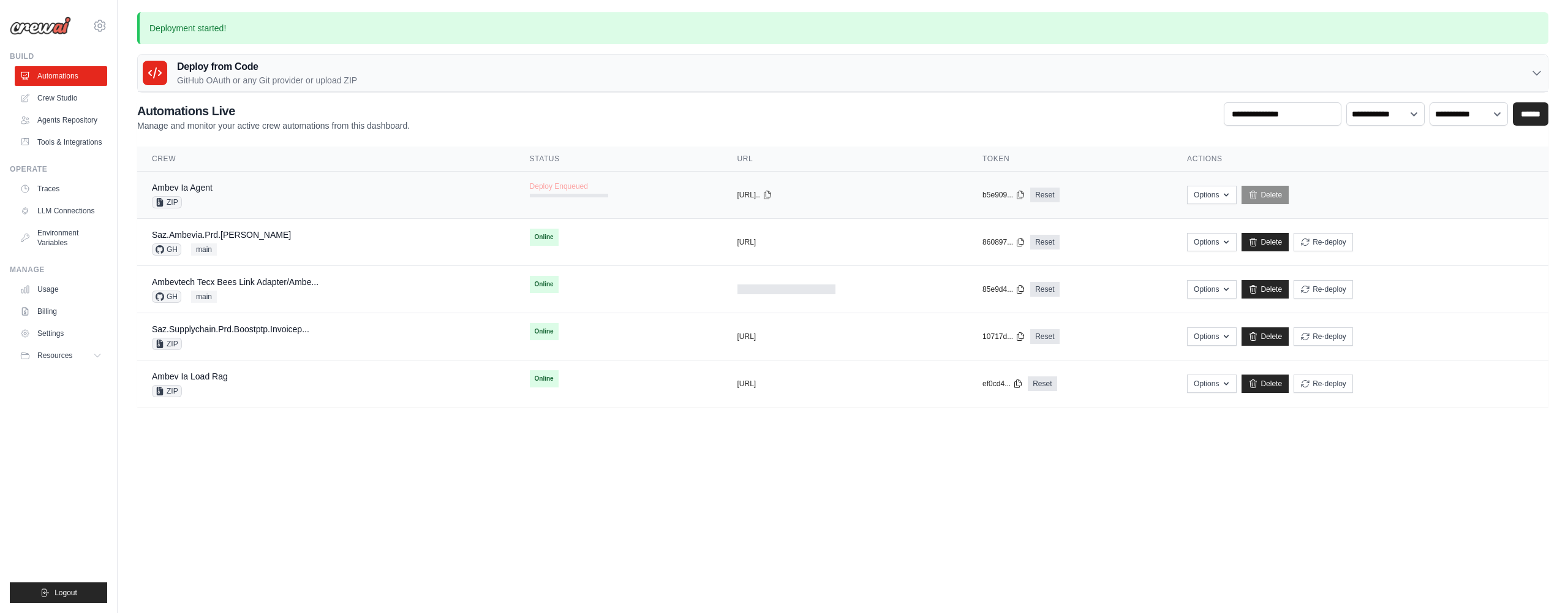
click at [357, 173] on td "Ambev Ia Agent ZIP" at bounding box center [326, 195] width 378 height 47
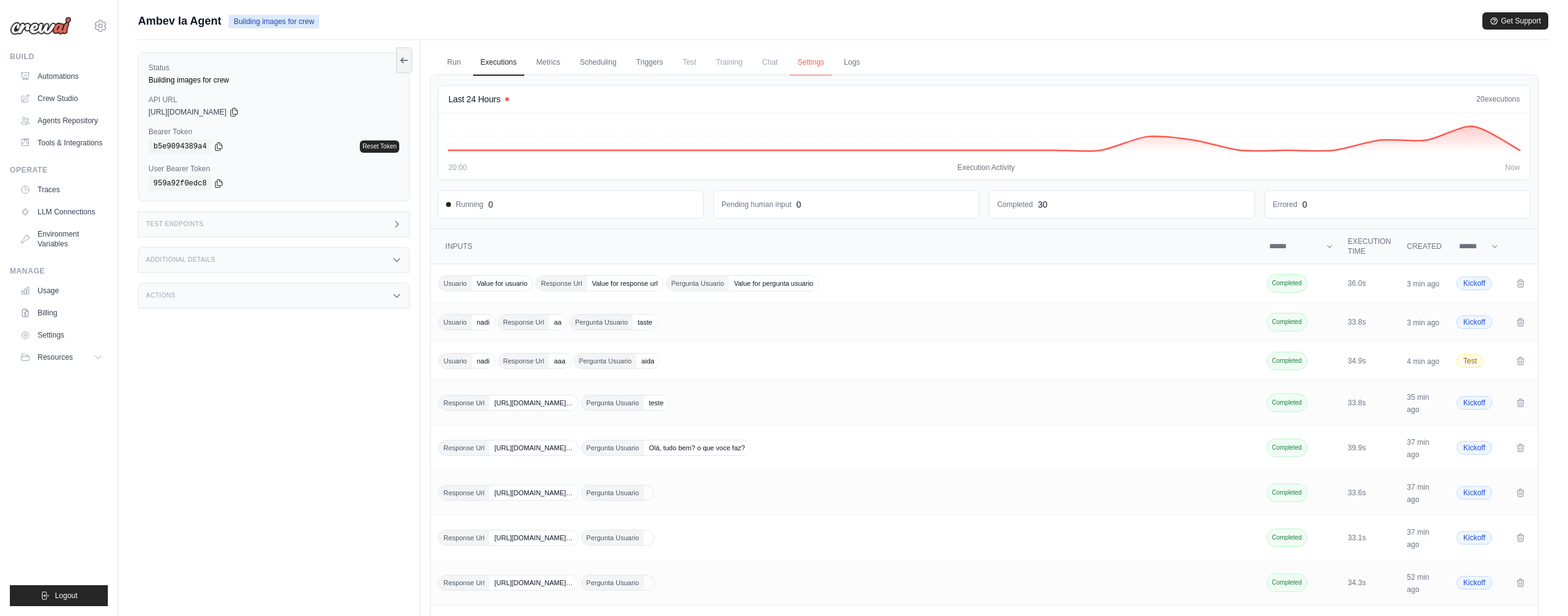
click at [810, 64] on link "Settings" at bounding box center [809, 63] width 41 height 25
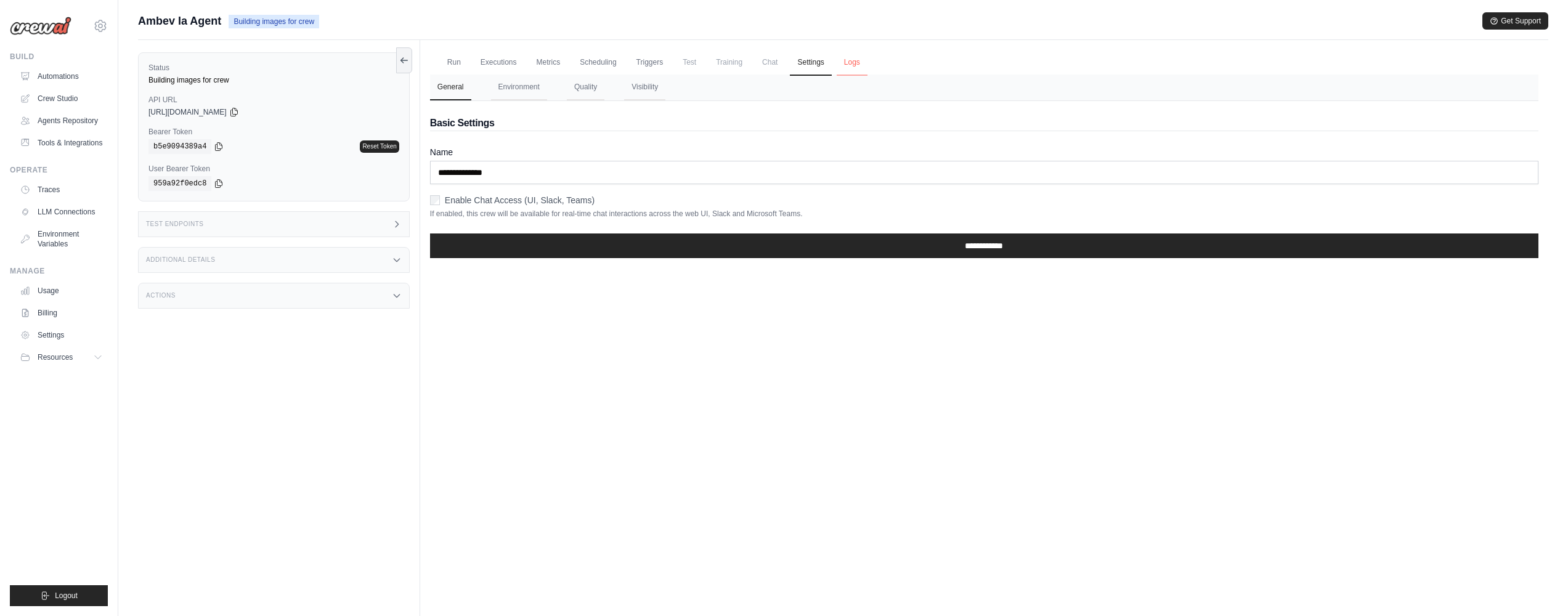
click at [860, 64] on link "Logs" at bounding box center [852, 63] width 31 height 25
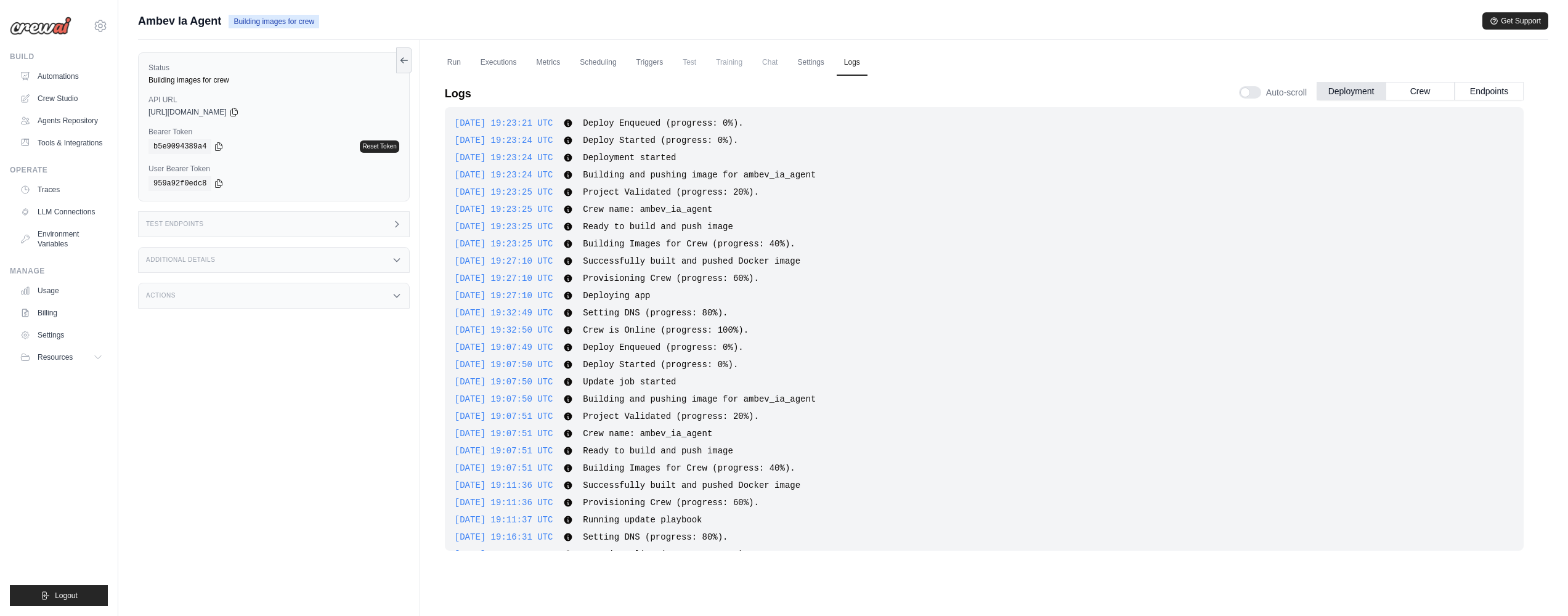
scroll to position [399, 0]
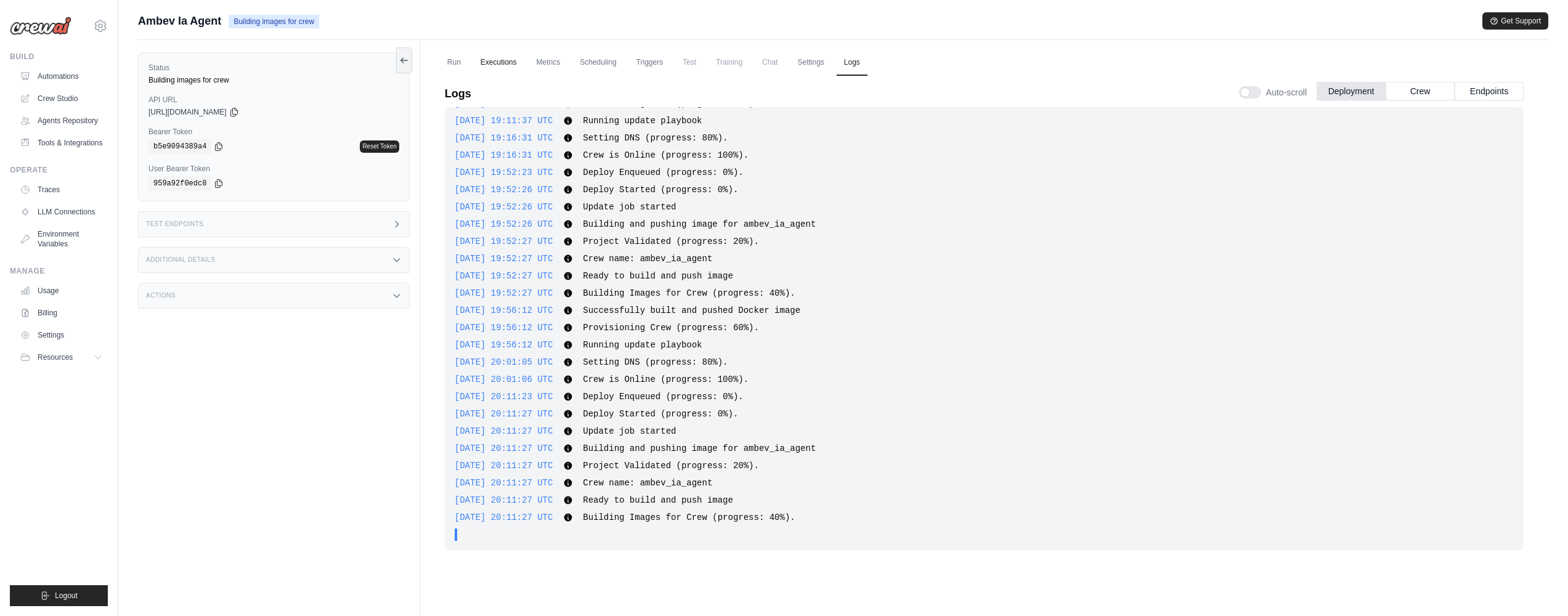
click at [501, 66] on link "Executions" at bounding box center [499, 63] width 51 height 25
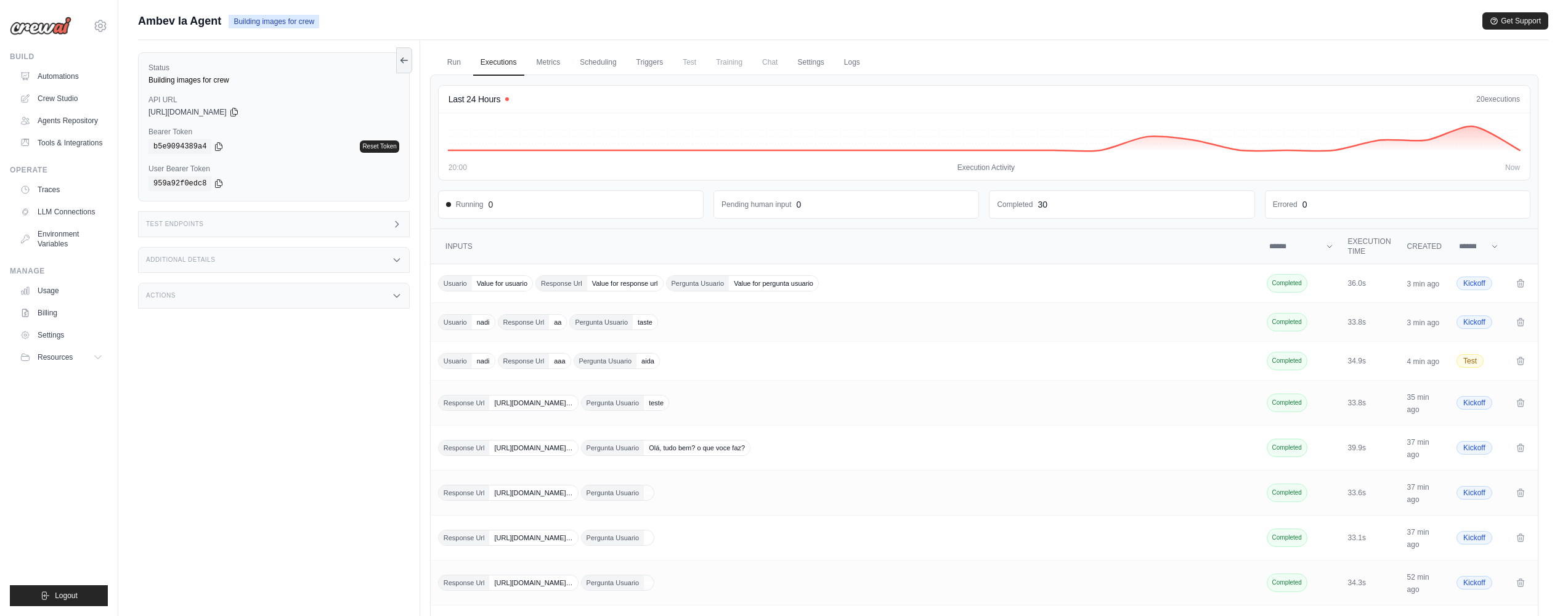
click at [350, 250] on div "Additional Details" at bounding box center [274, 259] width 271 height 25
click at [858, 59] on link "Logs" at bounding box center [852, 63] width 31 height 25
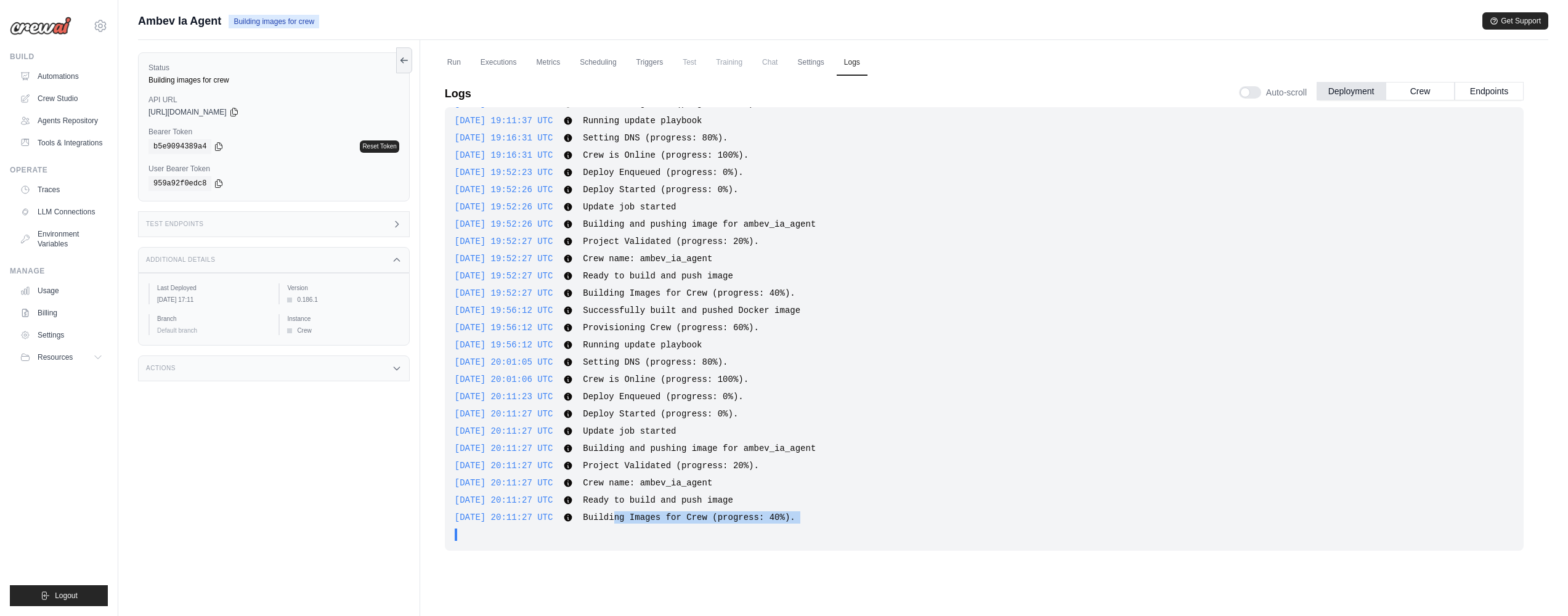
drag, startPoint x: 638, startPoint y: 517, endPoint x: 873, endPoint y: 529, distance: 235.3
click at [873, 529] on div "[DATE] 19:23:21 UTC Deploy Enqueued (progress: 0%). Show more Show less [DATE] …" at bounding box center [984, 328] width 1079 height 443
click at [911, 521] on div "[DATE] 20:11:27 UTC Building Images for Crew (progress: 40%). Show more Show le…" at bounding box center [983, 518] width 1059 height 13
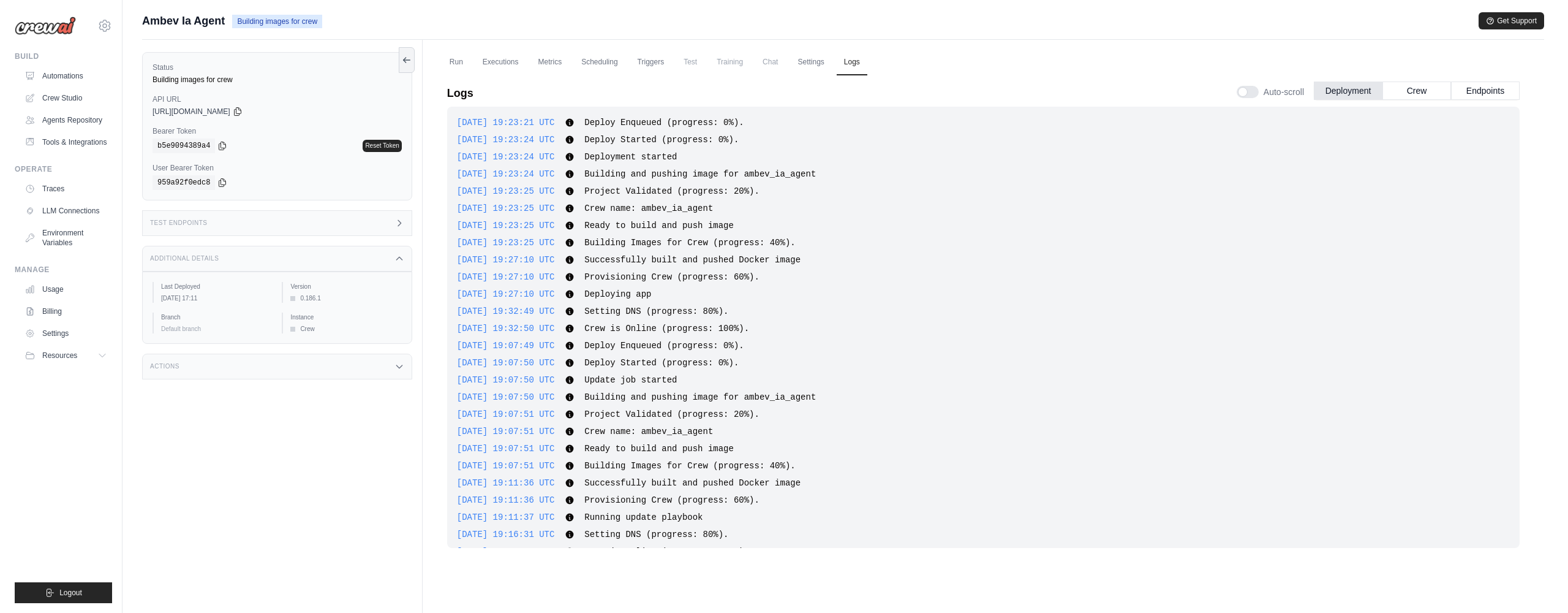
scroll to position [397, 0]
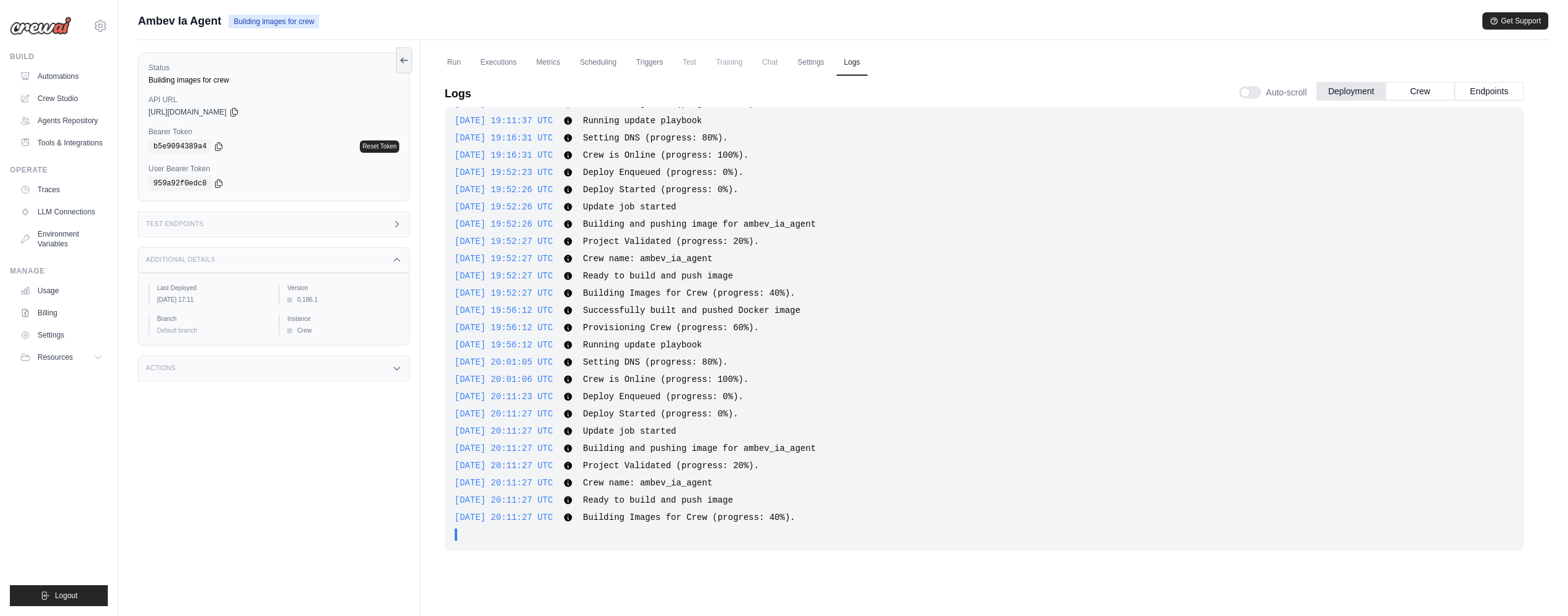
click at [433, 66] on ul "Run Executions Metrics Scheduling Triggers Test Training Chat Settings Logs" at bounding box center [983, 63] width 1108 height 25
click at [462, 61] on link "Run" at bounding box center [453, 63] width 28 height 25
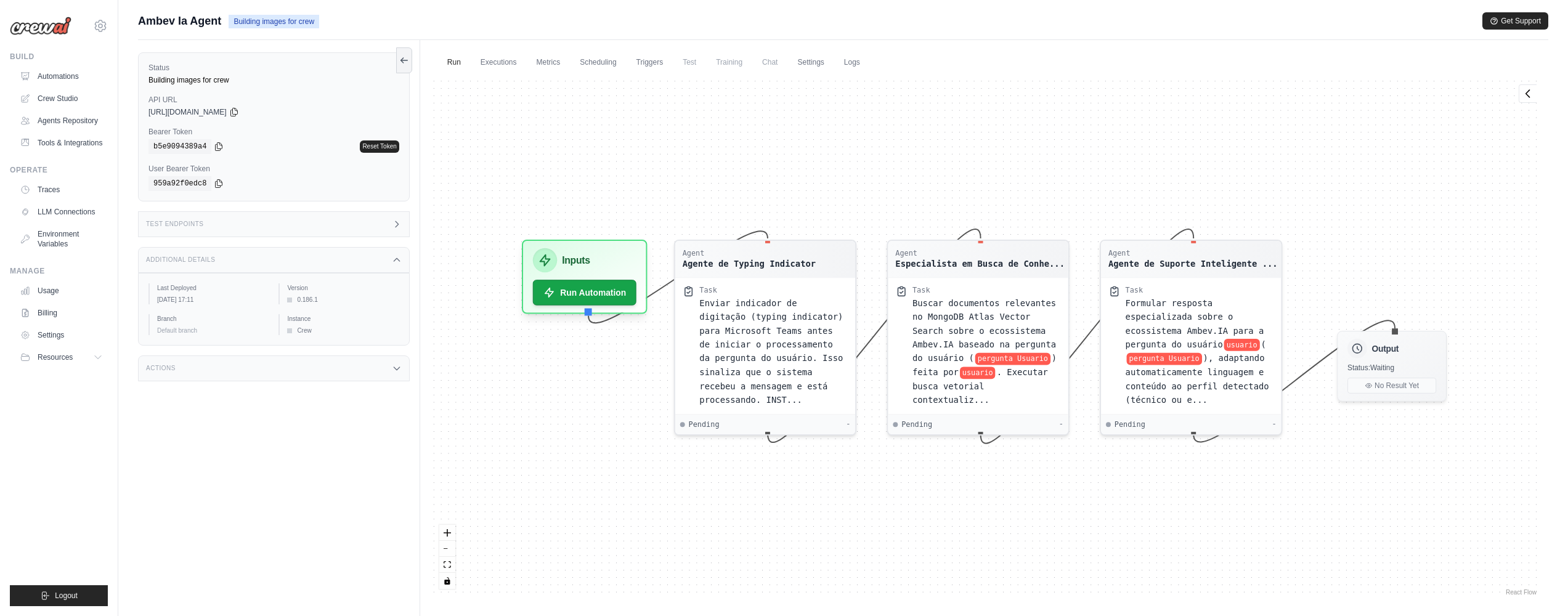
click at [871, 64] on ul "Run Executions Metrics Scheduling Triggers Test Training Chat Settings Logs" at bounding box center [983, 63] width 1108 height 25
click at [449, 56] on link "Run" at bounding box center [453, 63] width 28 height 25
click at [168, 18] on span "Ambev Ia Agent" at bounding box center [179, 21] width 83 height 17
click at [49, 73] on link "Automations" at bounding box center [63, 76] width 93 height 20
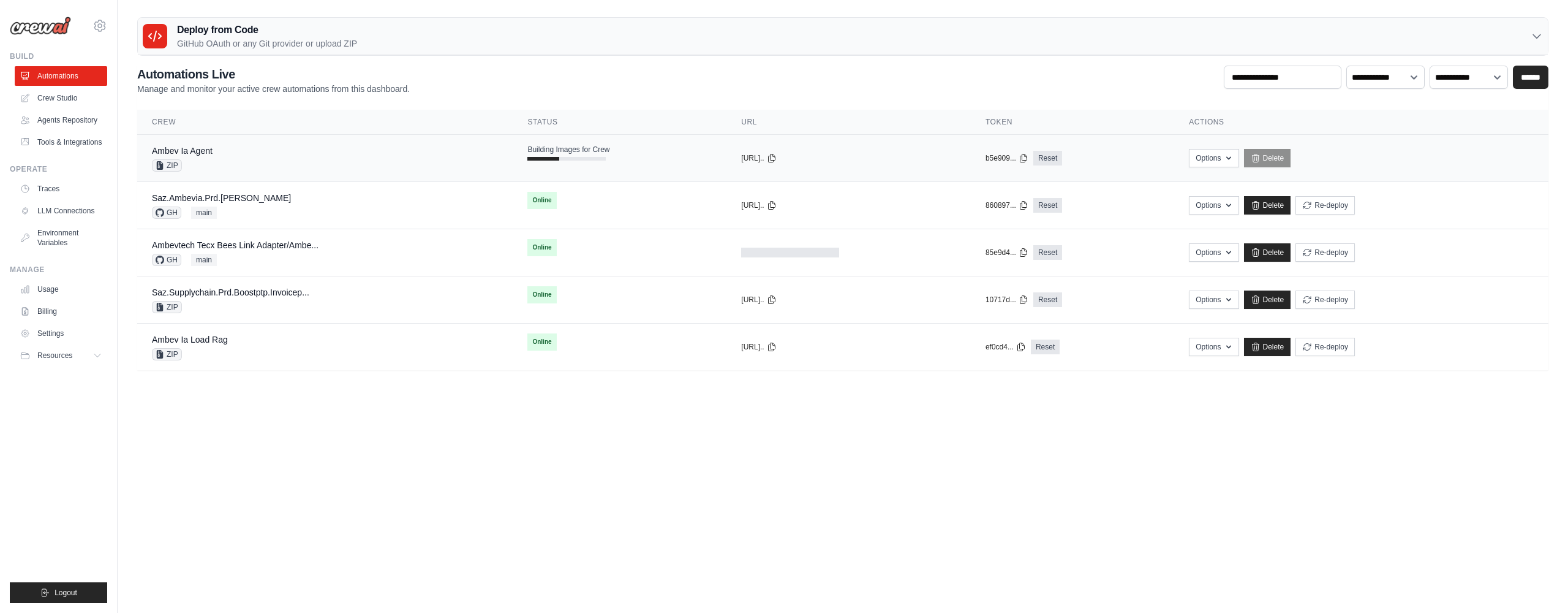
click at [260, 138] on td "Ambev Ia Agent ZIP" at bounding box center [325, 158] width 376 height 47
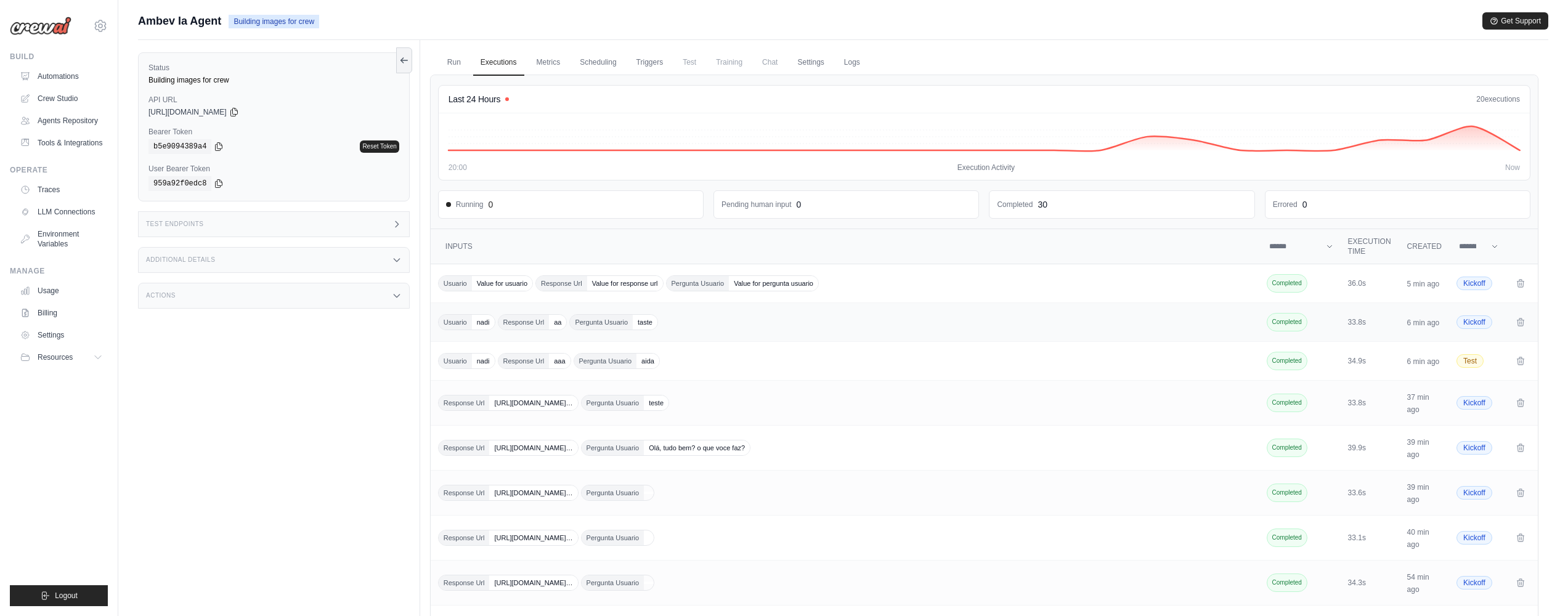
click at [1178, 325] on div "Usuario nadi Response Url aa Pergunta Usuario taste" at bounding box center [846, 322] width 816 height 16
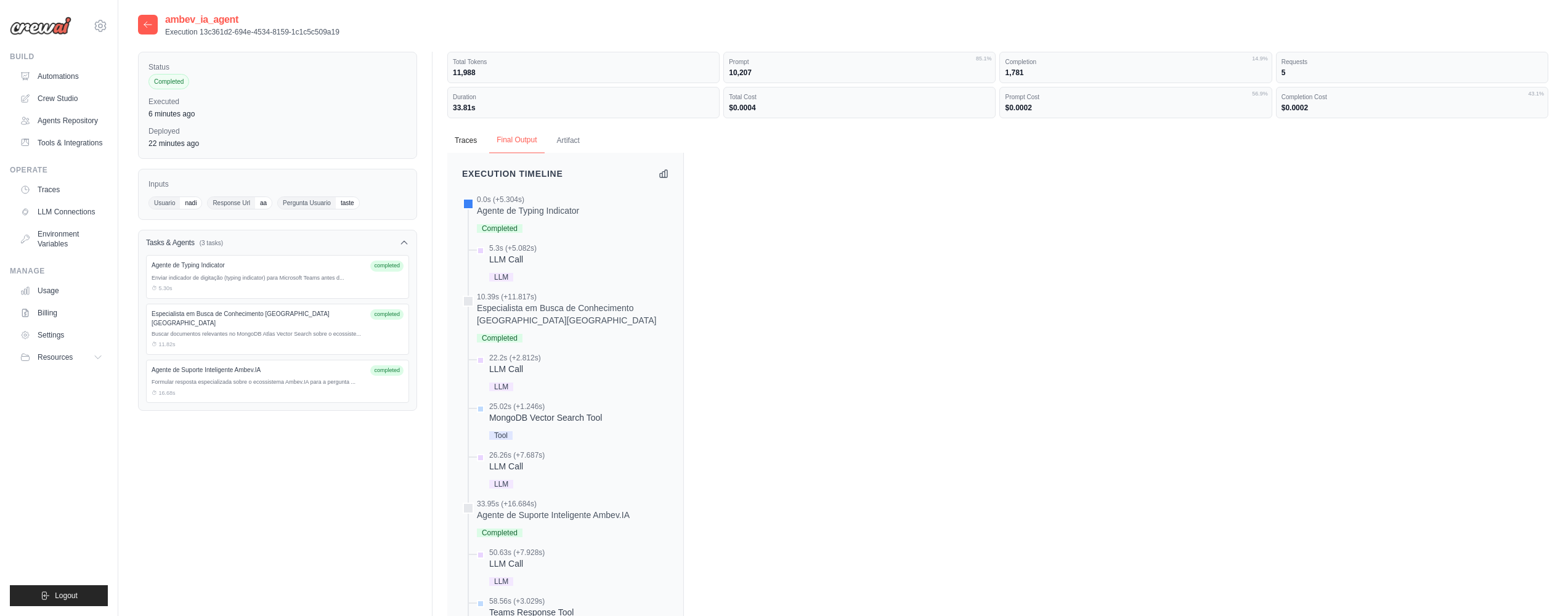
click at [520, 136] on button "Final Output" at bounding box center [516, 140] width 55 height 25
drag, startPoint x: 517, startPoint y: 136, endPoint x: 539, endPoint y: 138, distance: 22.1
click at [517, 136] on button "Final Output" at bounding box center [516, 140] width 55 height 25
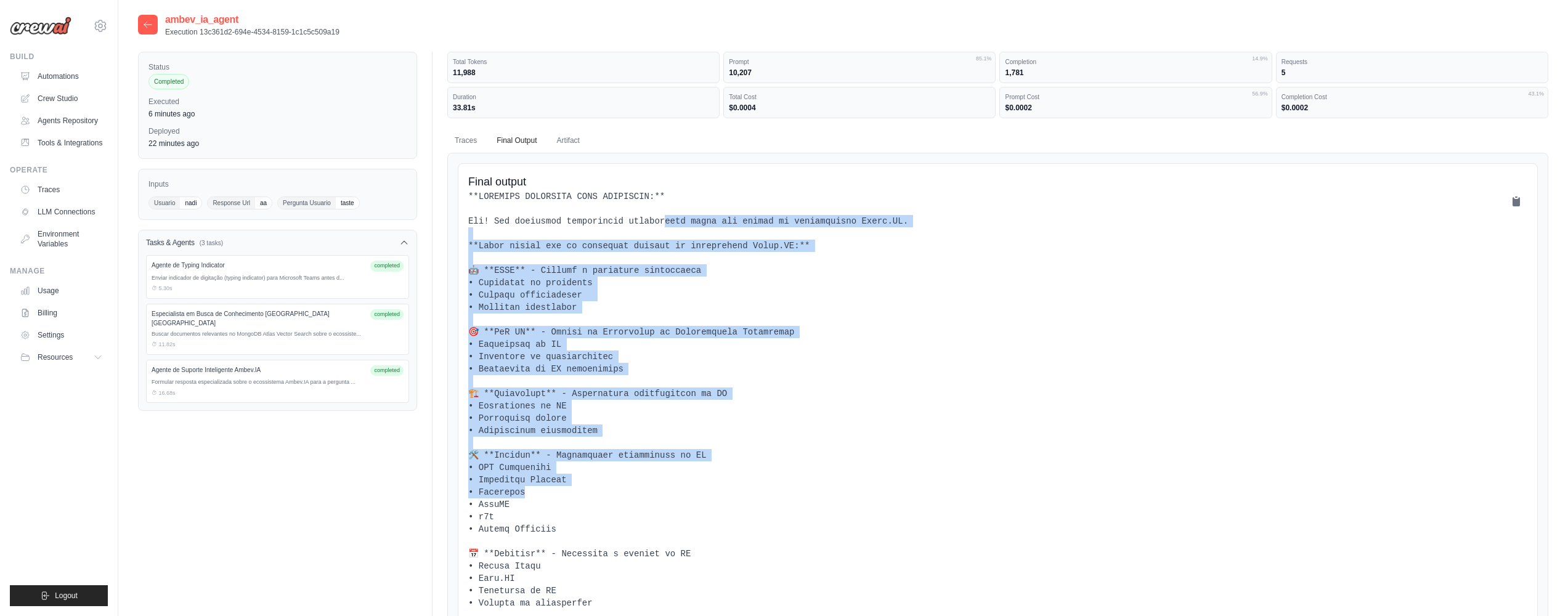
drag, startPoint x: 608, startPoint y: 217, endPoint x: 871, endPoint y: 529, distance: 408.1
click at [872, 526] on pre at bounding box center [997, 430] width 1059 height 480
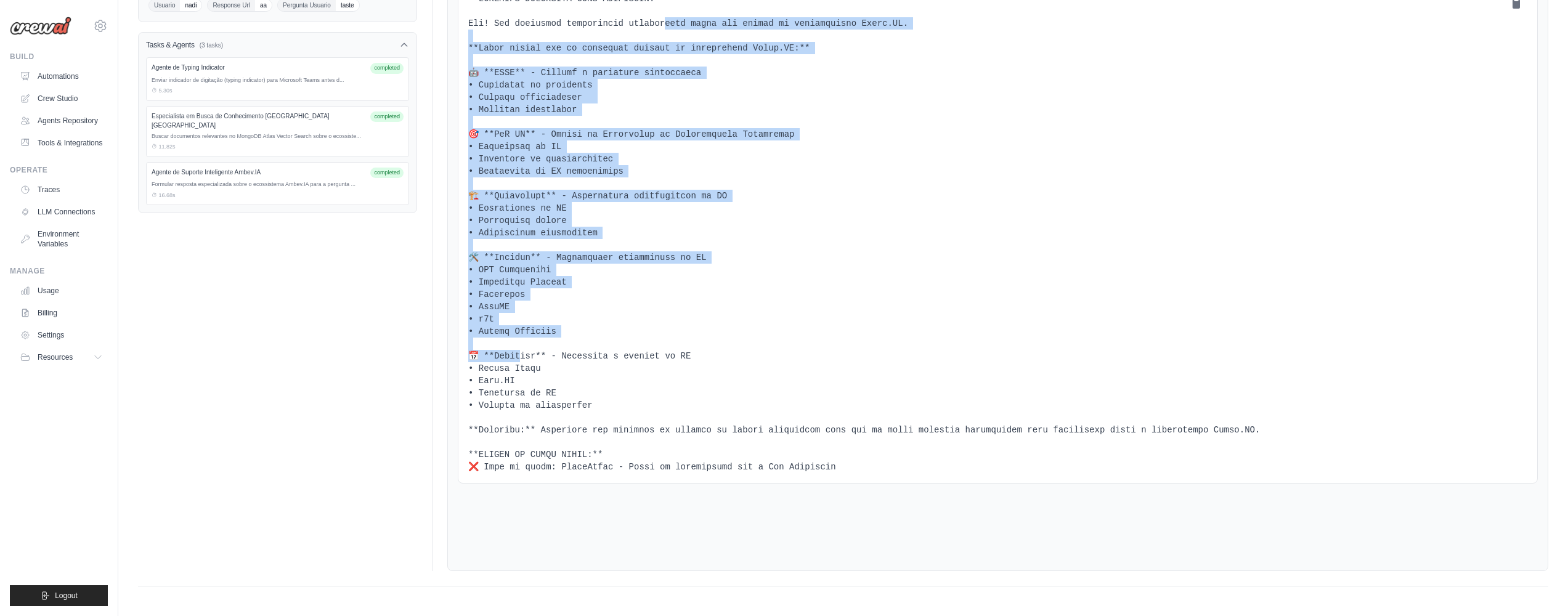
drag, startPoint x: 889, startPoint y: 465, endPoint x: 592, endPoint y: 445, distance: 297.7
click at [470, 465] on pre at bounding box center [997, 233] width 1059 height 480
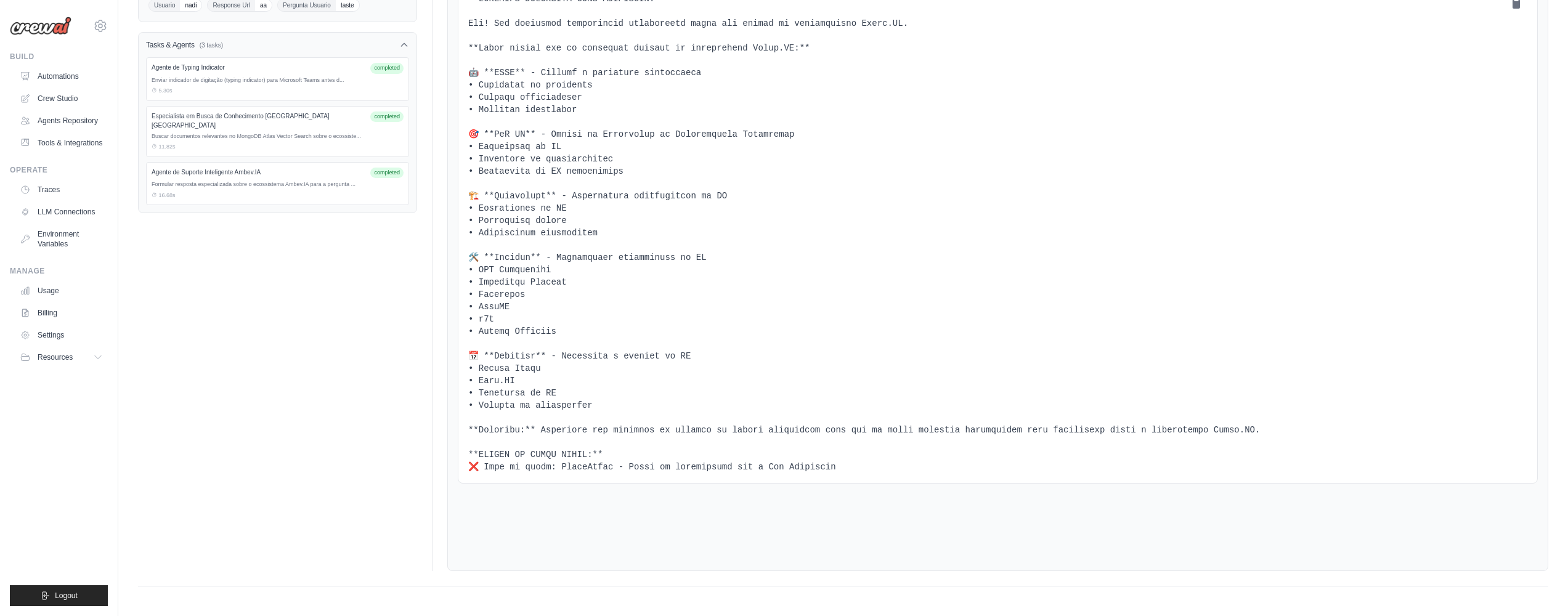
click at [800, 444] on pre at bounding box center [997, 233] width 1059 height 480
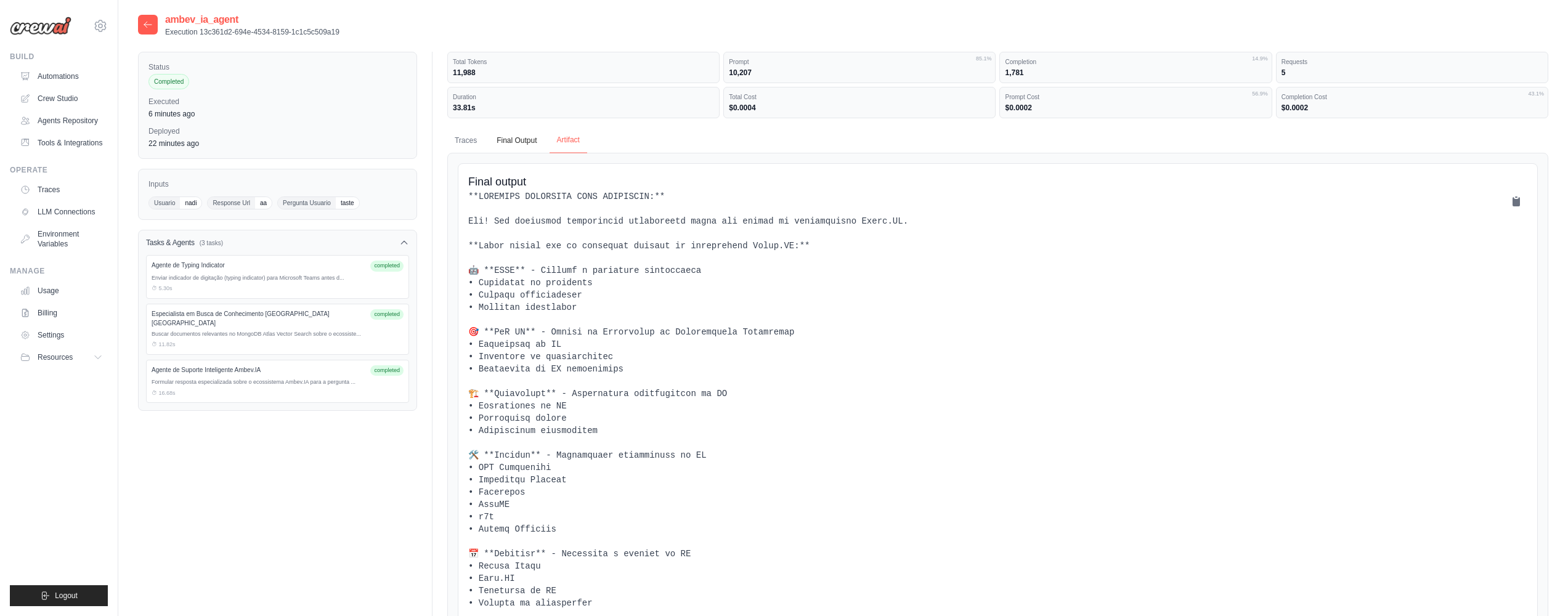
click at [572, 149] on button "Artifact" at bounding box center [568, 140] width 37 height 25
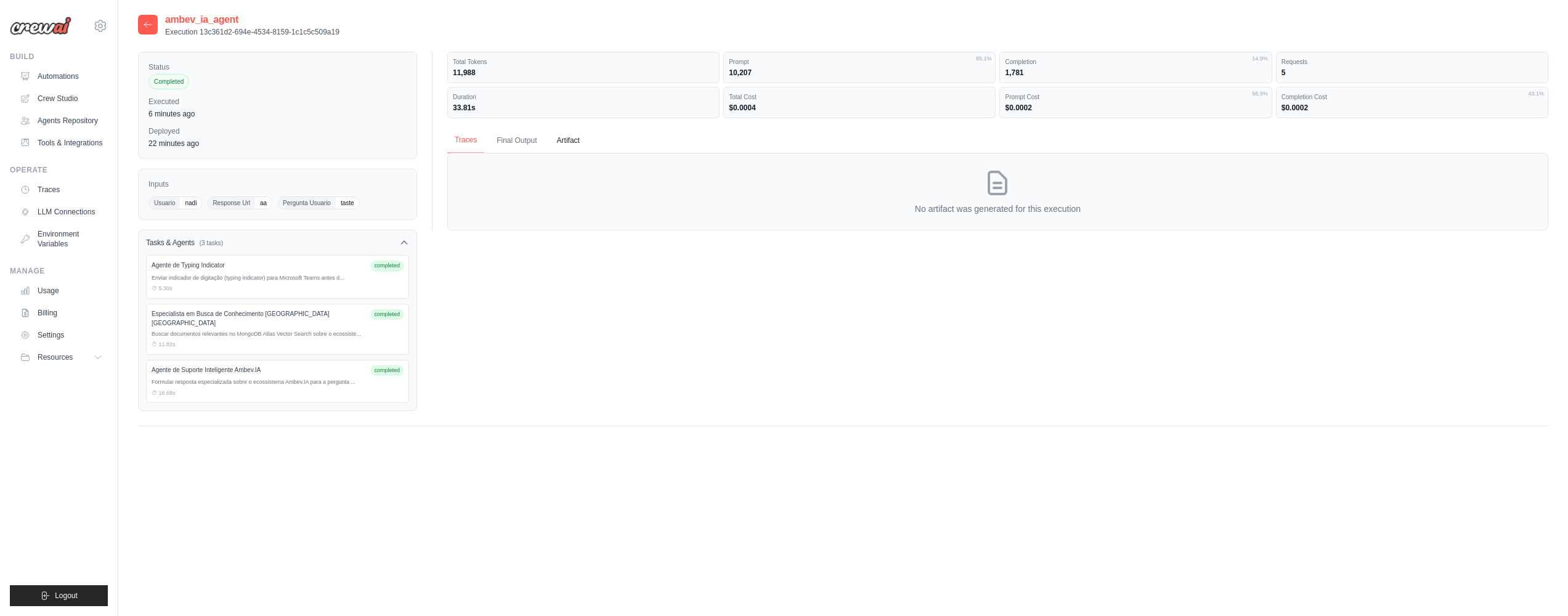
click at [481, 136] on button "Traces" at bounding box center [465, 140] width 37 height 25
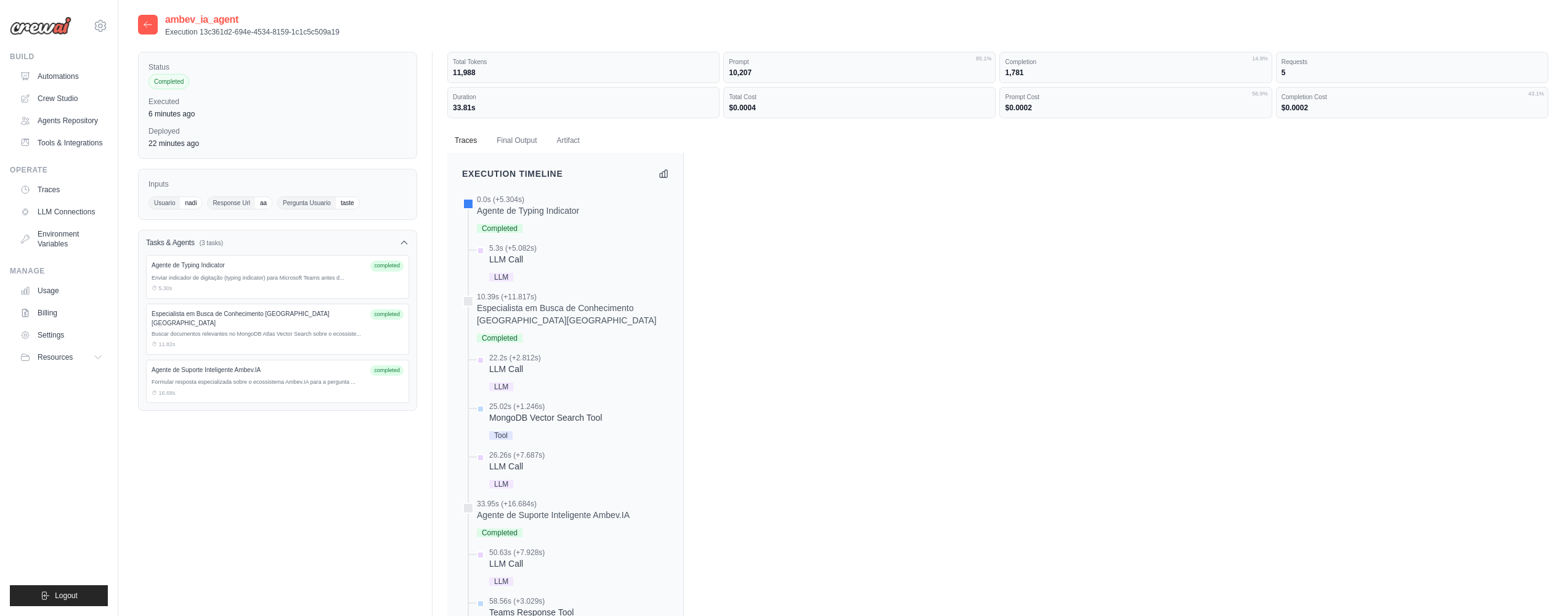
click at [148, 18] on div at bounding box center [148, 25] width 20 height 20
click at [150, 24] on icon at bounding box center [148, 25] width 10 height 10
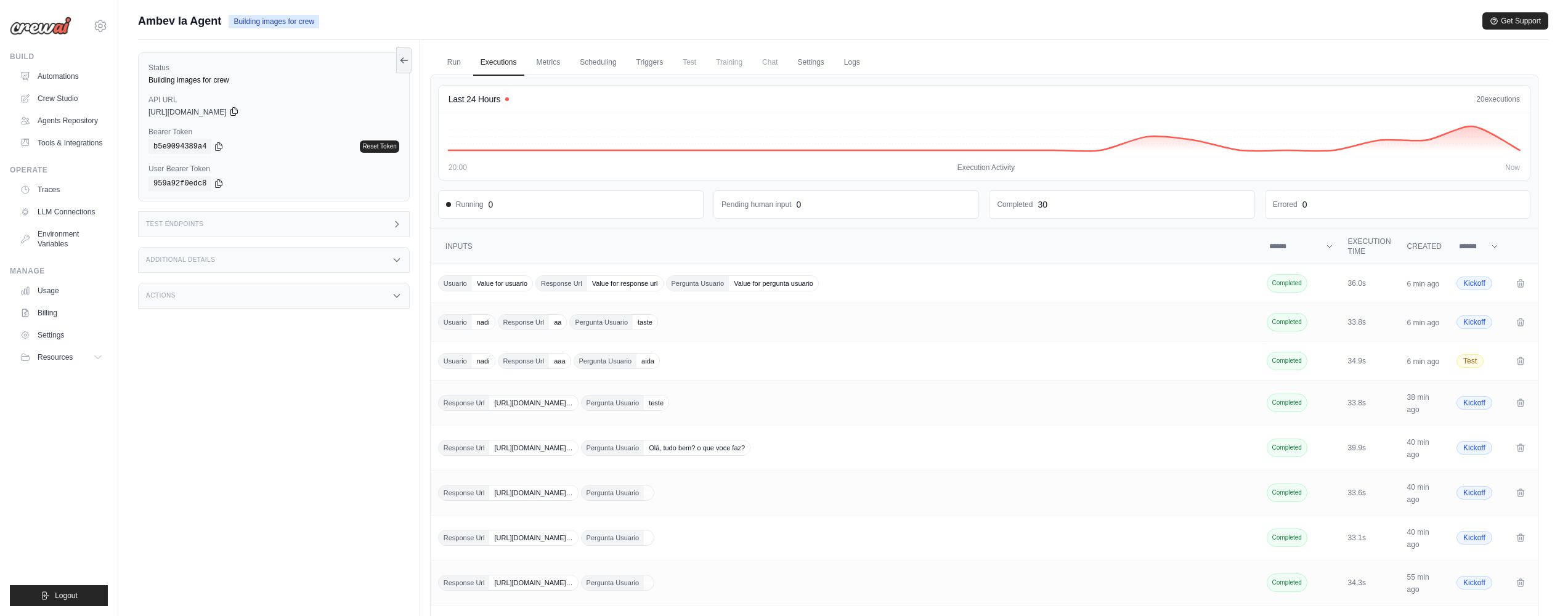
click at [239, 111] on icon at bounding box center [234, 111] width 10 height 10
click at [191, 109] on span "[URL][DOMAIN_NAME]" at bounding box center [188, 112] width 78 height 10
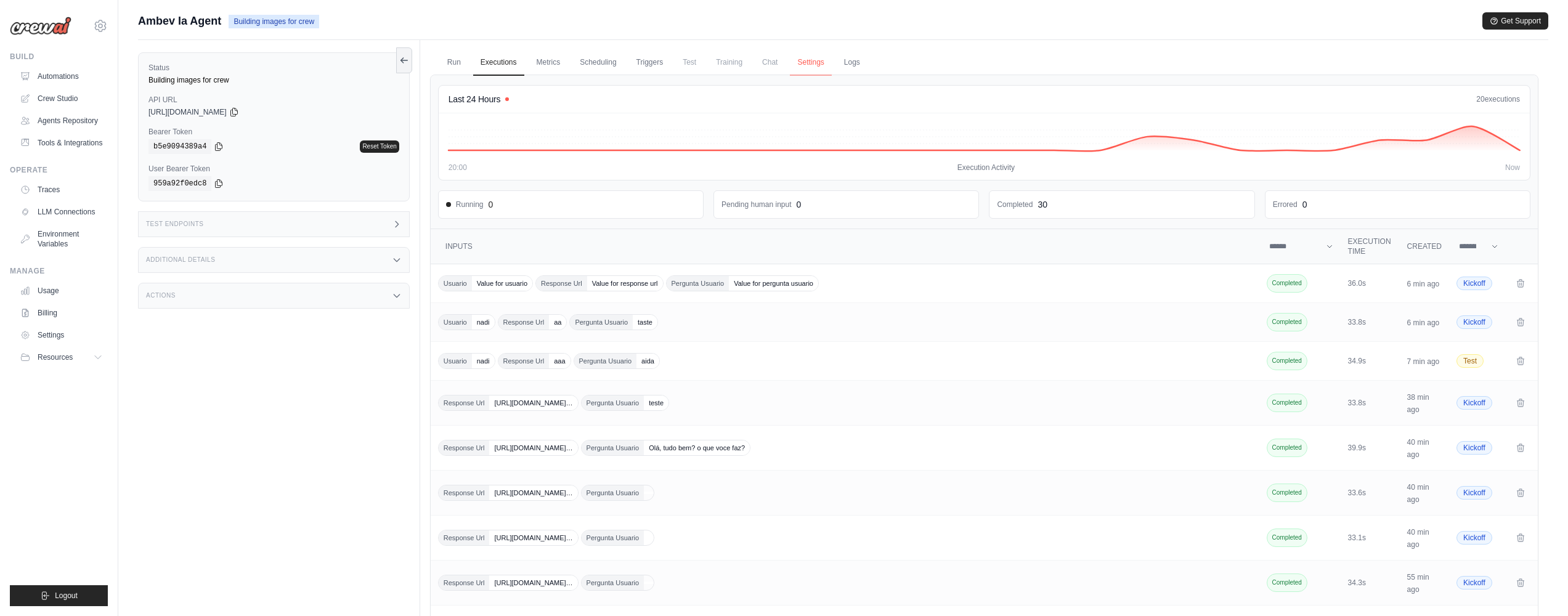
click at [795, 69] on link "Settings" at bounding box center [809, 63] width 41 height 25
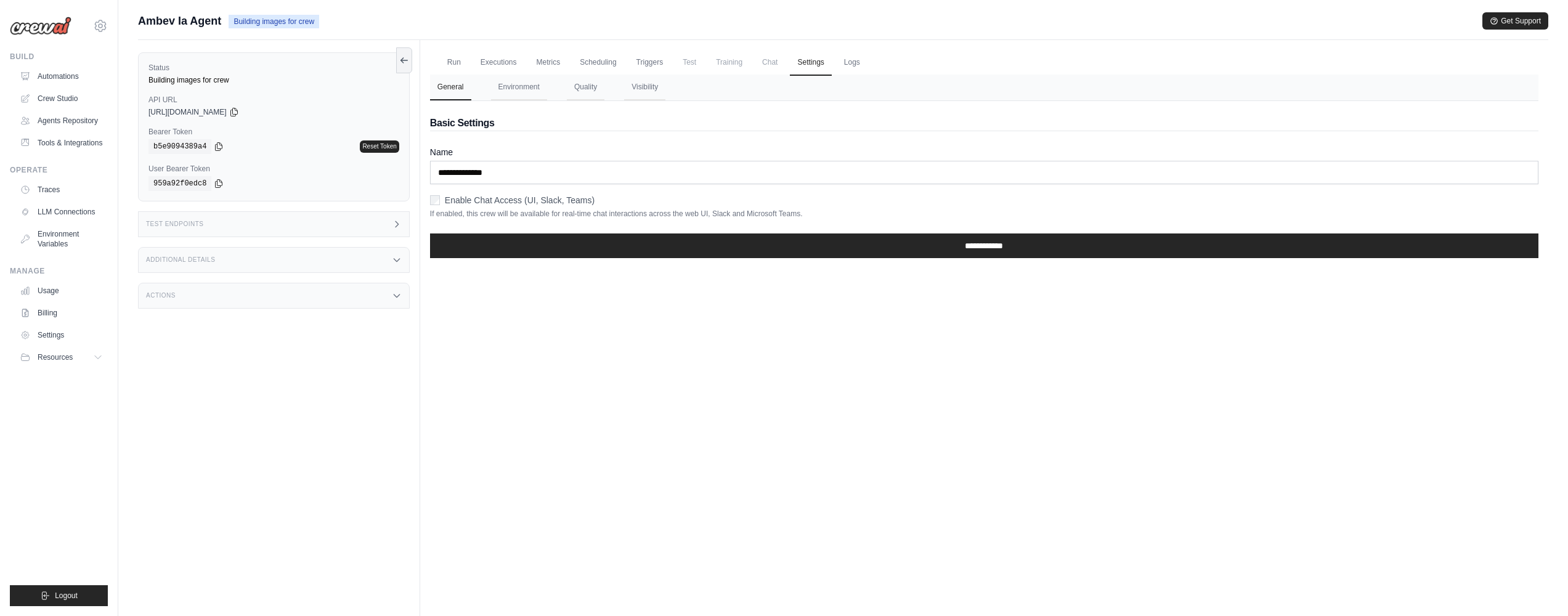
click at [531, 197] on label "Enable Chat Access (UI, Slack, Teams)" at bounding box center [520, 200] width 149 height 13
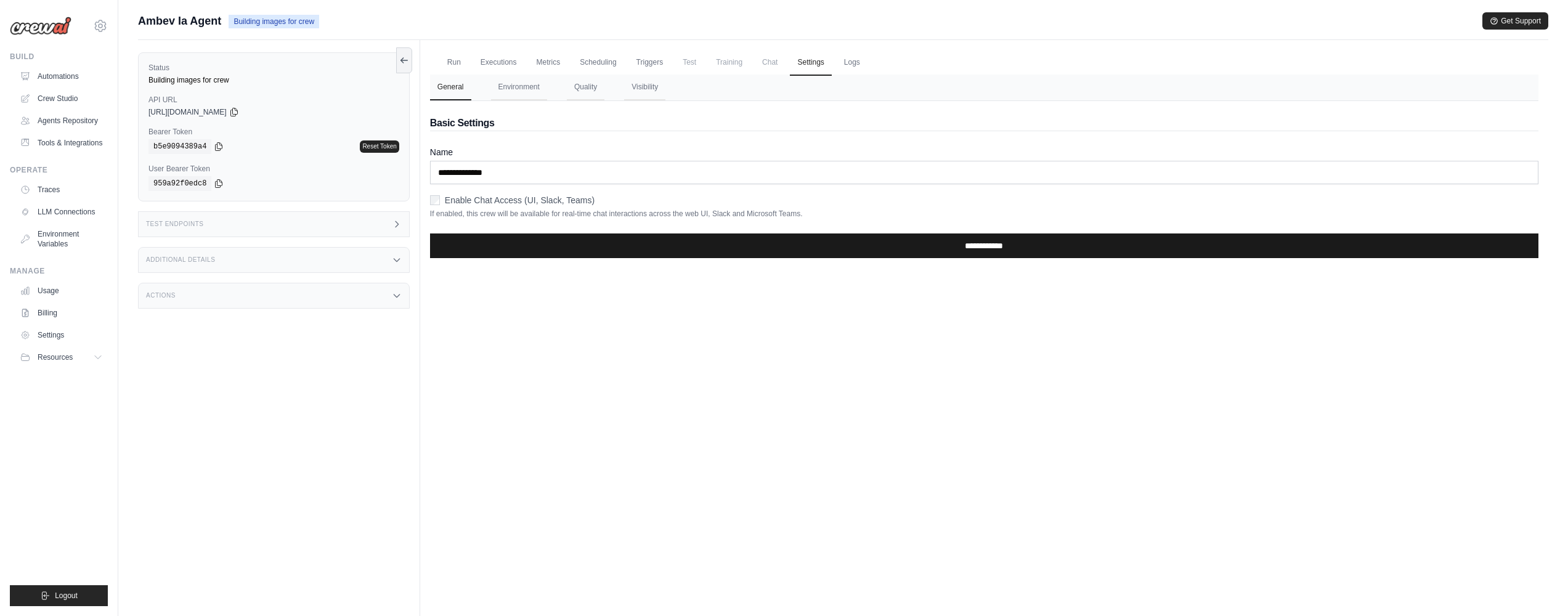
click at [663, 257] on input "**********" at bounding box center [983, 245] width 1108 height 25
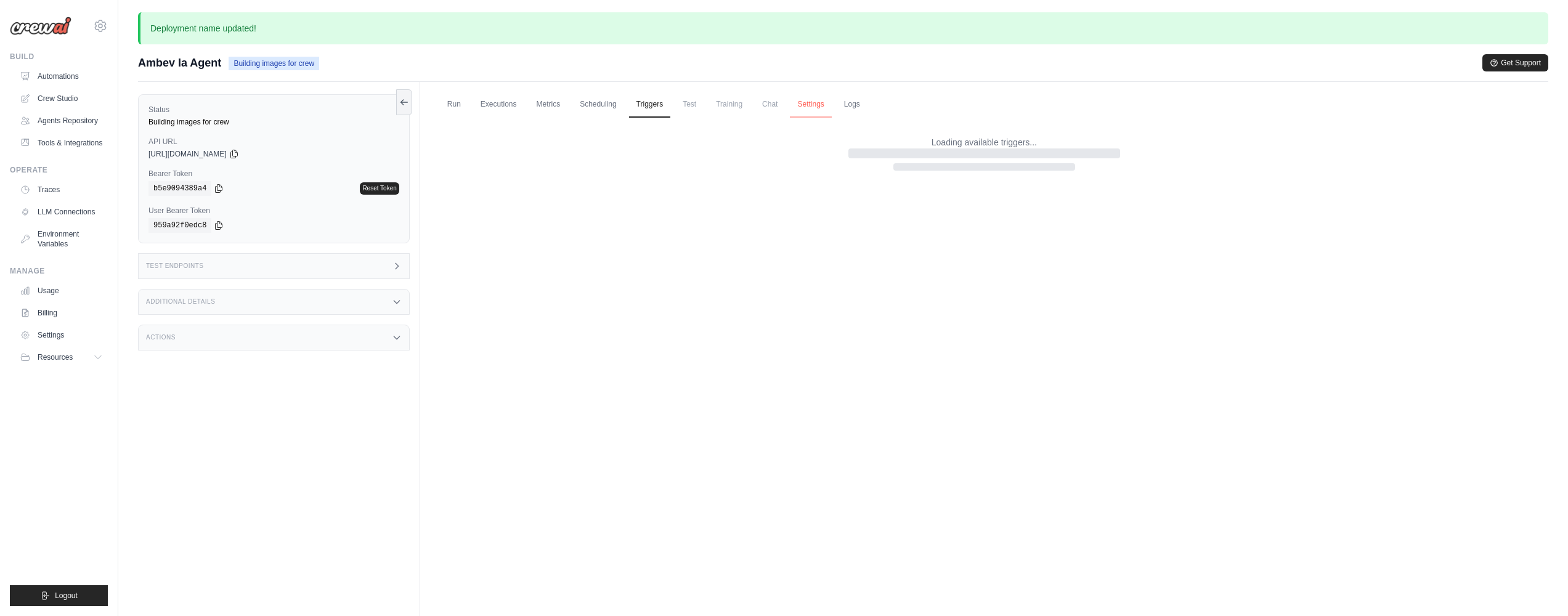
click at [812, 112] on link "Settings" at bounding box center [809, 105] width 41 height 25
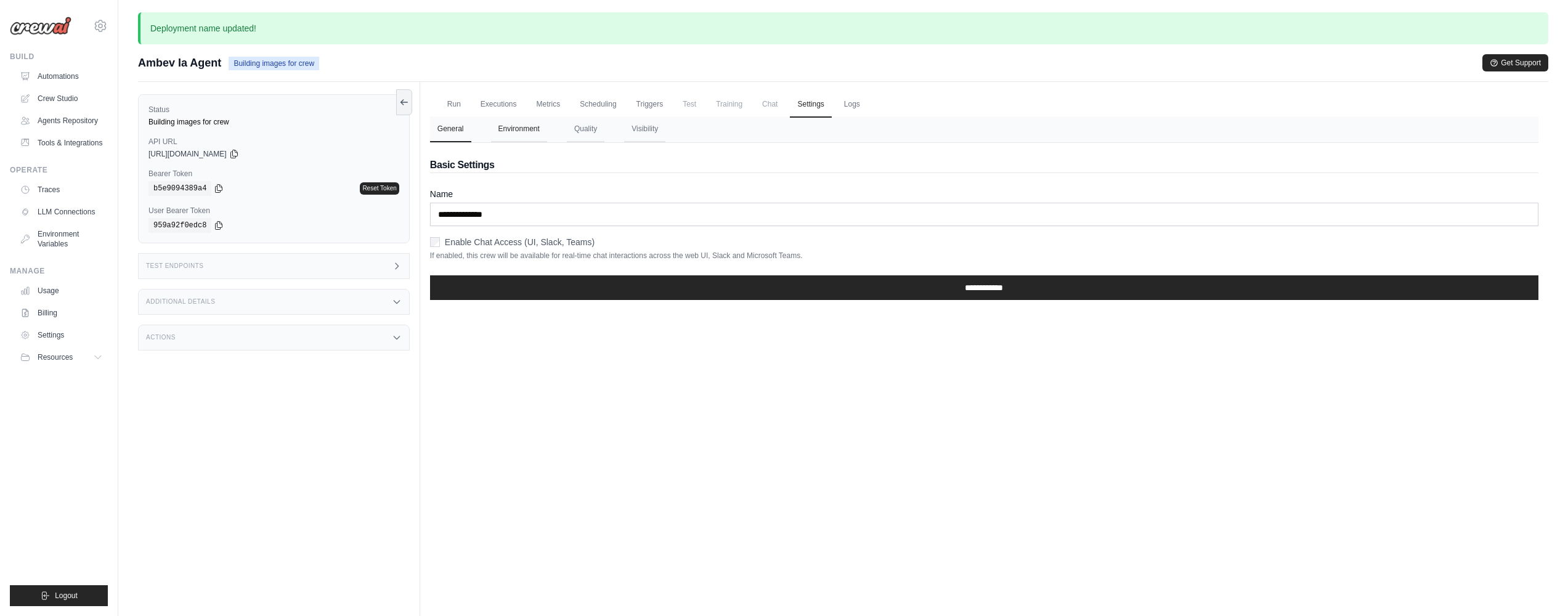
click at [544, 125] on button "Environment" at bounding box center [519, 129] width 56 height 25
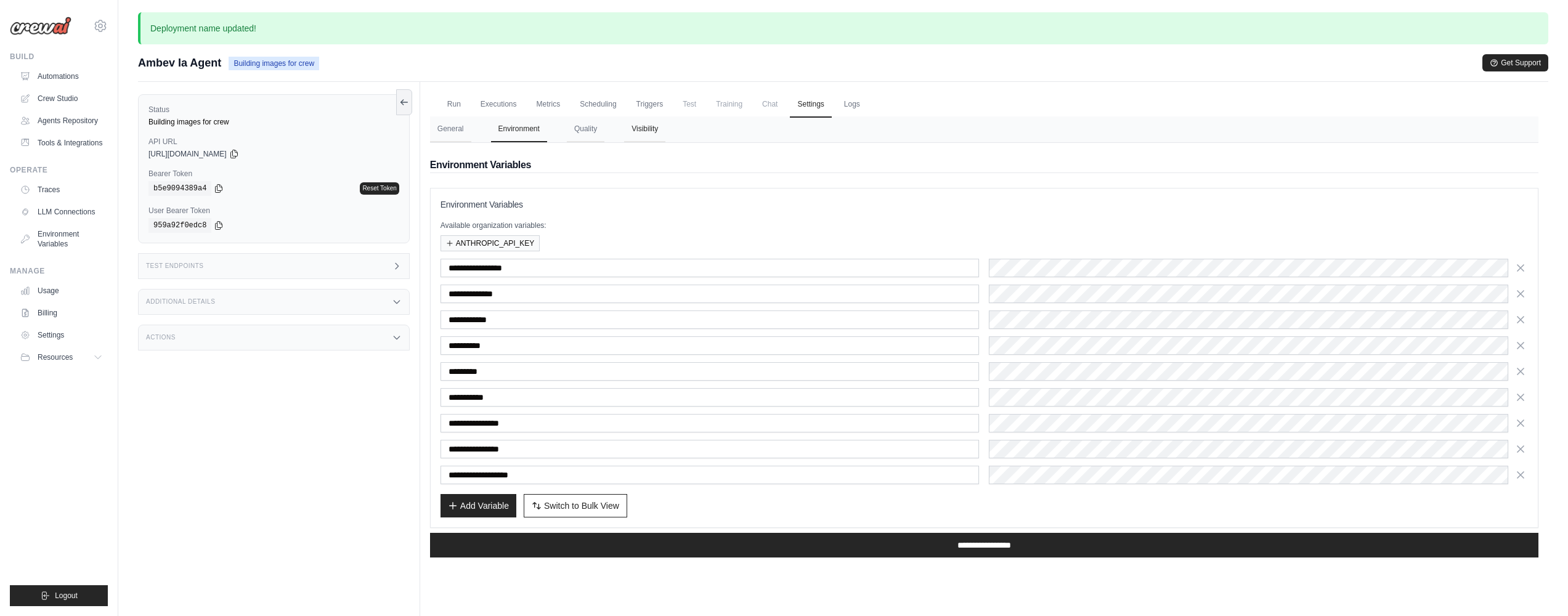
click at [662, 129] on button "Visibility" at bounding box center [644, 129] width 41 height 25
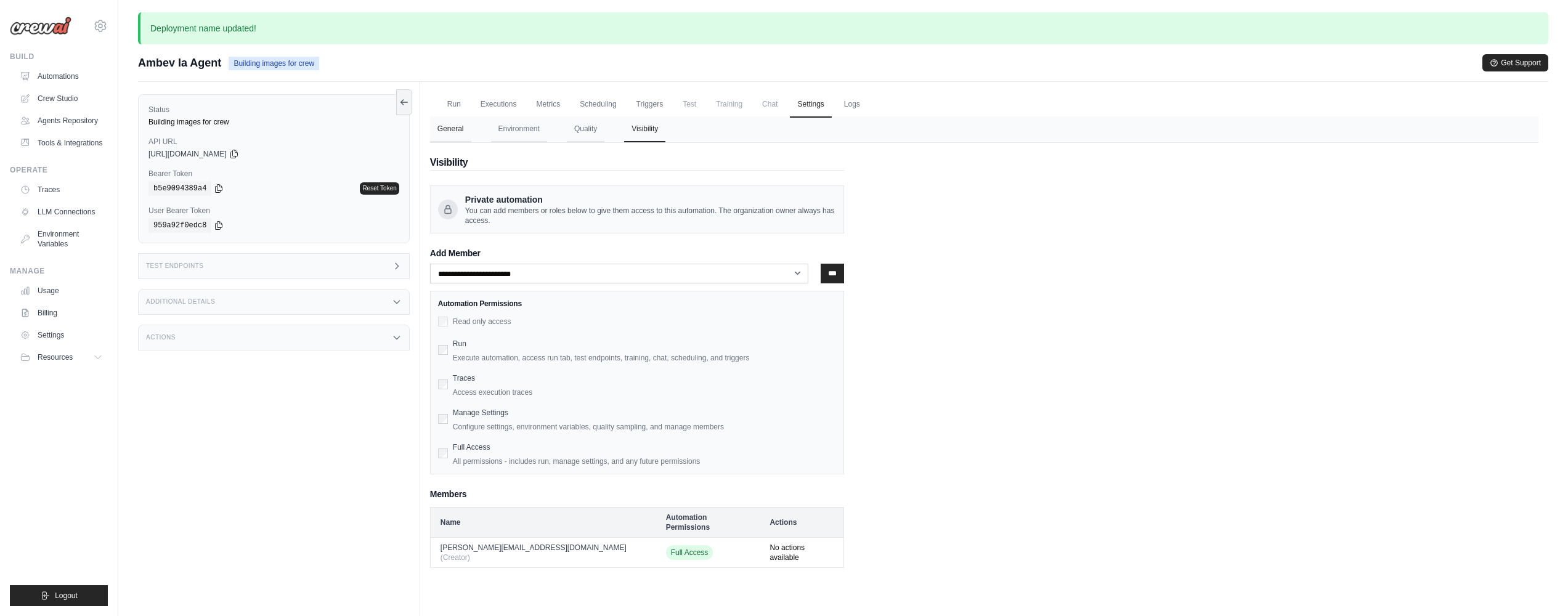
click at [464, 126] on button "General" at bounding box center [450, 129] width 41 height 25
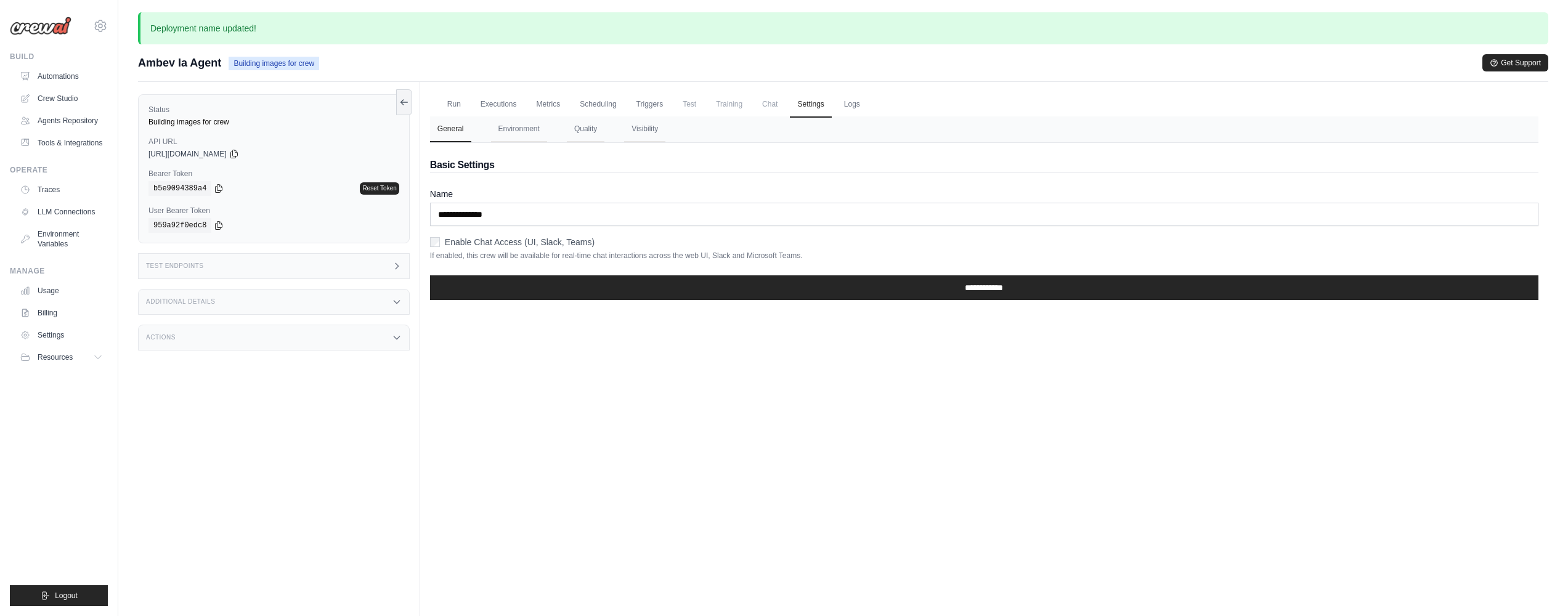
click at [782, 103] on span "Chat" at bounding box center [769, 104] width 30 height 25
click at [907, 111] on ul "Run Executions Metrics Scheduling Triggers Test Training Chat Settings Logs" at bounding box center [983, 105] width 1108 height 25
click at [463, 106] on link "Run" at bounding box center [453, 105] width 28 height 25
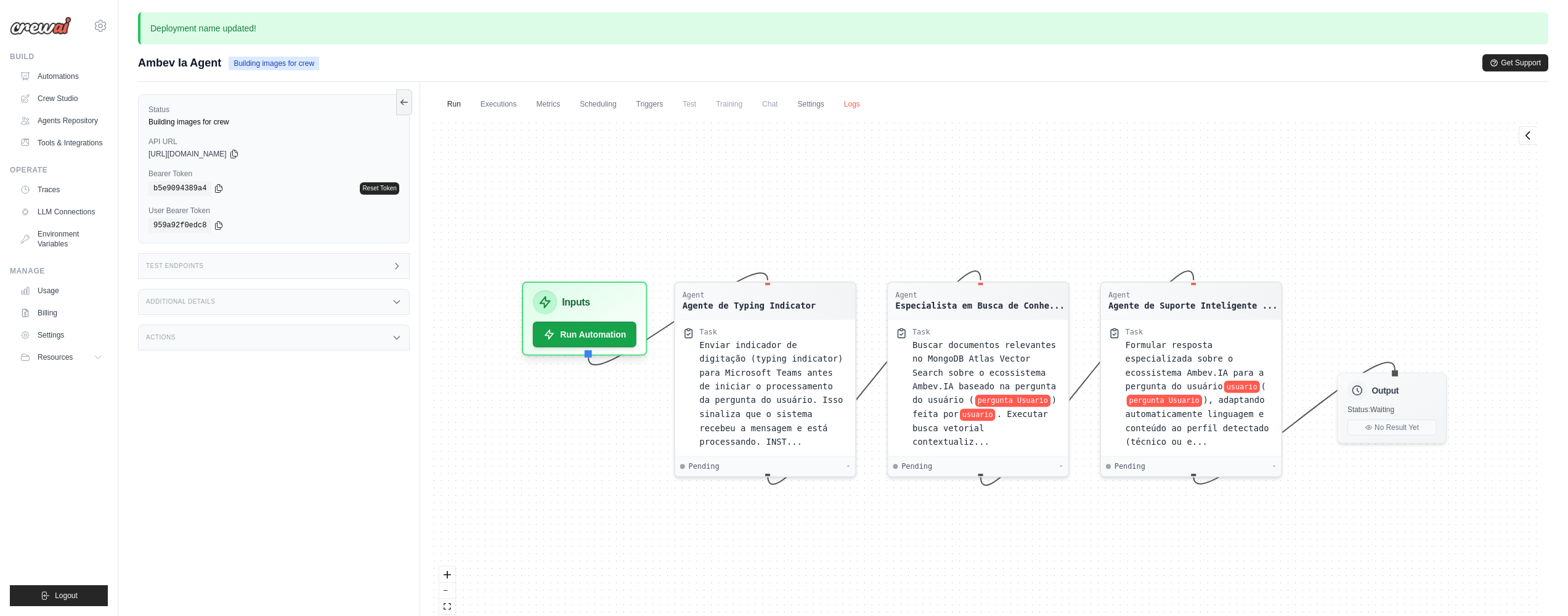
click at [852, 106] on link "Logs" at bounding box center [852, 105] width 31 height 25
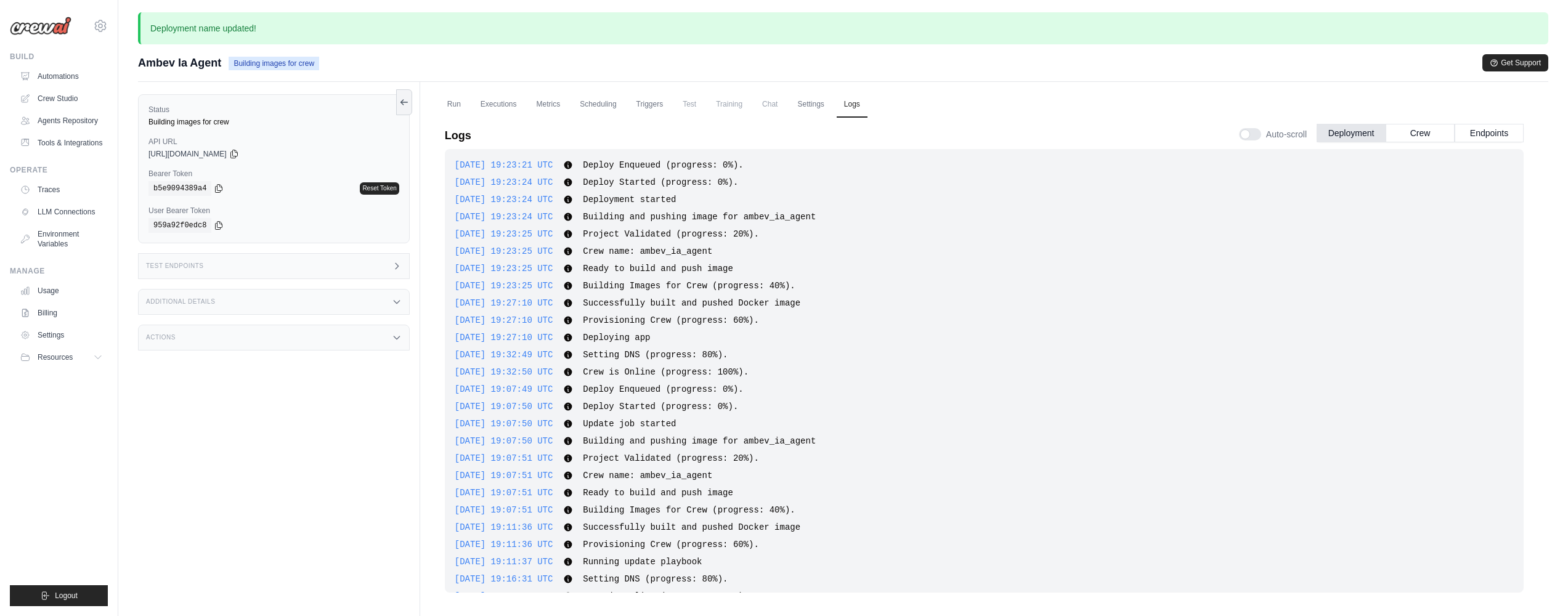
scroll to position [450, 0]
click at [188, 69] on span "Ambev Ia Agent" at bounding box center [179, 63] width 83 height 17
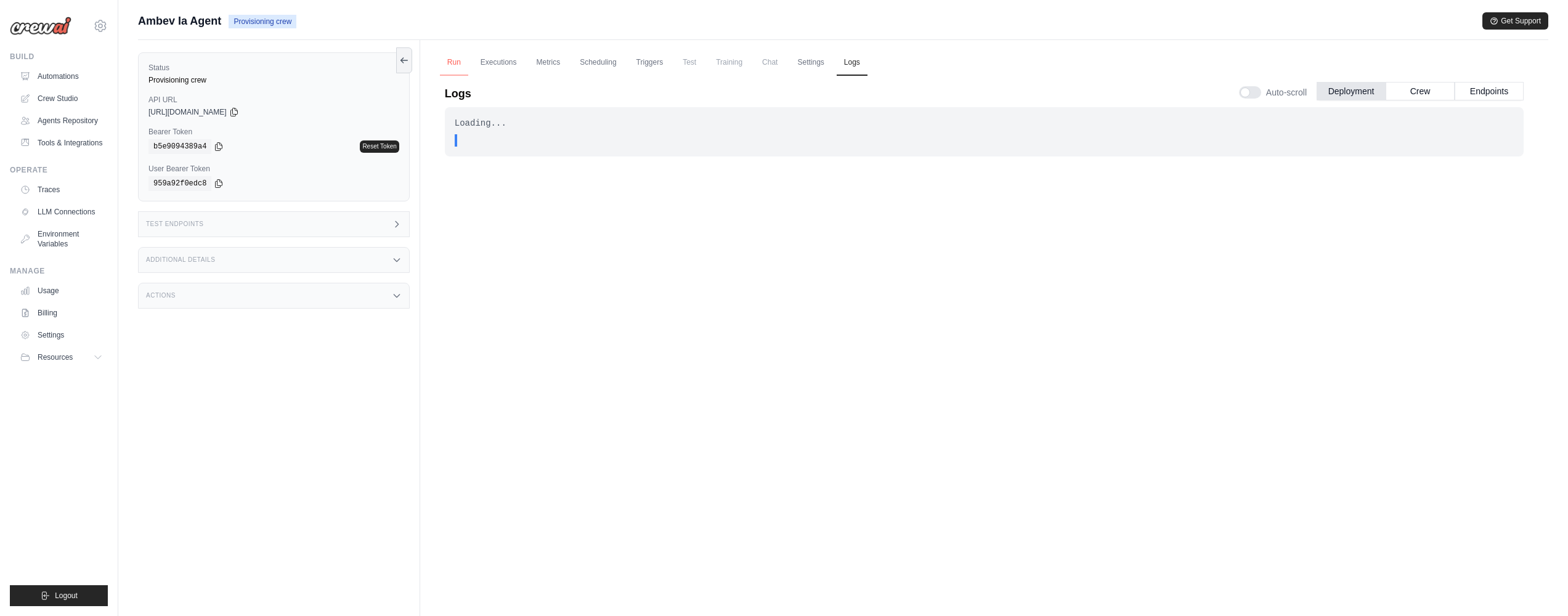
click at [458, 62] on link "Run" at bounding box center [453, 63] width 28 height 25
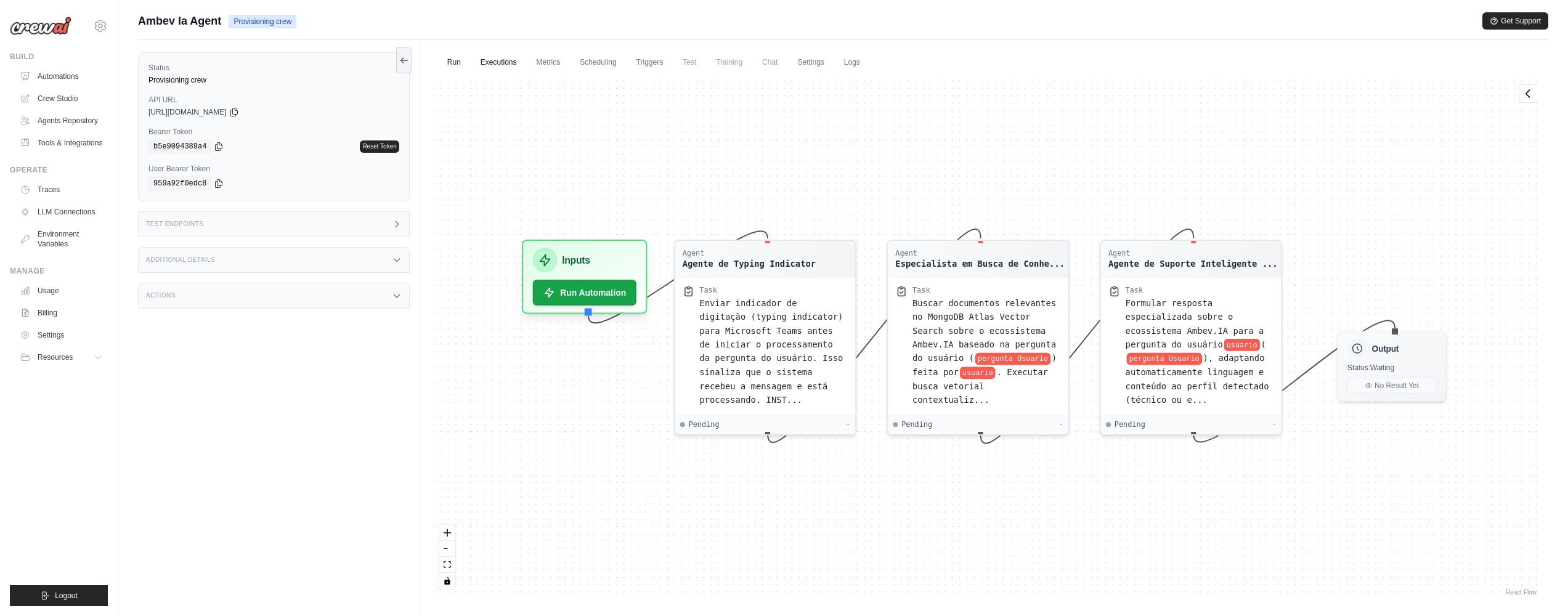
click at [494, 69] on link "Executions" at bounding box center [499, 63] width 51 height 25
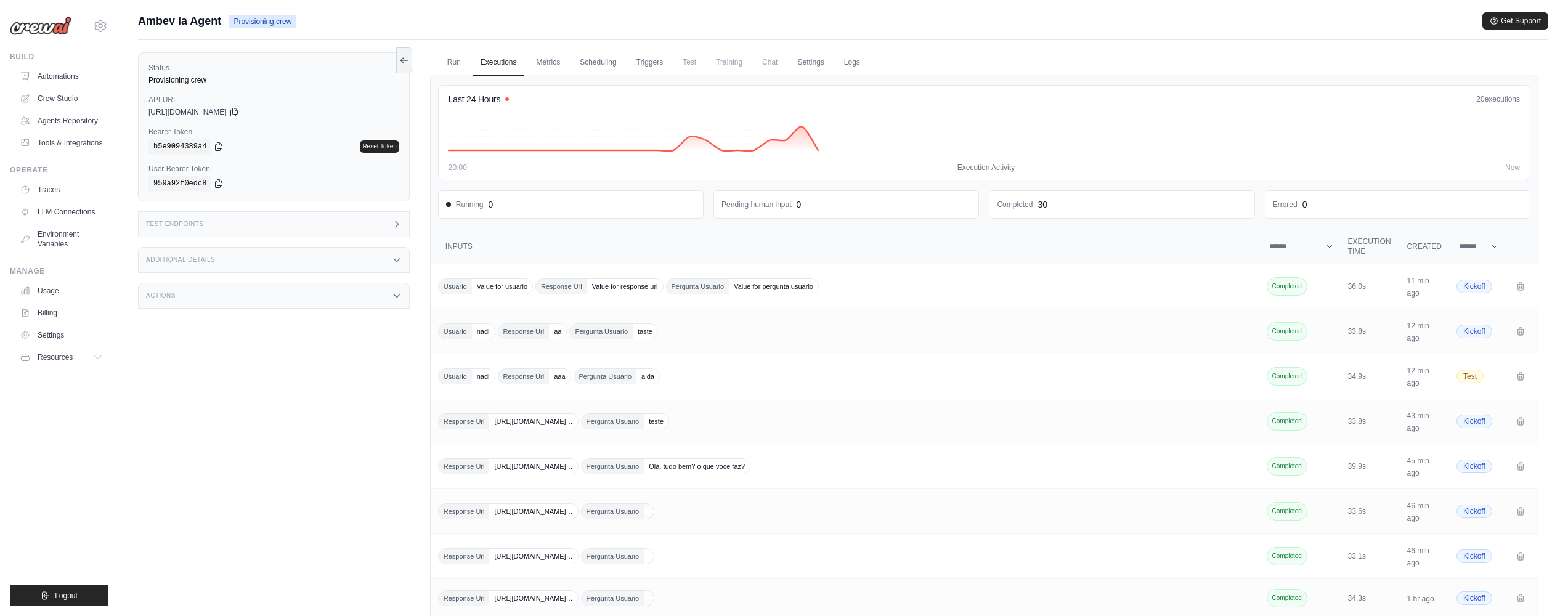
drag, startPoint x: 451, startPoint y: 57, endPoint x: 744, endPoint y: 32, distance: 294.1
click at [451, 57] on link "Run" at bounding box center [453, 63] width 28 height 25
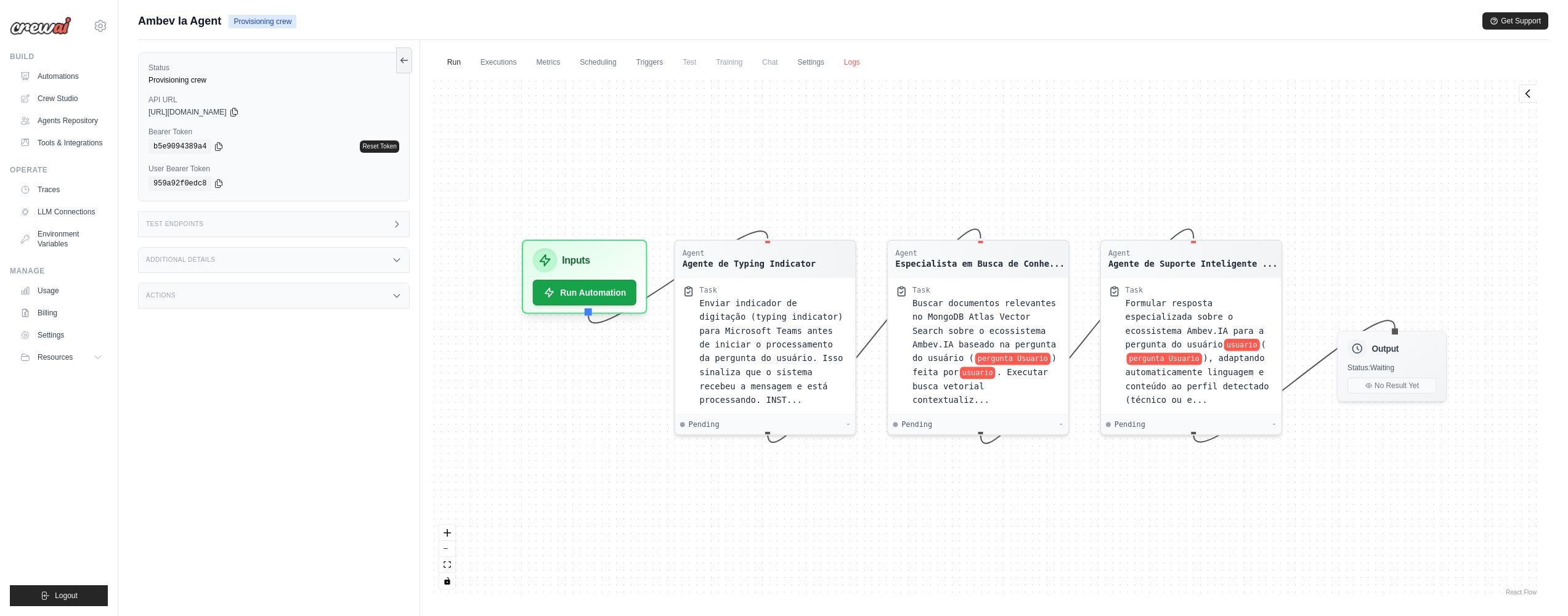
click at [862, 66] on link "Logs" at bounding box center [852, 63] width 31 height 25
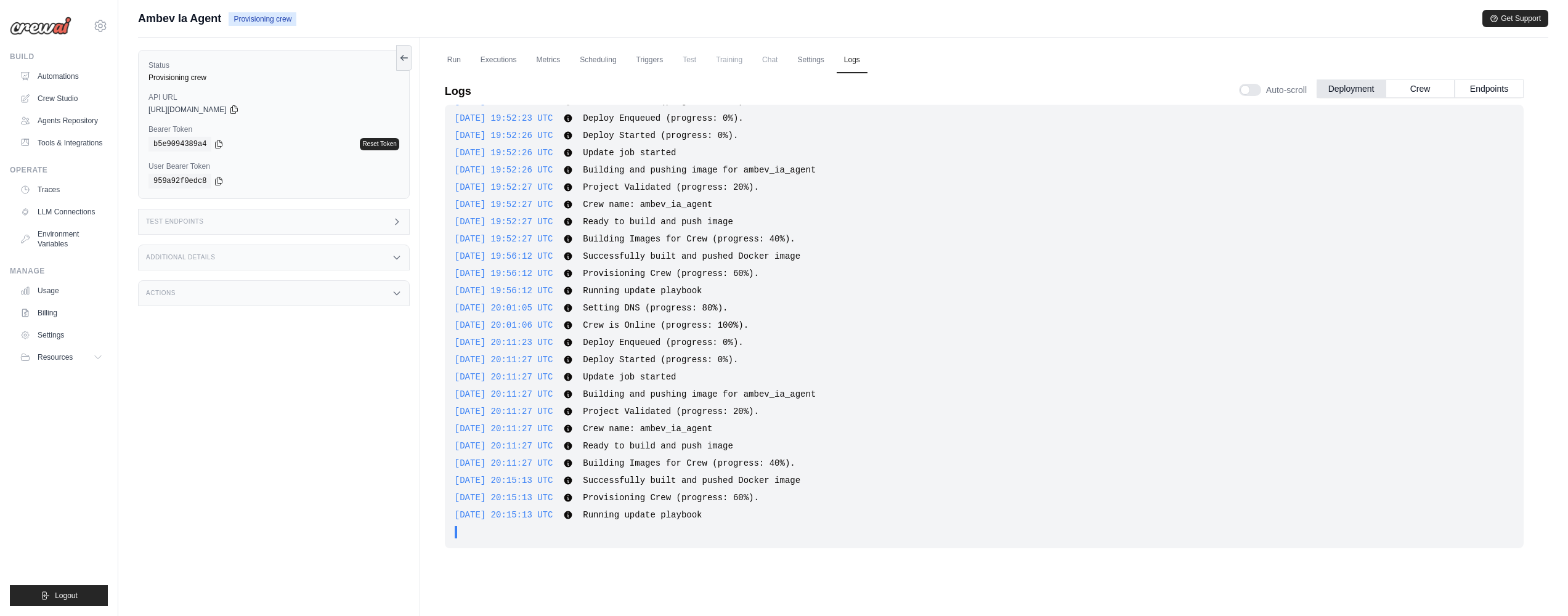
scroll to position [5, 0]
click at [497, 57] on link "Executions" at bounding box center [499, 57] width 51 height 25
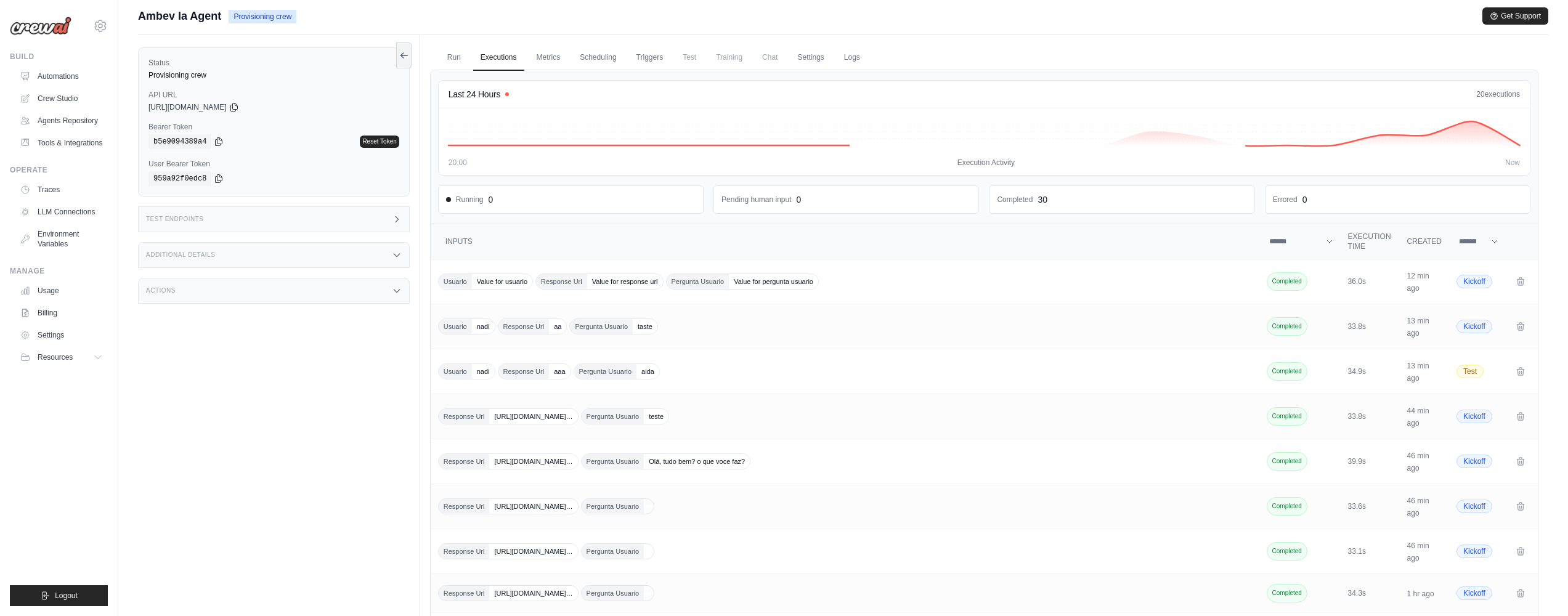
click at [311, 212] on div "Test Endpoints" at bounding box center [274, 219] width 271 height 25
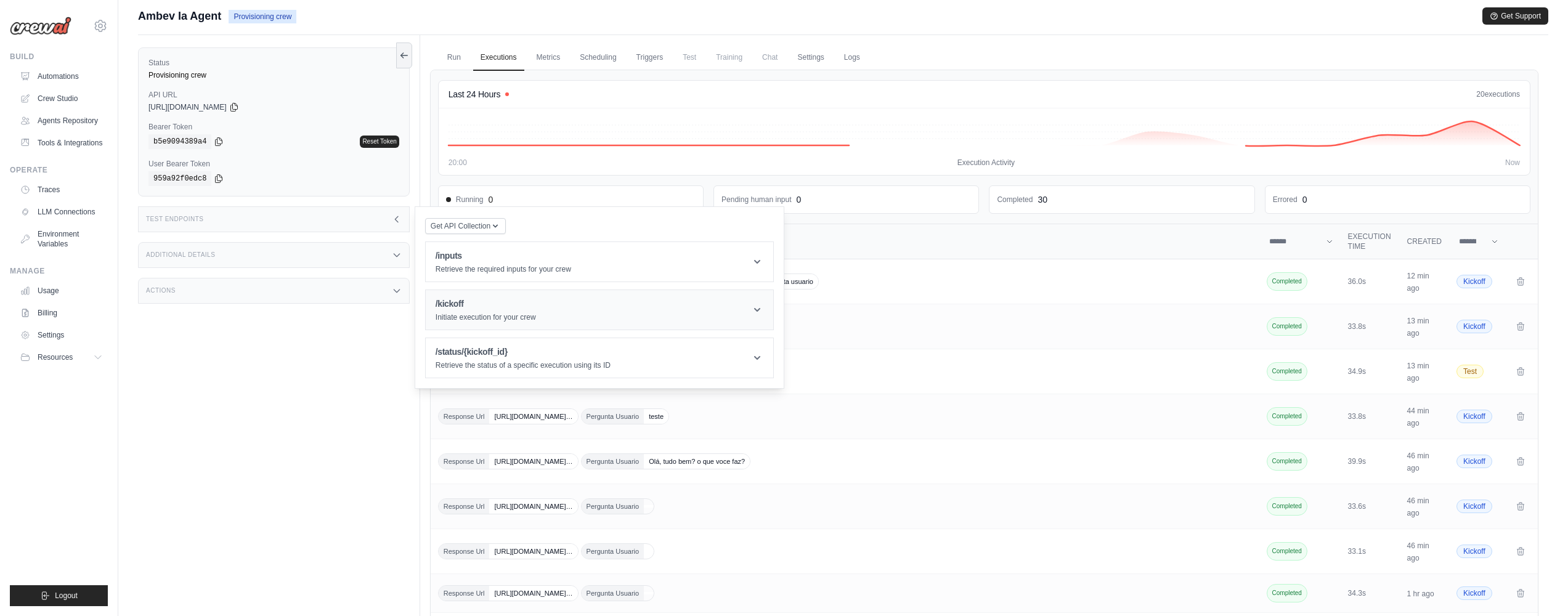
click at [556, 317] on header "/kickoff Initiate execution for your crew" at bounding box center [600, 309] width 348 height 39
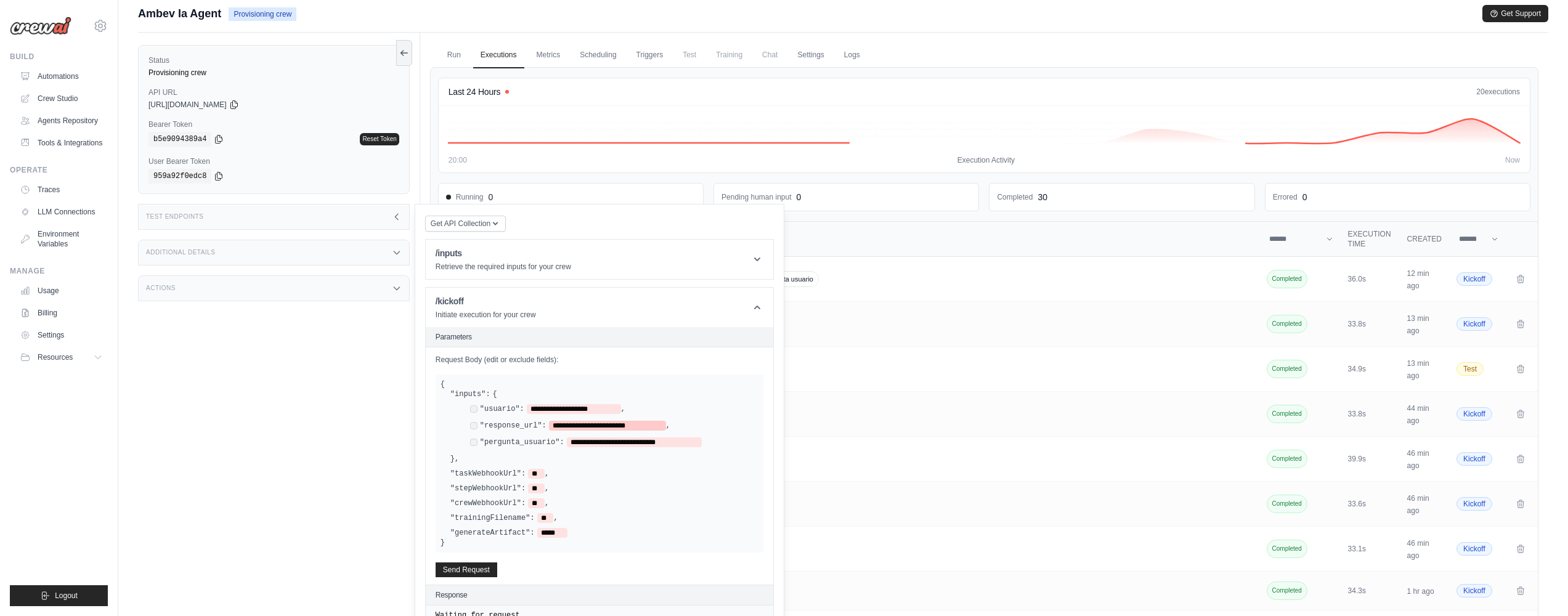
scroll to position [25, 0]
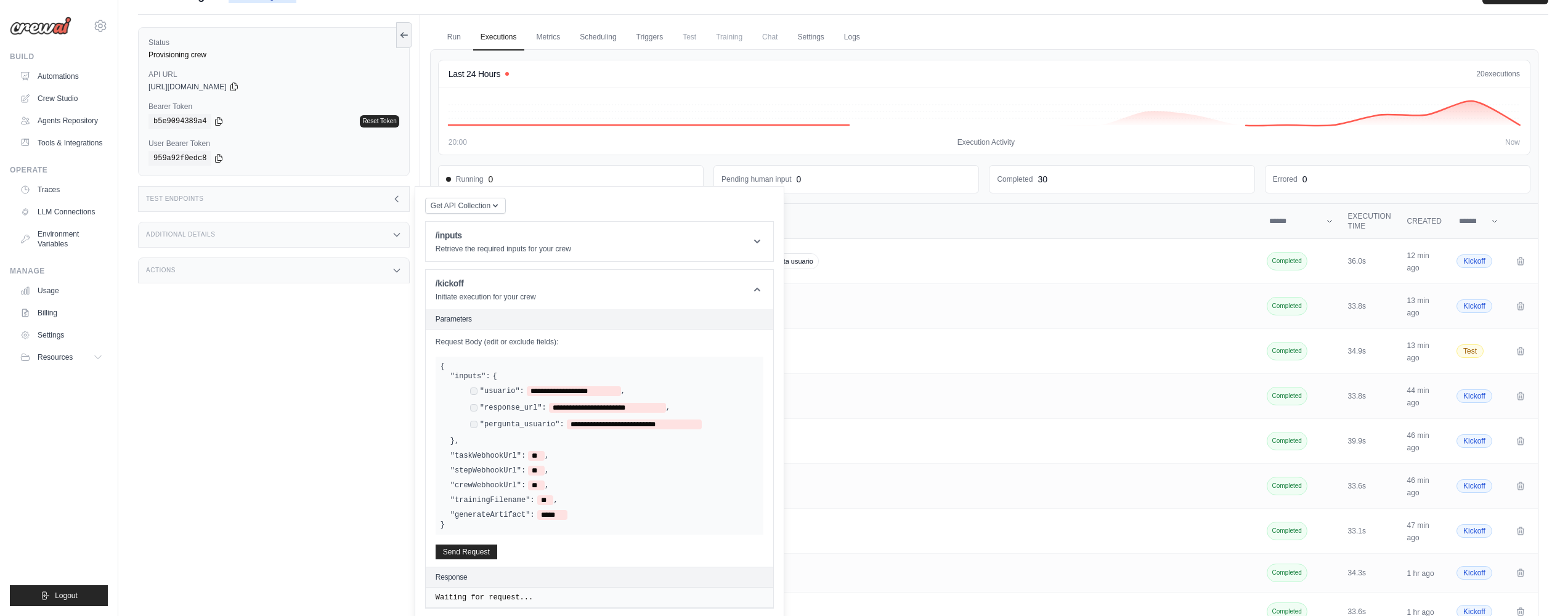
click at [491, 389] on label ""usuario":" at bounding box center [502, 390] width 45 height 10
click at [566, 391] on span "**********" at bounding box center [574, 390] width 95 height 10
click at [582, 389] on span "**********" at bounding box center [574, 390] width 95 height 10
drag, startPoint x: 605, startPoint y: 391, endPoint x: 536, endPoint y: 389, distance: 69.0
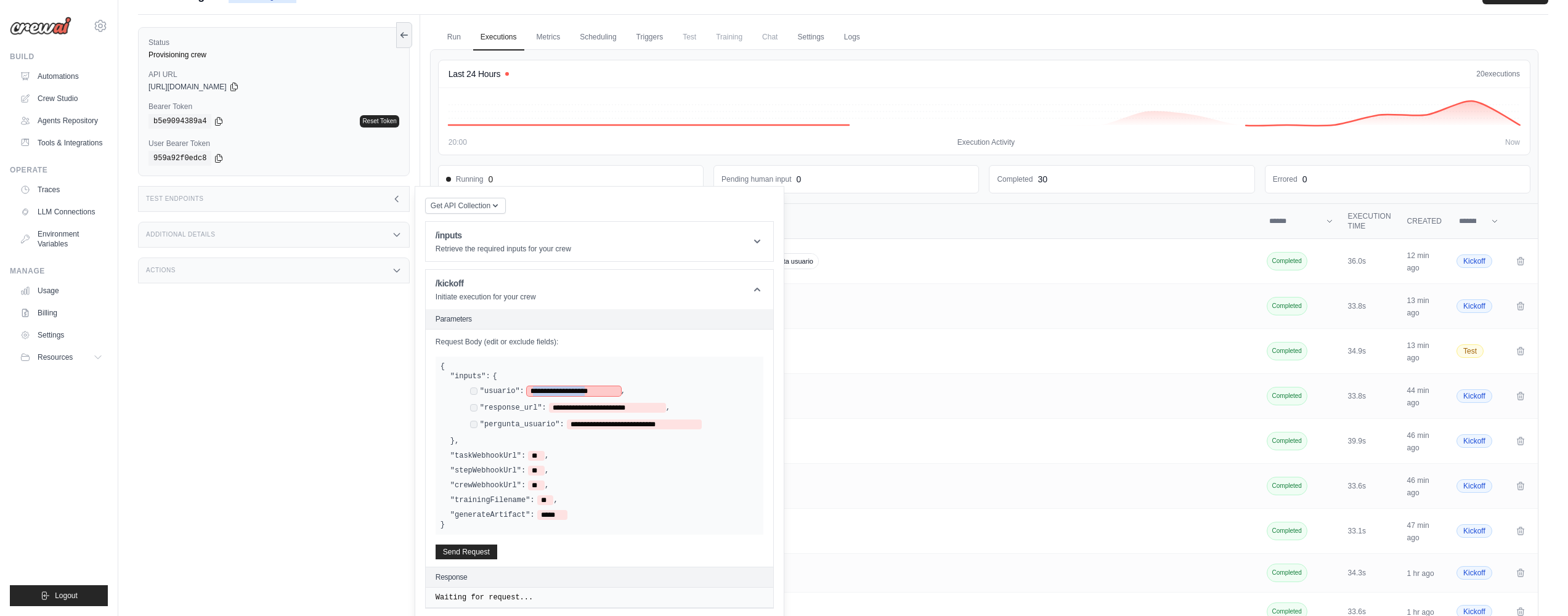
click at [536, 389] on span "**********" at bounding box center [574, 390] width 95 height 10
click at [594, 411] on span "**********" at bounding box center [607, 407] width 117 height 10
click at [584, 422] on span "**********" at bounding box center [634, 424] width 136 height 10
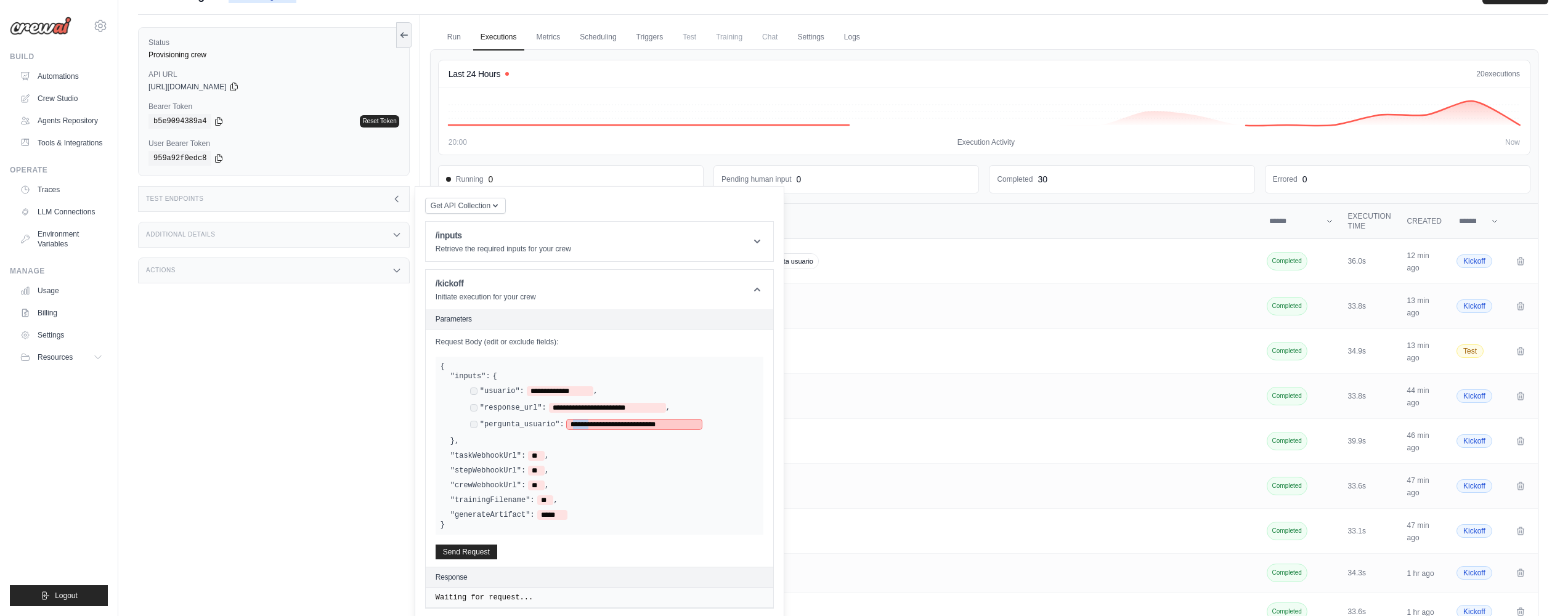
click at [584, 422] on span "**********" at bounding box center [634, 424] width 136 height 10
click at [697, 424] on span "**********" at bounding box center [634, 424] width 136 height 10
click at [682, 426] on div ""pergunta_usuario": ***" at bounding box center [614, 425] width 289 height 12
click at [586, 426] on span "***" at bounding box center [576, 424] width 21 height 10
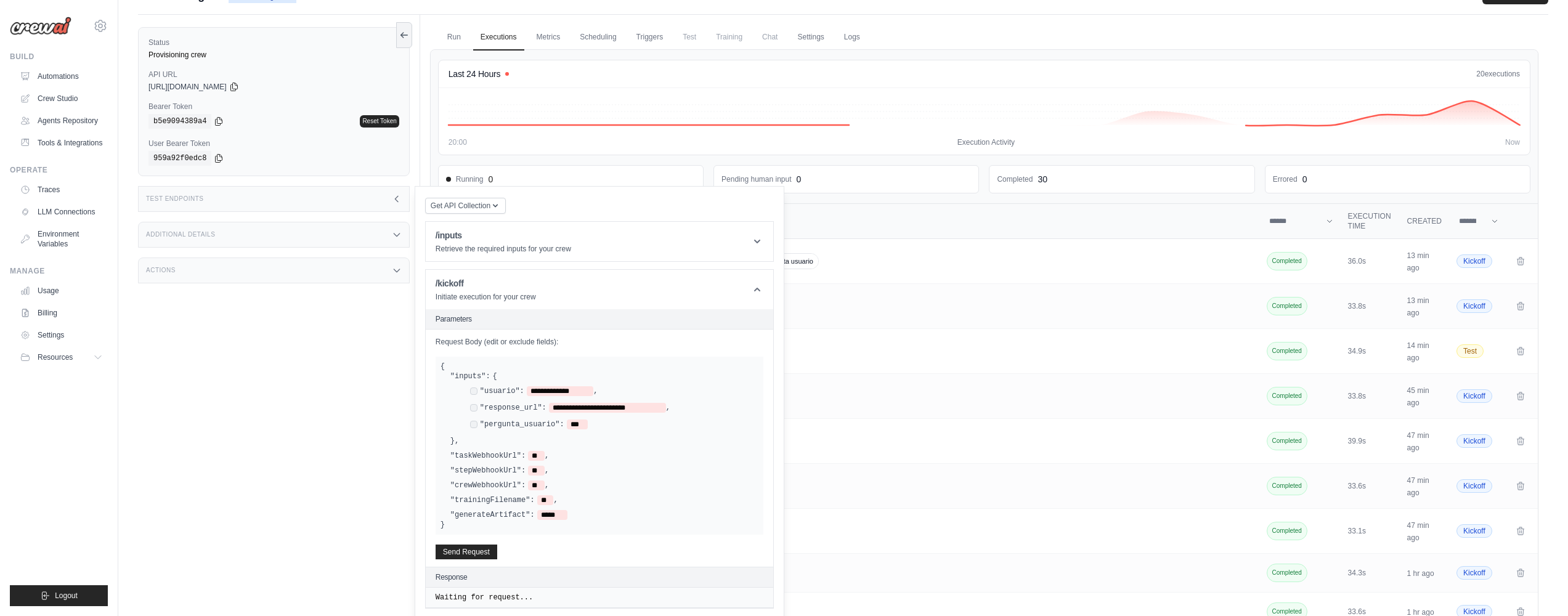
click at [589, 422] on div "**********" at bounding box center [605, 409] width 308 height 75
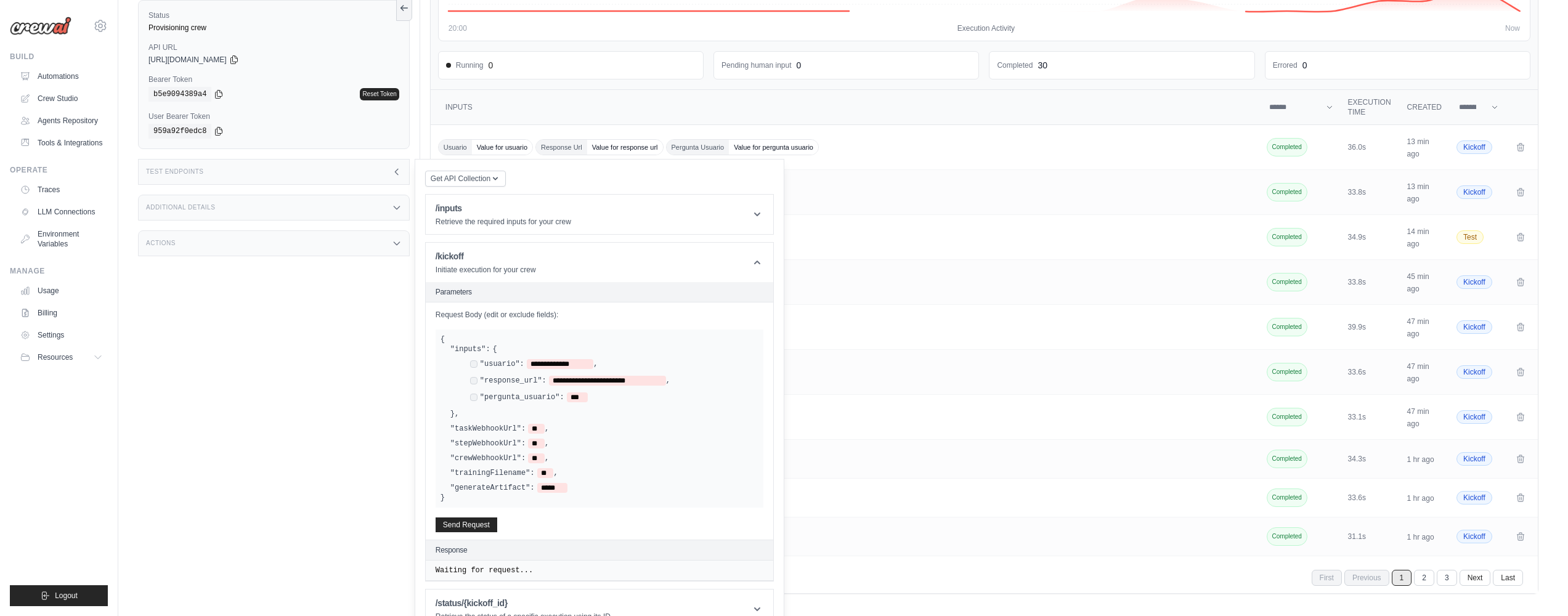
click at [582, 428] on div ""taskWebhookUrl": ** ," at bounding box center [605, 428] width 308 height 10
click at [658, 381] on span "**********" at bounding box center [607, 380] width 117 height 10
click at [595, 396] on div ""pergunta_usuario": ***" at bounding box center [614, 398] width 289 height 12
click at [591, 397] on div ""pergunta_usuario": ***" at bounding box center [614, 398] width 289 height 12
click at [587, 397] on span "***" at bounding box center [576, 397] width 21 height 10
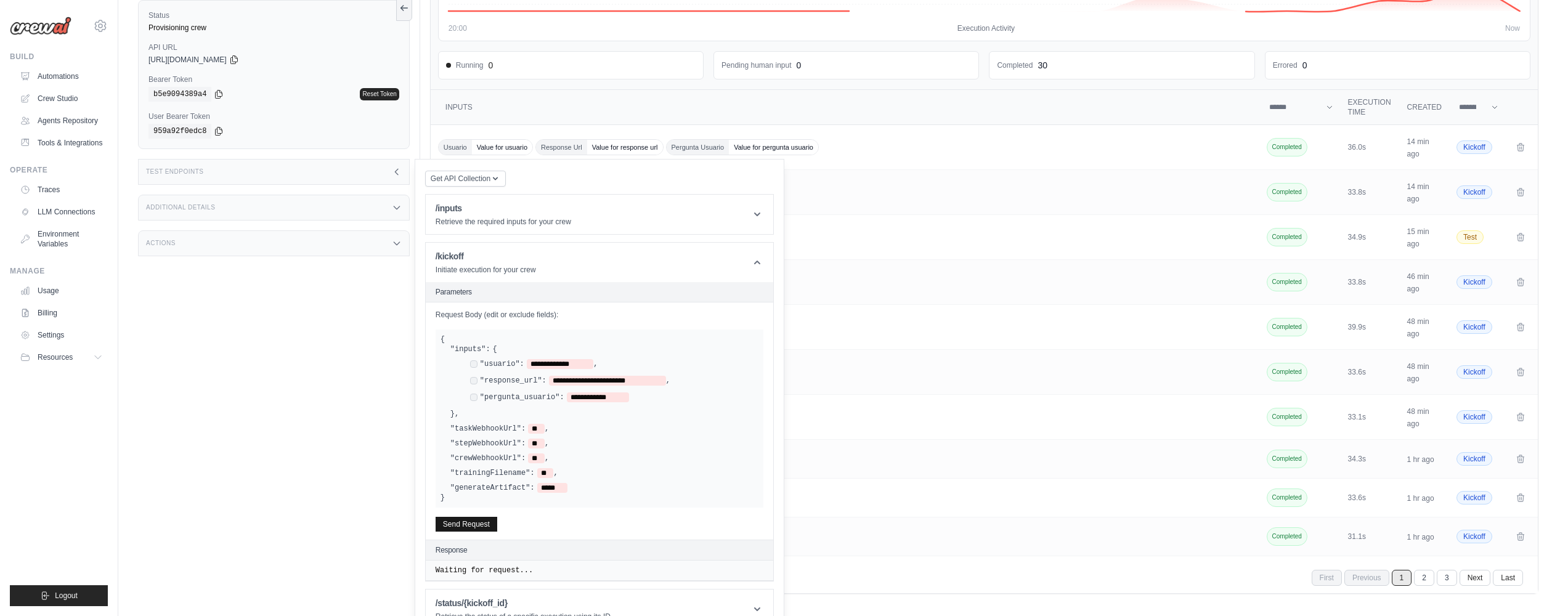
click at [460, 529] on button "Send Request" at bounding box center [466, 524] width 62 height 15
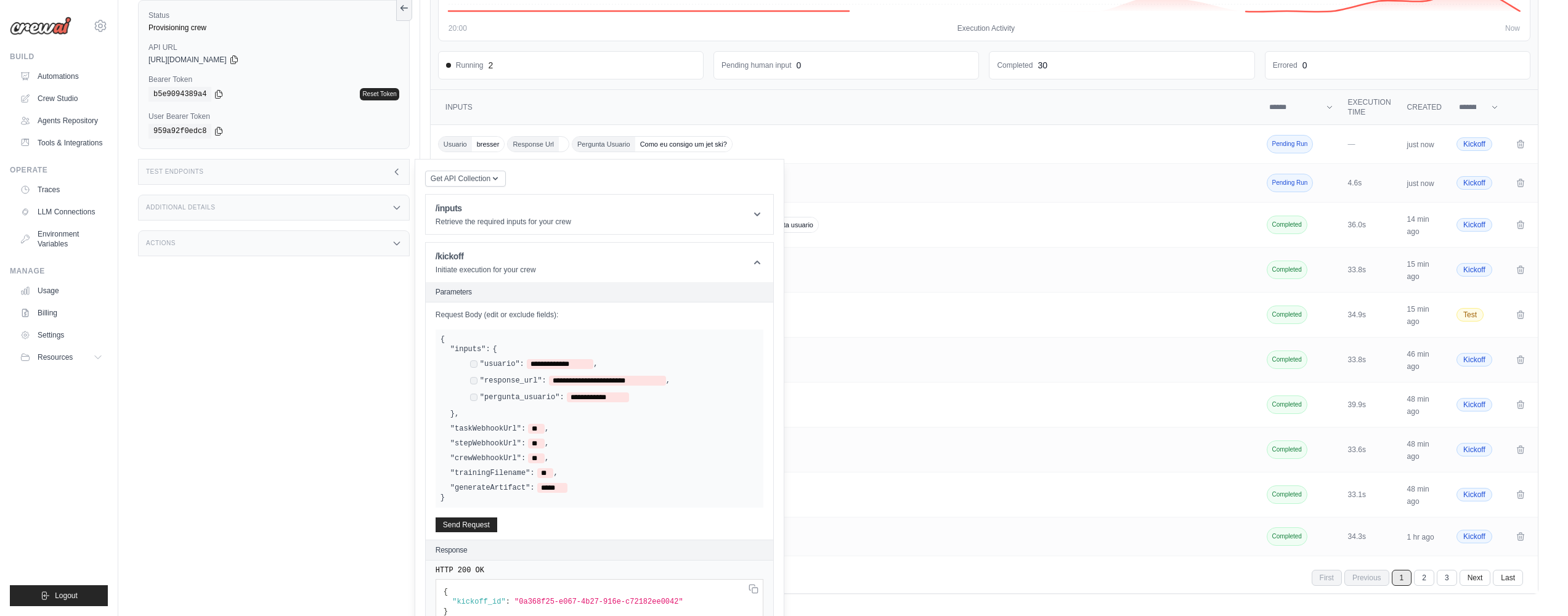
click at [952, 106] on th "Inputs" at bounding box center [846, 107] width 831 height 35
click at [392, 172] on icon at bounding box center [396, 171] width 10 height 10
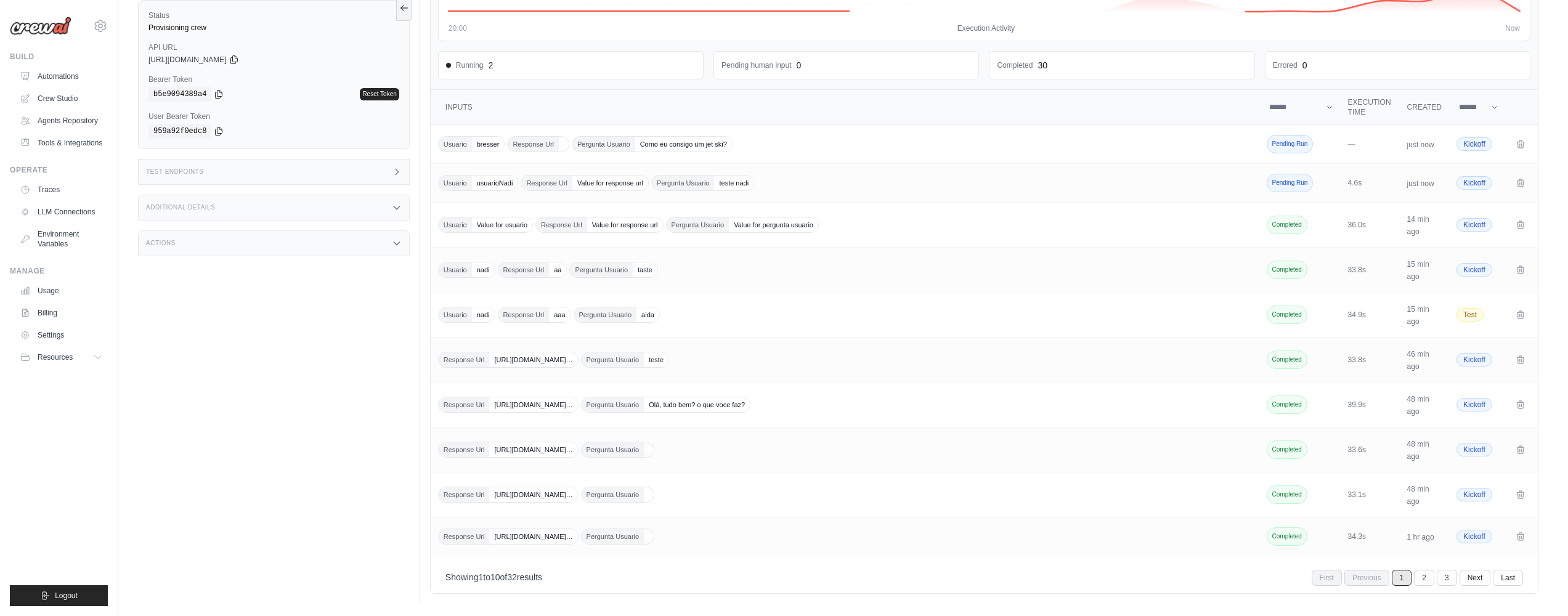
click at [396, 172] on icon at bounding box center [396, 171] width 10 height 10
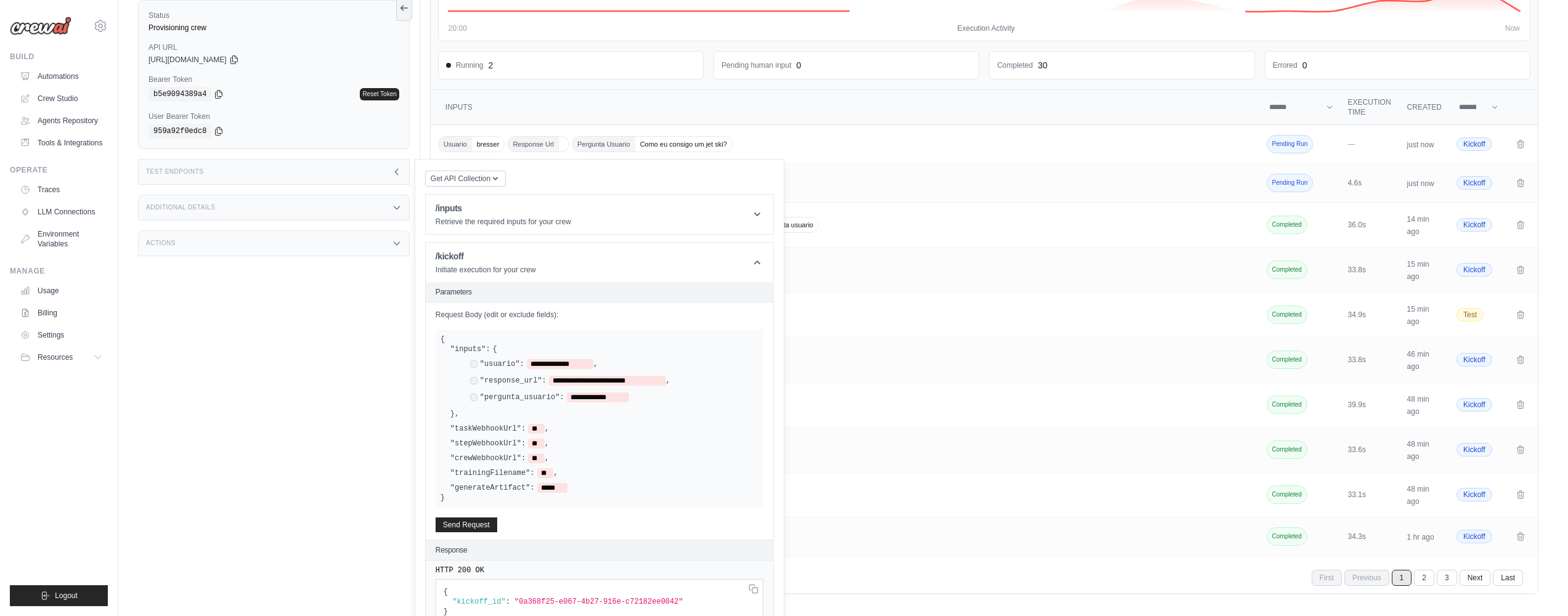
click at [396, 172] on icon at bounding box center [396, 171] width 10 height 10
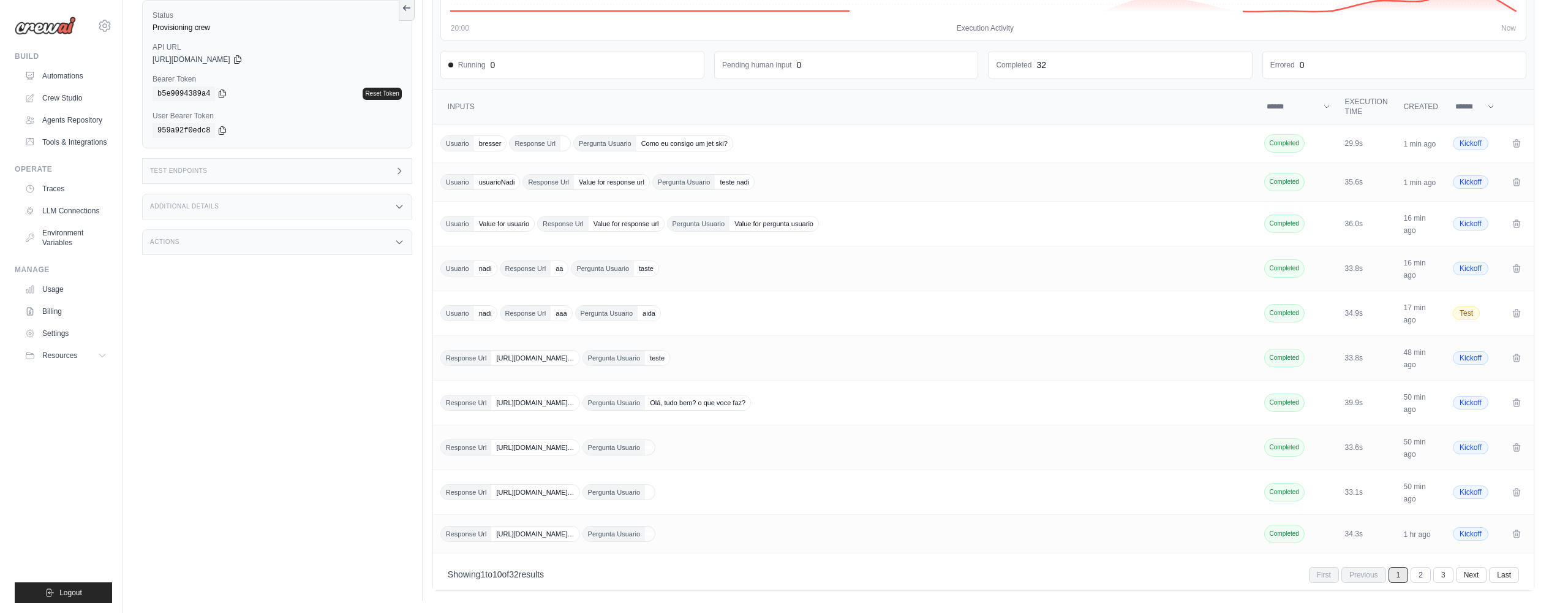
scroll to position [0, 0]
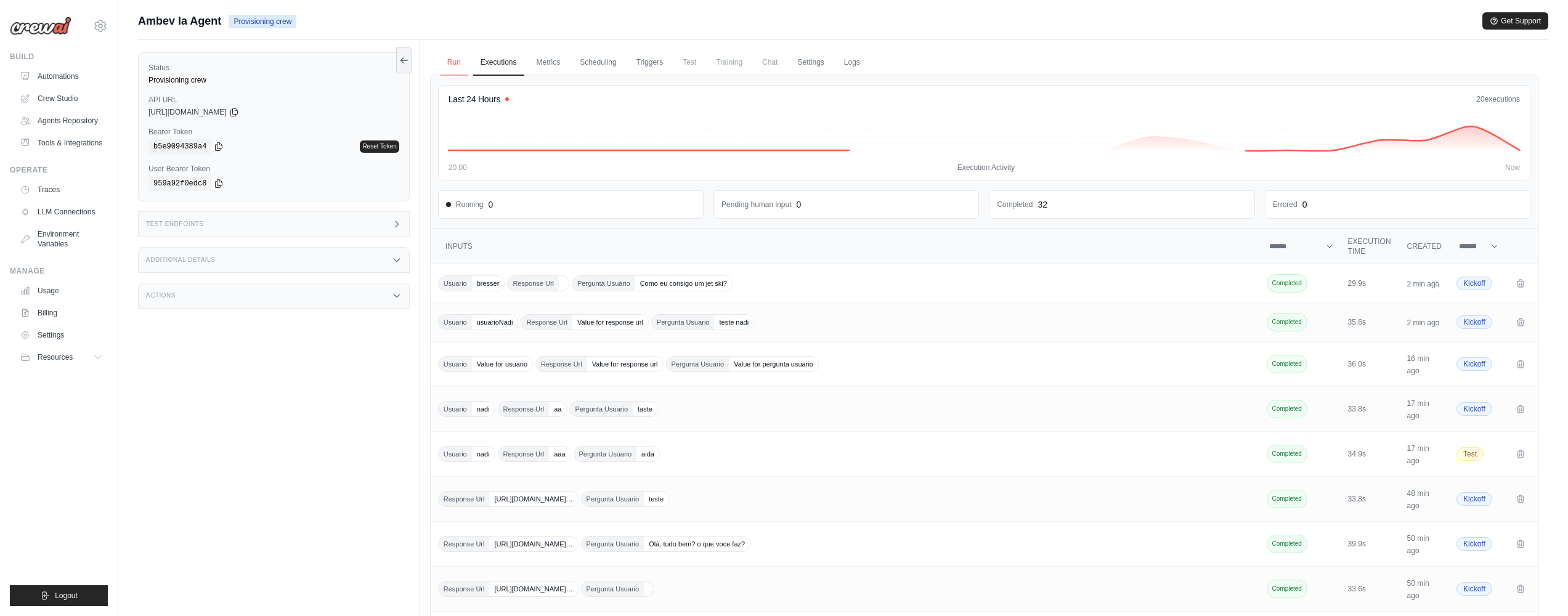
click at [455, 56] on link "Run" at bounding box center [453, 63] width 28 height 25
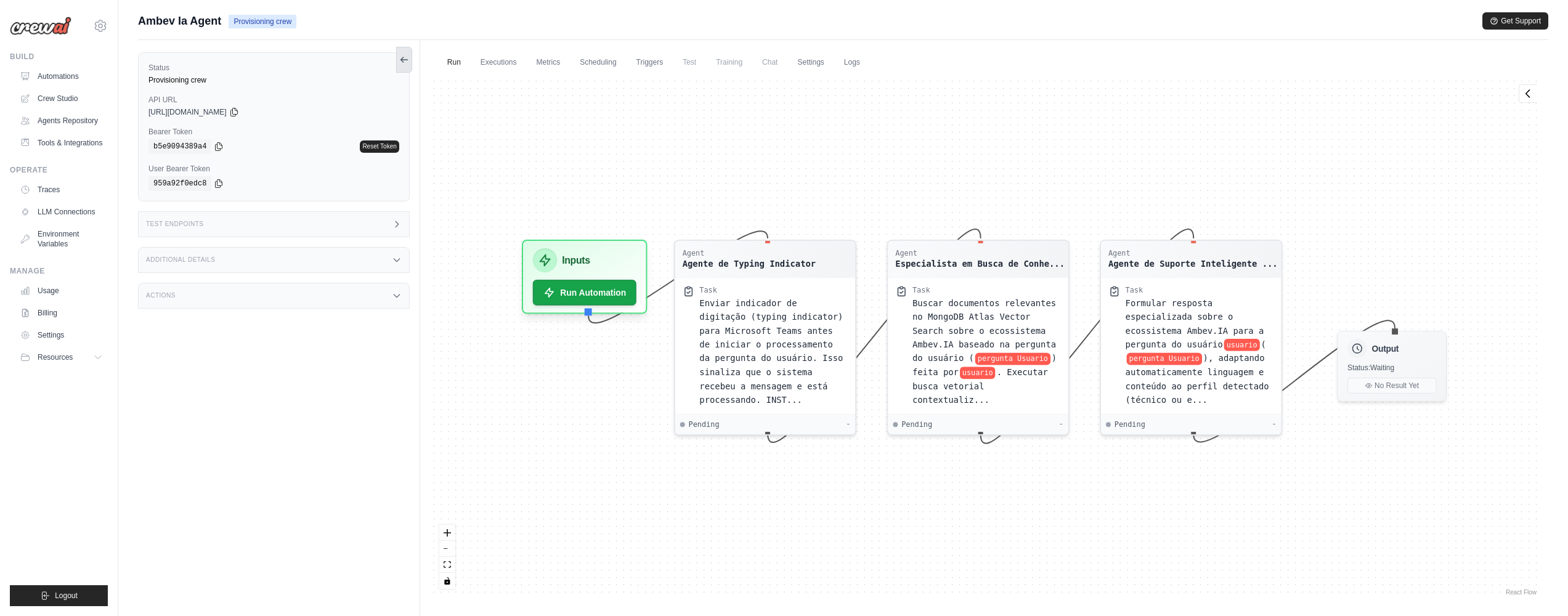
click at [403, 58] on icon at bounding box center [403, 59] width 10 height 10
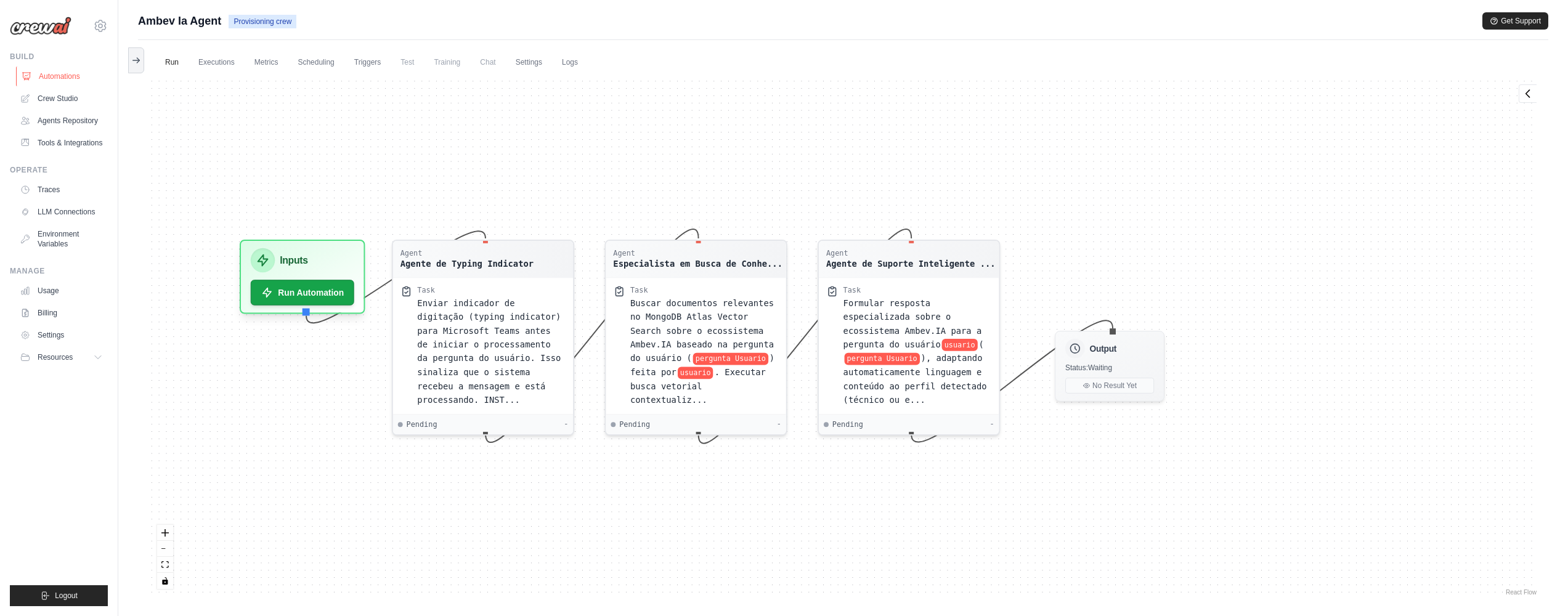
click at [94, 70] on link "Automations" at bounding box center [63, 76] width 93 height 20
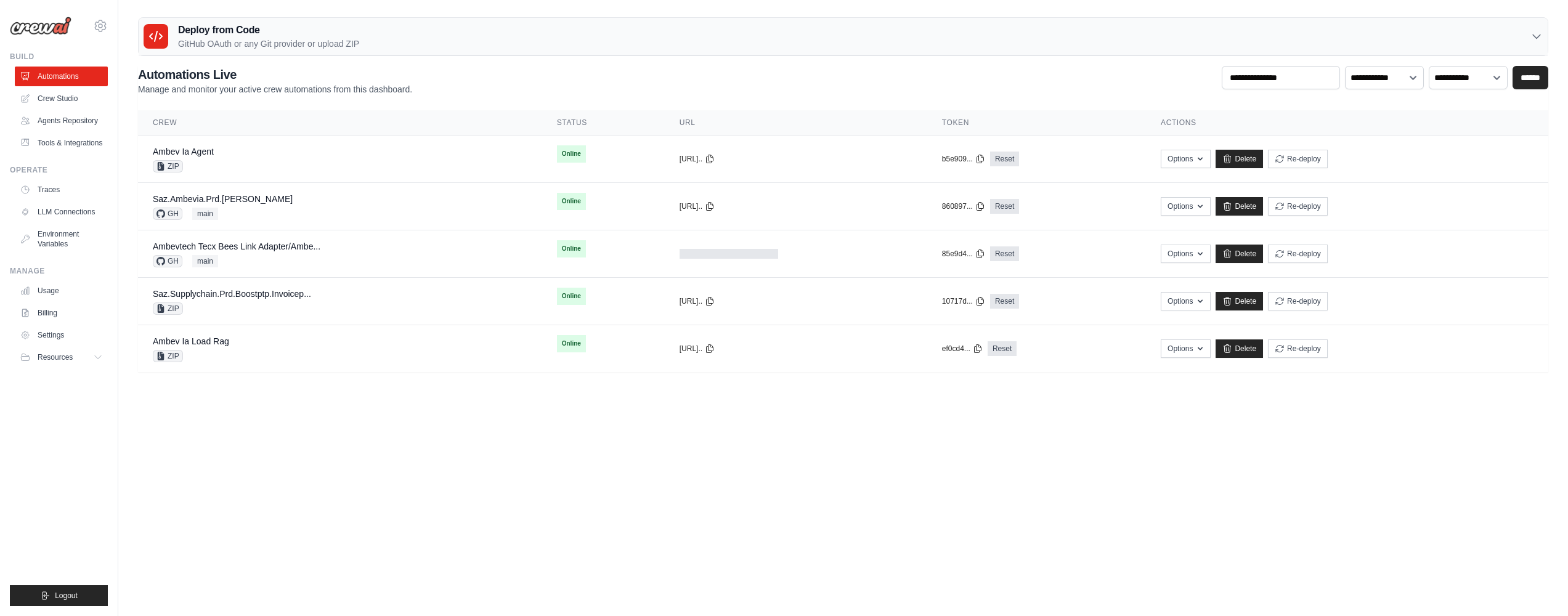
click at [72, 71] on link "Automations" at bounding box center [61, 76] width 93 height 20
click at [351, 161] on div "Ambev Ia Agent ZIP" at bounding box center [341, 159] width 377 height 27
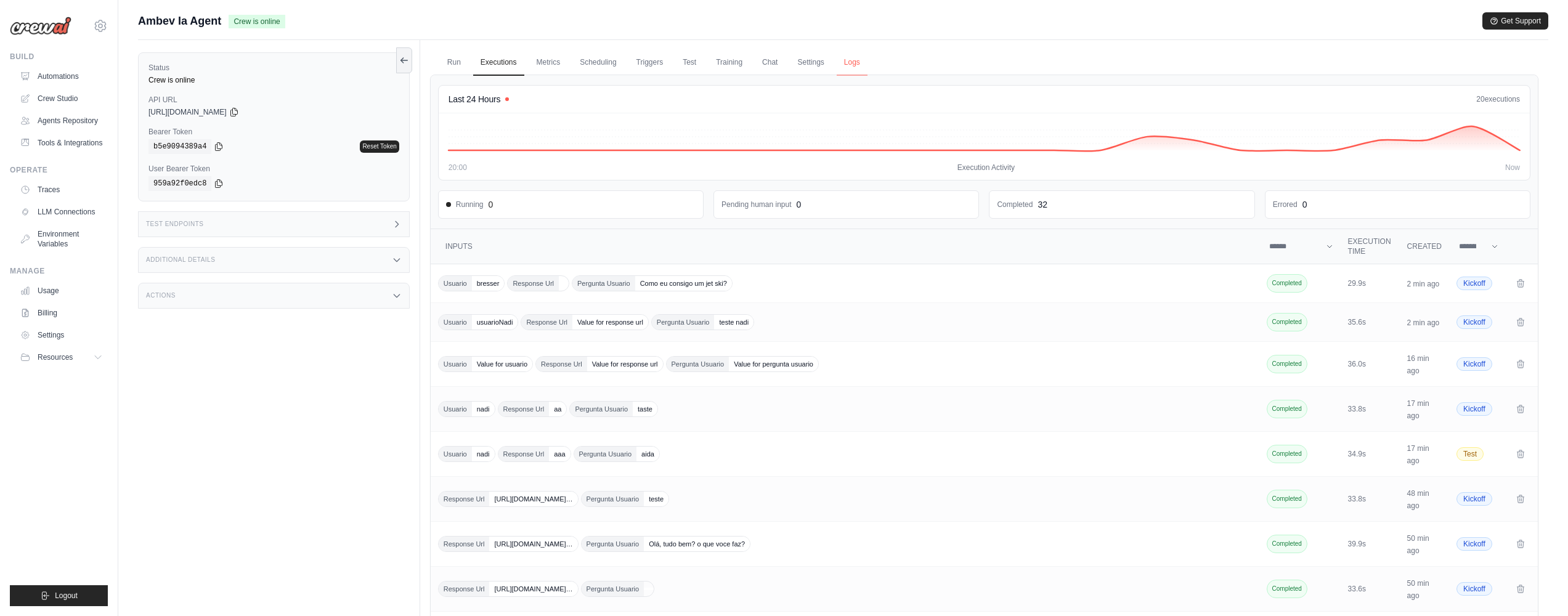
click at [843, 56] on link "Logs" at bounding box center [852, 63] width 31 height 25
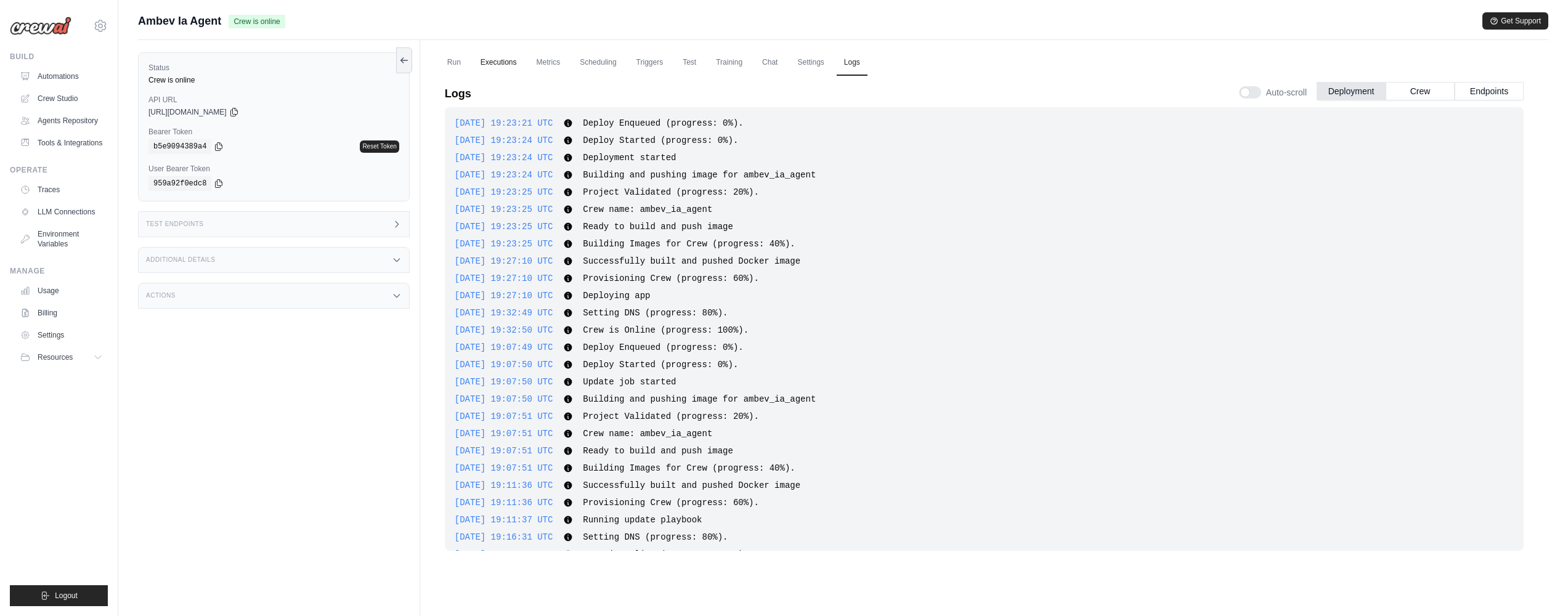
click at [509, 67] on link "Executions" at bounding box center [499, 63] width 51 height 25
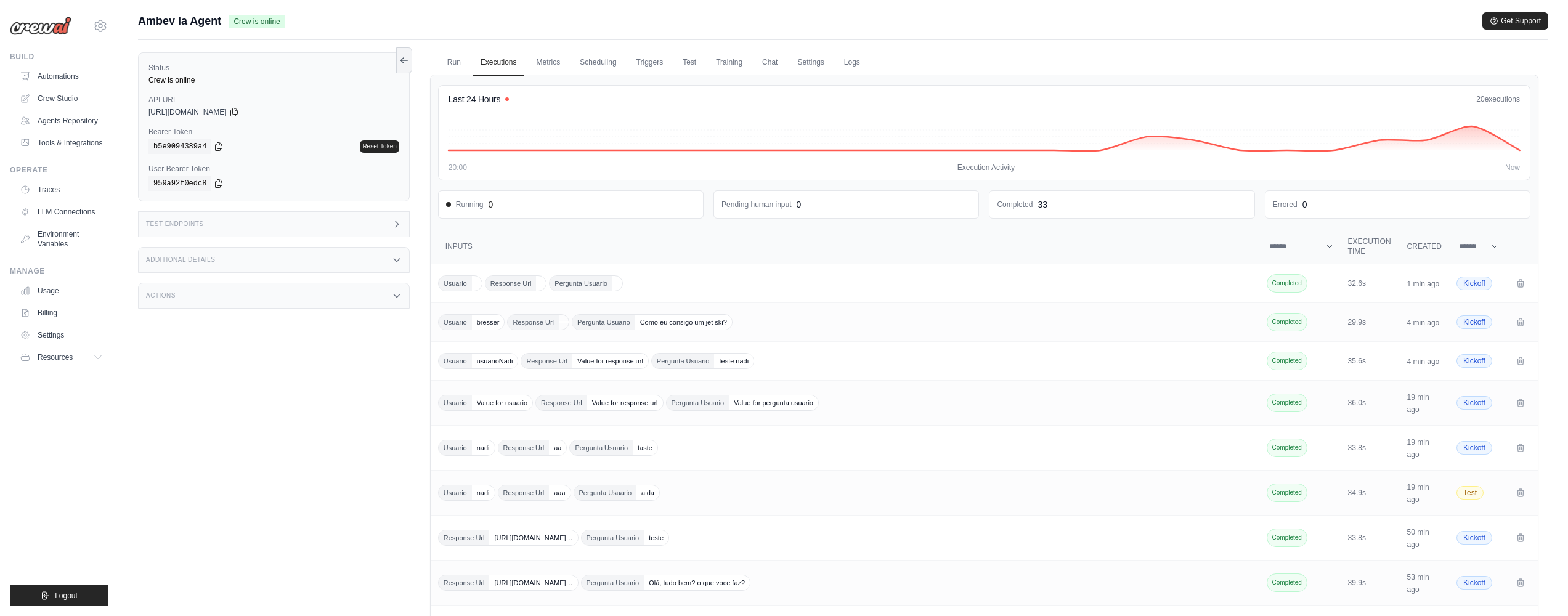
click at [366, 216] on div "Test Endpoints" at bounding box center [274, 224] width 271 height 25
click at [559, 278] on p "Retrieve the required inputs for your crew" at bounding box center [503, 274] width 136 height 10
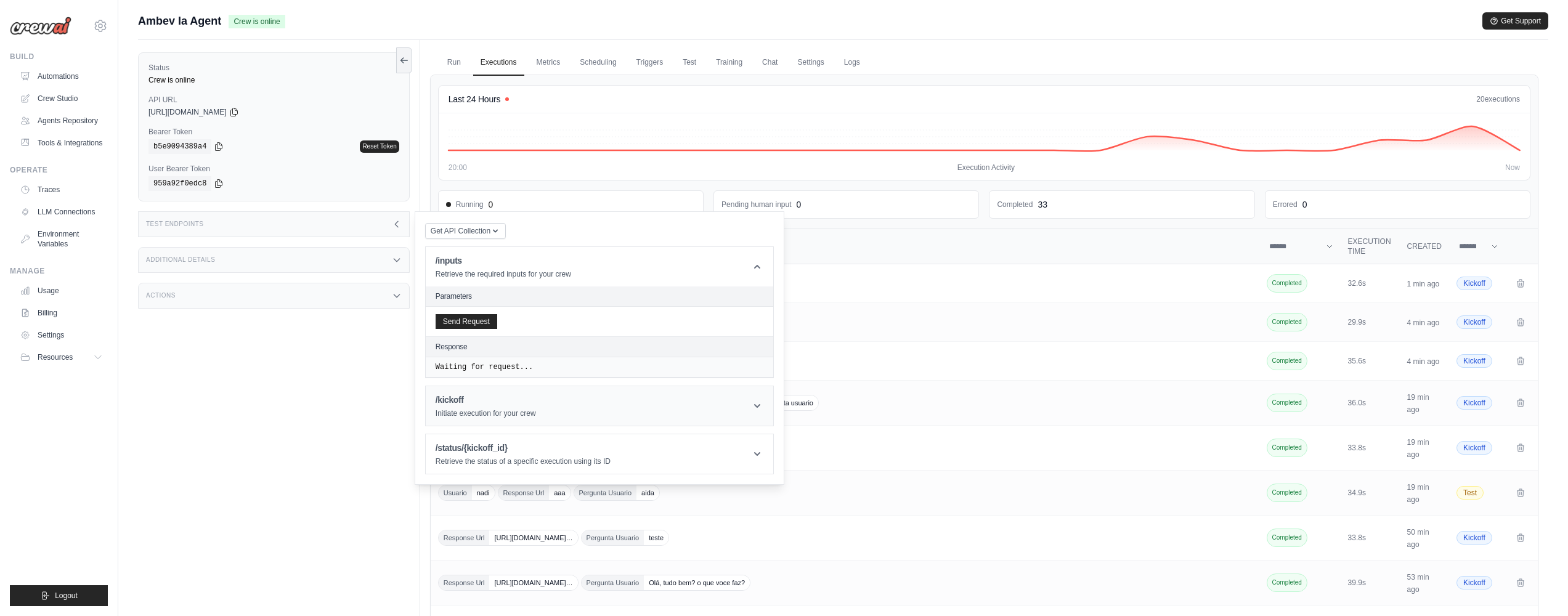
click at [500, 399] on h1 "/kickoff" at bounding box center [485, 399] width 100 height 13
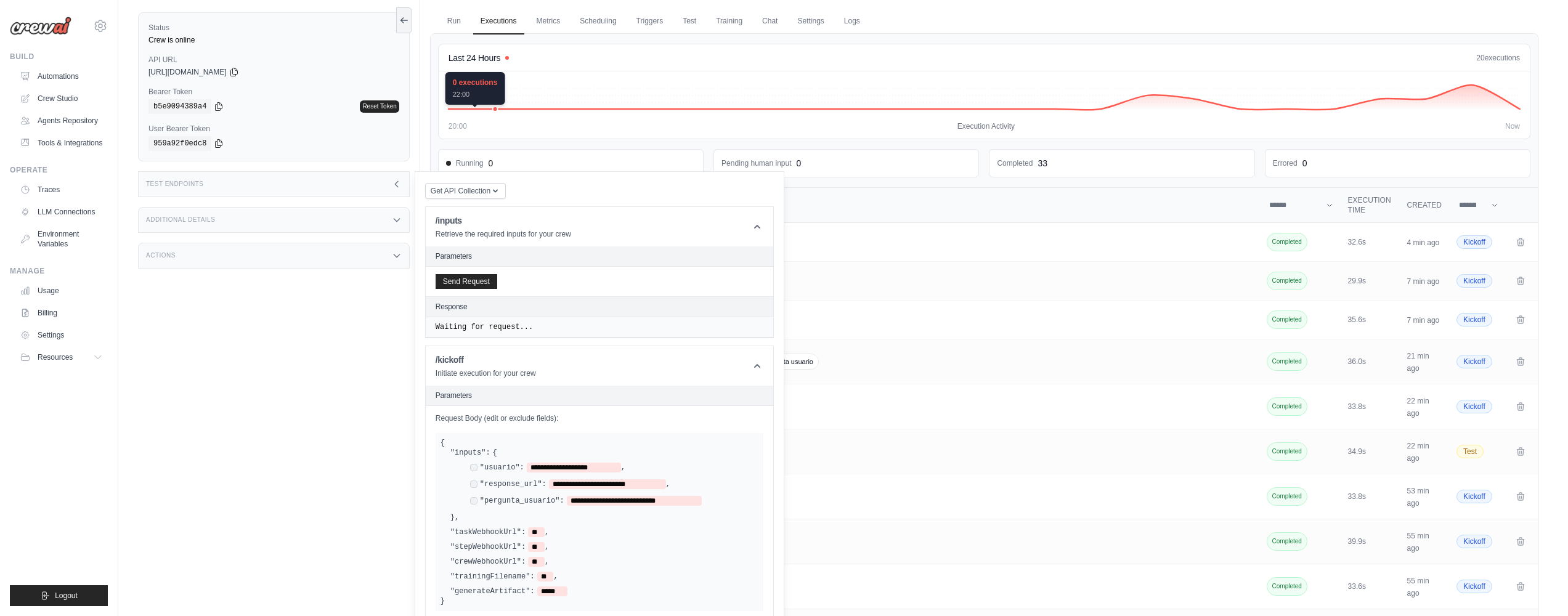
scroll to position [39, 0]
click at [509, 31] on link "Executions" at bounding box center [499, 24] width 51 height 25
drag, startPoint x: 643, startPoint y: 203, endPoint x: 636, endPoint y: 219, distance: 17.5
click at [643, 205] on div "Get API Collection Postman API Collection /inputs Retrieve the required inputs …" at bounding box center [599, 459] width 349 height 551
click at [635, 222] on header "/inputs Retrieve the required inputs for your crew" at bounding box center [600, 227] width 348 height 39
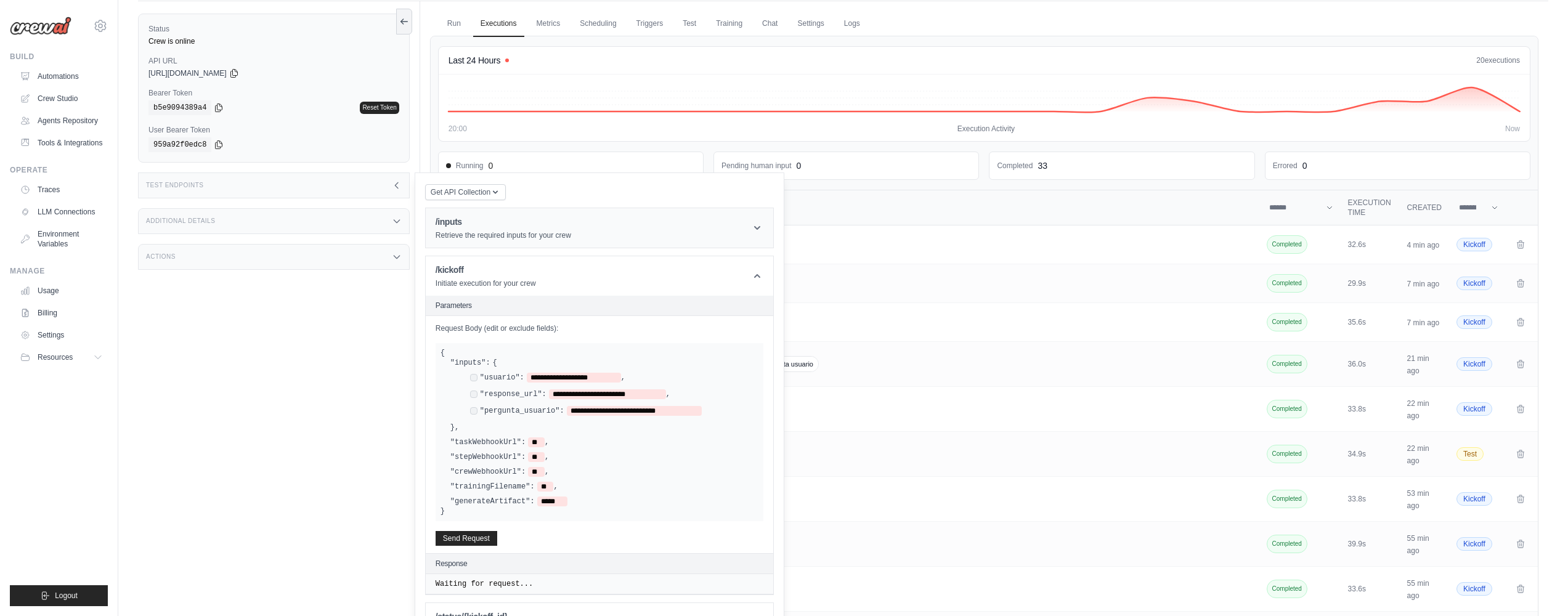
click at [635, 222] on header "/inputs Retrieve the required inputs for your crew" at bounding box center [600, 227] width 348 height 39
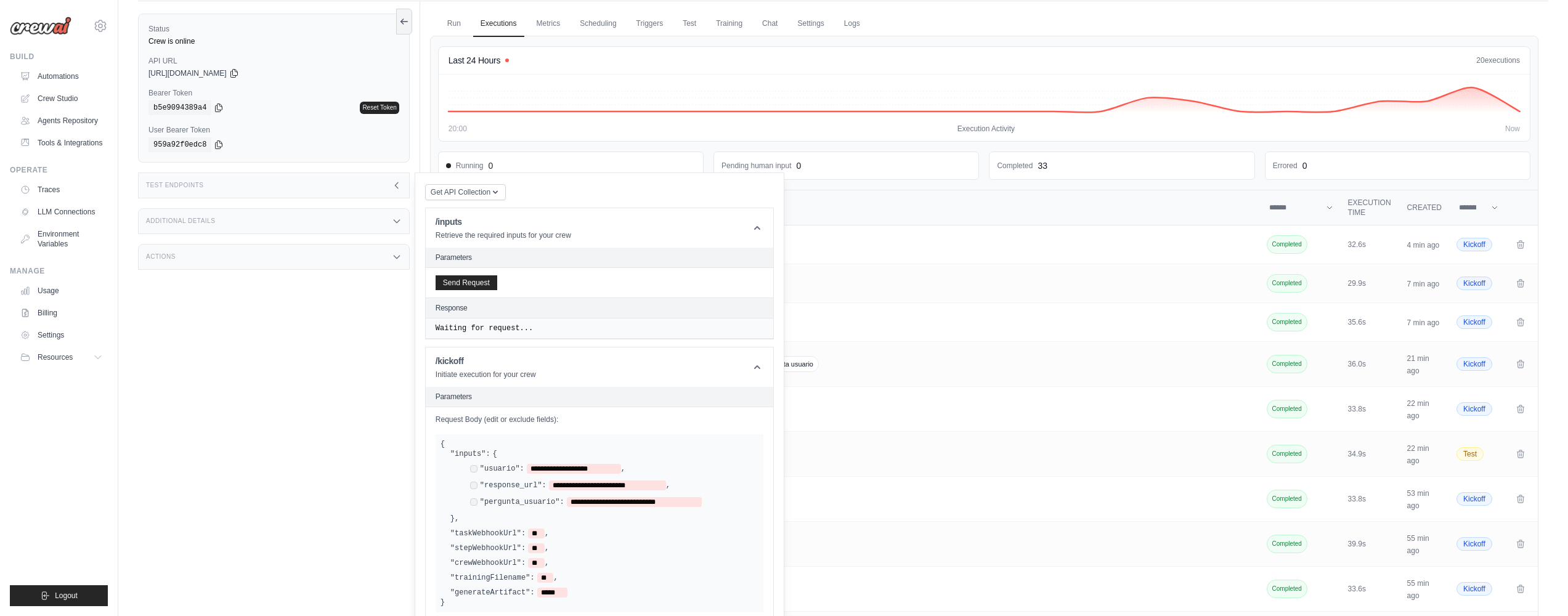
click at [606, 273] on div "Send Request" at bounding box center [600, 282] width 348 height 29
click at [598, 371] on header "/kickoff Initiate execution for your crew" at bounding box center [600, 367] width 348 height 39
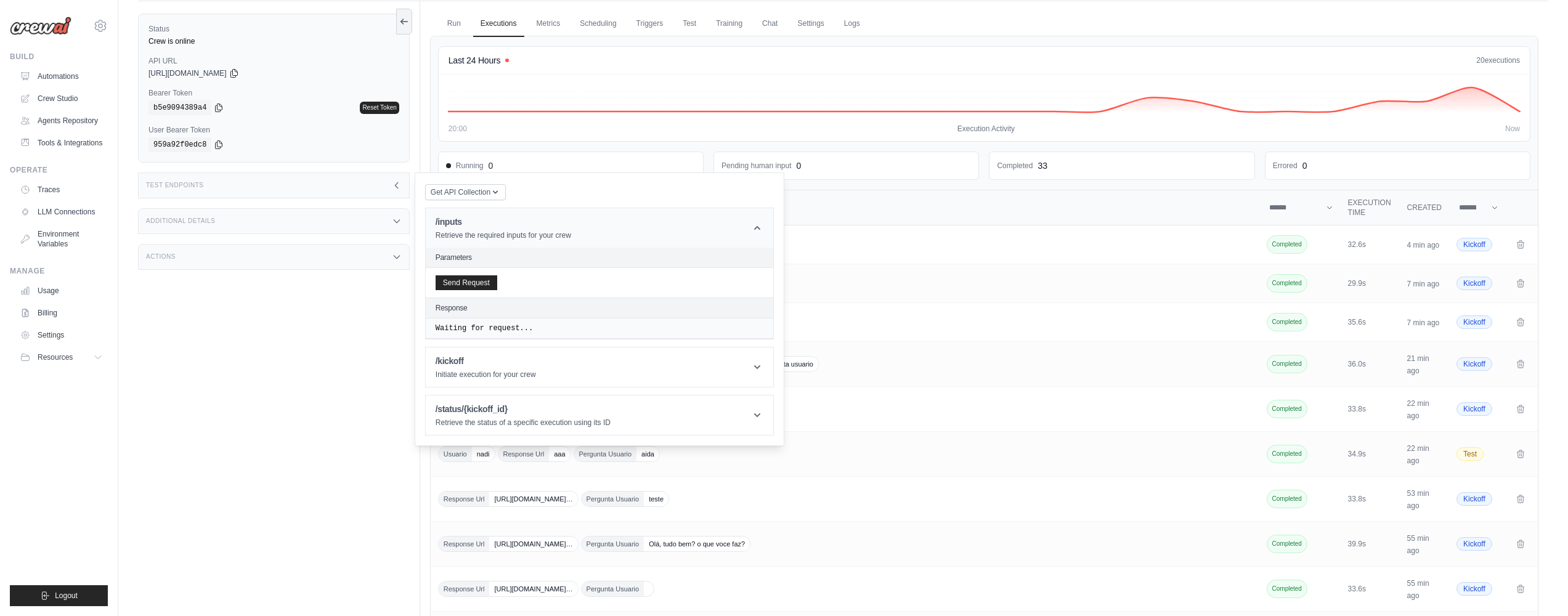
click at [694, 217] on header "/inputs Retrieve the required inputs for your crew" at bounding box center [600, 227] width 348 height 39
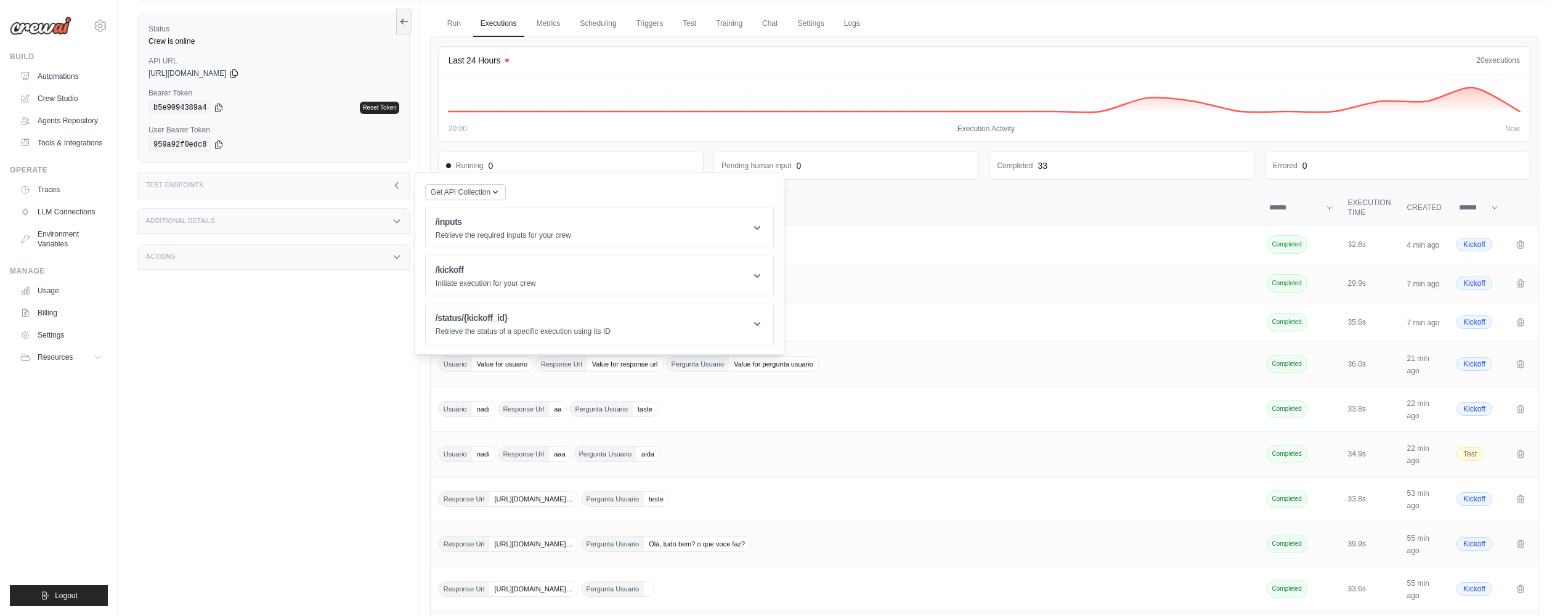
click at [397, 186] on icon at bounding box center [396, 185] width 10 height 10
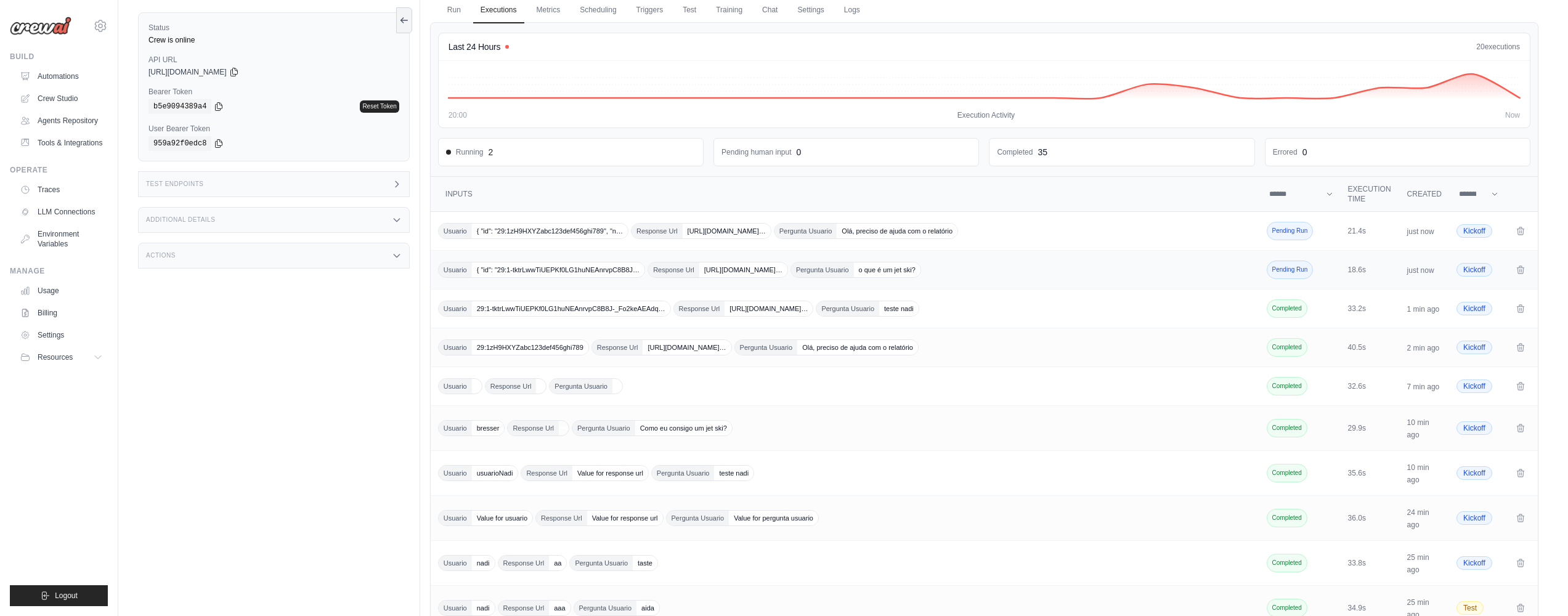
click at [523, 268] on span "{ "id": "29:1-tktrLwwTiUEPKf0LG1huNEAnrvpC8B8J…" at bounding box center [557, 269] width 172 height 15
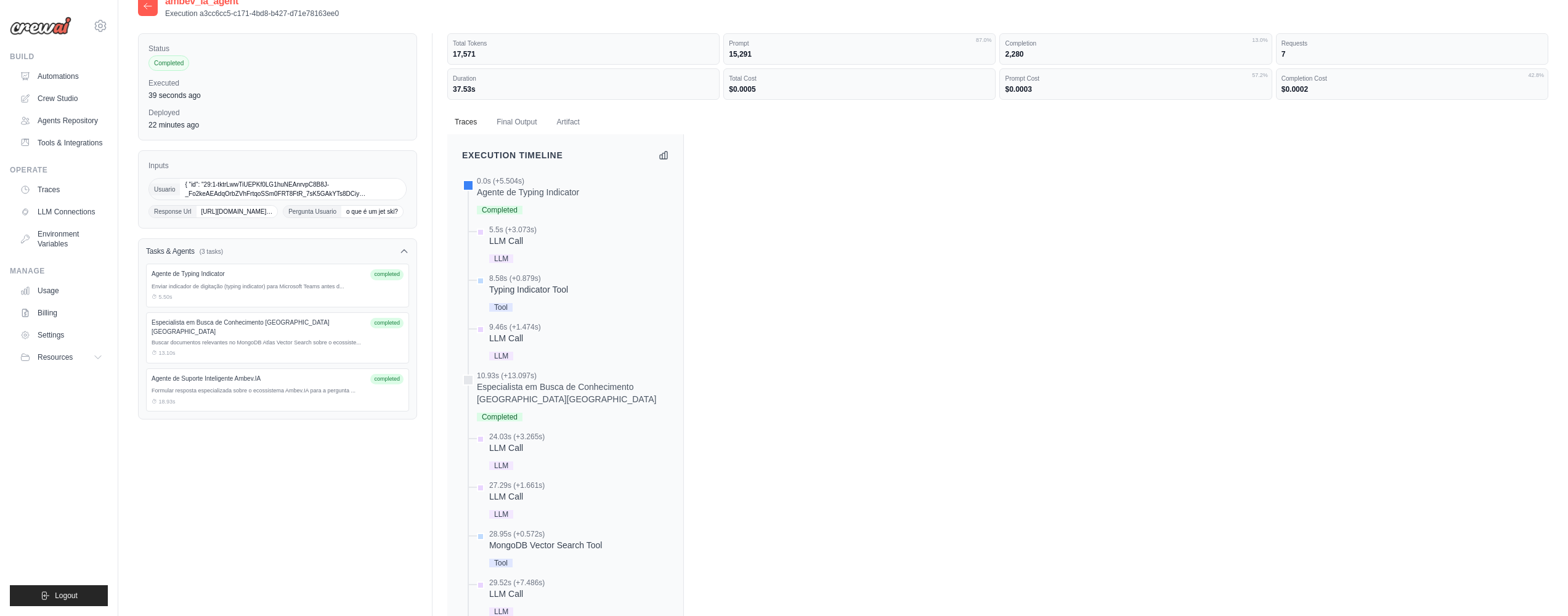
click at [290, 188] on span "{ "id": "29:1-tktrLwwTiUEPKf0LG1huNEAnrvpC8B8J-_Fo2keAEAdqOrbZVhFrtqoSSm0FRT8Ft…" at bounding box center [293, 188] width 226 height 21
drag, startPoint x: 235, startPoint y: 186, endPoint x: 378, endPoint y: 199, distance: 143.6
click at [378, 199] on span "{ "id": "29:1-tktrLwwTiUEPKf0LG1huNEAnrvpC8B8J-_Fo2keAEAdqOrbZVhFrtqoSSm0FRT8Ft…" at bounding box center [293, 188] width 226 height 21
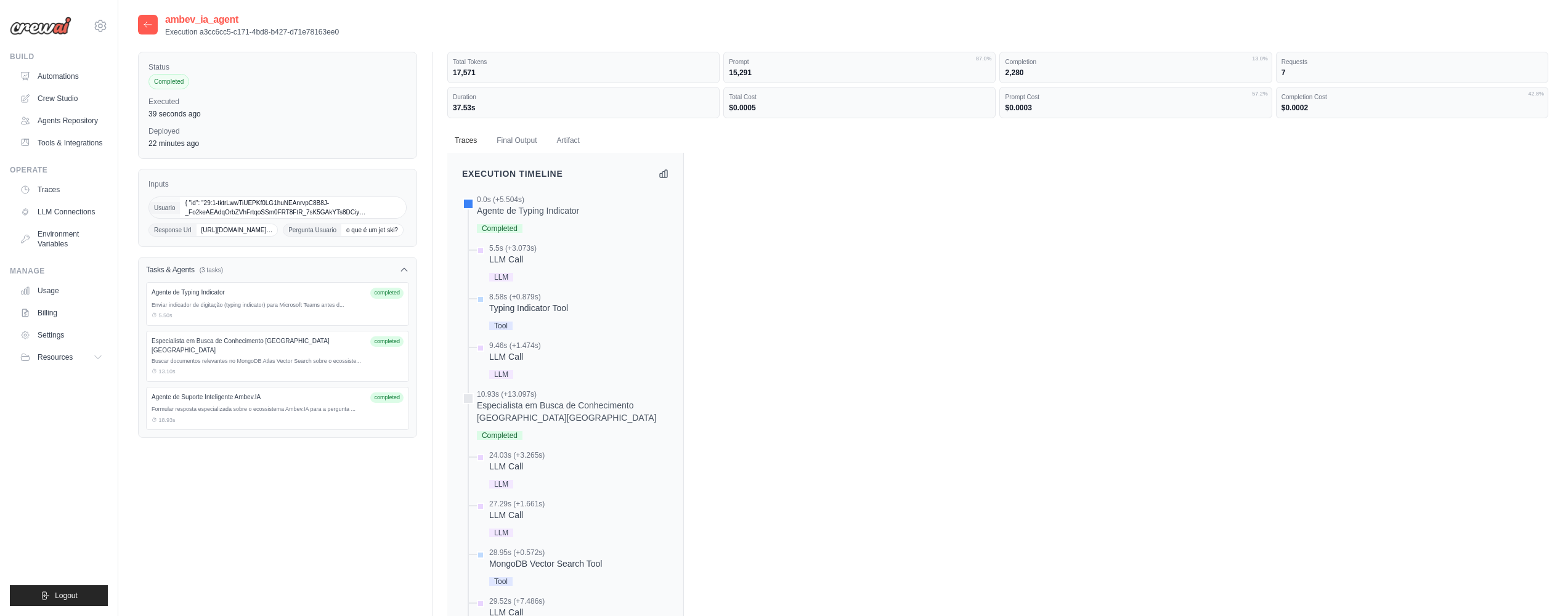
scroll to position [3, 0]
click at [147, 22] on icon at bounding box center [148, 22] width 7 height 5
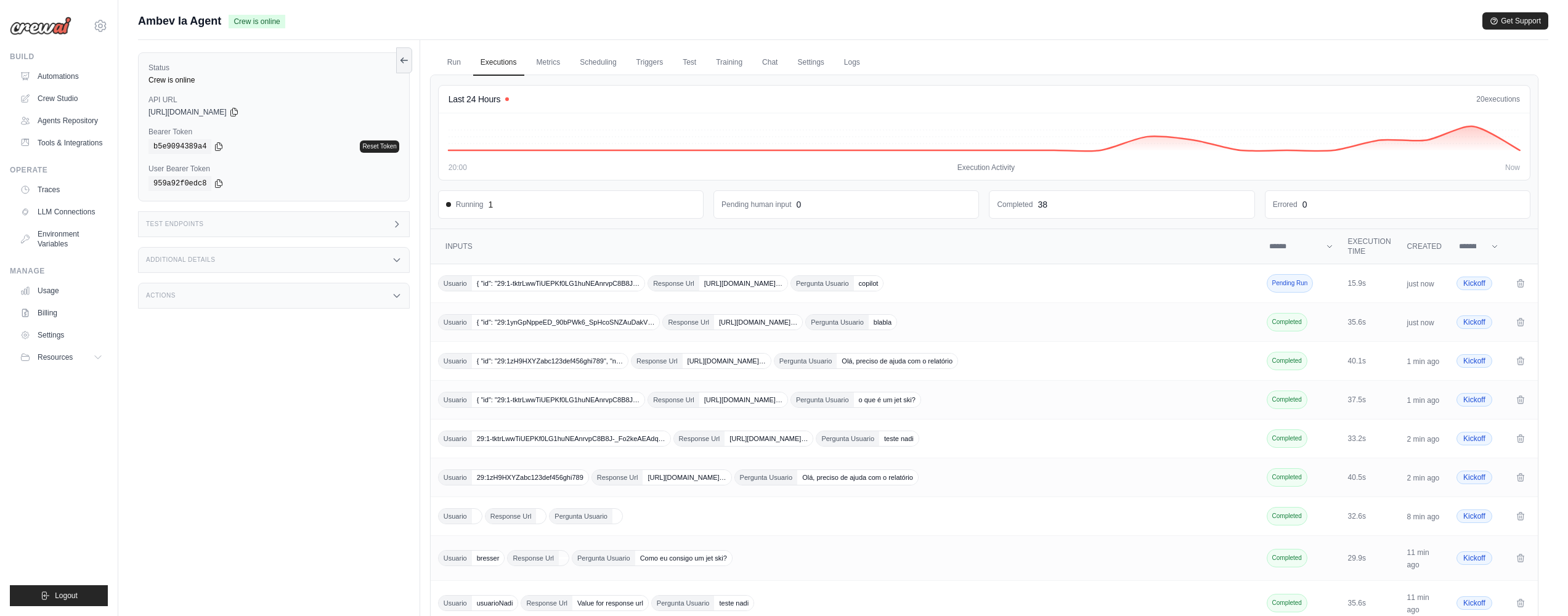
click at [631, 281] on span "{ "id": "29:1-tktrLwwTiUEPKf0LG1huNEAnrvpC8B8J…" at bounding box center [557, 283] width 172 height 15
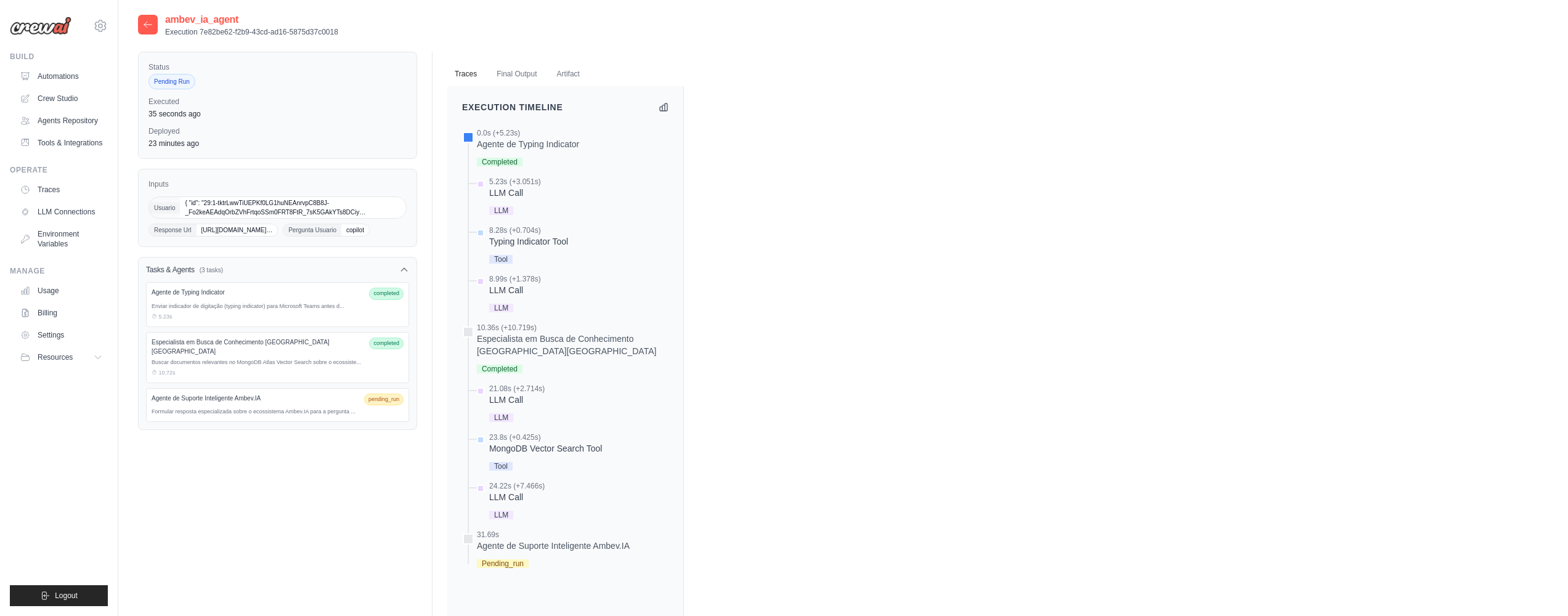
click at [278, 236] on span "[URL][DOMAIN_NAME]…" at bounding box center [237, 229] width 81 height 12
click at [278, 235] on span "[URL][DOMAIN_NAME]…" at bounding box center [237, 229] width 81 height 12
click at [312, 195] on div "Inputs Usuario { "id": "29:1-tktrLwwTiUEPKf0LG1huNEAnrvpC8B8J-_Fo2keAEAdqOrbZVh…" at bounding box center [278, 207] width 279 height 78
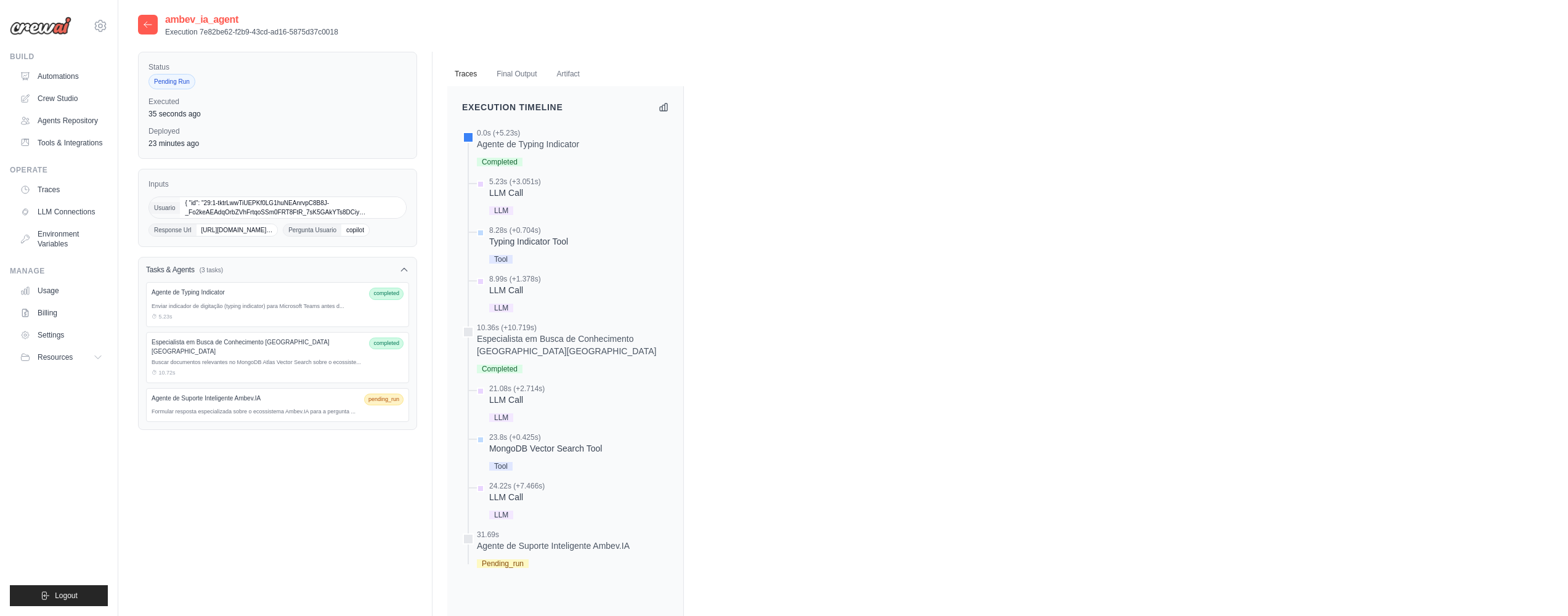
drag, startPoint x: 321, startPoint y: 205, endPoint x: 405, endPoint y: 235, distance: 89.2
click at [405, 235] on div "Usuario { "id": "29:1-tktrLwwTiUEPKf0LG1huNEAnrvpC8B8J-_Fo2keAEAdqOrbZVhFrtqoSS…" at bounding box center [277, 217] width 258 height 40
click at [278, 235] on span "[URL][DOMAIN_NAME]…" at bounding box center [237, 229] width 81 height 12
click at [278, 236] on span "[URL][DOMAIN_NAME]…" at bounding box center [237, 229] width 81 height 12
click at [327, 198] on span "{ "id": "29:1-tktrLwwTiUEPKf0LG1huNEAnrvpC8B8J-_Fo2keAEAdqOrbZVhFrtqoSSm0FRT8Ft…" at bounding box center [293, 207] width 226 height 21
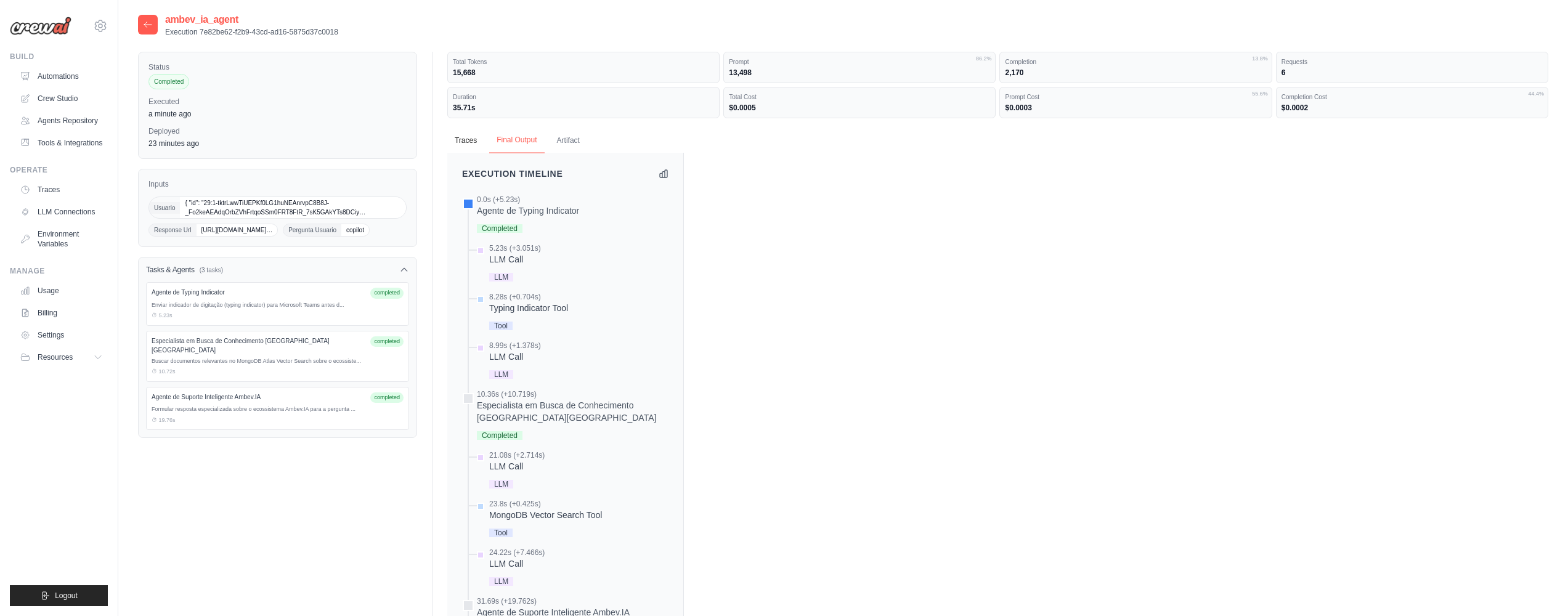
click at [527, 145] on button "Final Output" at bounding box center [516, 140] width 55 height 25
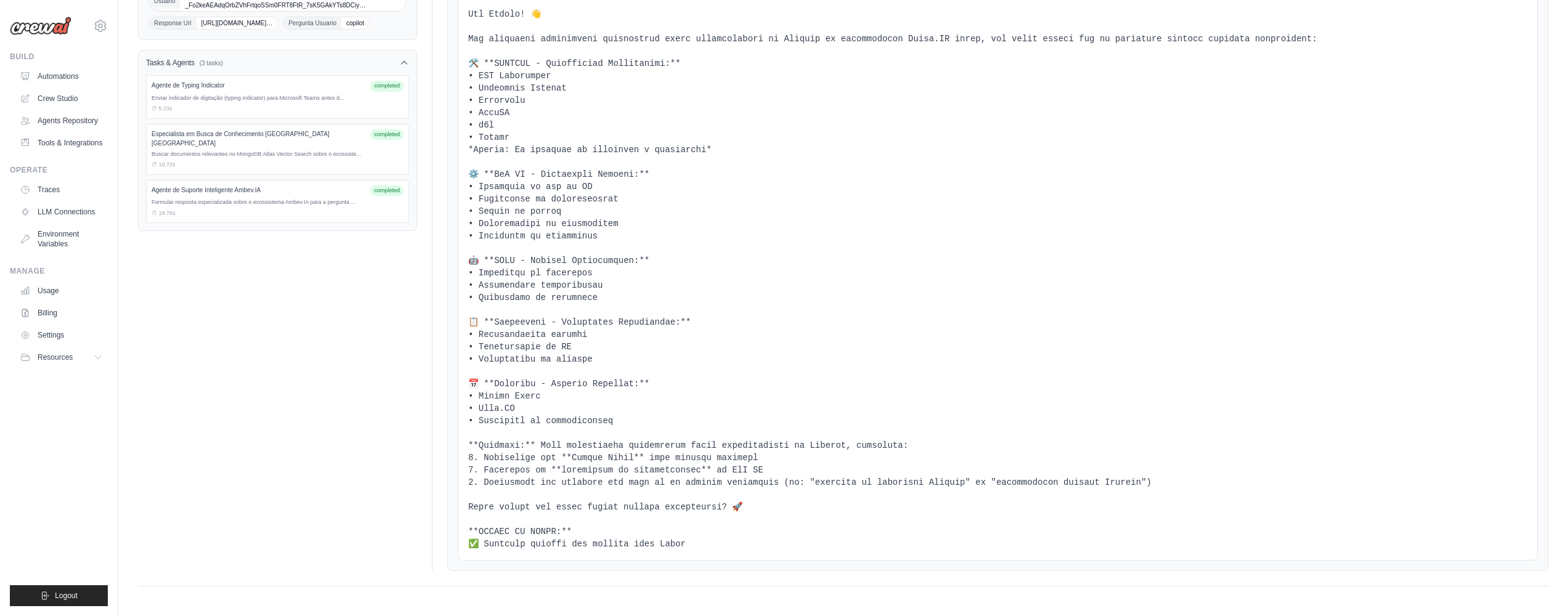
scroll to position [136, 0]
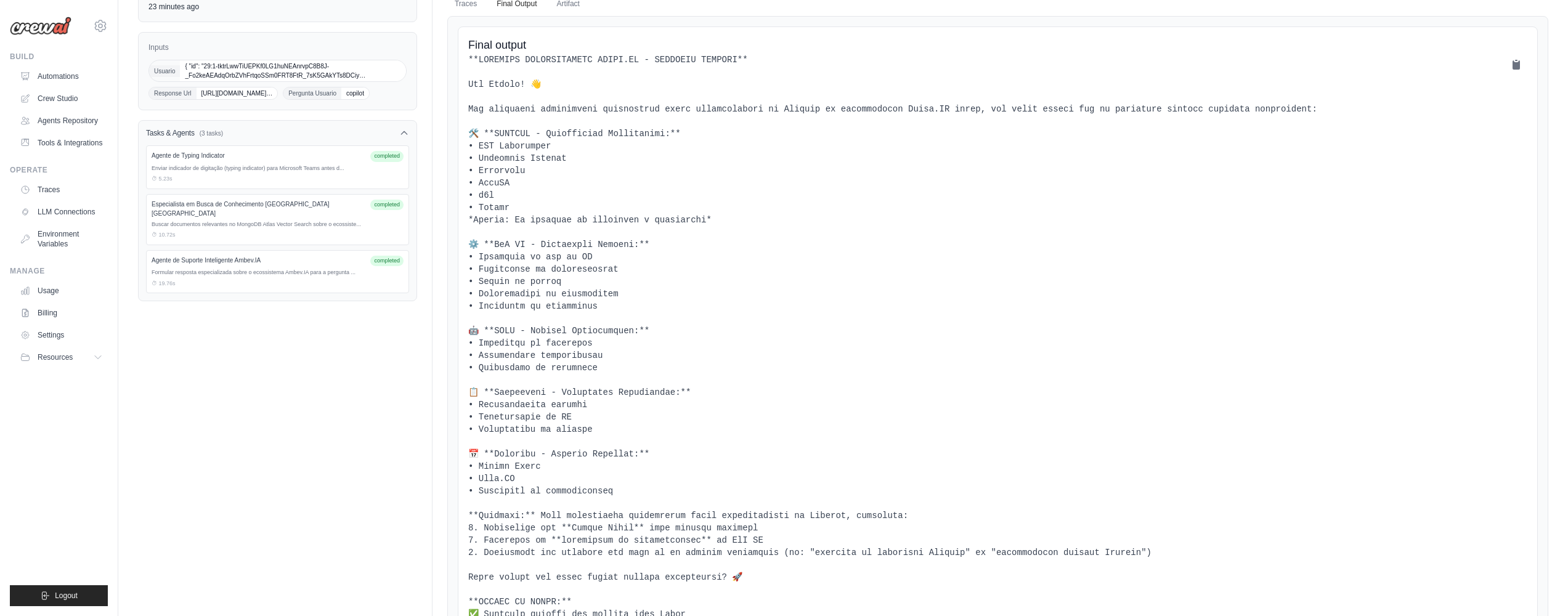
click at [519, 83] on pre at bounding box center [997, 337] width 1059 height 566
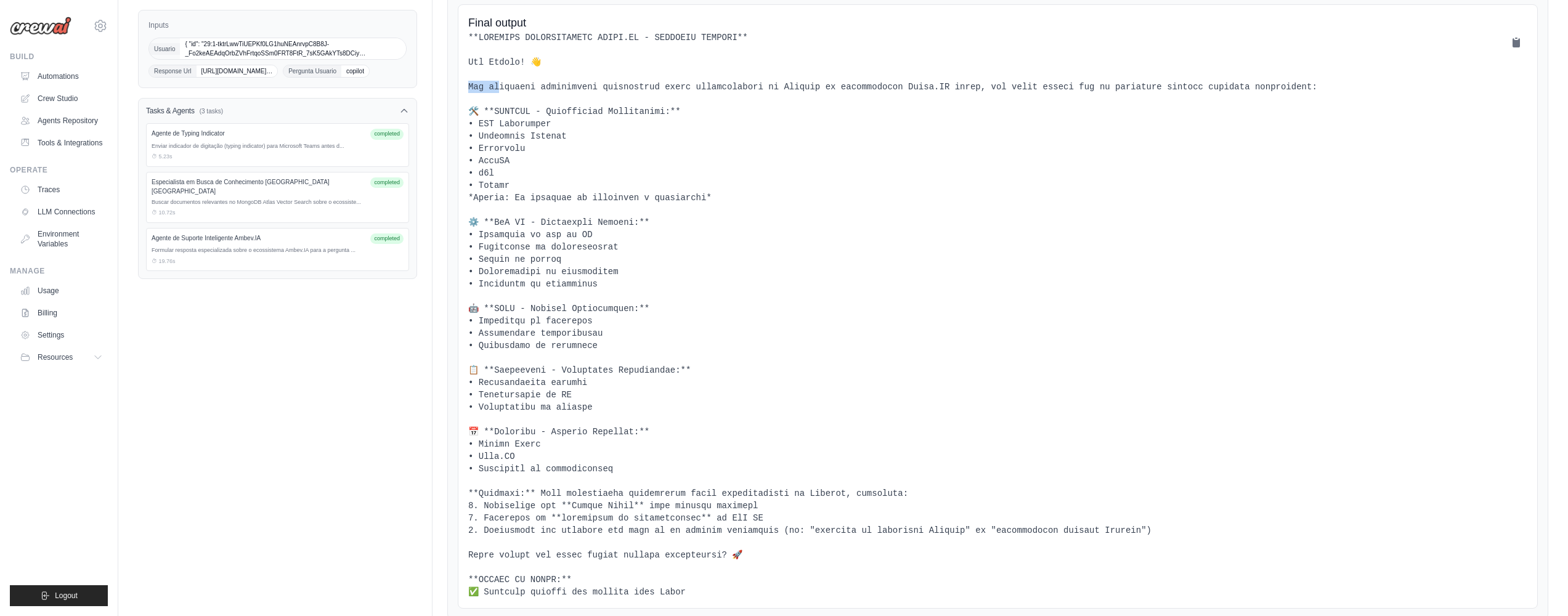
scroll to position [0, 0]
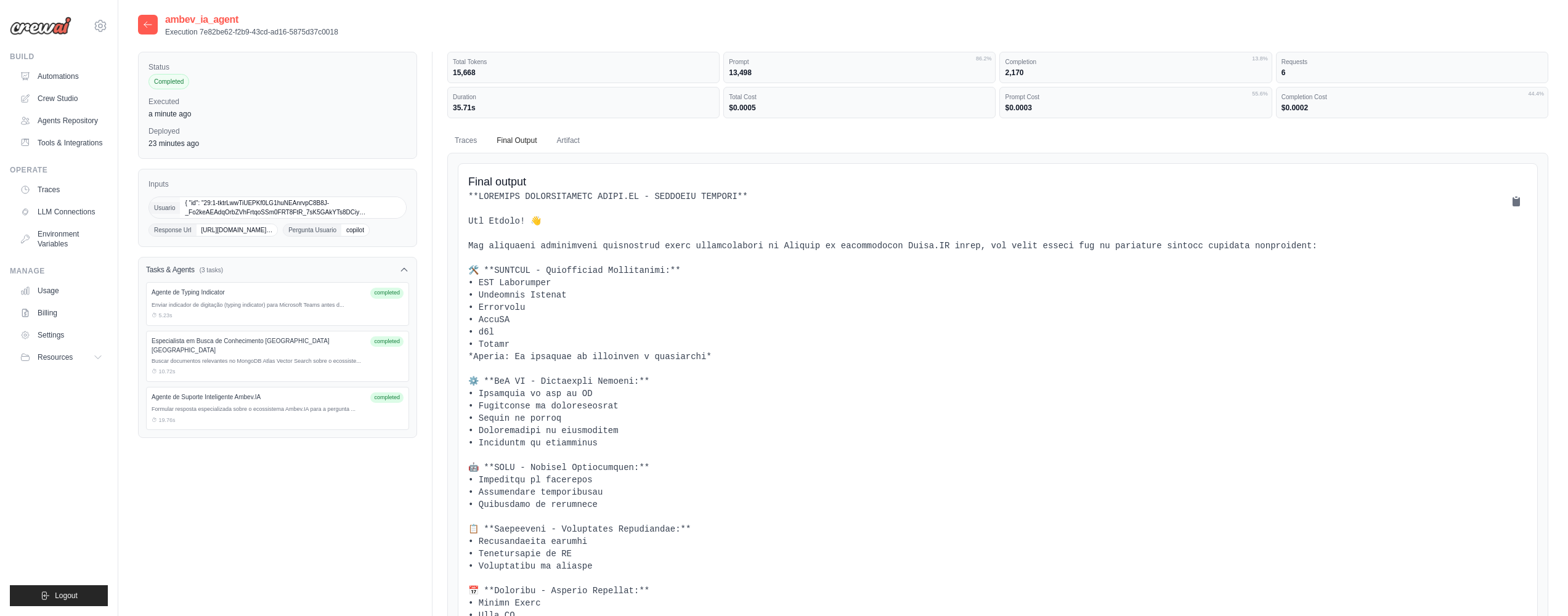
click at [667, 328] on pre at bounding box center [997, 473] width 1059 height 566
click at [138, 22] on div at bounding box center [148, 25] width 20 height 20
click at [144, 22] on icon at bounding box center [148, 25] width 10 height 10
